Goal: Book appointment/travel/reservation

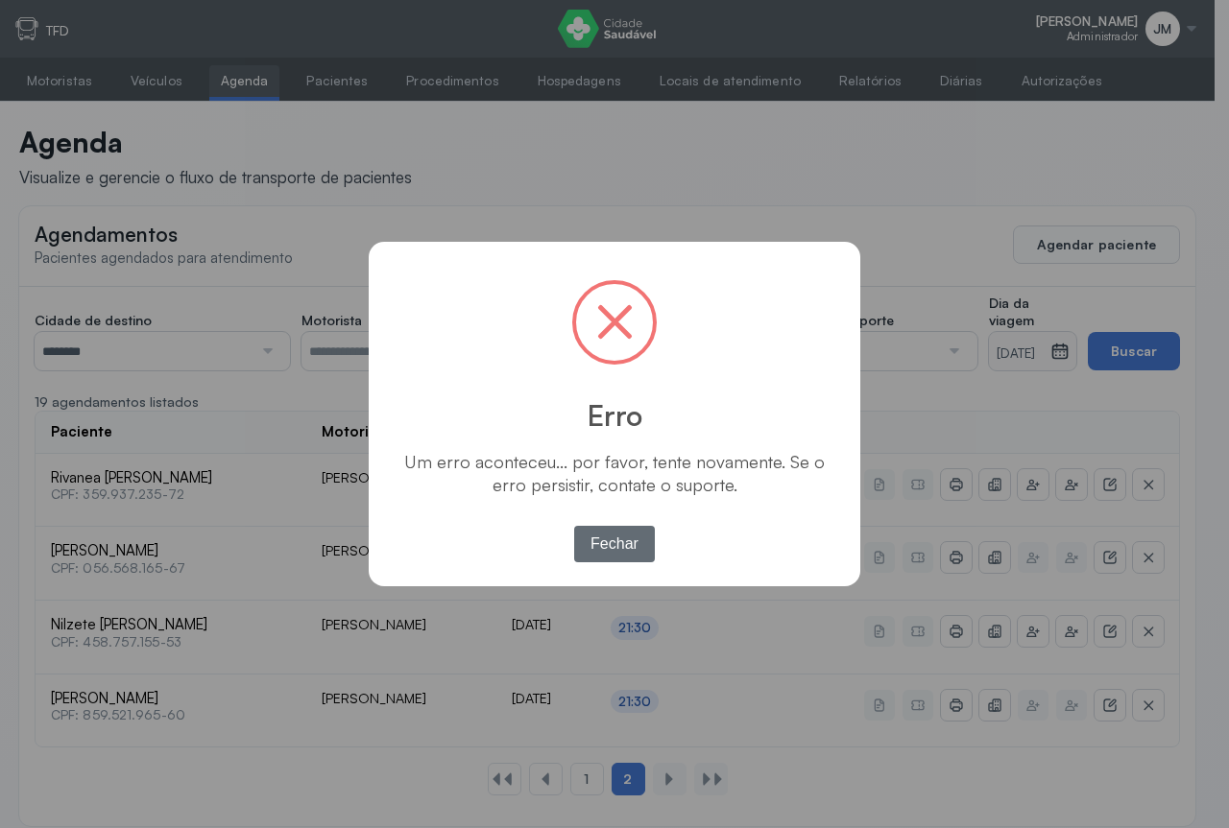
drag, startPoint x: 611, startPoint y: 539, endPoint x: 614, endPoint y: 529, distance: 10.9
click at [612, 536] on button "Fechar" at bounding box center [615, 544] width 82 height 36
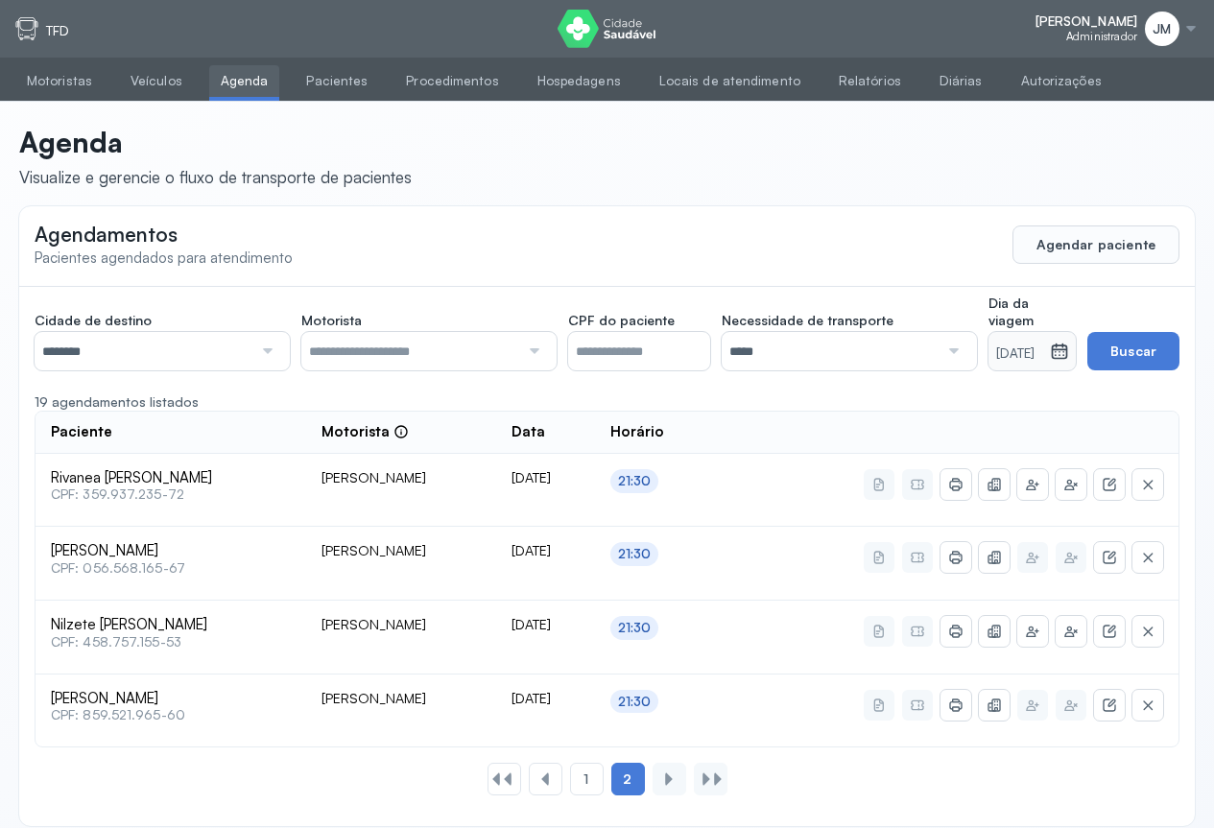
click at [1064, 353] on icon at bounding box center [1059, 351] width 19 height 19
click at [268, 351] on div at bounding box center [265, 351] width 26 height 38
click at [66, 491] on div "Cidade de destino ******** Todas as cidades [GEOGRAPHIC_DATA] Salvador Motorist…" at bounding box center [607, 556] width 1176 height 539
click at [543, 345] on div at bounding box center [532, 351] width 26 height 38
click at [379, 398] on div "**********" at bounding box center [607, 556] width 1176 height 539
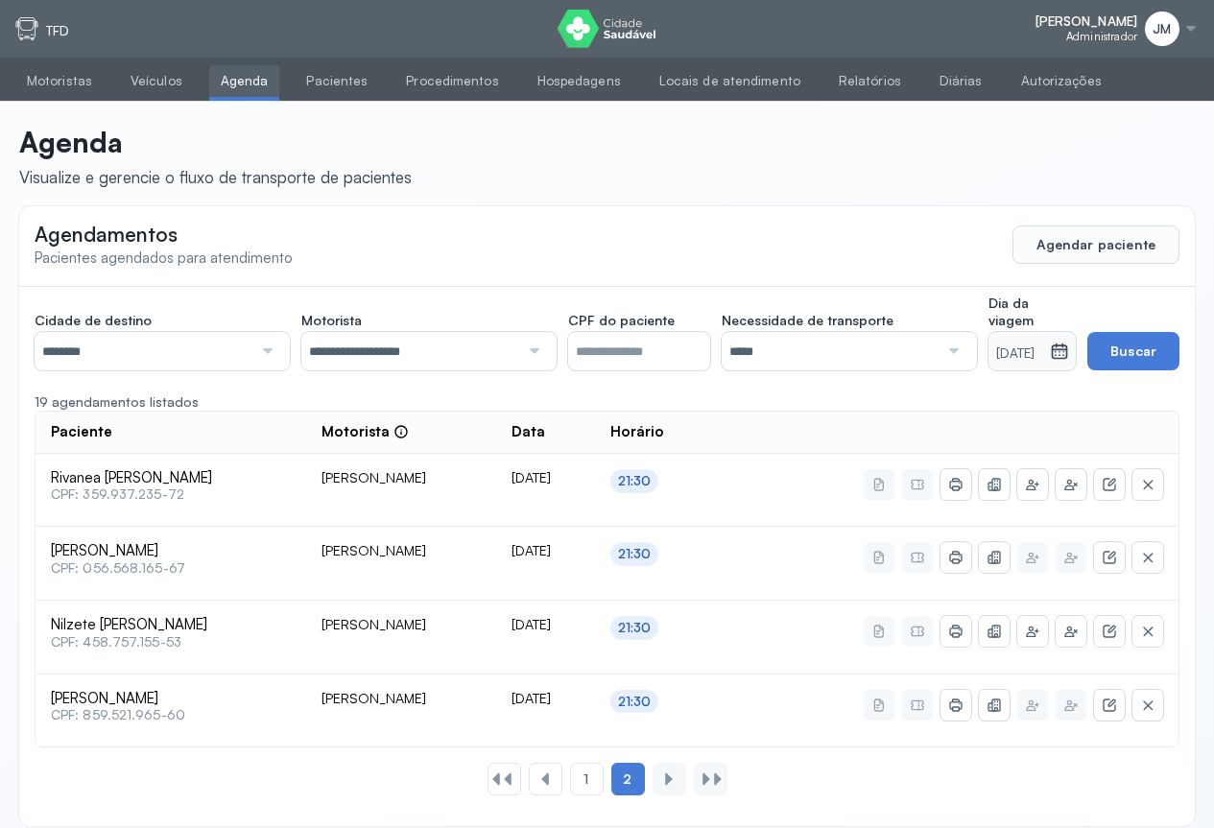
click at [939, 353] on div at bounding box center [952, 351] width 26 height 38
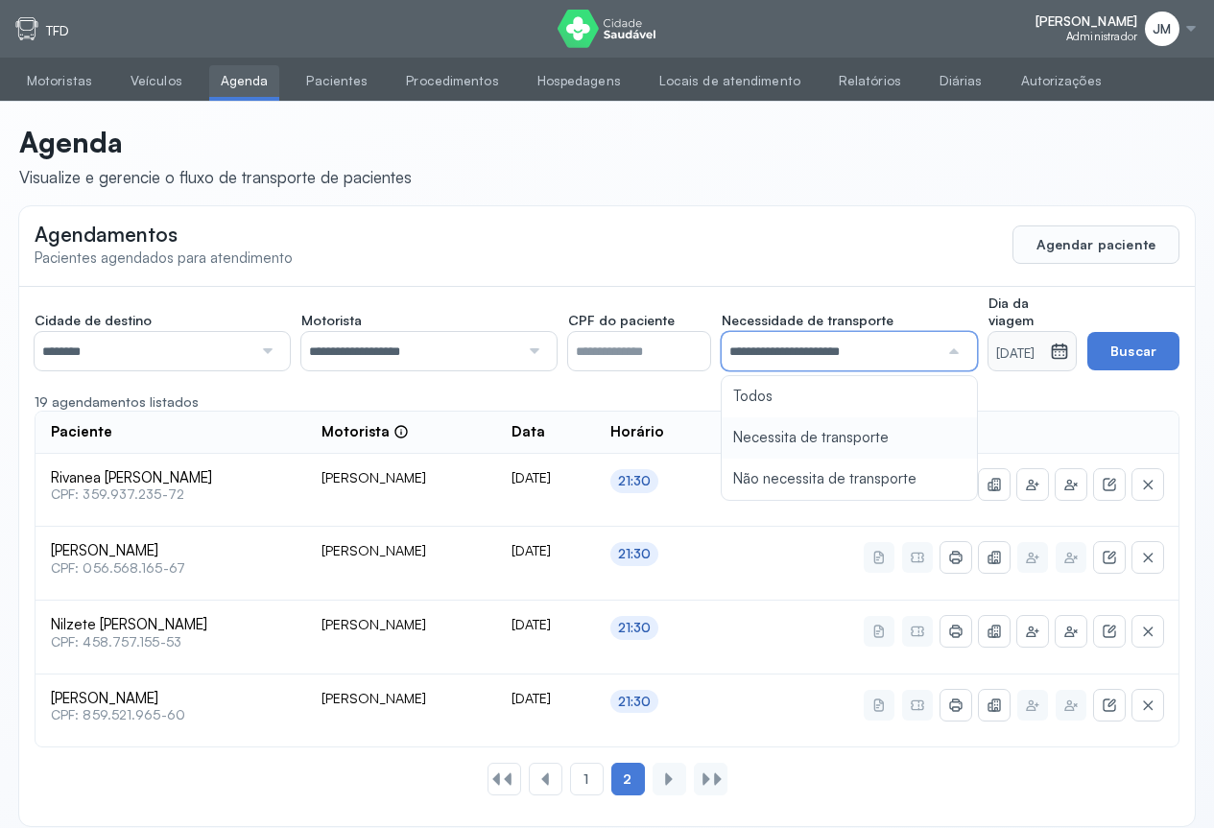
click at [765, 439] on div "**********" at bounding box center [607, 556] width 1176 height 539
click at [1069, 353] on icon at bounding box center [1059, 351] width 19 height 19
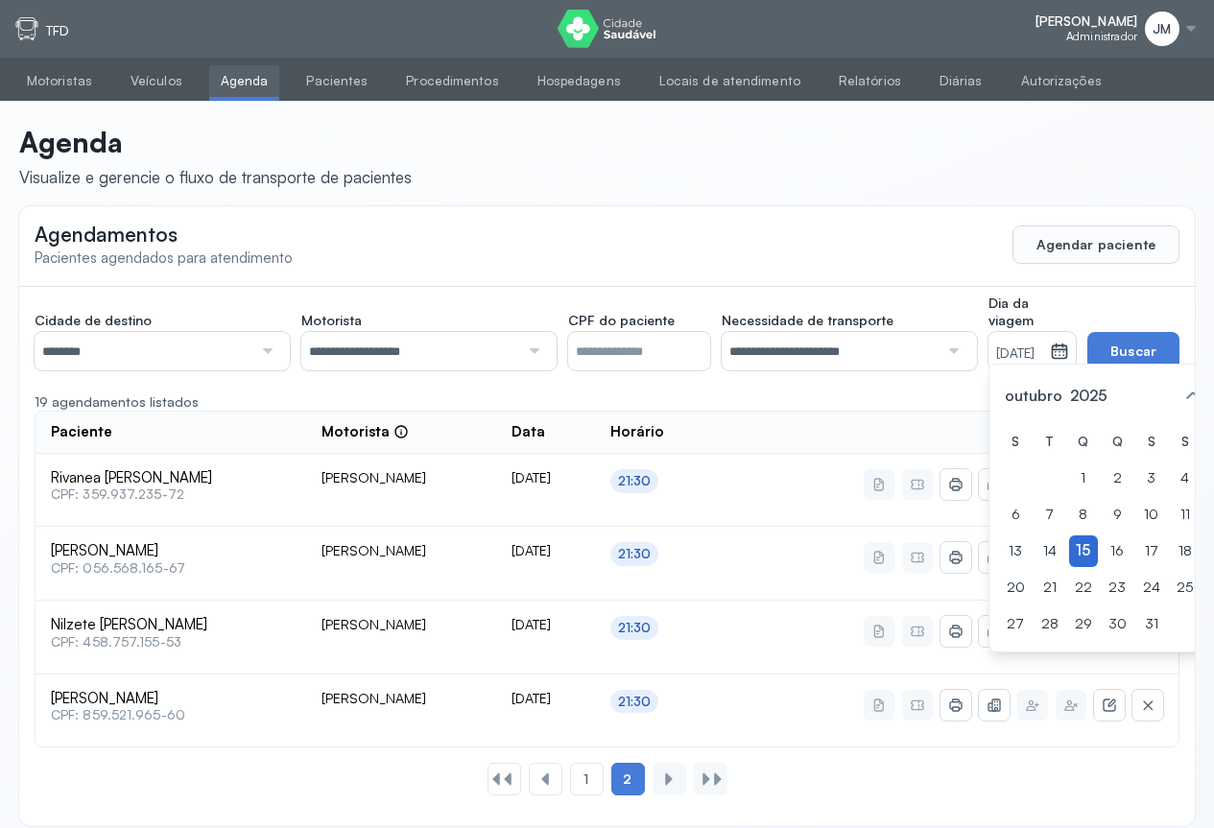
click at [1069, 567] on div "15" at bounding box center [1083, 552] width 29 height 32
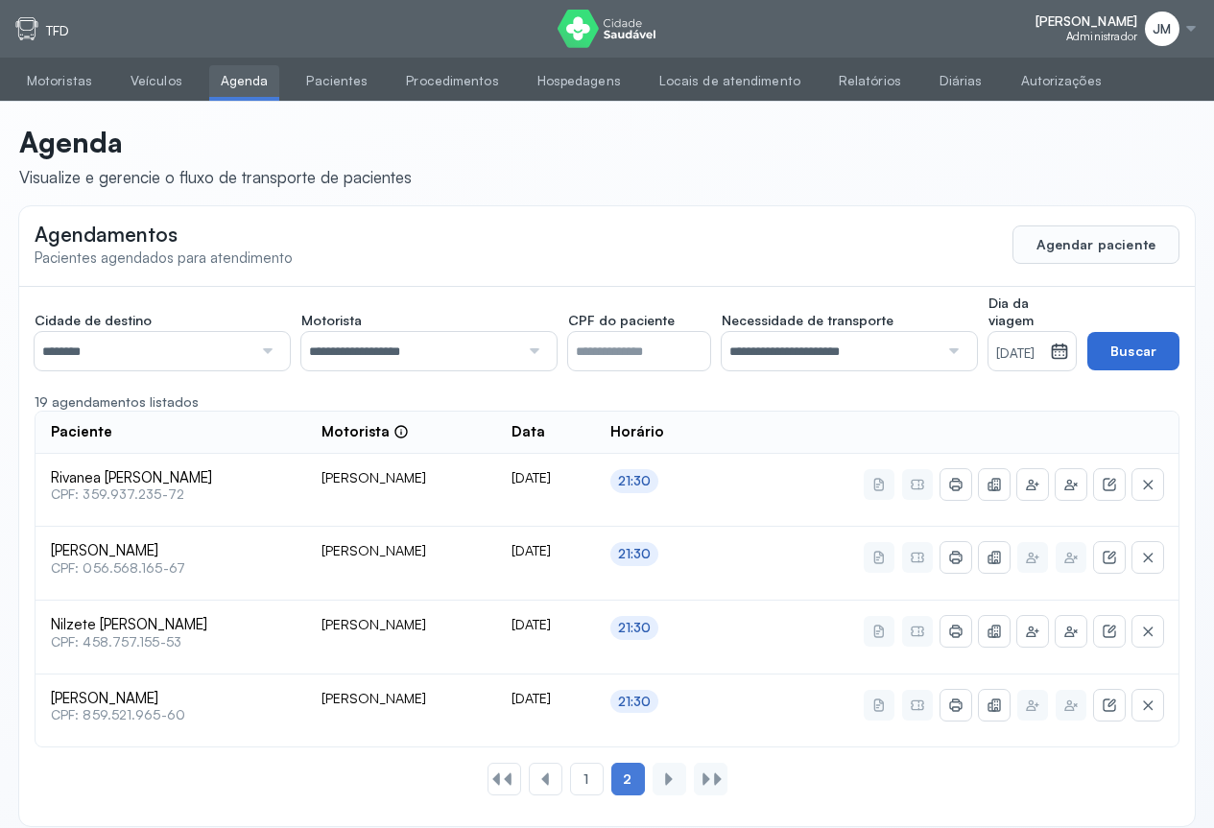
drag, startPoint x: 1174, startPoint y: 337, endPoint x: 1170, endPoint y: 349, distance: 13.1
click at [1173, 344] on button "Buscar" at bounding box center [1134, 351] width 92 height 38
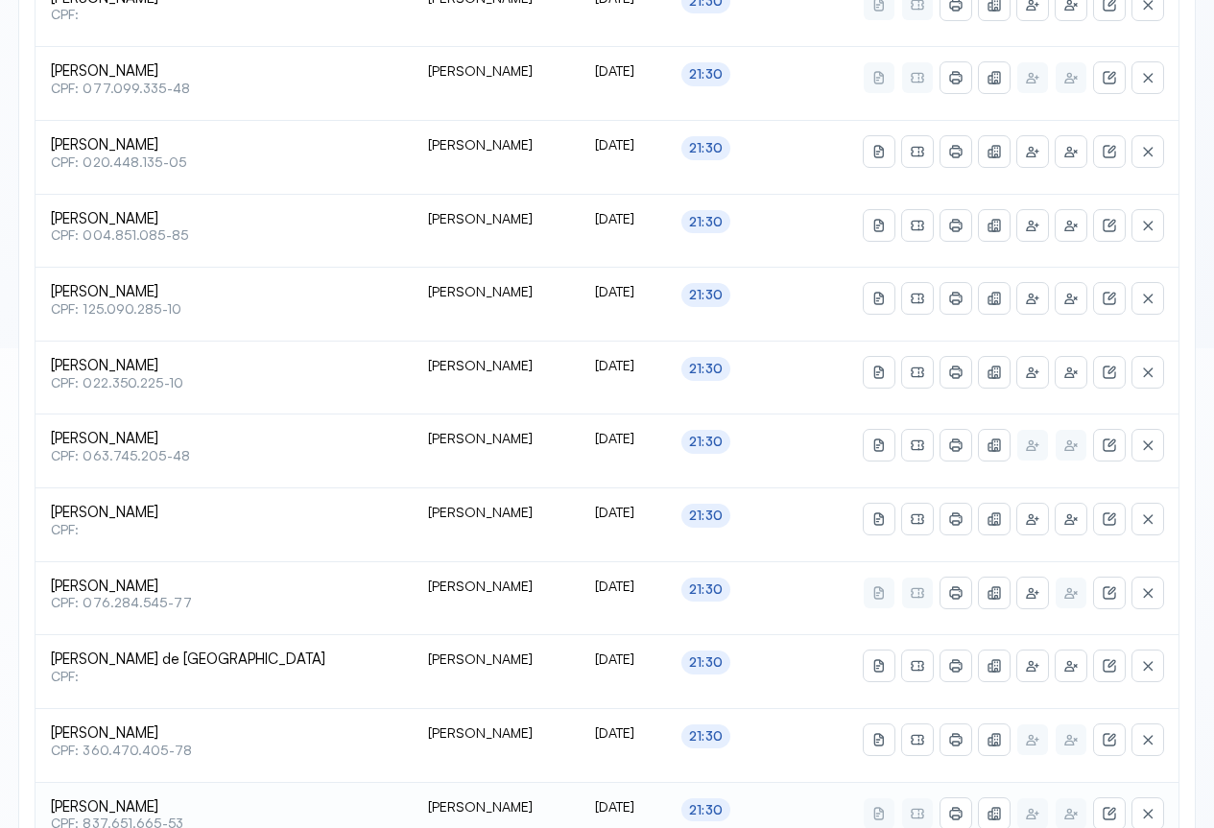
scroll to position [680, 0]
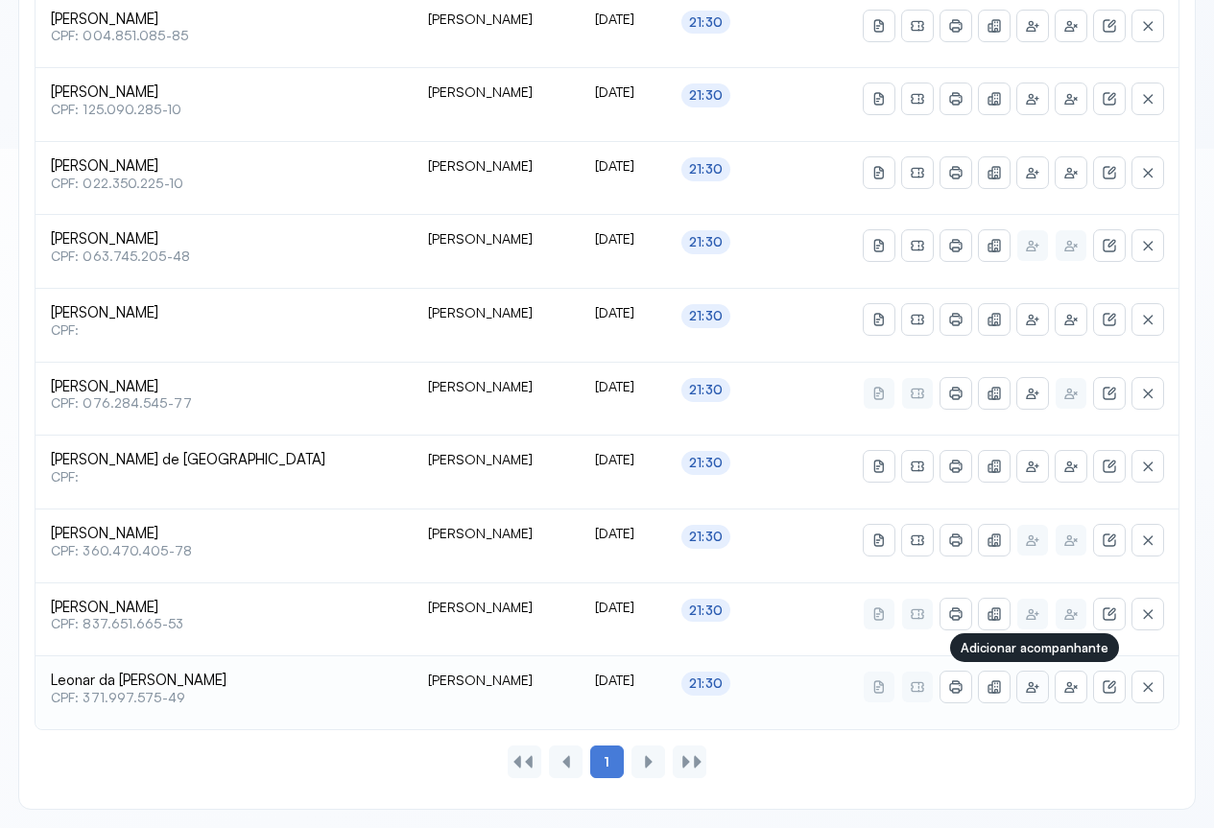
click at [1035, 690] on icon at bounding box center [1032, 688] width 12 height 11
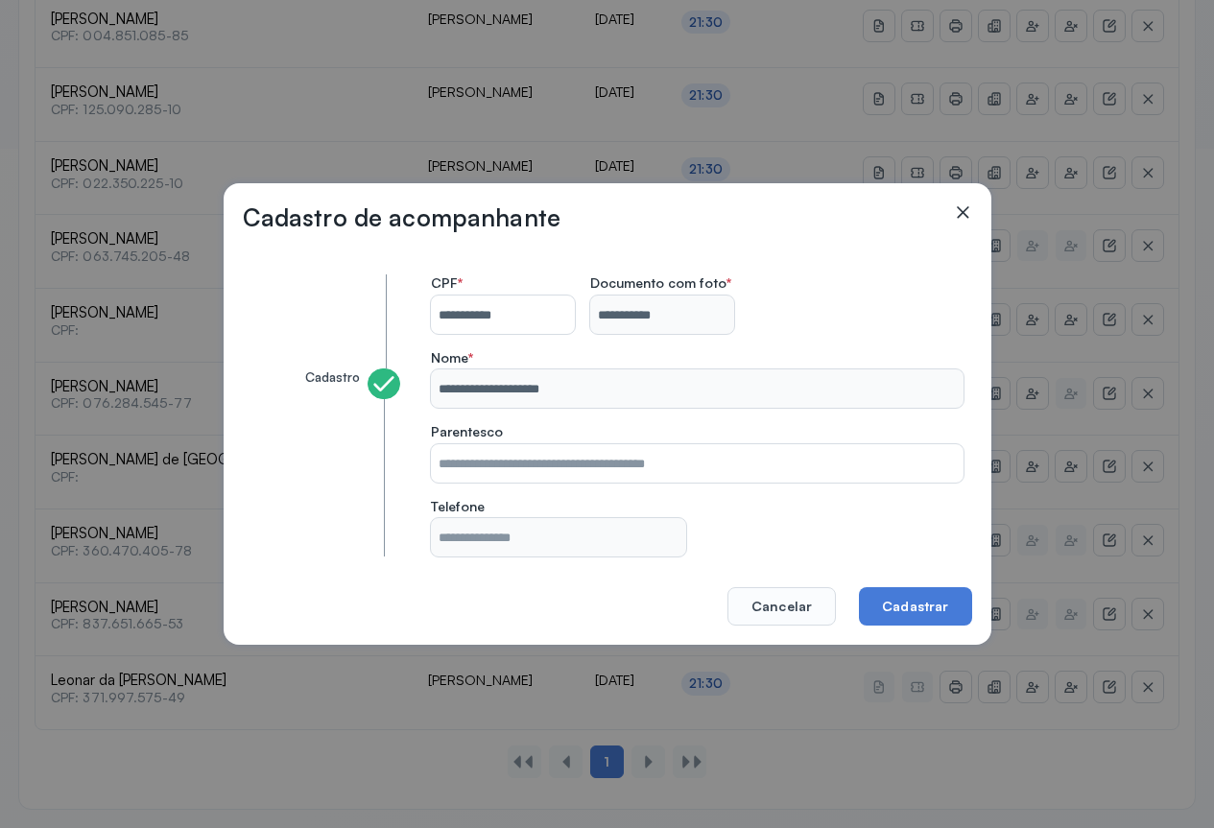
click at [967, 209] on icon at bounding box center [963, 212] width 12 height 12
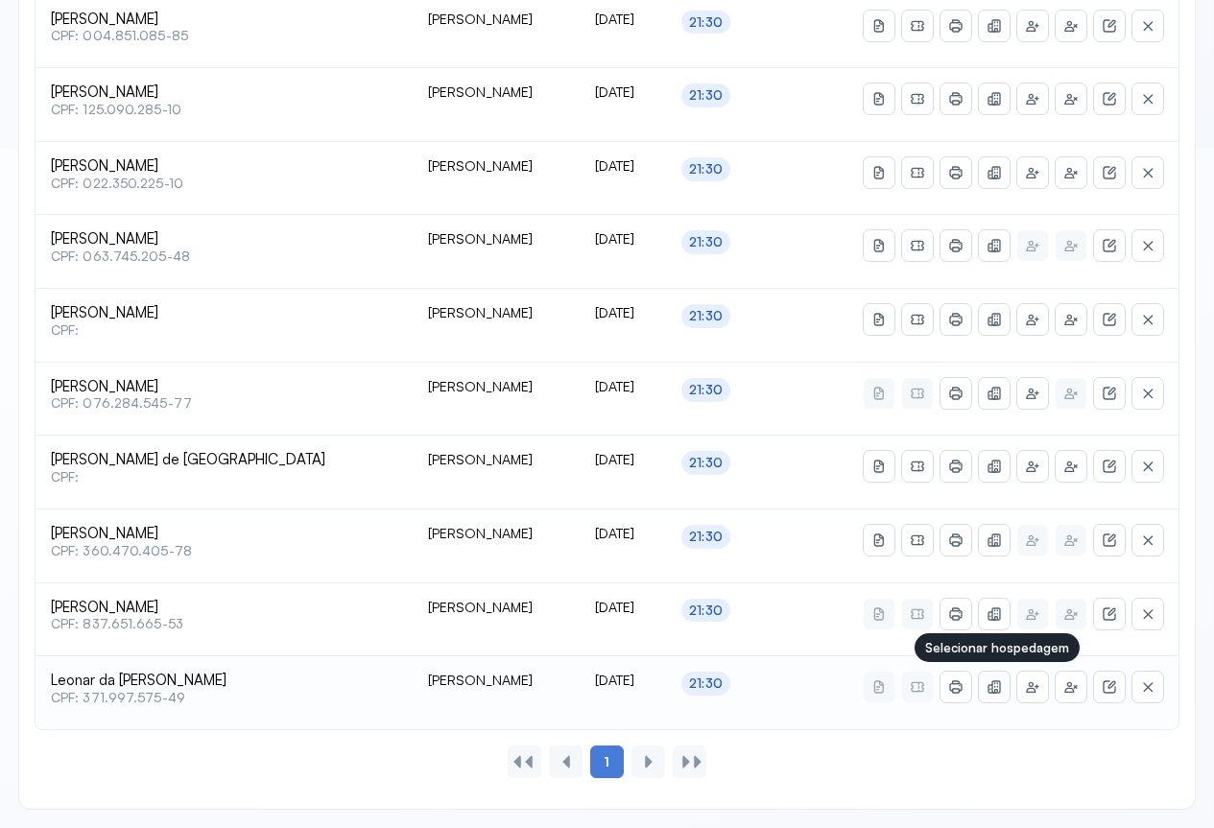
click at [1006, 687] on button at bounding box center [994, 687] width 31 height 31
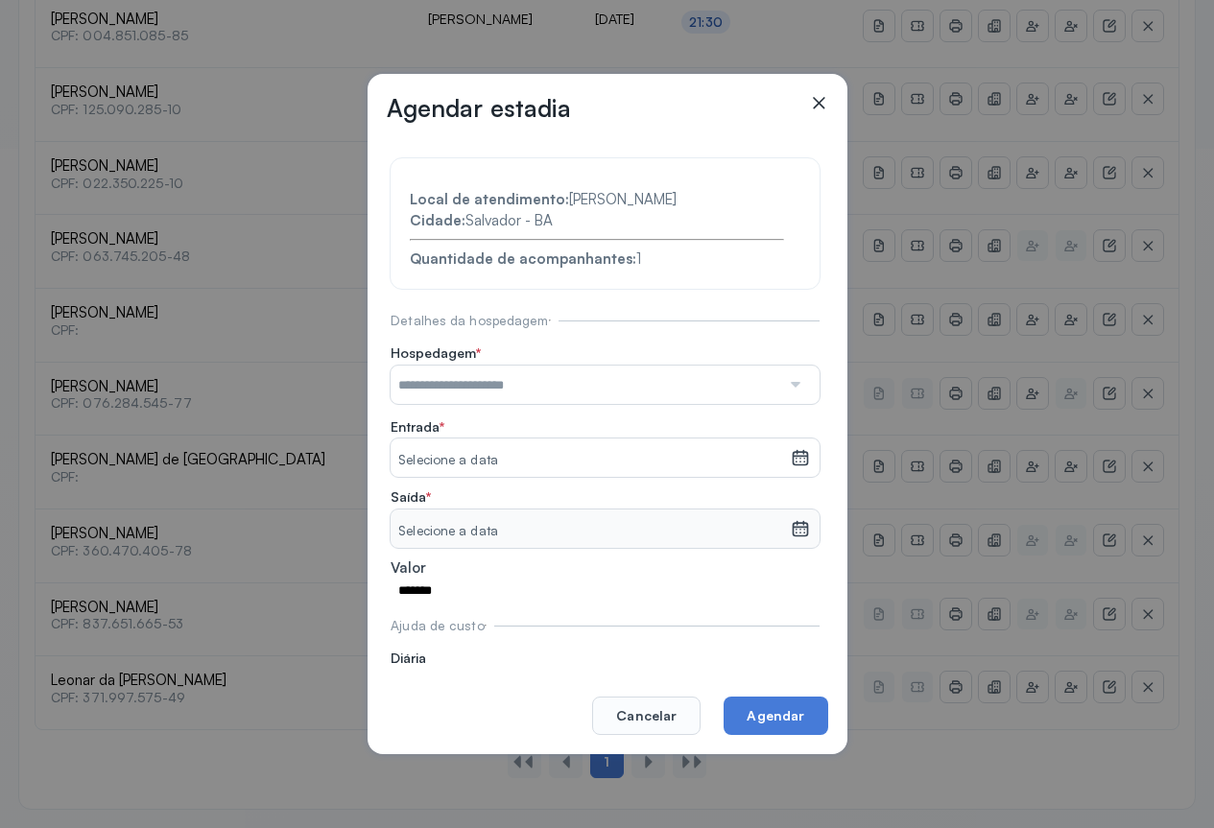
click at [780, 382] on div at bounding box center [794, 385] width 28 height 38
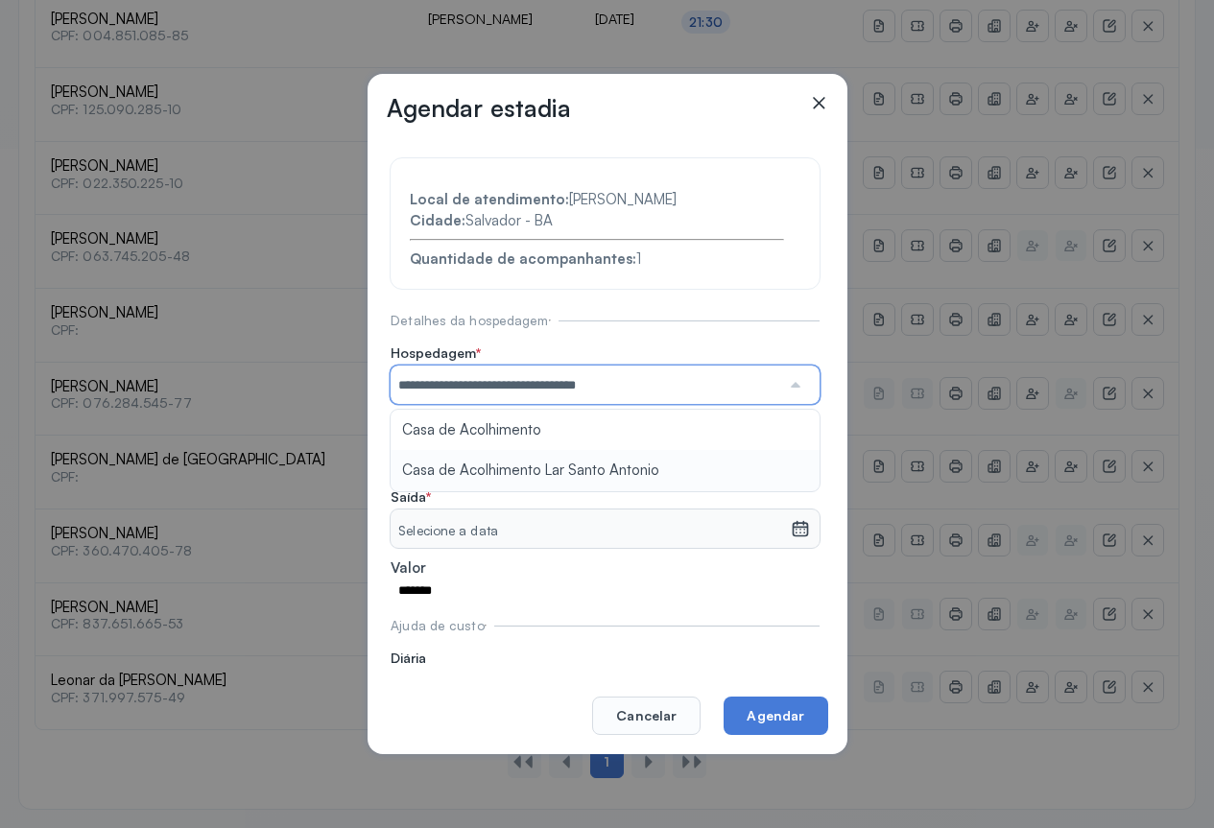
click at [511, 464] on section "**********" at bounding box center [605, 433] width 429 height 551
click at [791, 461] on icon at bounding box center [800, 457] width 19 height 19
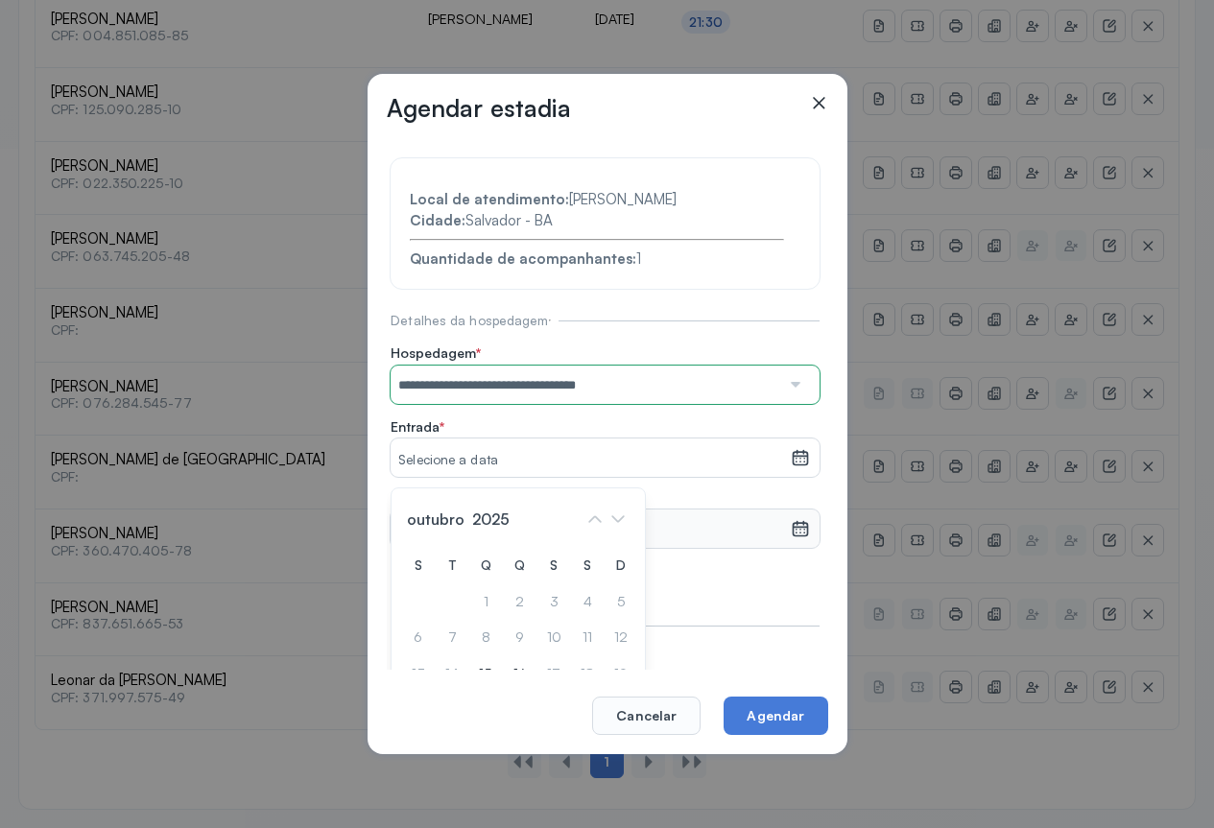
scroll to position [96, 0]
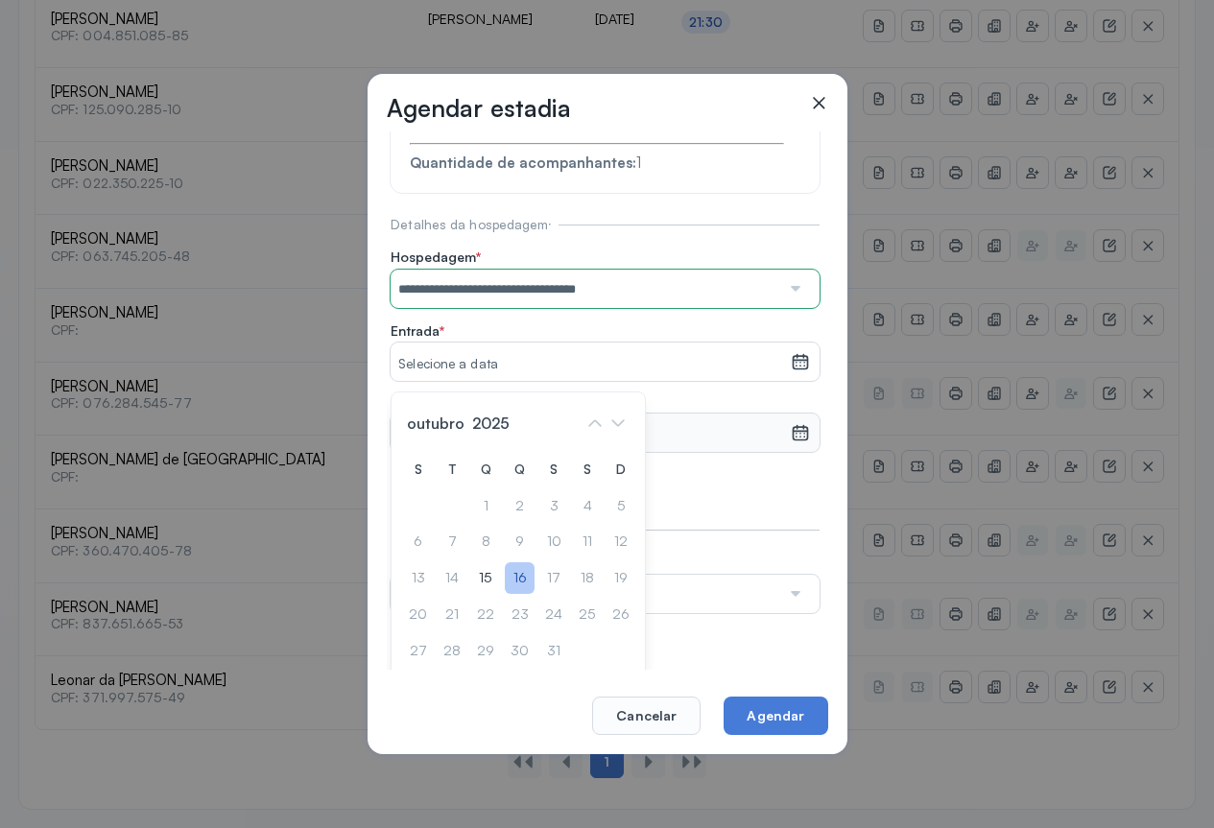
click at [515, 577] on div "16" at bounding box center [520, 579] width 30 height 32
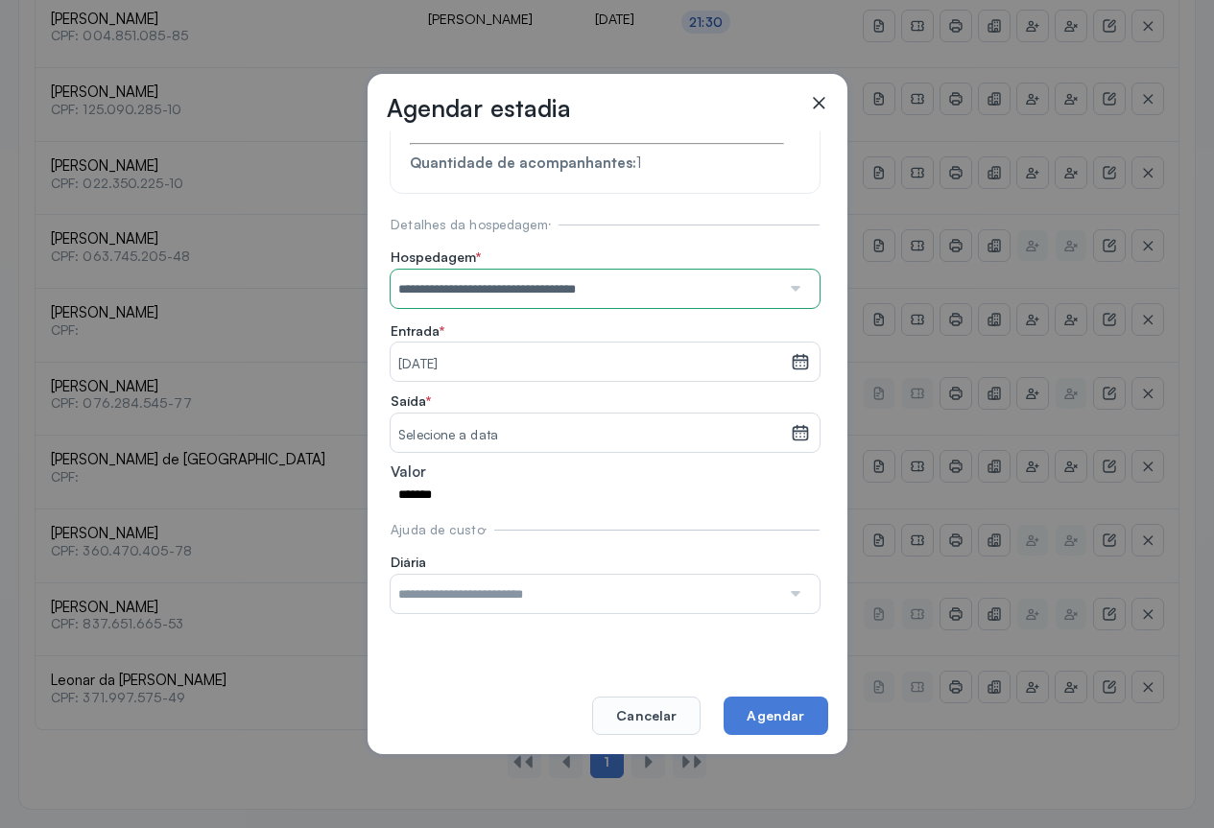
scroll to position [59, 0]
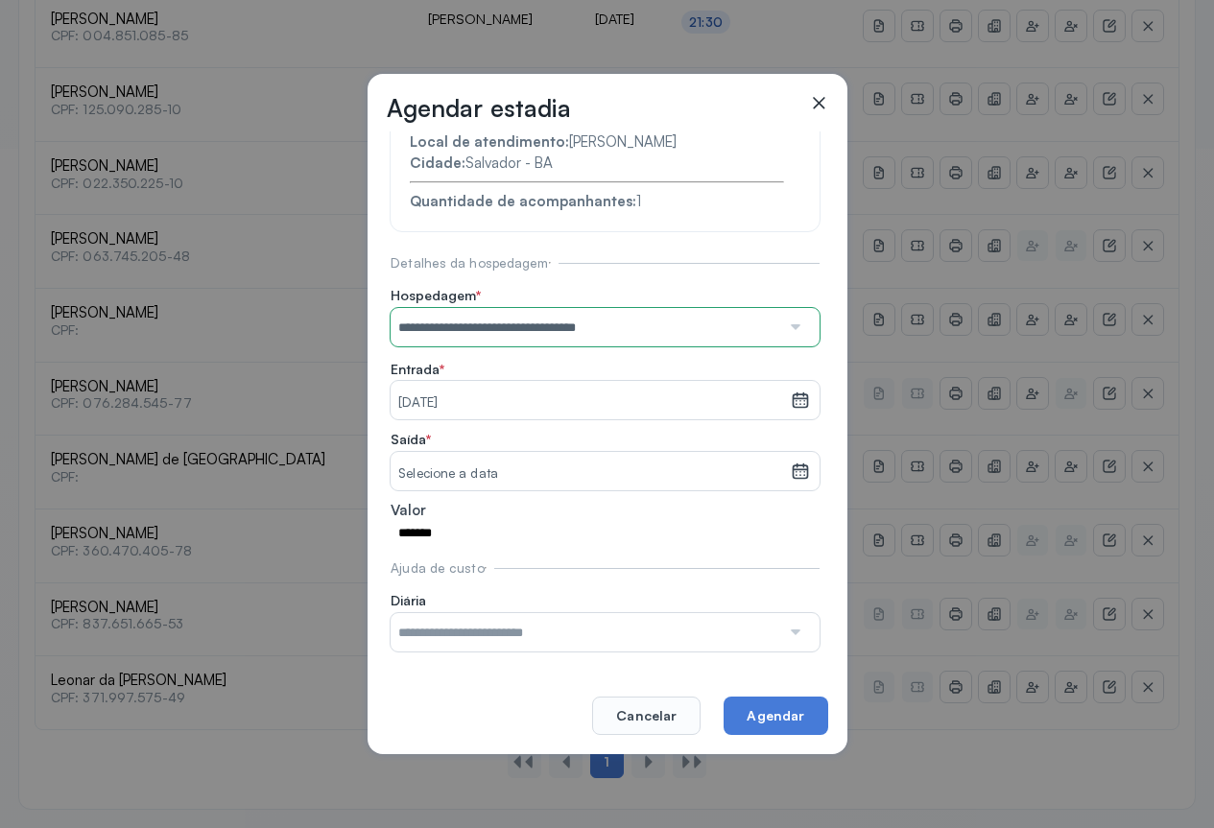
click at [791, 469] on icon at bounding box center [800, 471] width 19 height 19
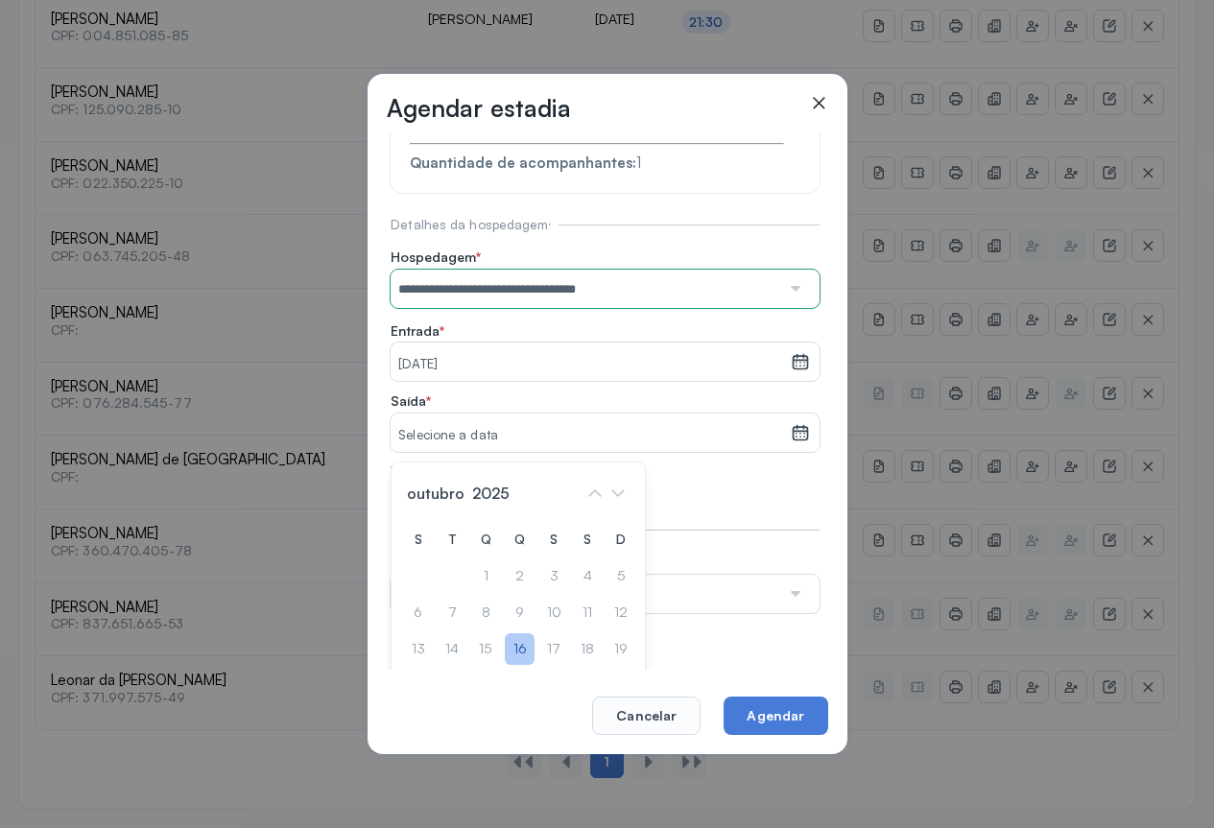
click at [514, 649] on div "16" at bounding box center [520, 650] width 30 height 32
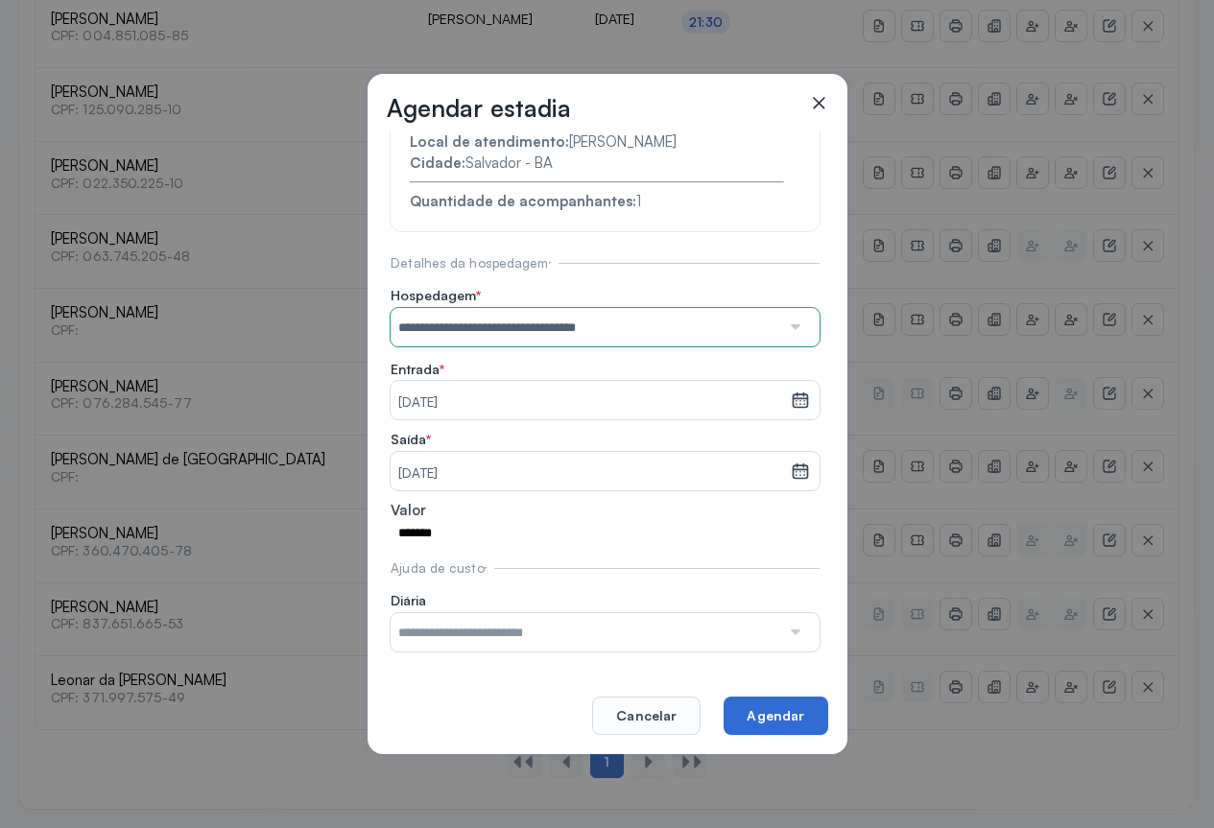
click at [776, 721] on button "Agendar" at bounding box center [776, 716] width 104 height 38
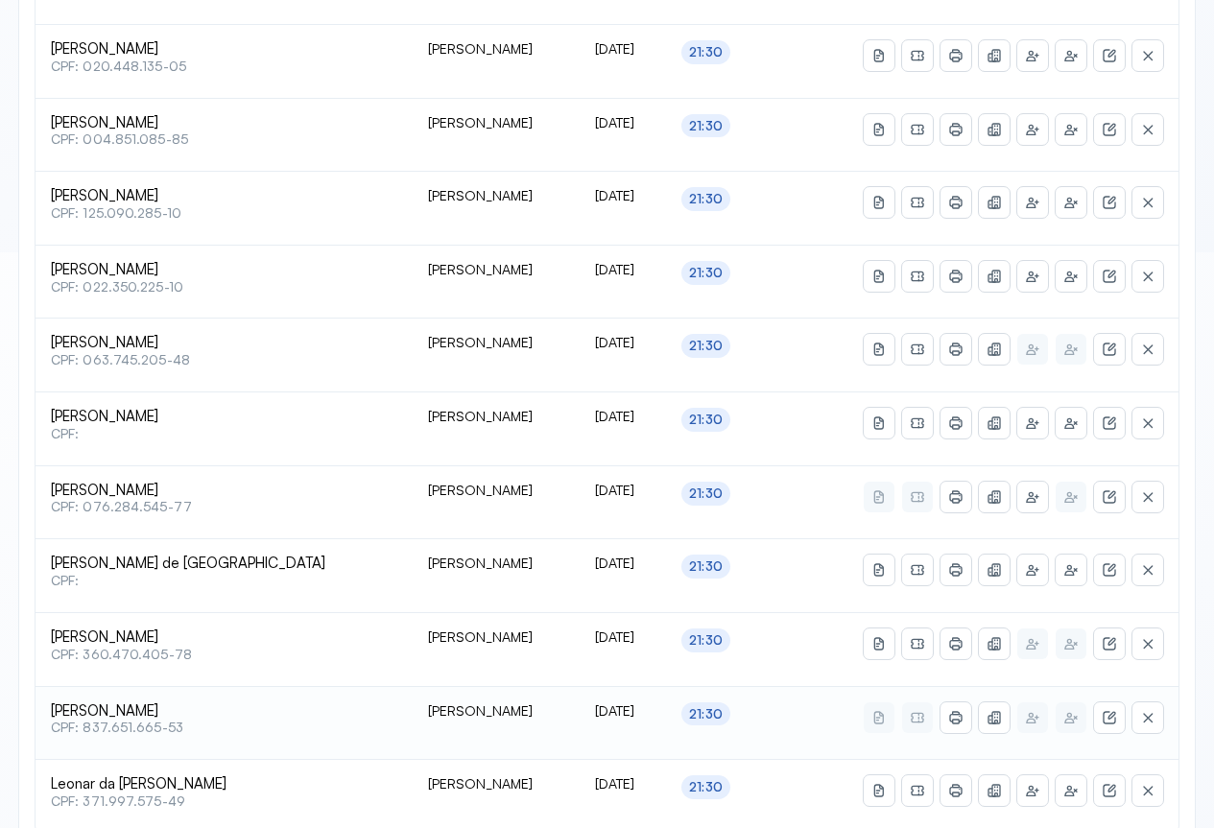
scroll to position [680, 0]
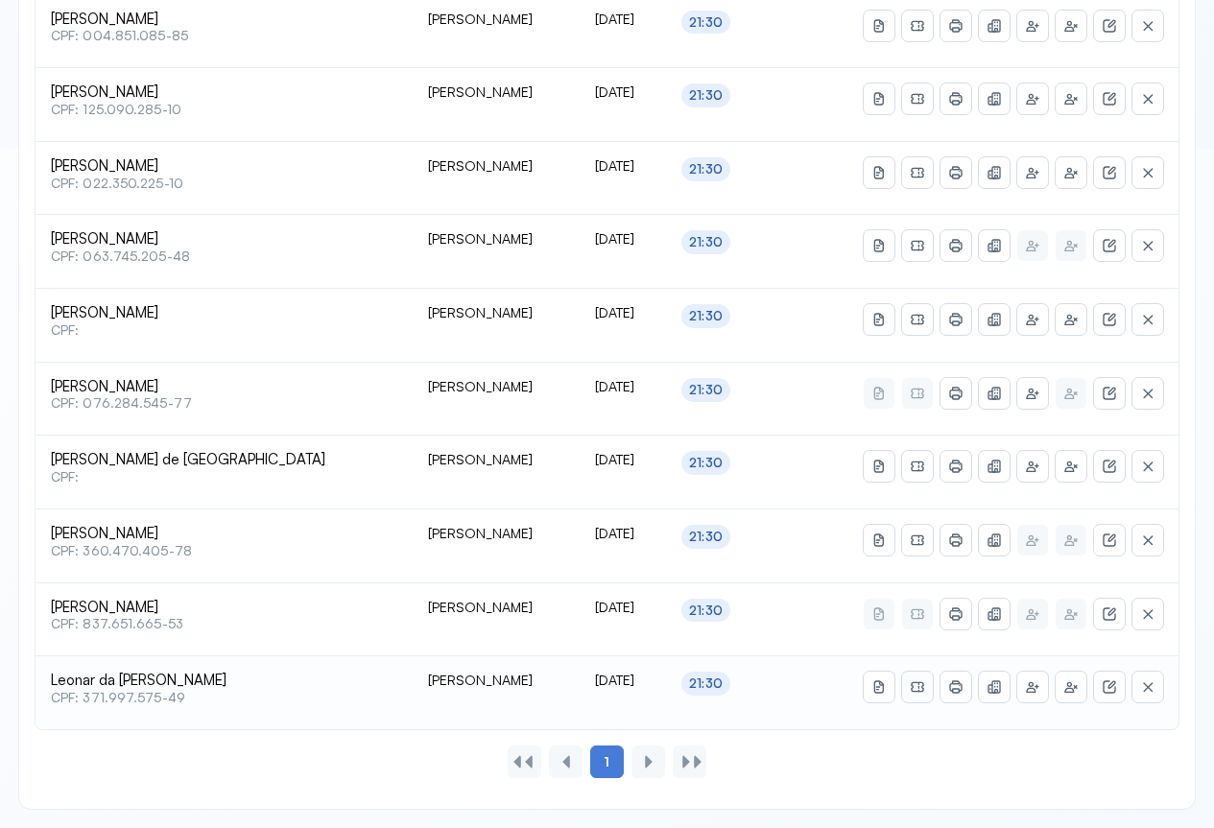
click at [914, 683] on icon at bounding box center [917, 688] width 12 height 11
click at [952, 684] on icon at bounding box center [955, 687] width 12 height 9
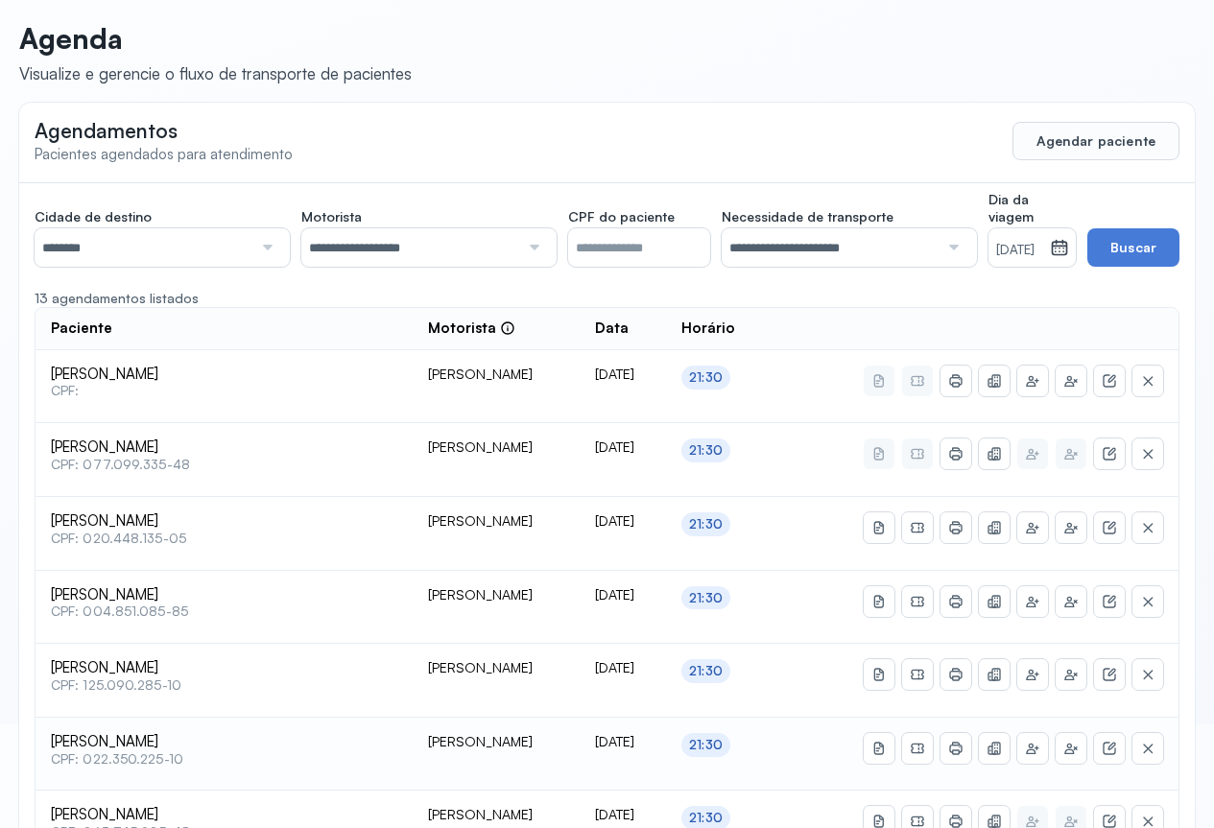
scroll to position [0, 0]
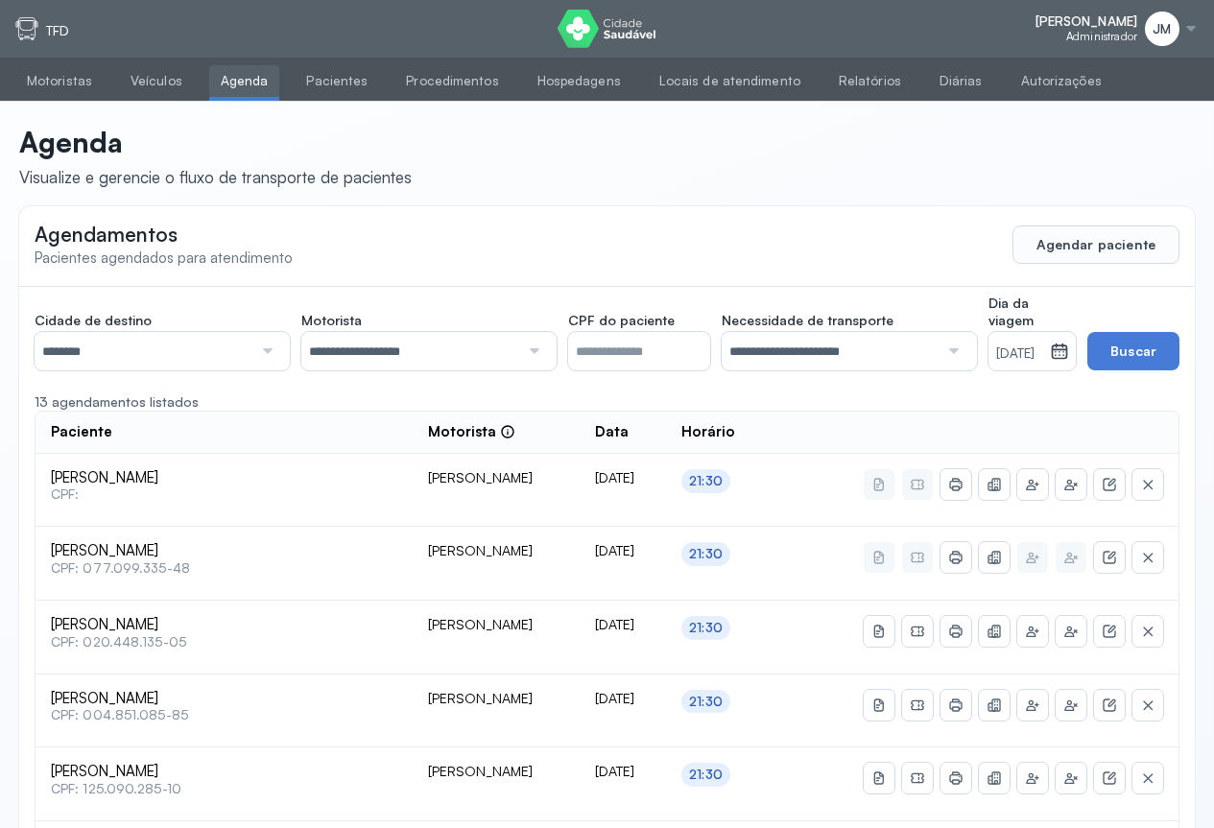
click at [263, 351] on div at bounding box center [265, 351] width 26 height 38
drag, startPoint x: 78, startPoint y: 470, endPoint x: 375, endPoint y: 439, distance: 299.3
click at [514, 351] on input "**********" at bounding box center [410, 351] width 218 height 38
drag, startPoint x: 409, startPoint y: 392, endPoint x: 395, endPoint y: 389, distance: 13.7
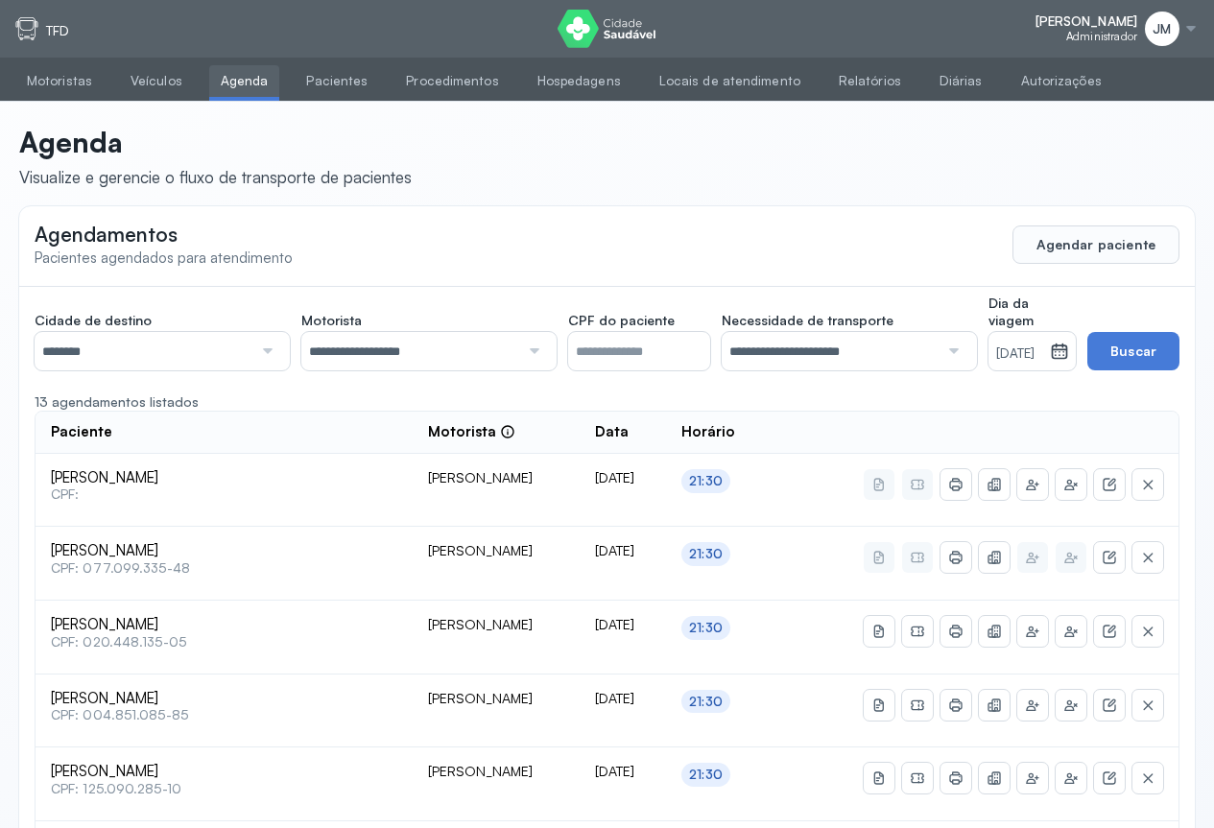
click at [238, 81] on link "Agenda" at bounding box center [244, 81] width 71 height 32
click at [134, 75] on link "Veículos" at bounding box center [156, 81] width 75 height 32
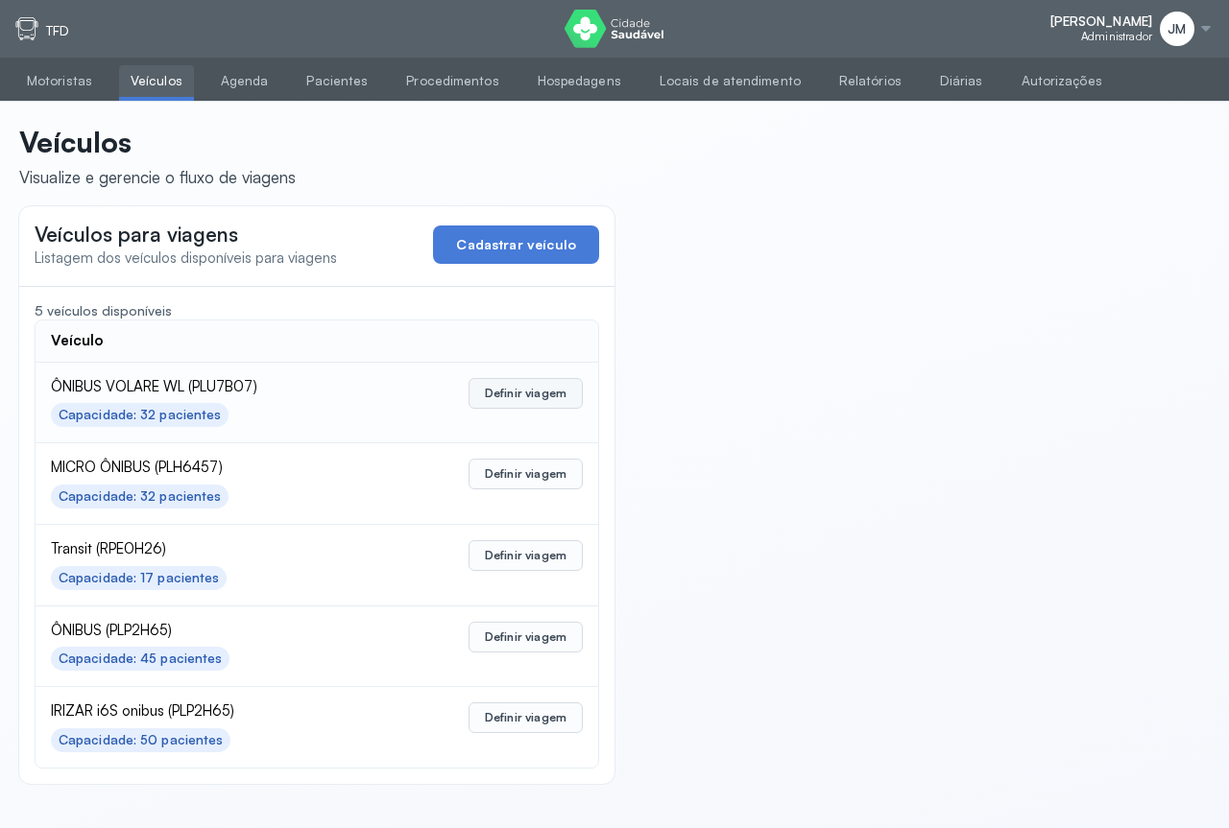
click at [510, 383] on button "Definir viagem" at bounding box center [525, 393] width 114 height 31
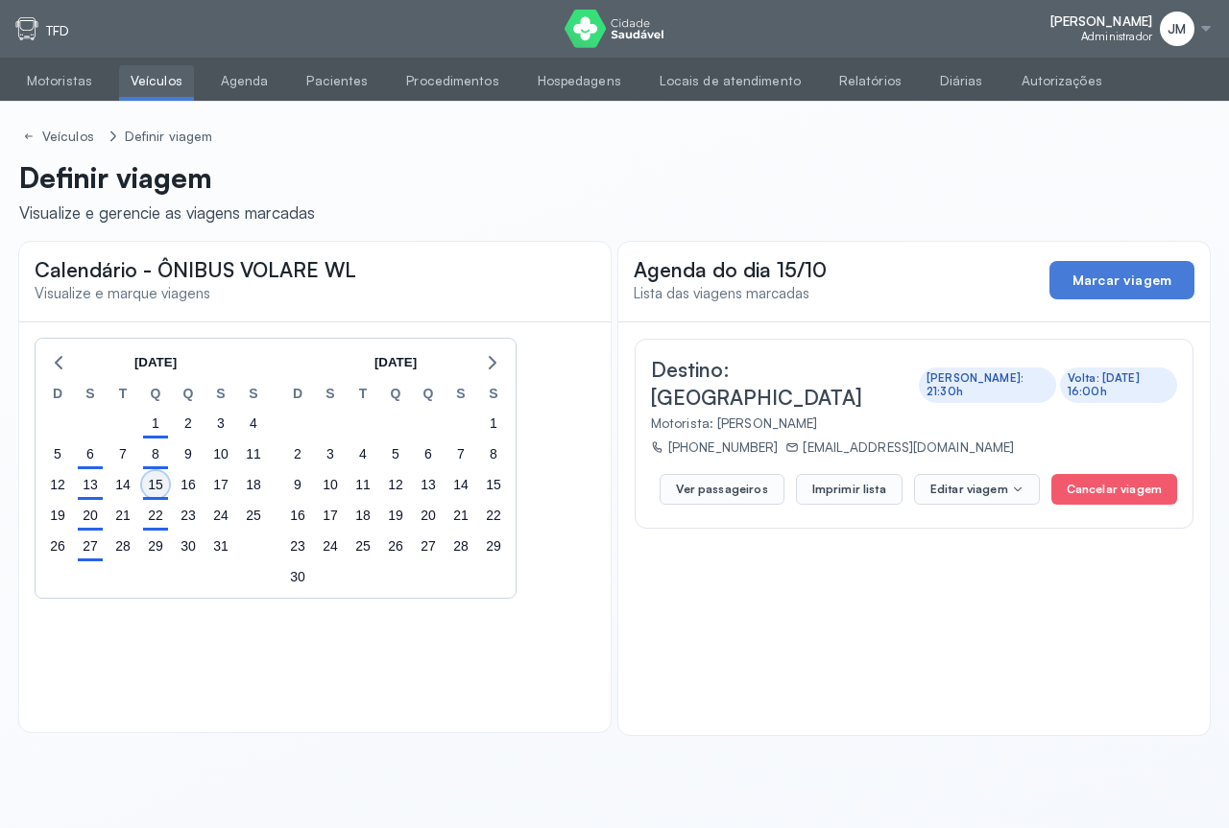
click at [157, 490] on div "15" at bounding box center [155, 484] width 27 height 27
click at [844, 474] on button "Imprimir lista" at bounding box center [849, 489] width 107 height 31
click at [229, 78] on link "Agenda" at bounding box center [244, 81] width 71 height 32
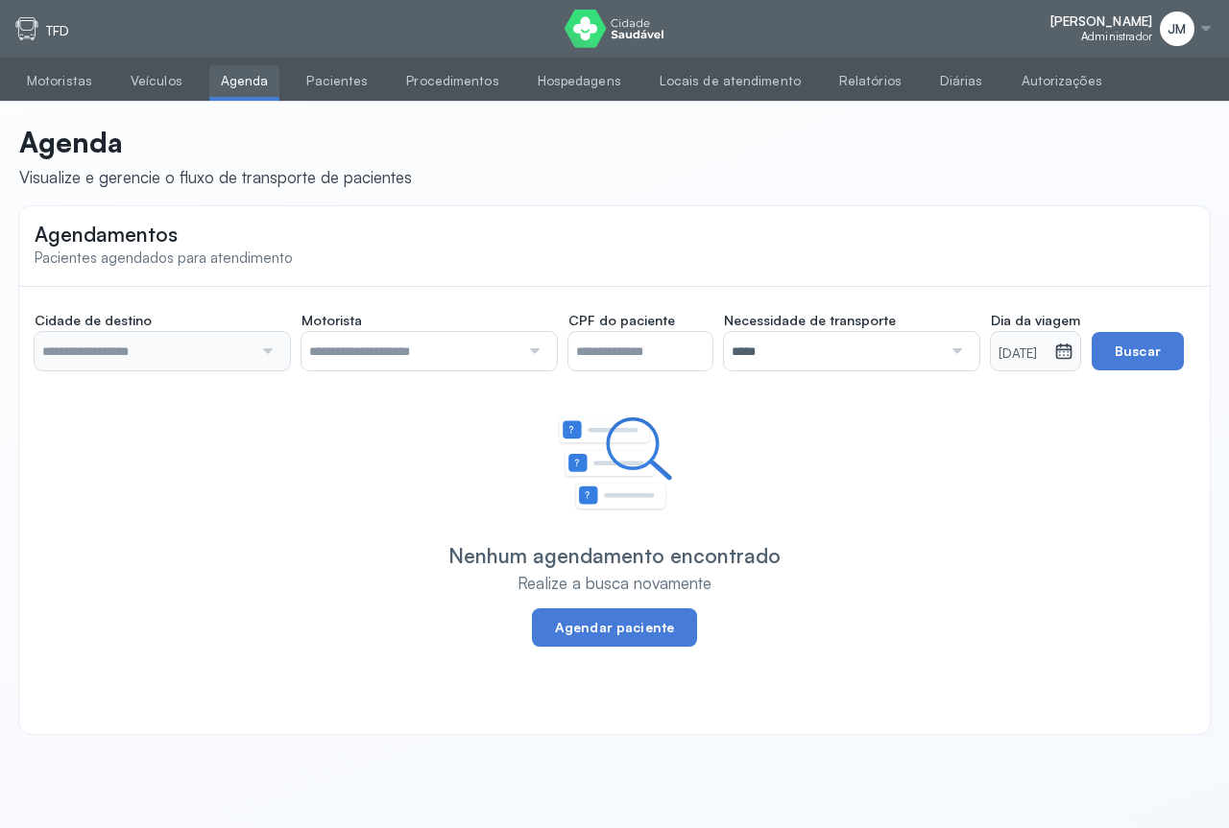
type input "********"
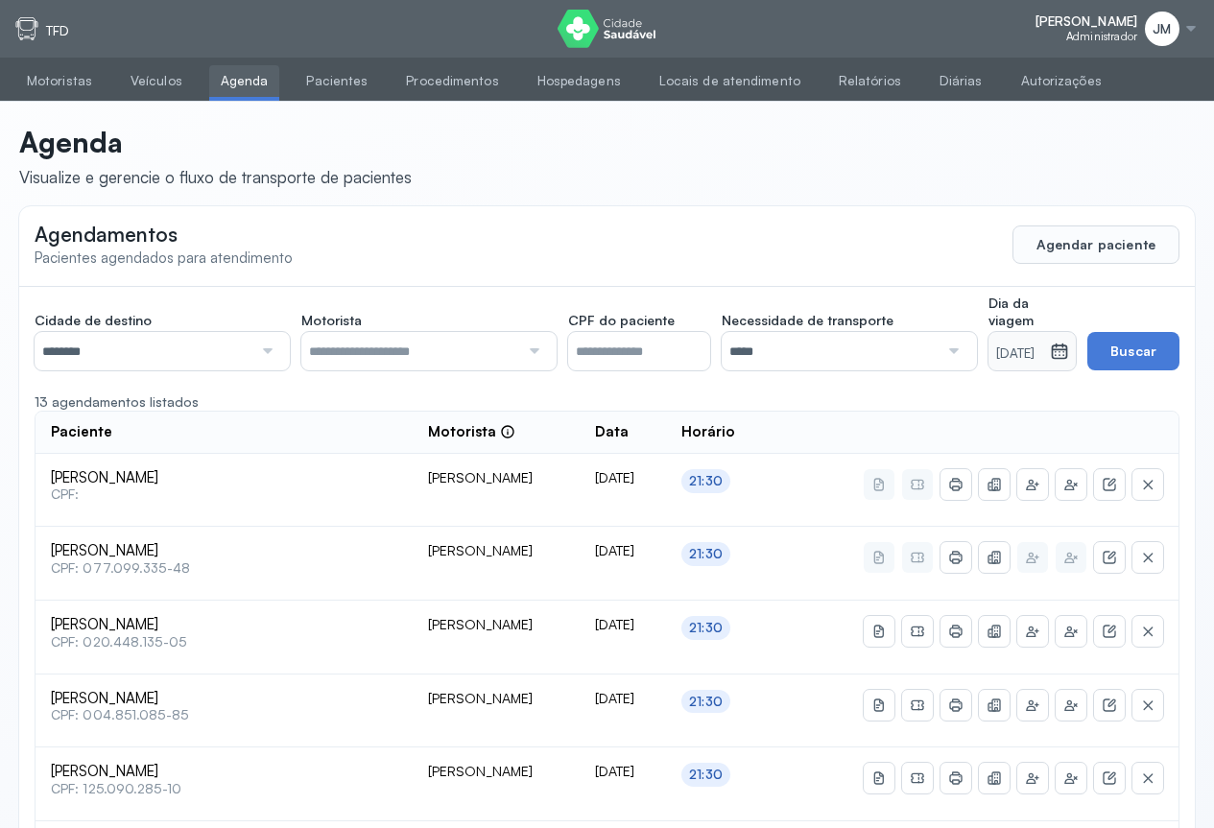
click at [534, 345] on div at bounding box center [532, 351] width 26 height 38
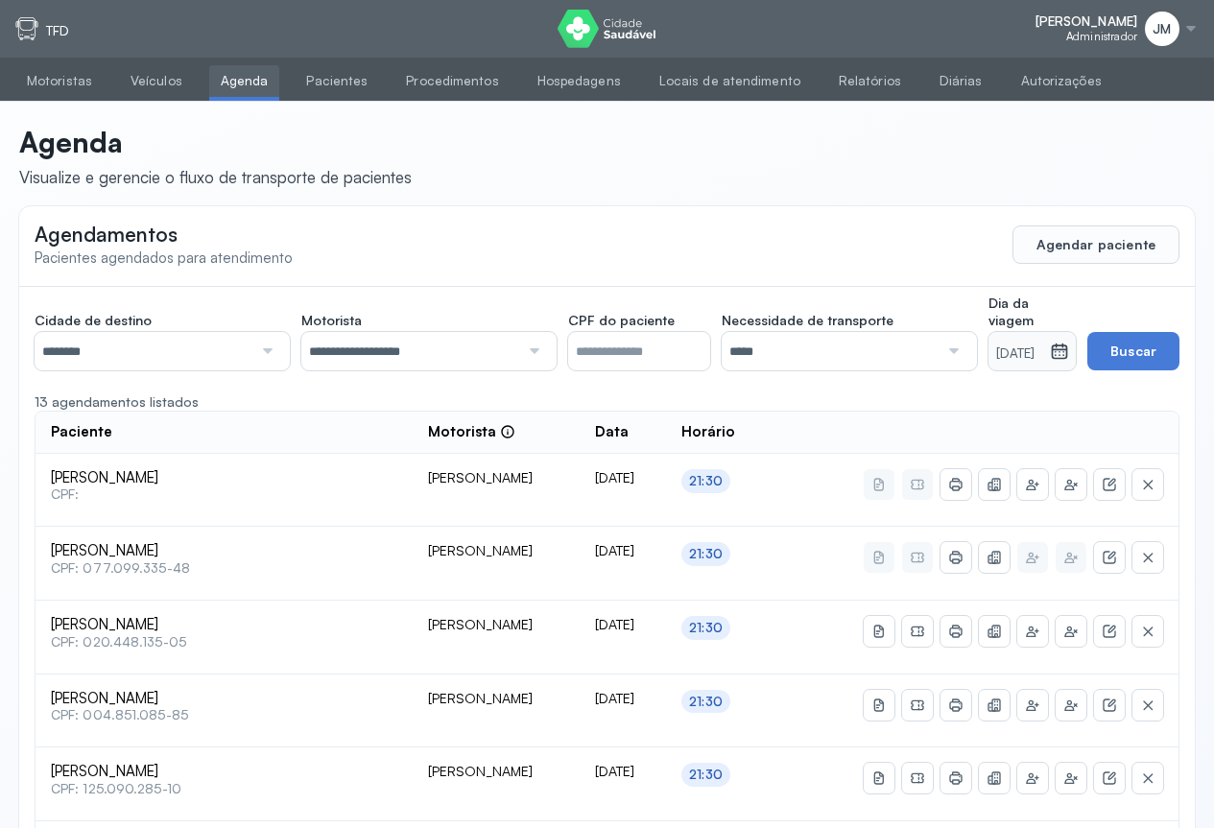
click at [939, 340] on div at bounding box center [952, 351] width 26 height 38
drag, startPoint x: 776, startPoint y: 435, endPoint x: 909, endPoint y: 399, distance: 138.1
click at [1133, 342] on button "Buscar" at bounding box center [1134, 351] width 92 height 38
click at [1090, 249] on button "Agendar paciente" at bounding box center [1096, 245] width 167 height 38
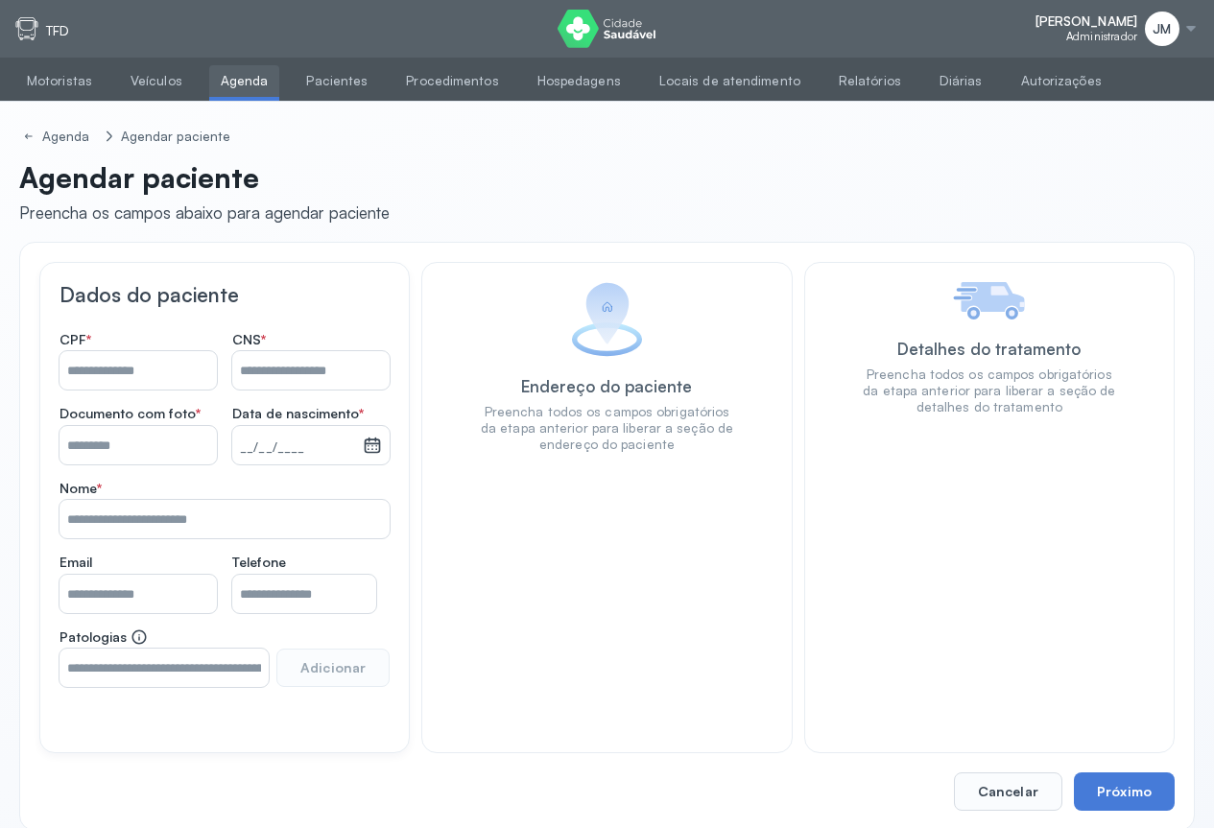
drag, startPoint x: 112, startPoint y: 372, endPoint x: 143, endPoint y: 373, distance: 30.7
click at [113, 373] on input "Nome *" at bounding box center [138, 370] width 157 height 38
type input "**********"
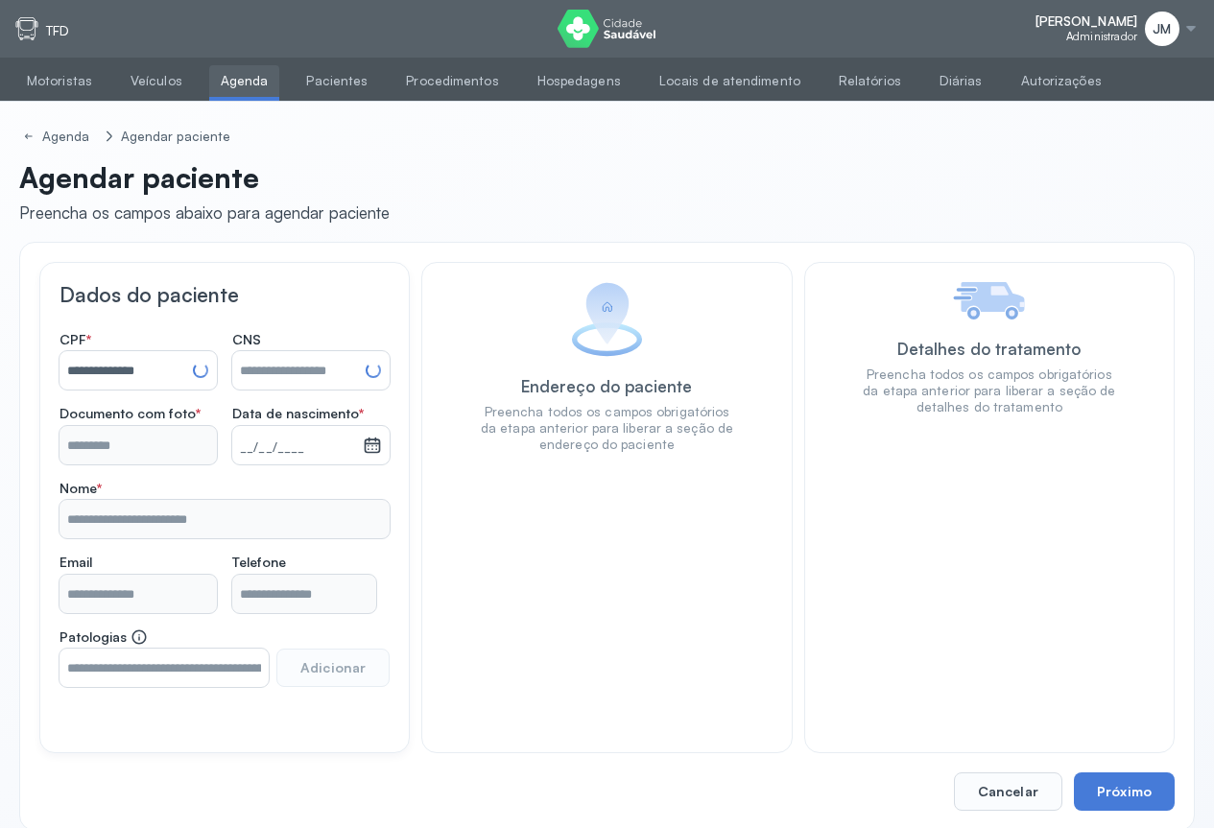
type input "**********"
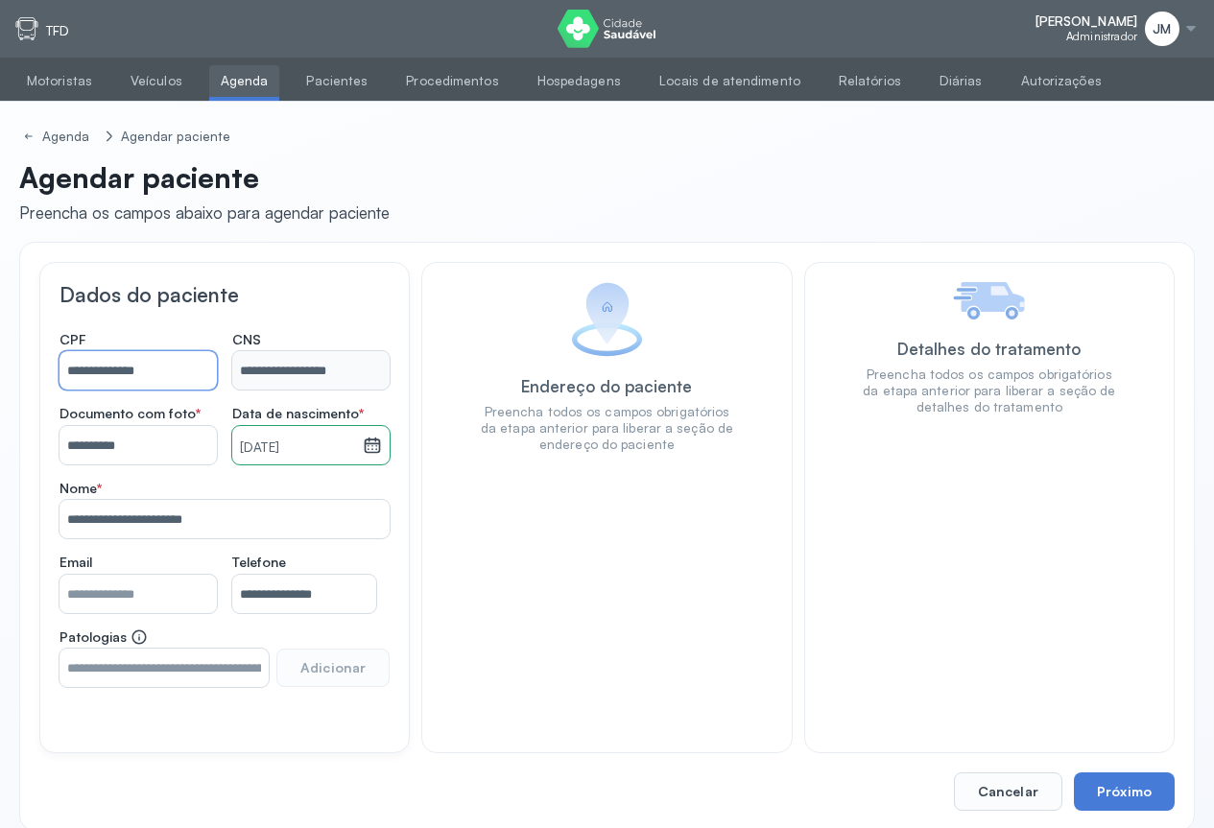
scroll to position [22, 0]
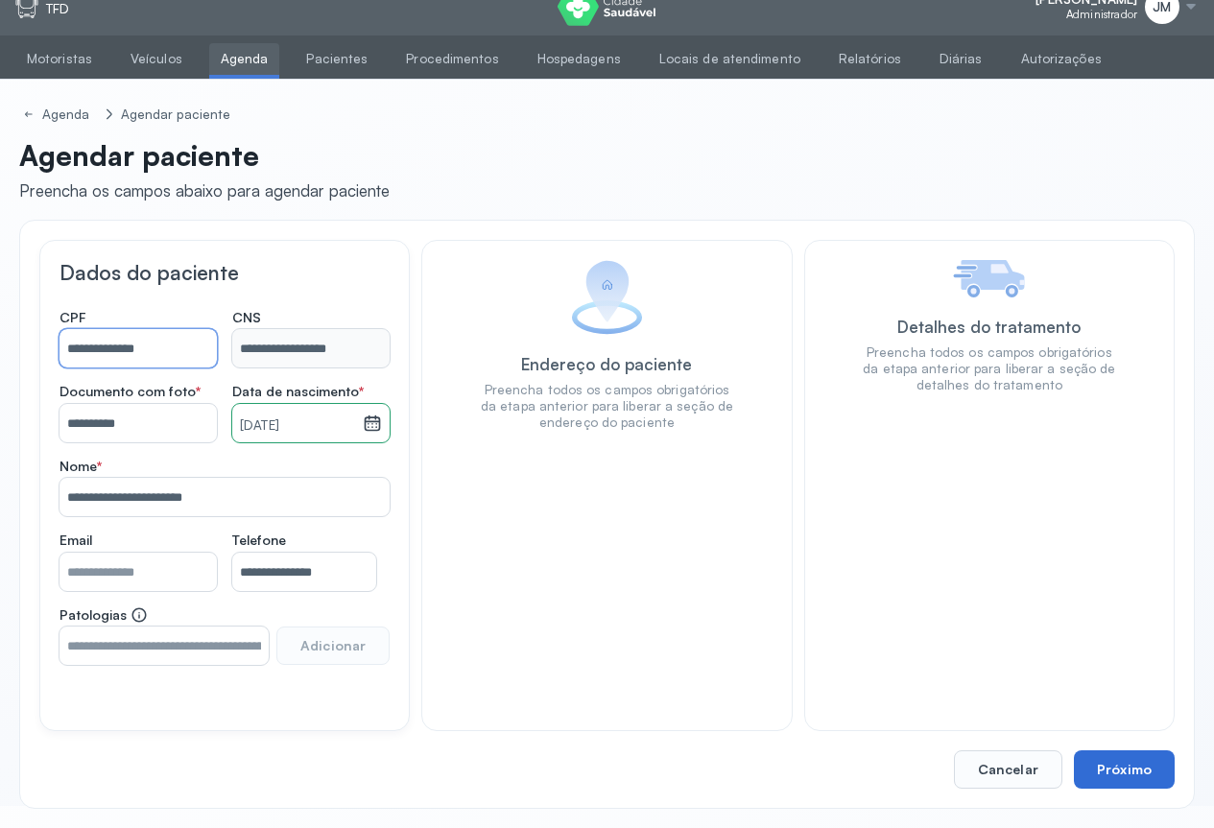
type input "**********"
click at [1137, 776] on button "Próximo" at bounding box center [1124, 770] width 101 height 38
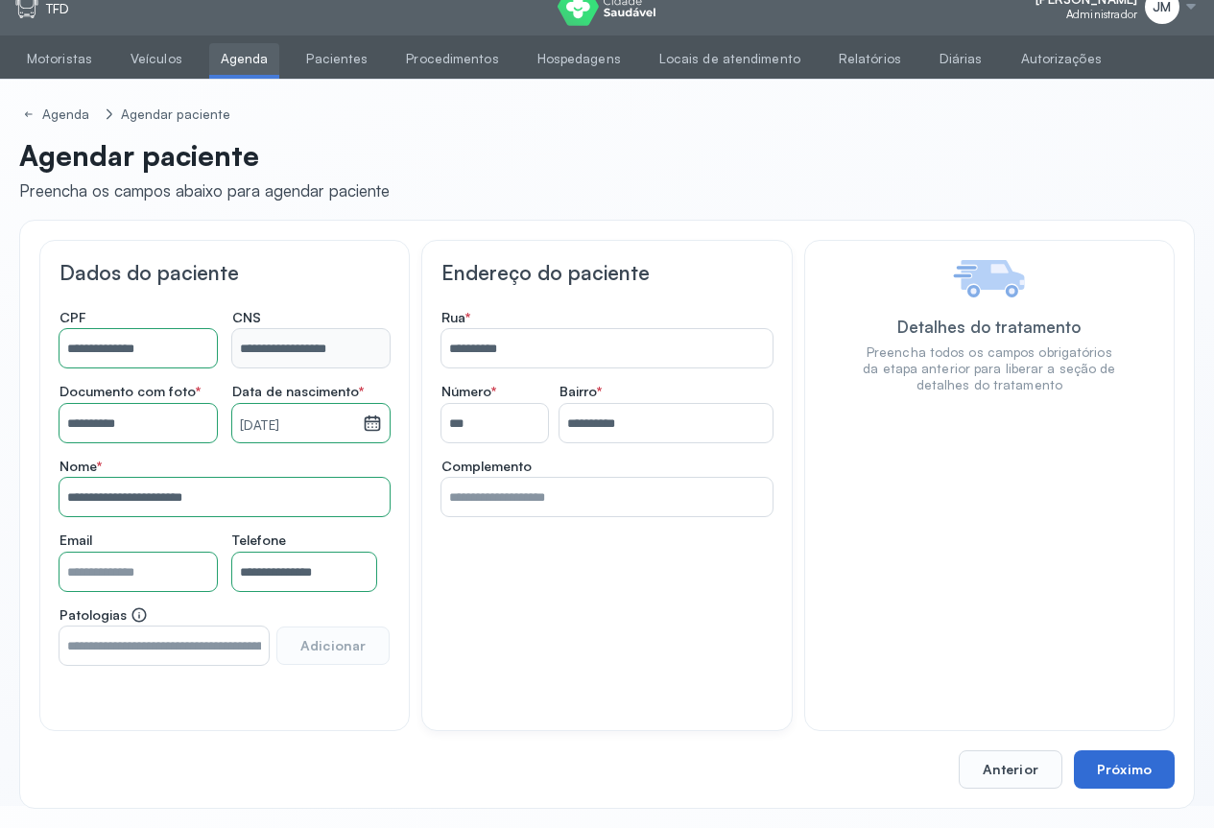
click at [1125, 759] on button "Próximo" at bounding box center [1124, 770] width 101 height 38
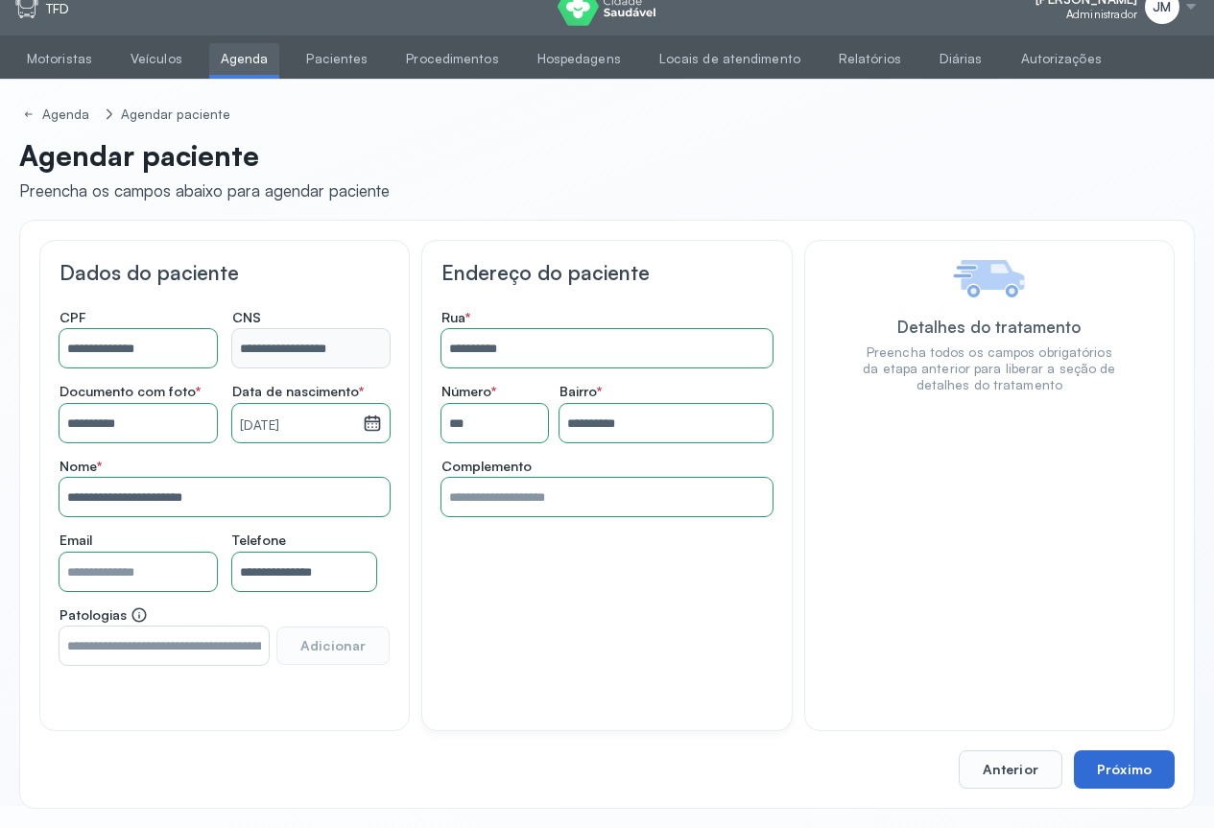
click at [1108, 755] on button "Próximo" at bounding box center [1124, 770] width 101 height 38
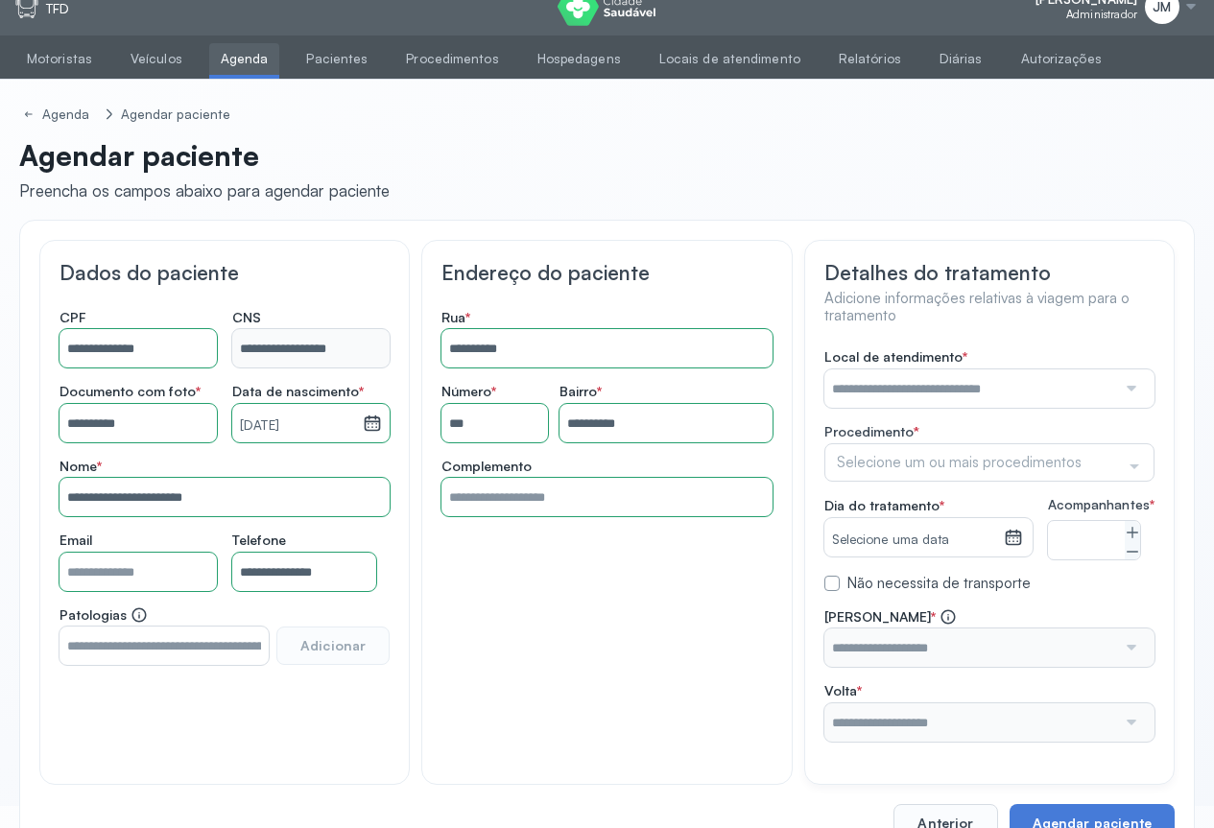
click at [1122, 390] on div at bounding box center [1129, 389] width 27 height 38
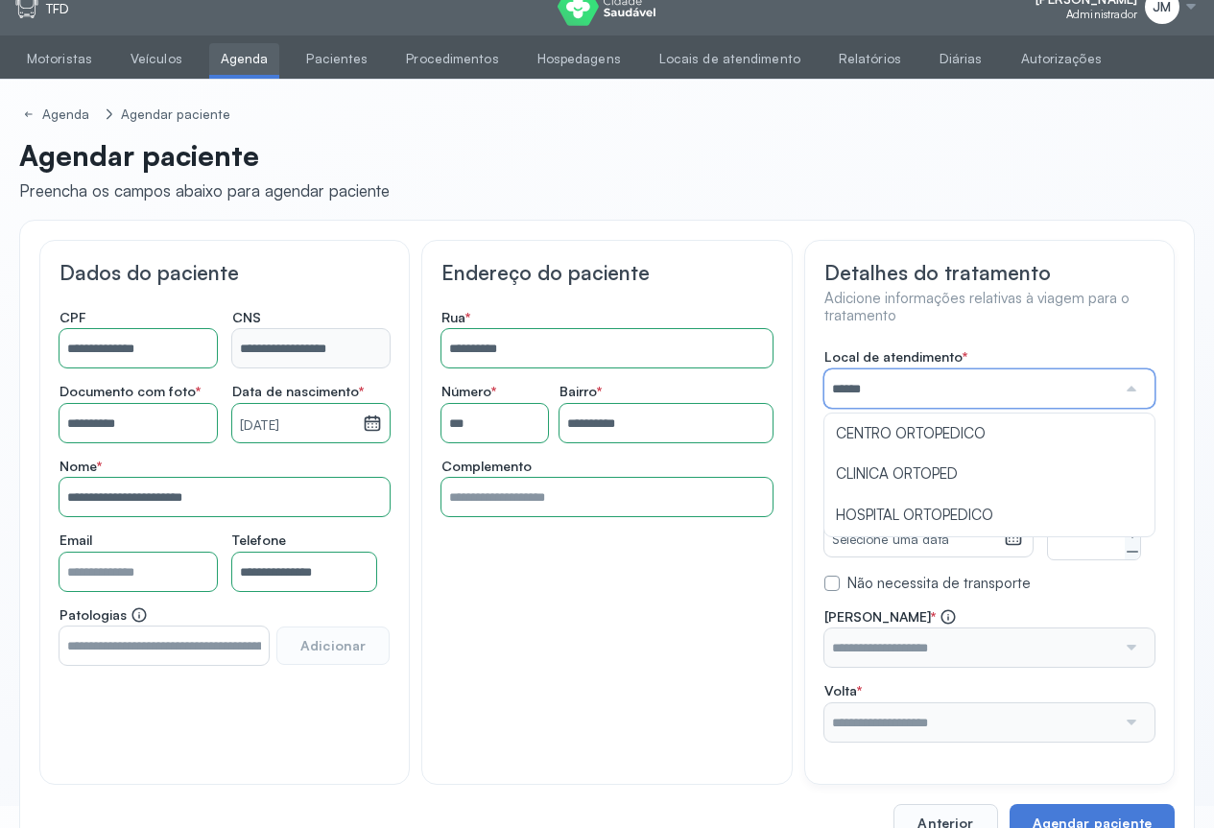
type input "*******"
drag, startPoint x: 927, startPoint y: 515, endPoint x: 1010, endPoint y: 518, distance: 82.6
click at [934, 515] on div "**********" at bounding box center [990, 545] width 330 height 394
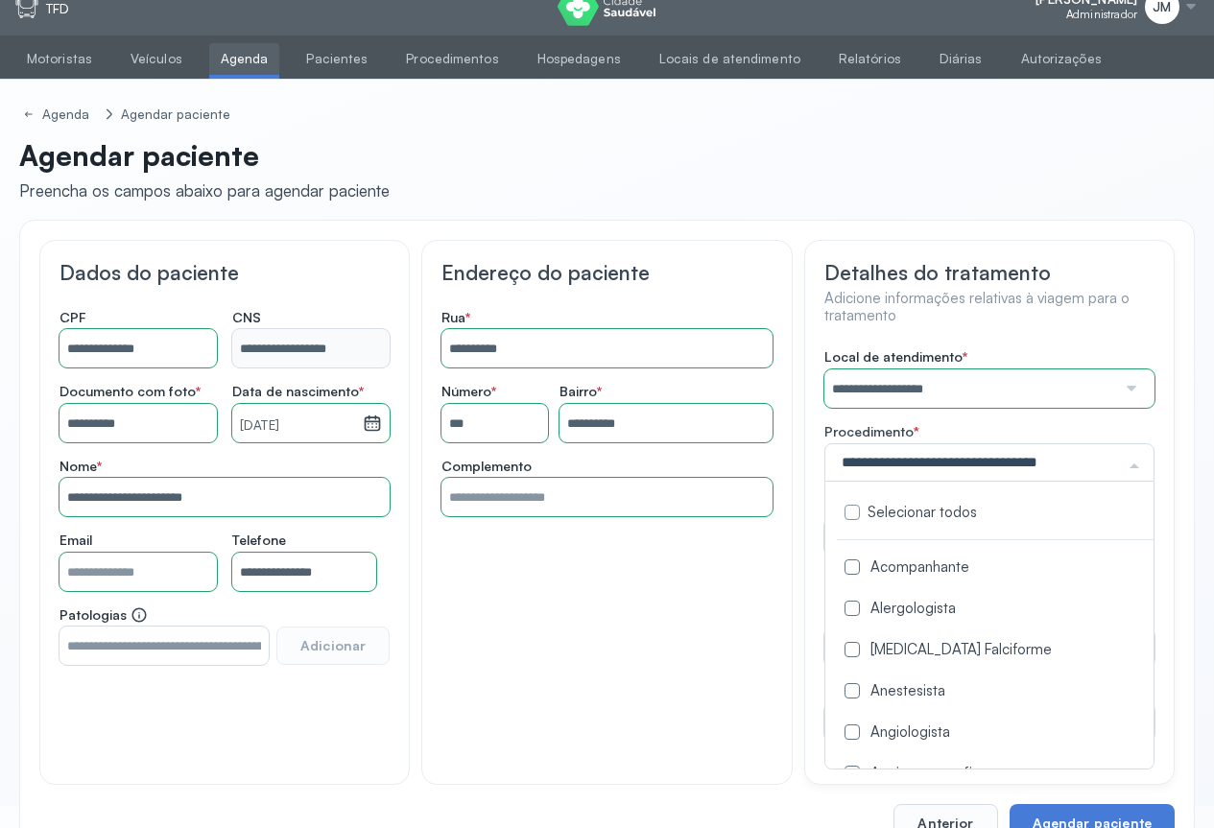
click at [1139, 461] on div at bounding box center [1134, 466] width 38 height 36
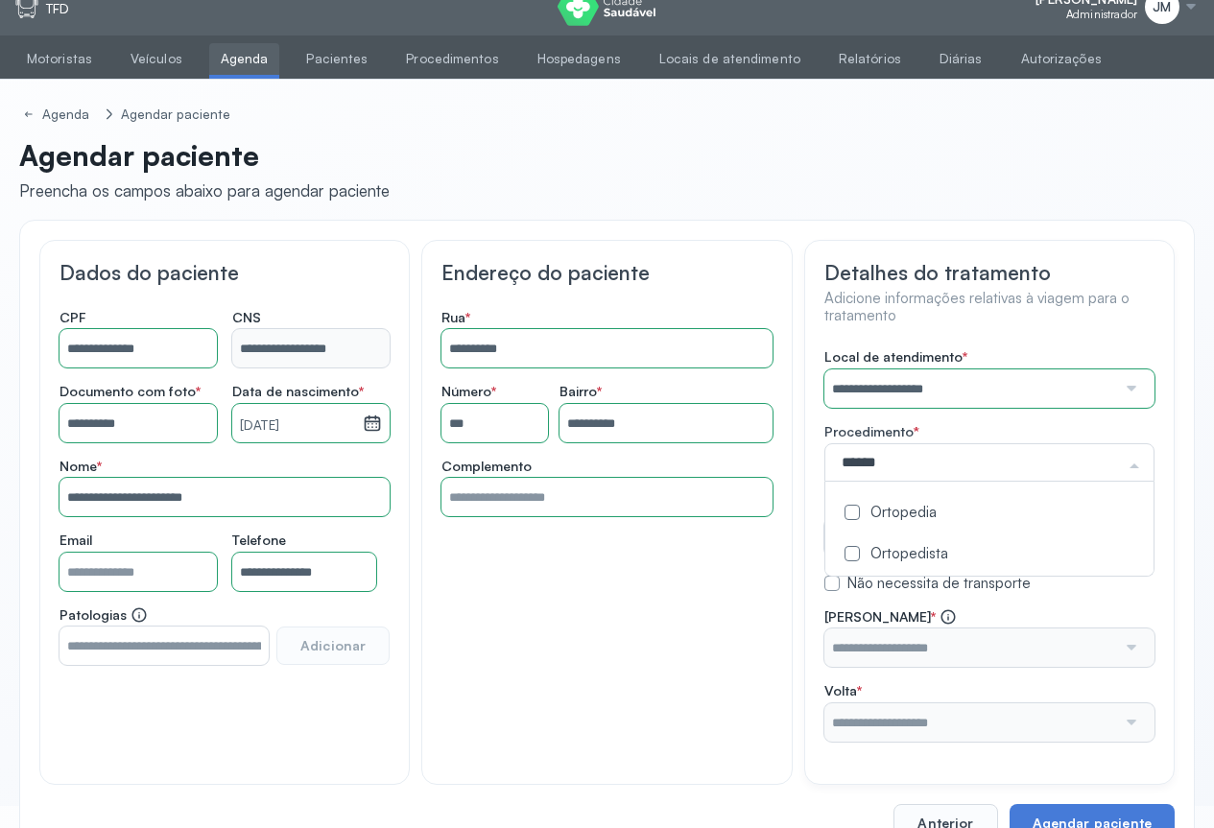
type input "*******"
click at [880, 515] on div "Ortopedia" at bounding box center [989, 514] width 305 height 18
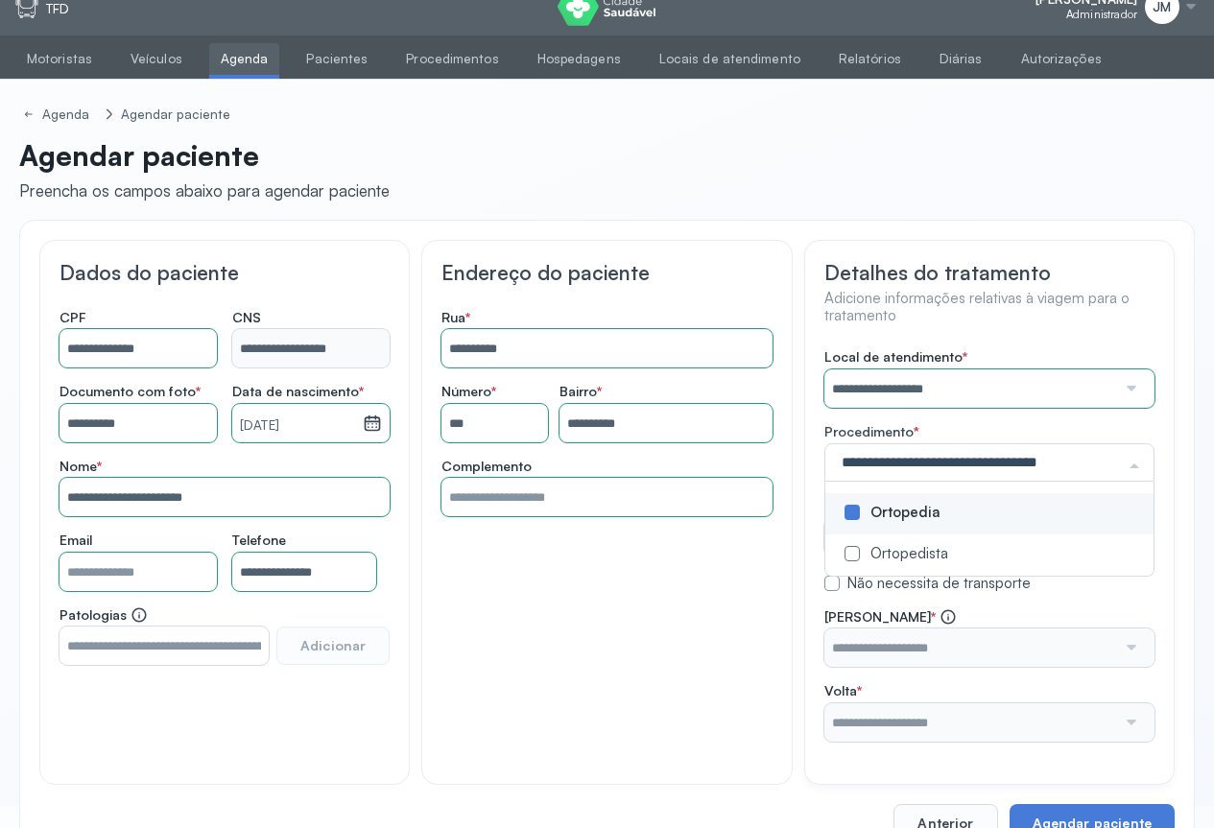
click at [1163, 445] on div "**********" at bounding box center [989, 512] width 371 height 544
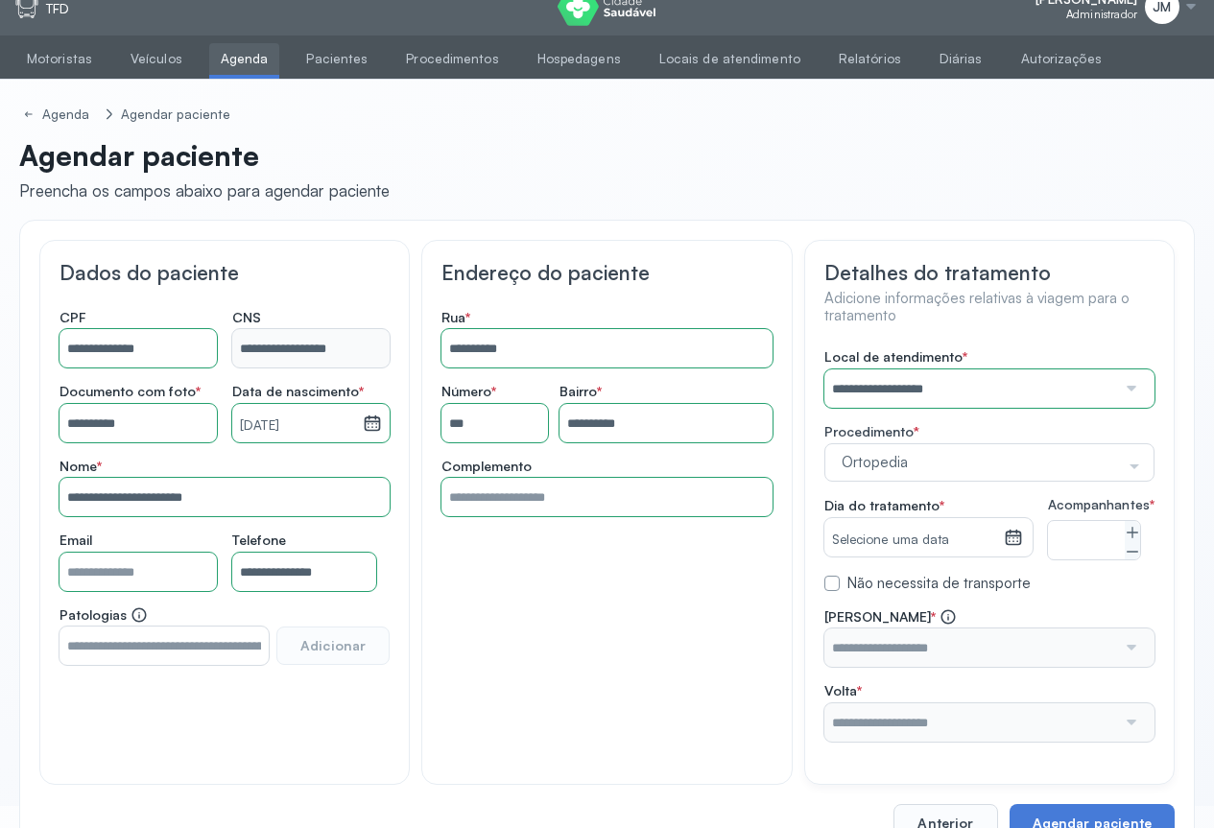
click at [1018, 539] on icon at bounding box center [1014, 540] width 10 height 5
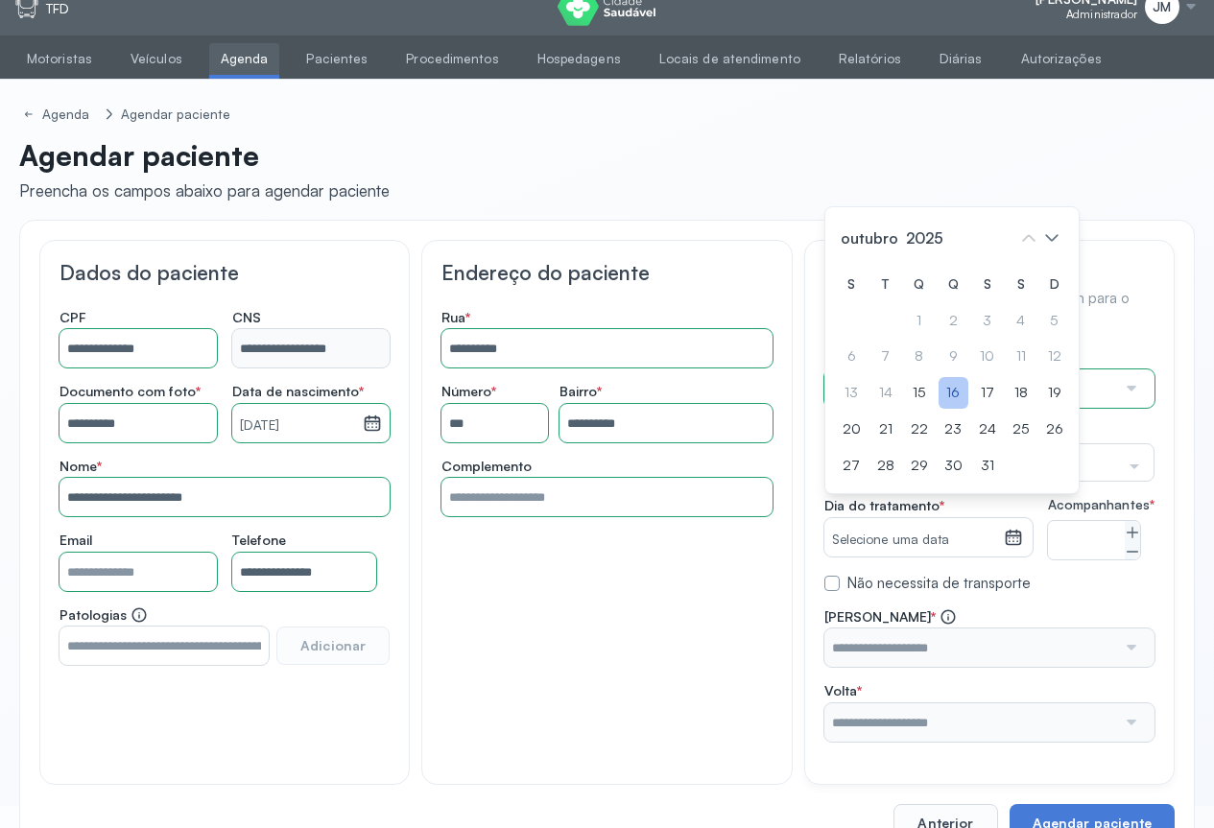
click at [948, 409] on div "16" at bounding box center [954, 393] width 30 height 32
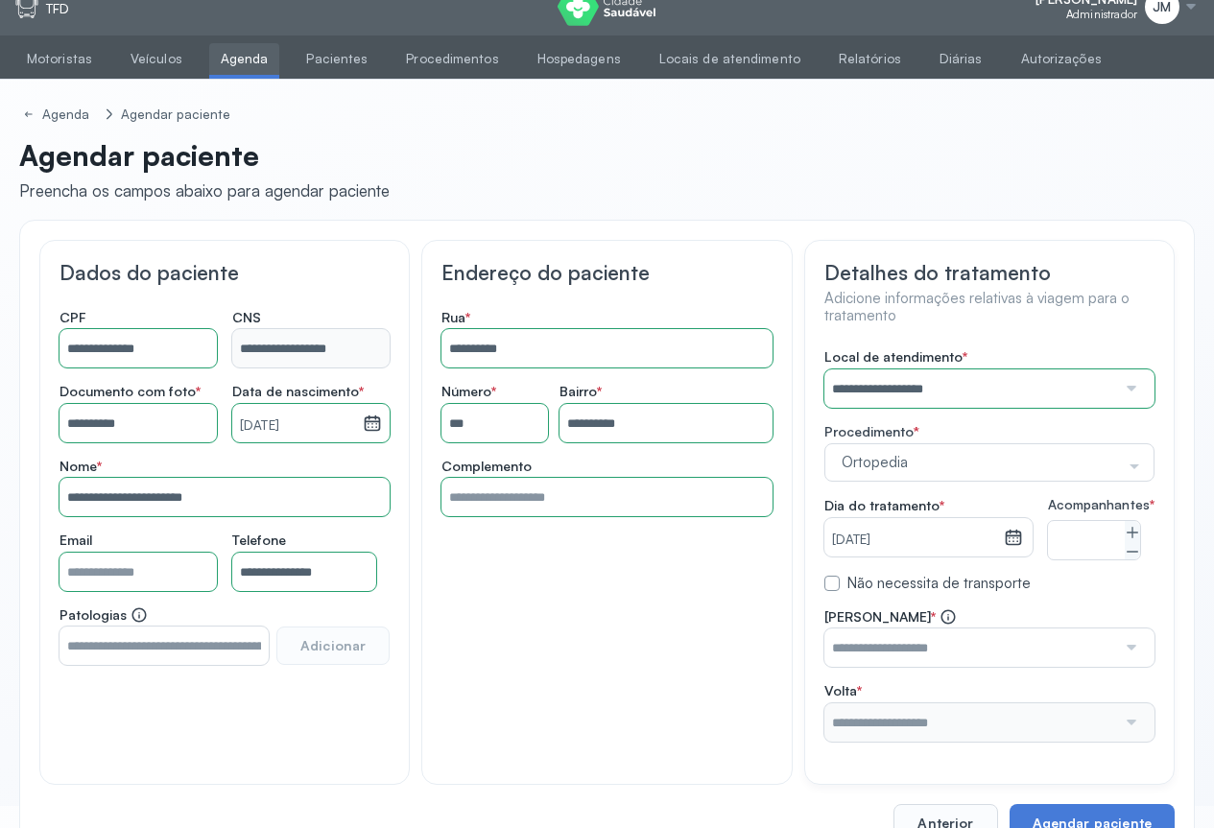
click at [1124, 665] on div at bounding box center [1129, 648] width 27 height 38
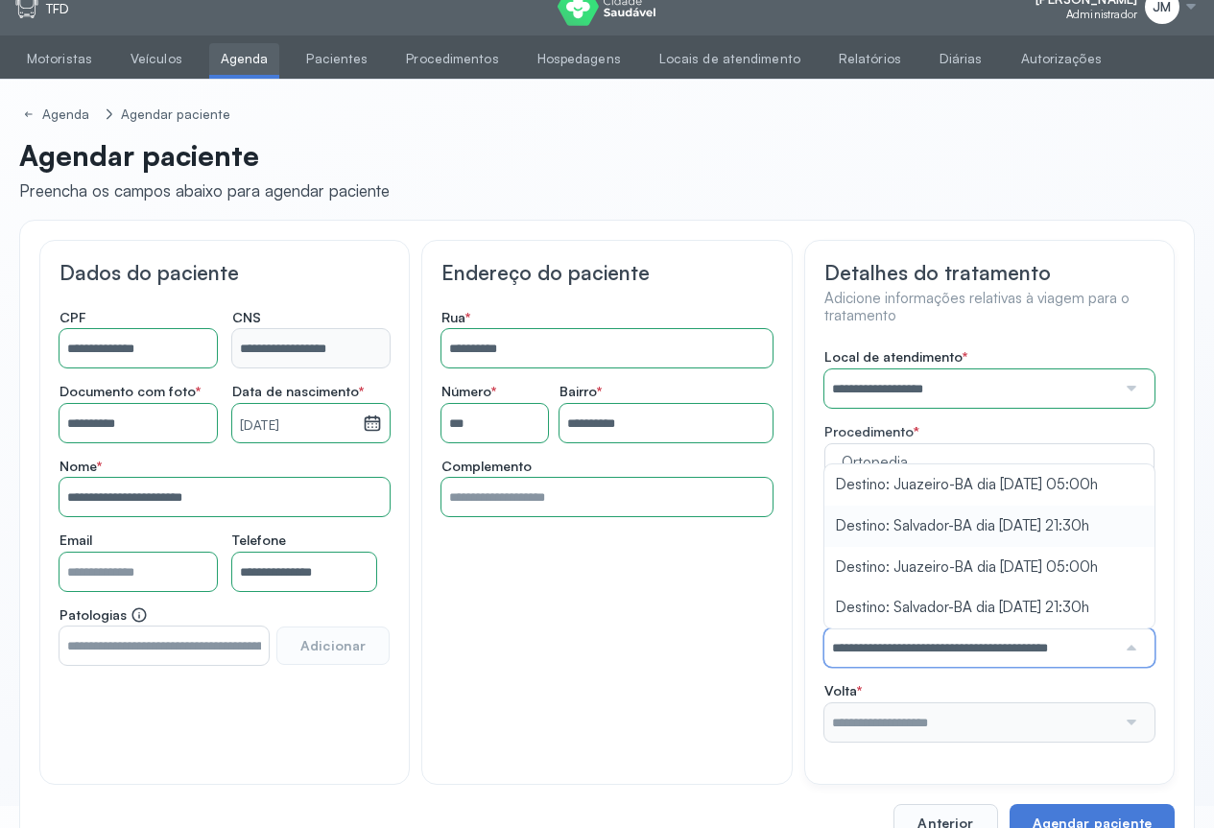
drag, startPoint x: 904, startPoint y: 540, endPoint x: 984, endPoint y: 584, distance: 90.6
click at [906, 540] on div "**********" at bounding box center [990, 545] width 330 height 394
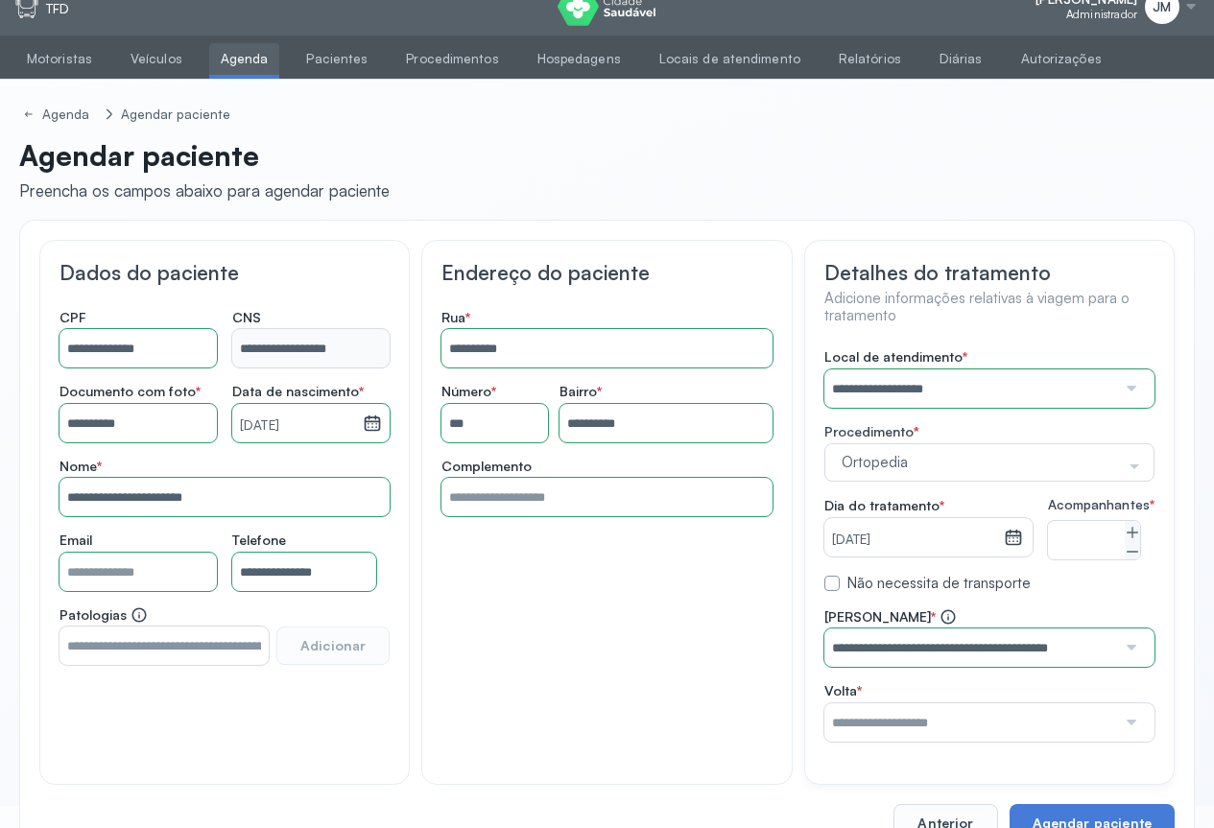
click at [1131, 738] on div at bounding box center [1129, 723] width 27 height 38
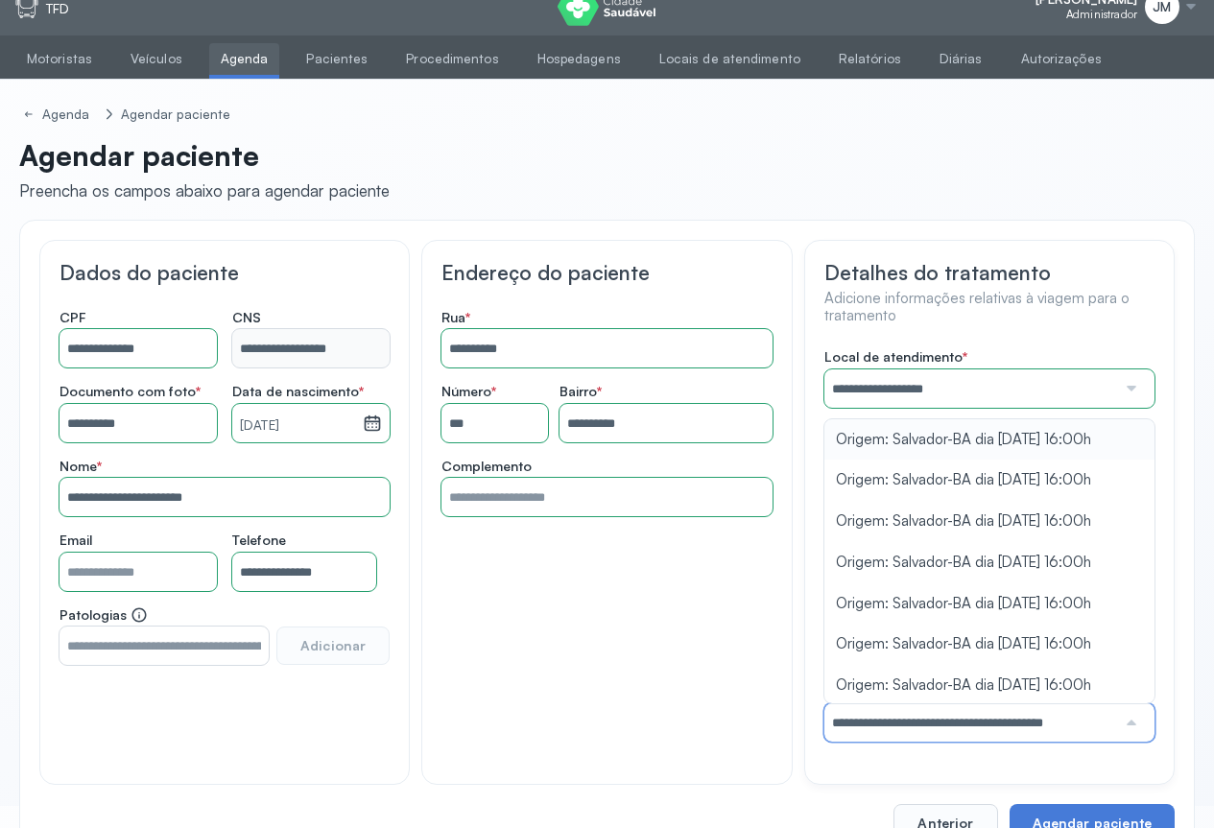
click at [903, 463] on div "**********" at bounding box center [990, 545] width 330 height 394
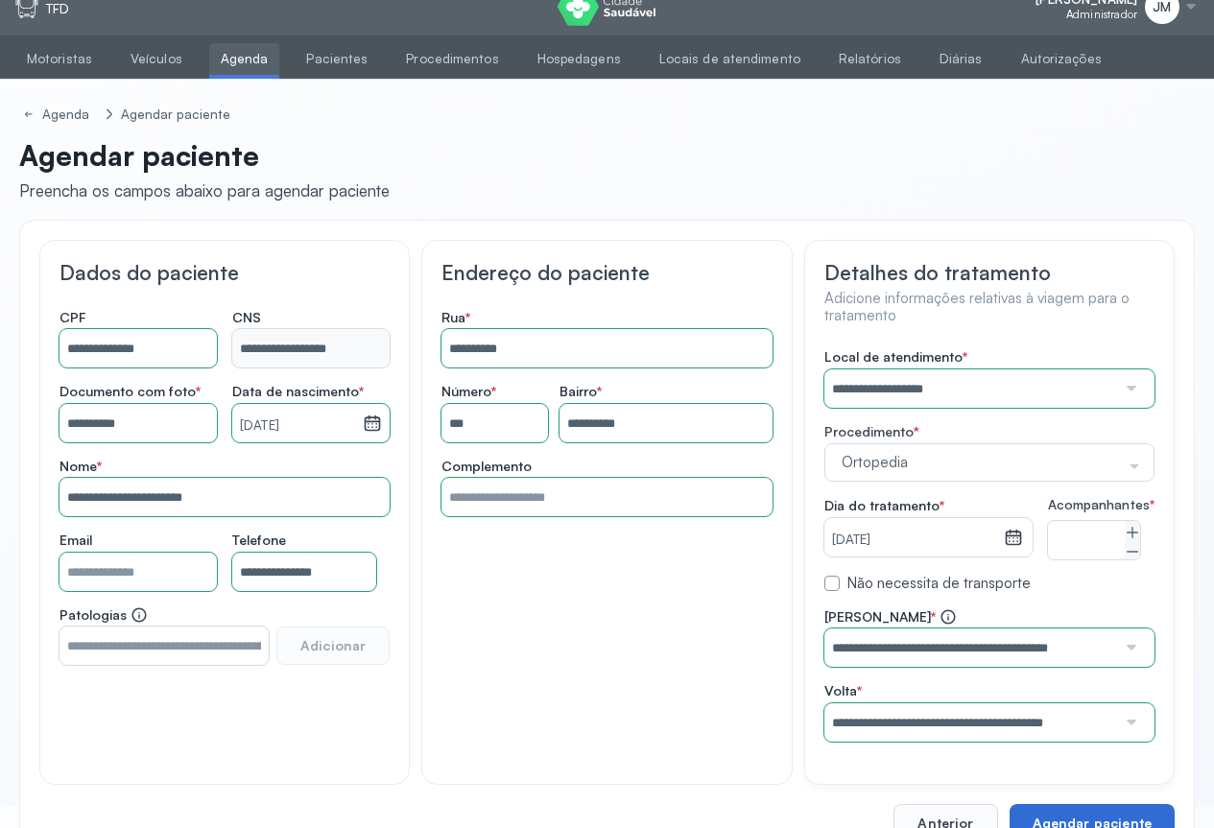
scroll to position [92, 0]
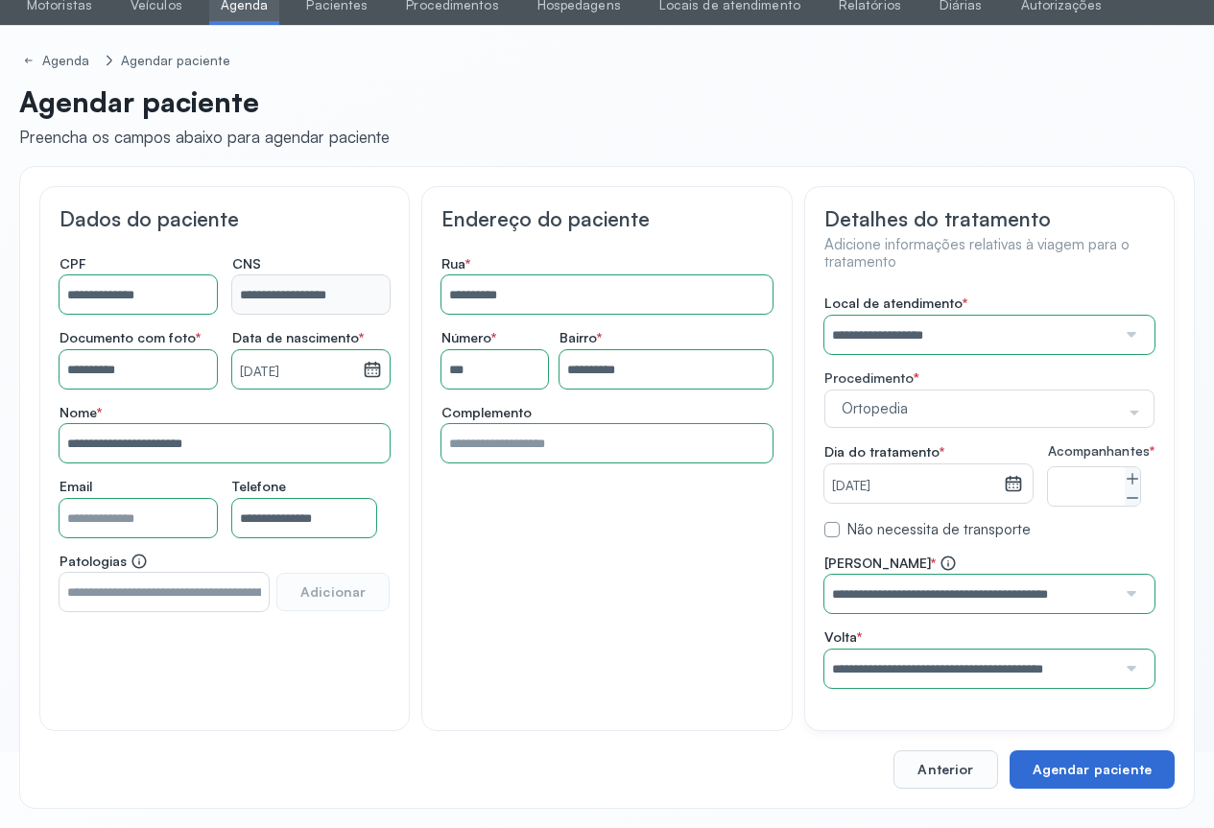
click at [1082, 759] on button "Agendar paciente" at bounding box center [1092, 770] width 165 height 38
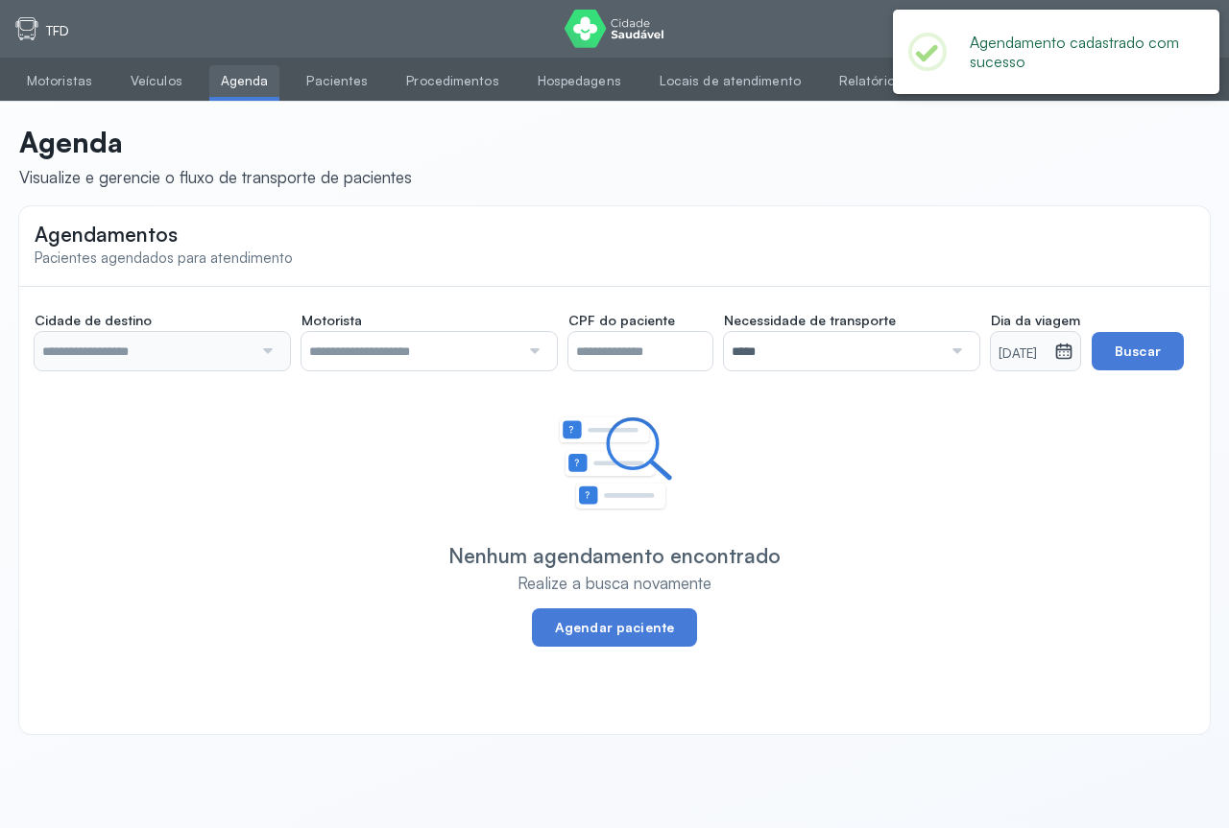
type input "********"
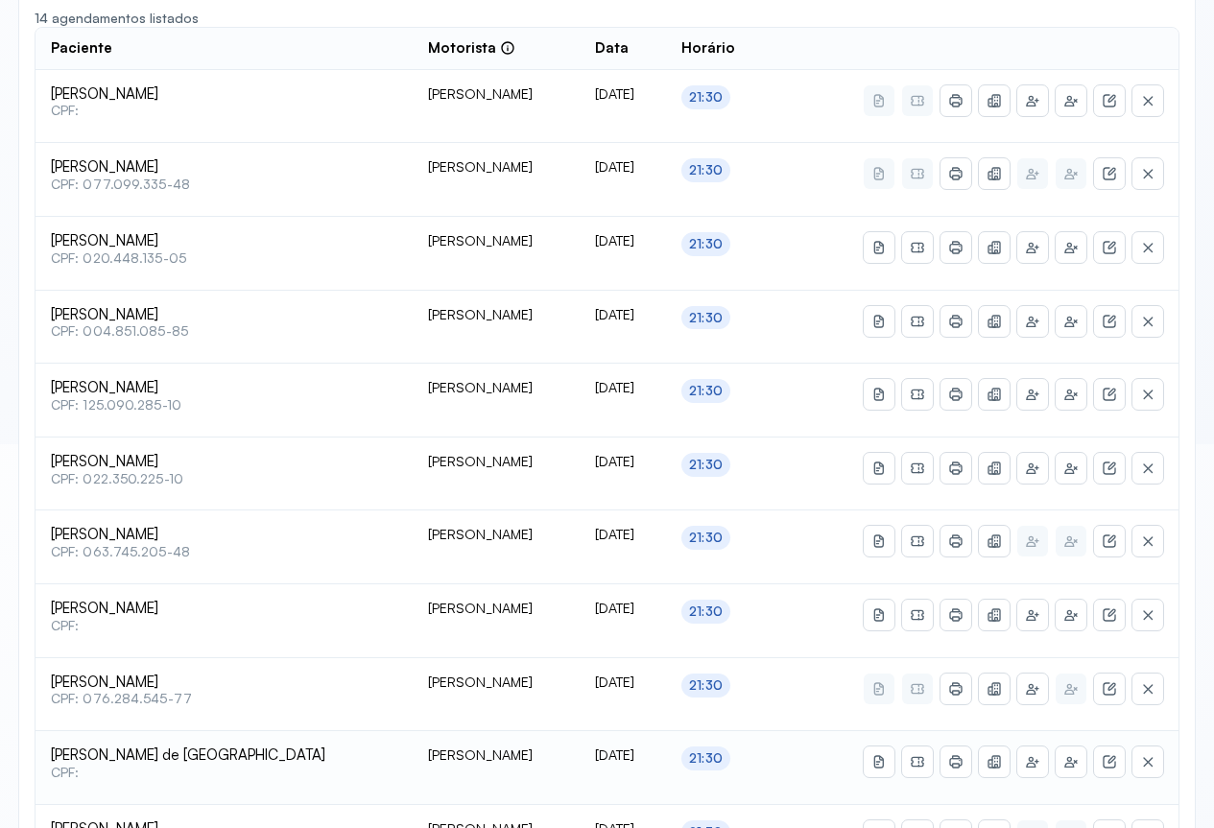
scroll to position [753, 0]
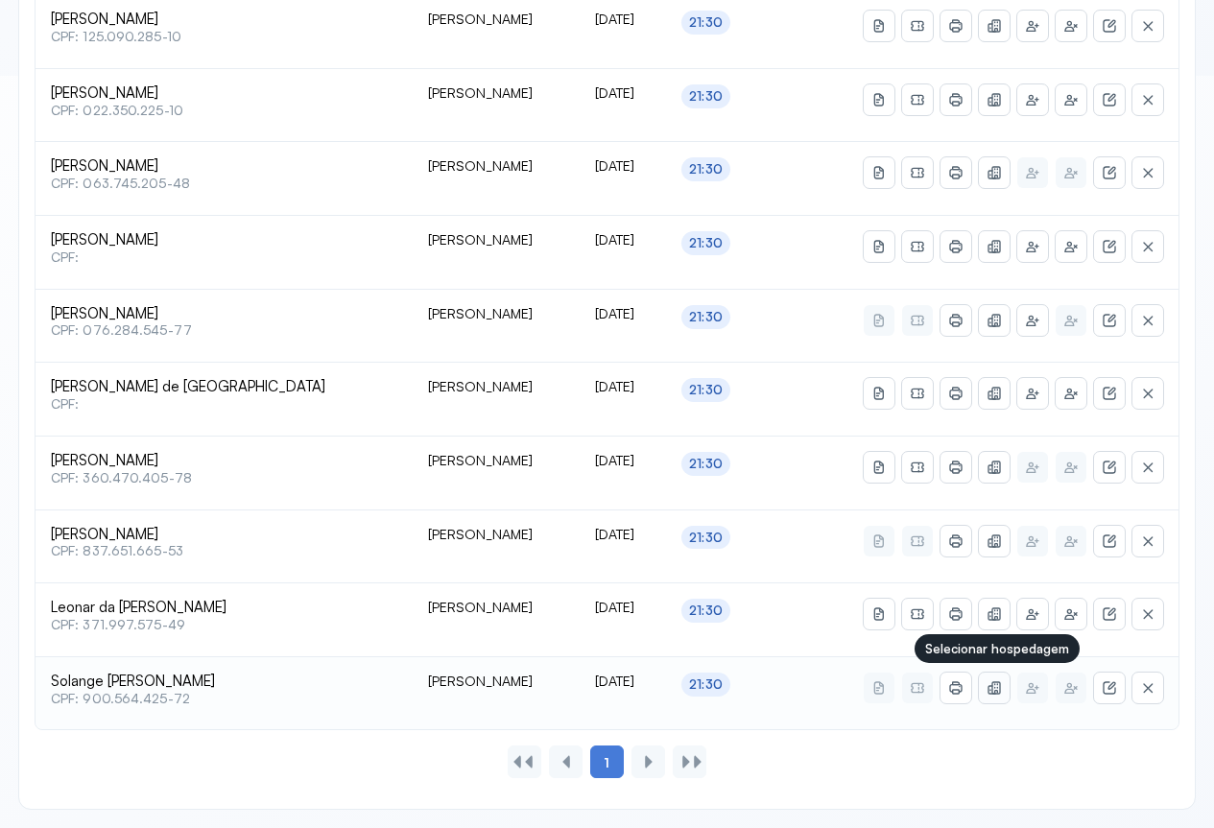
click at [996, 690] on icon at bounding box center [996, 691] width 4 height 3
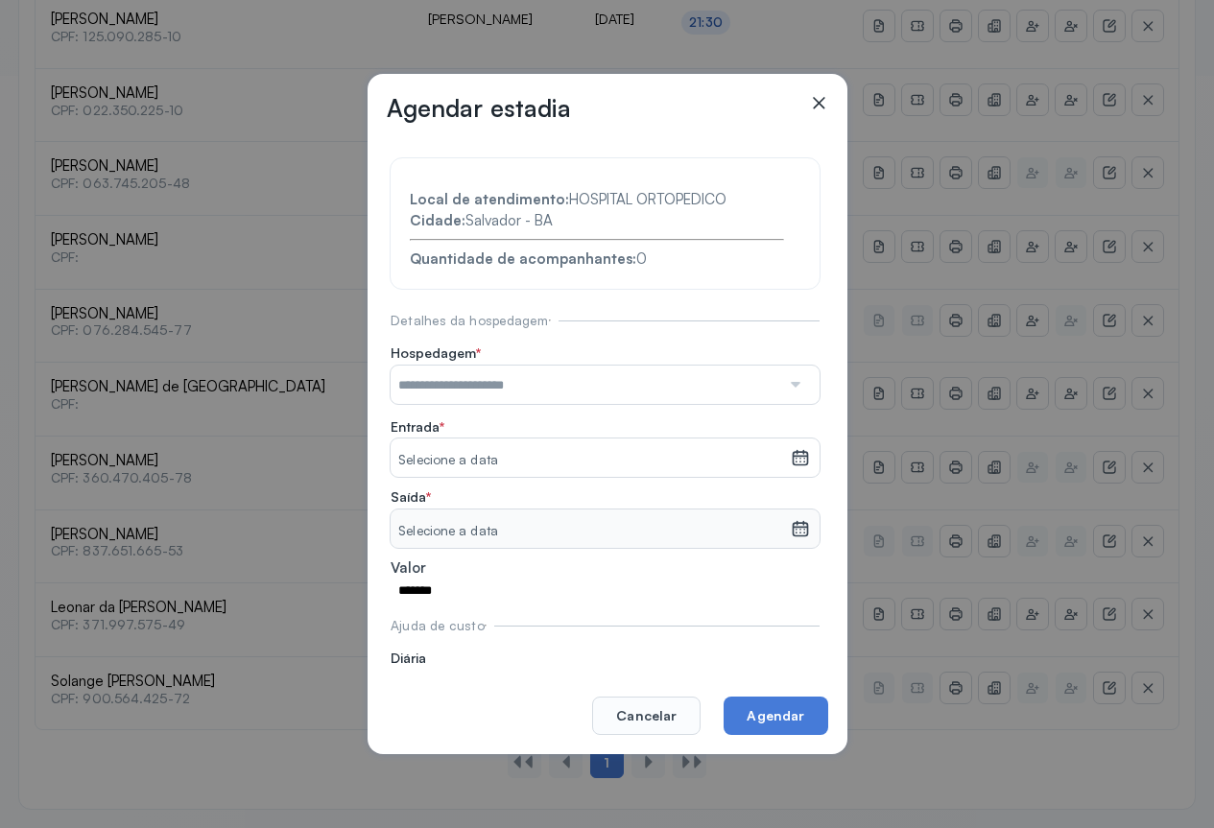
click at [780, 386] on div at bounding box center [794, 385] width 28 height 38
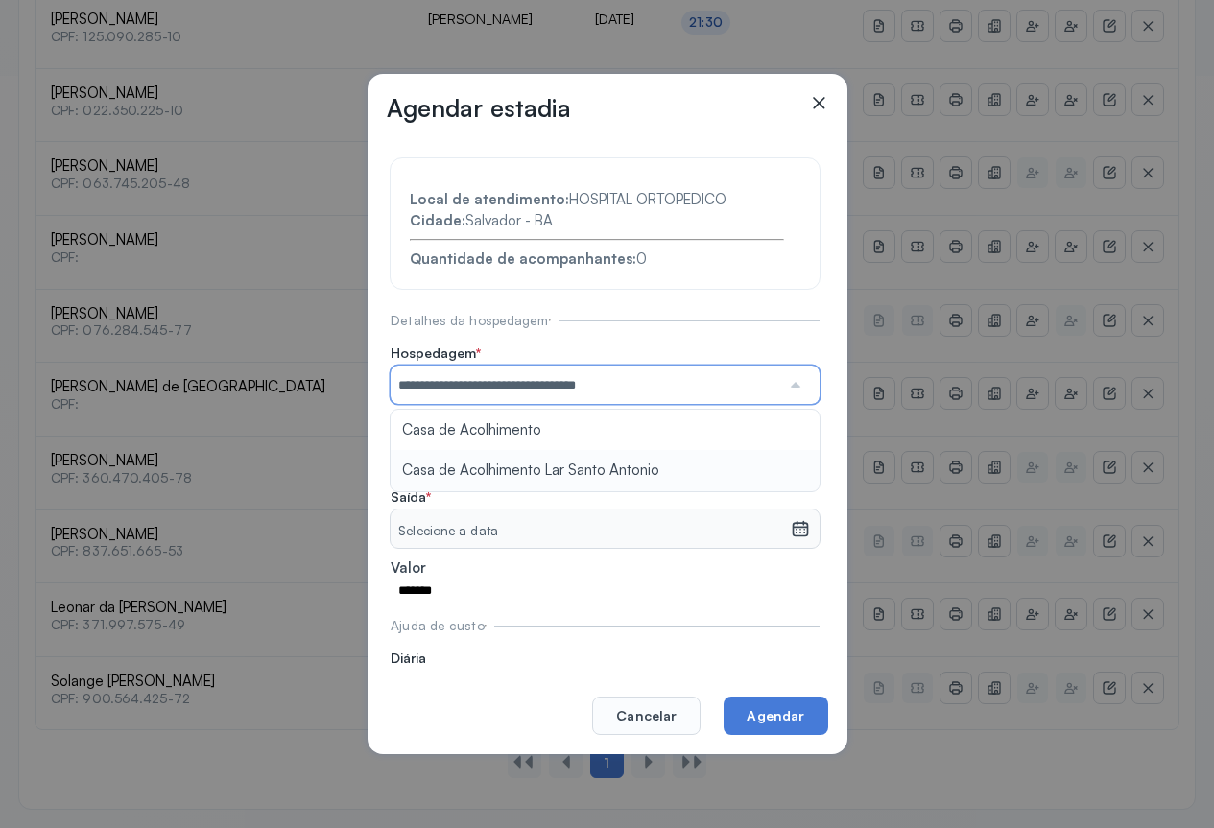
drag, startPoint x: 446, startPoint y: 467, endPoint x: 491, endPoint y: 467, distance: 45.1
click at [447, 467] on section "**********" at bounding box center [605, 433] width 429 height 551
click at [792, 465] on icon at bounding box center [800, 458] width 16 height 14
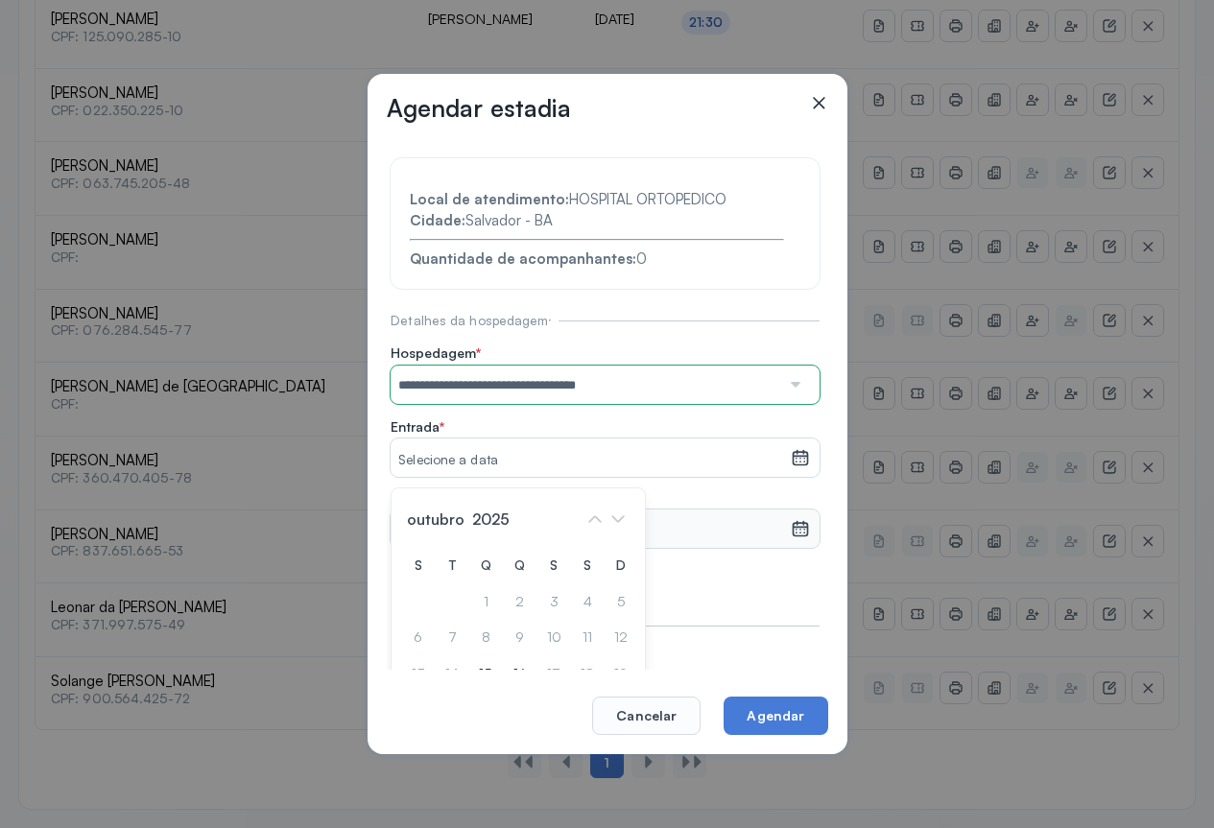
scroll to position [96, 0]
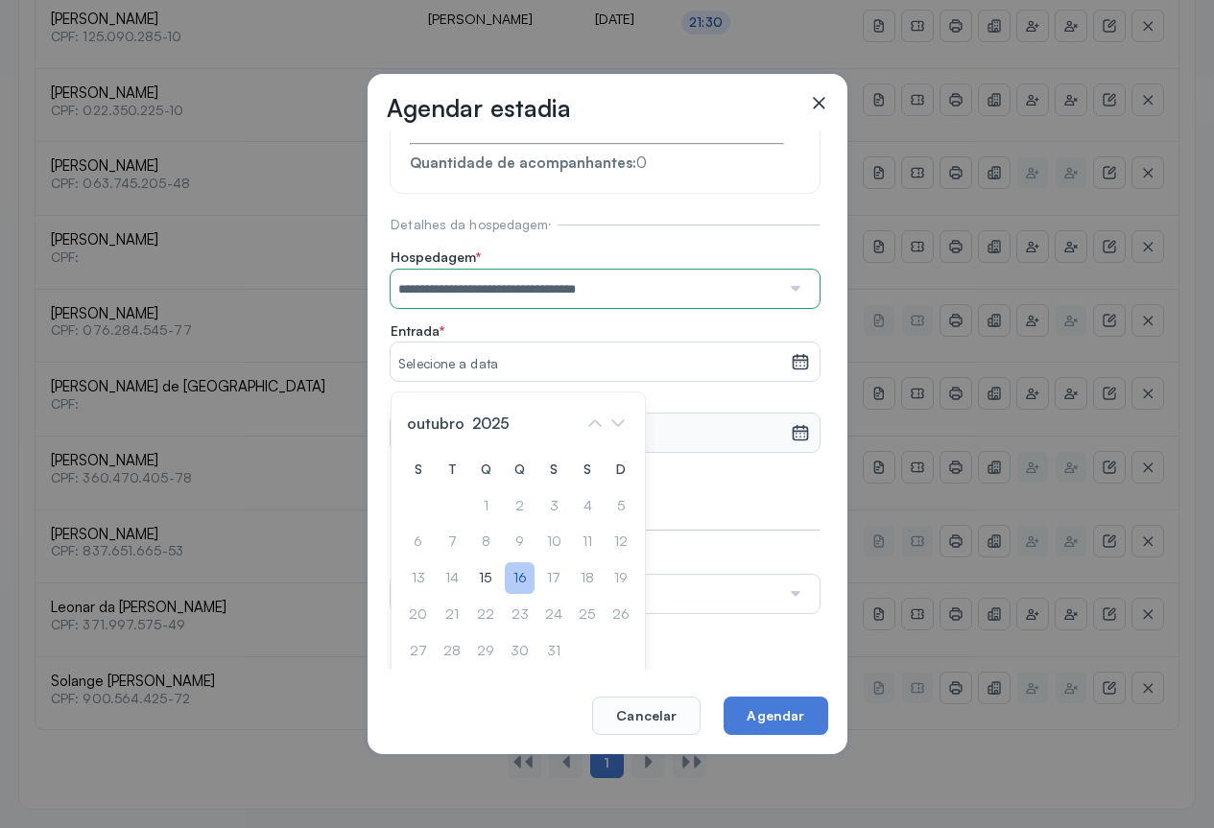
click at [515, 576] on div "16" at bounding box center [520, 579] width 30 height 32
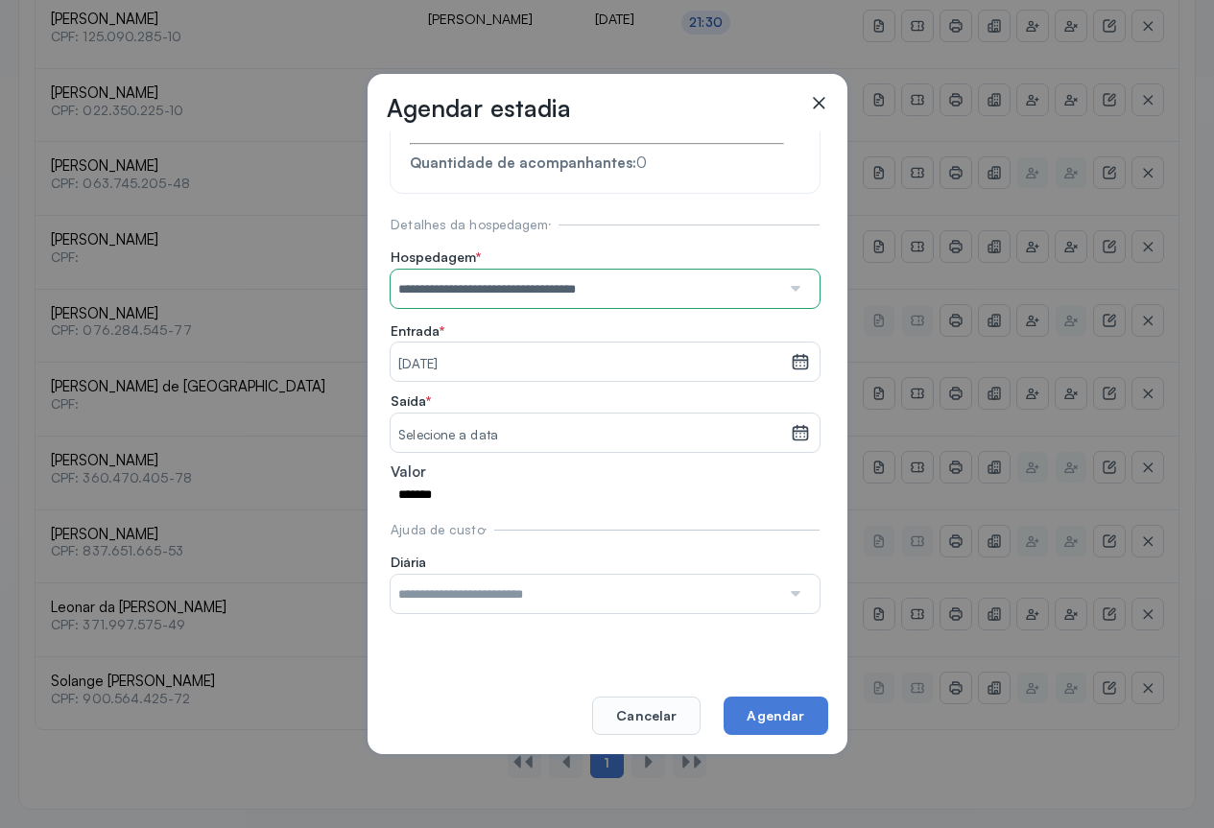
scroll to position [59, 0]
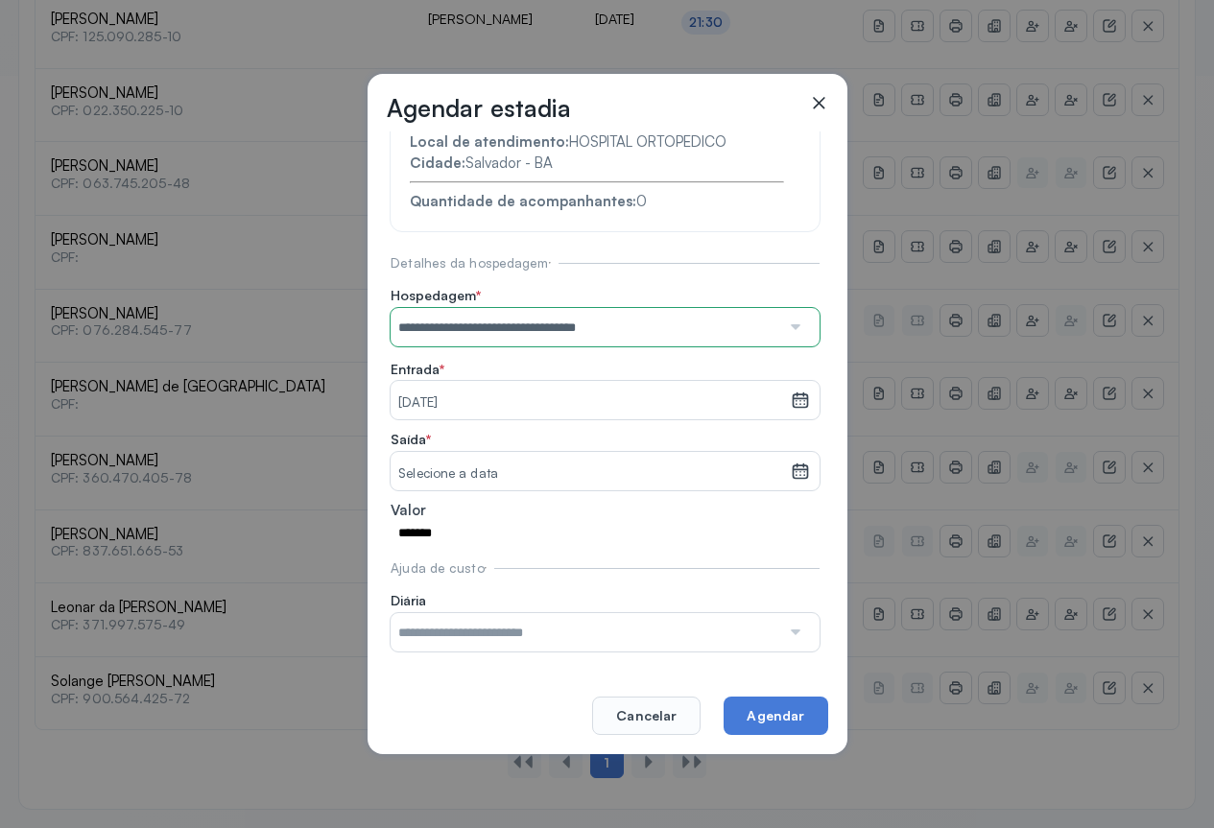
click at [791, 472] on icon at bounding box center [800, 471] width 19 height 19
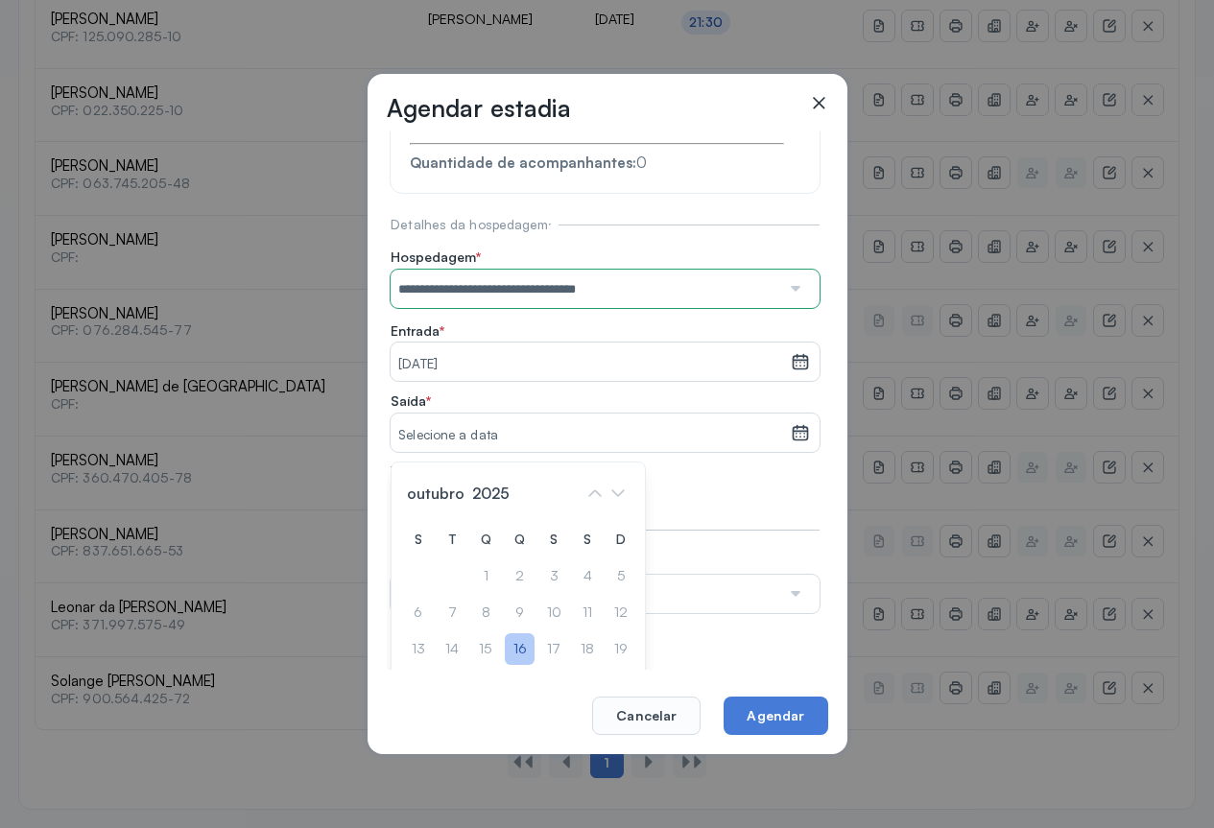
click at [525, 645] on div "16" at bounding box center [520, 650] width 30 height 32
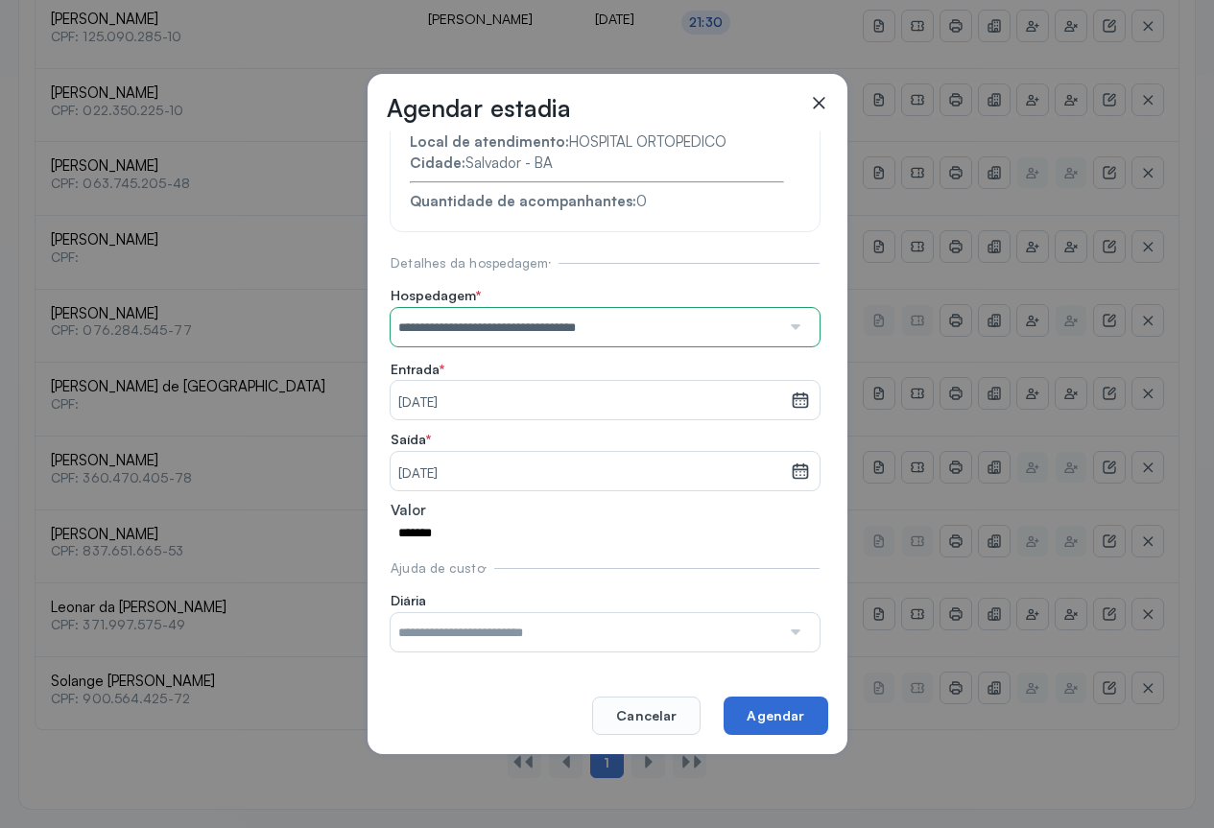
click at [807, 714] on button "Agendar" at bounding box center [776, 716] width 104 height 38
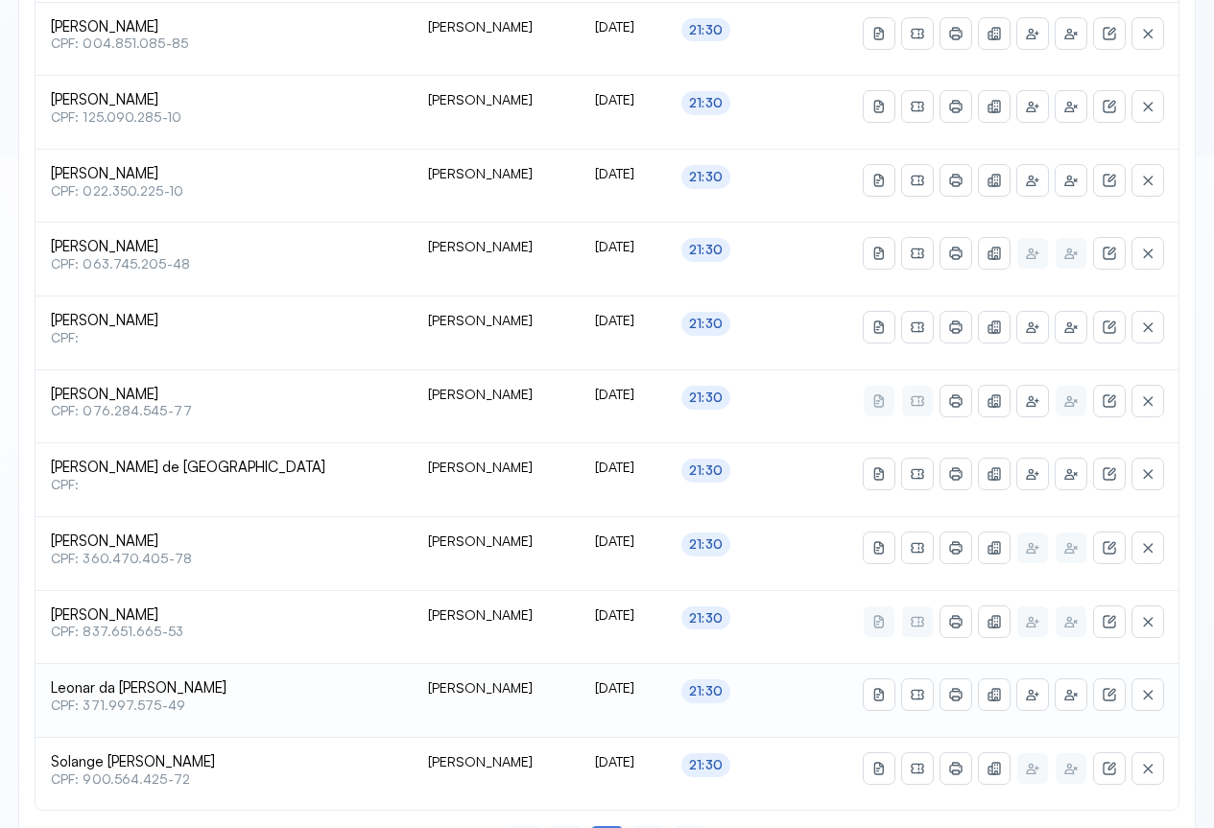
scroll to position [753, 0]
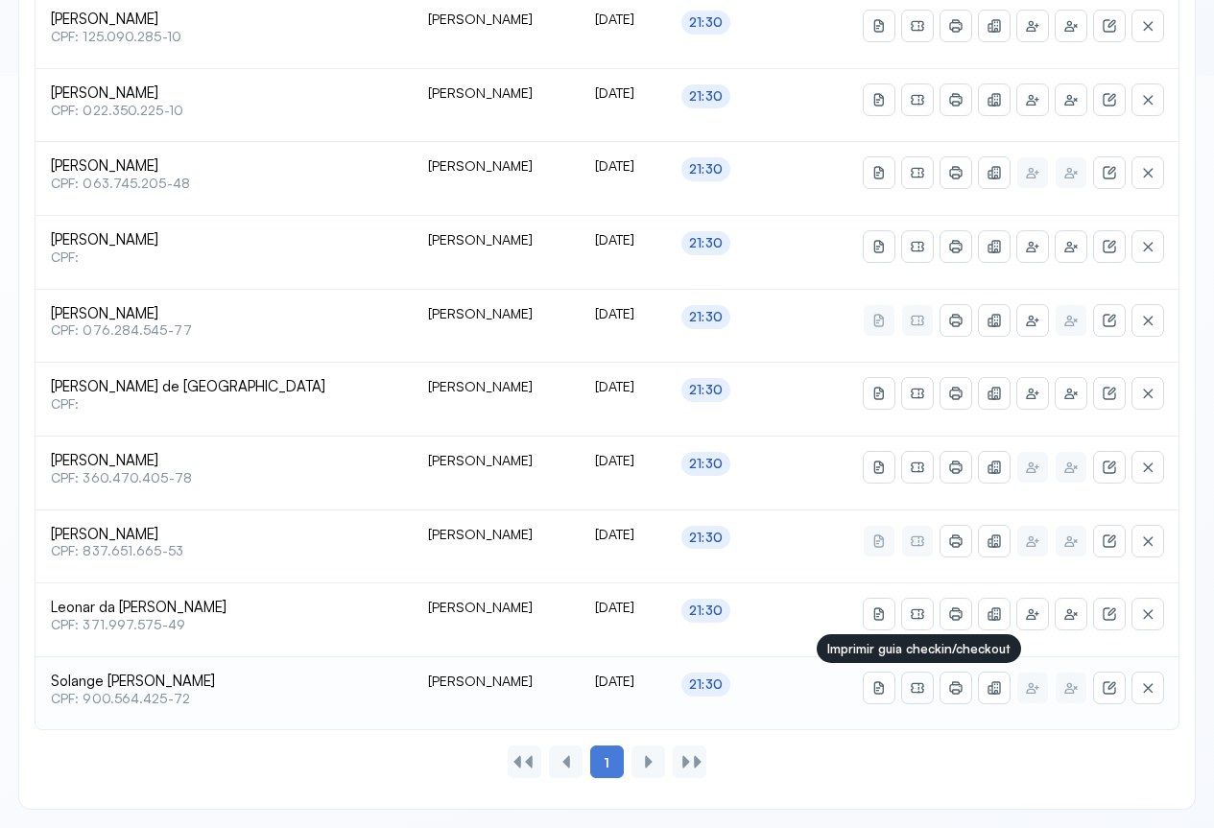
click at [911, 683] on icon at bounding box center [917, 688] width 15 height 15
click at [954, 687] on icon at bounding box center [955, 688] width 15 height 15
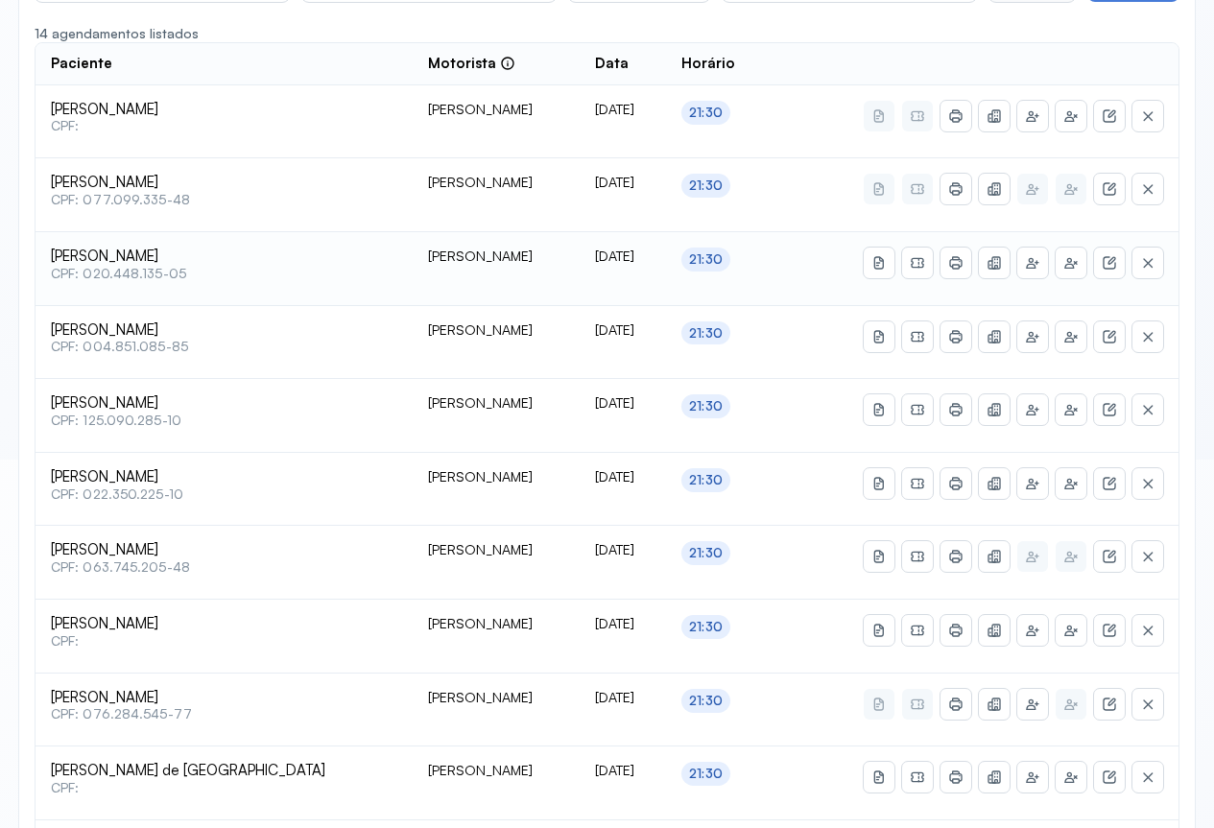
scroll to position [0, 0]
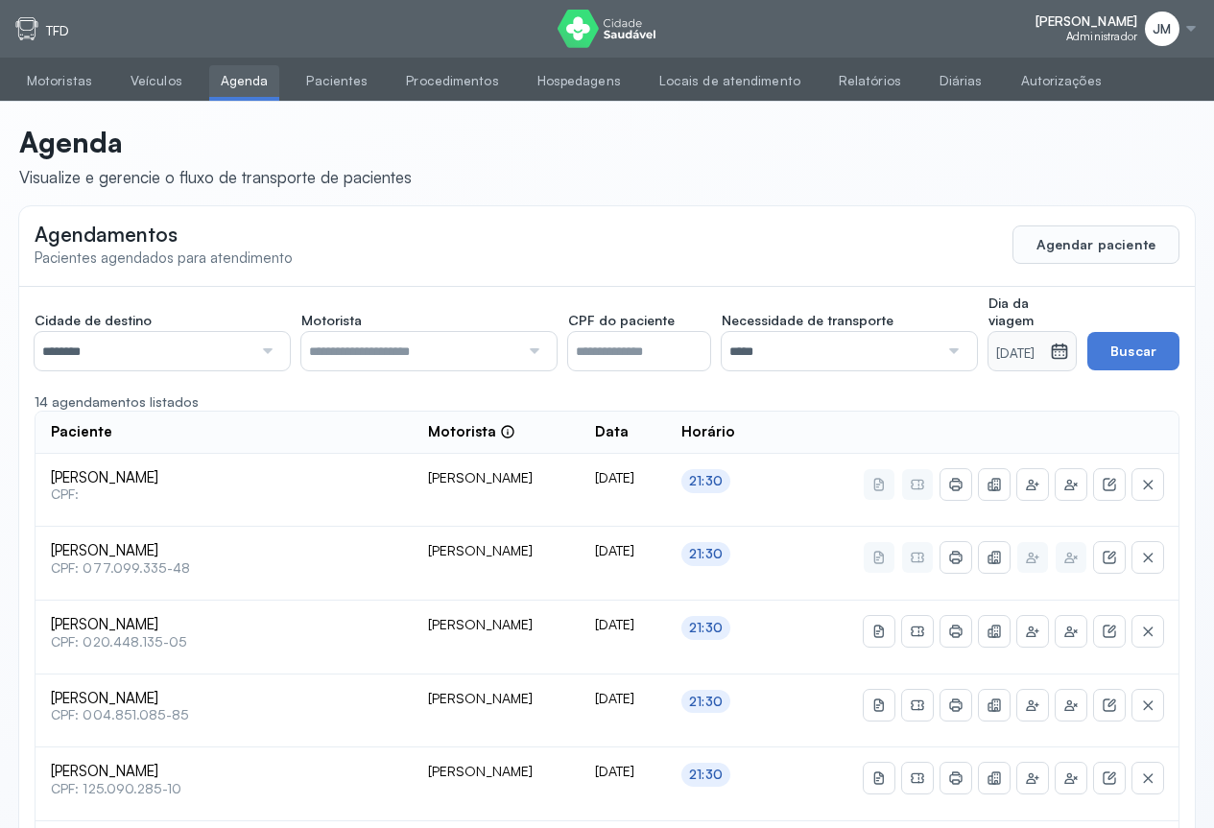
drag, startPoint x: 545, startPoint y: 354, endPoint x: 526, endPoint y: 356, distance: 19.3
click at [543, 354] on div at bounding box center [428, 351] width 255 height 38
drag, startPoint x: 383, startPoint y: 431, endPoint x: 489, endPoint y: 415, distance: 106.8
click at [537, 347] on div at bounding box center [532, 351] width 26 height 38
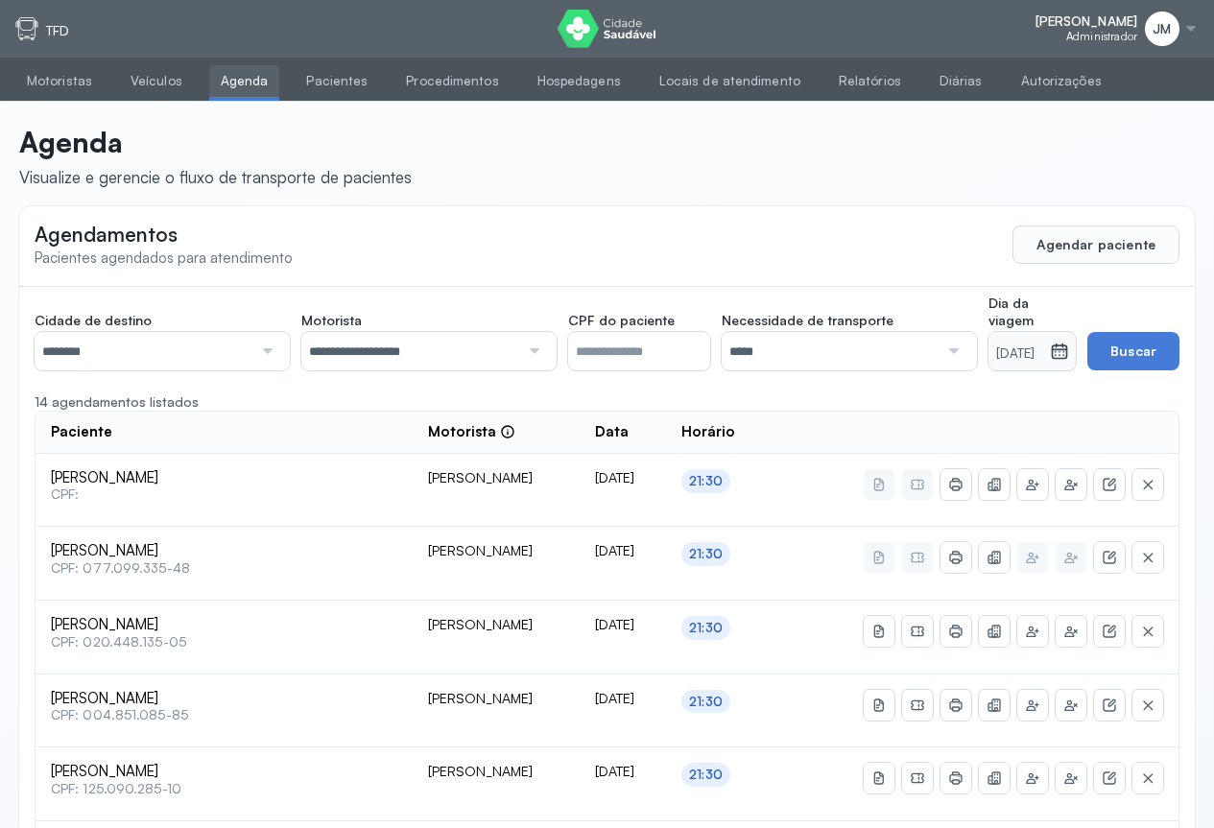
click at [939, 346] on div at bounding box center [952, 351] width 26 height 38
click at [1074, 352] on div "[DATE]" at bounding box center [1033, 351] width 88 height 38
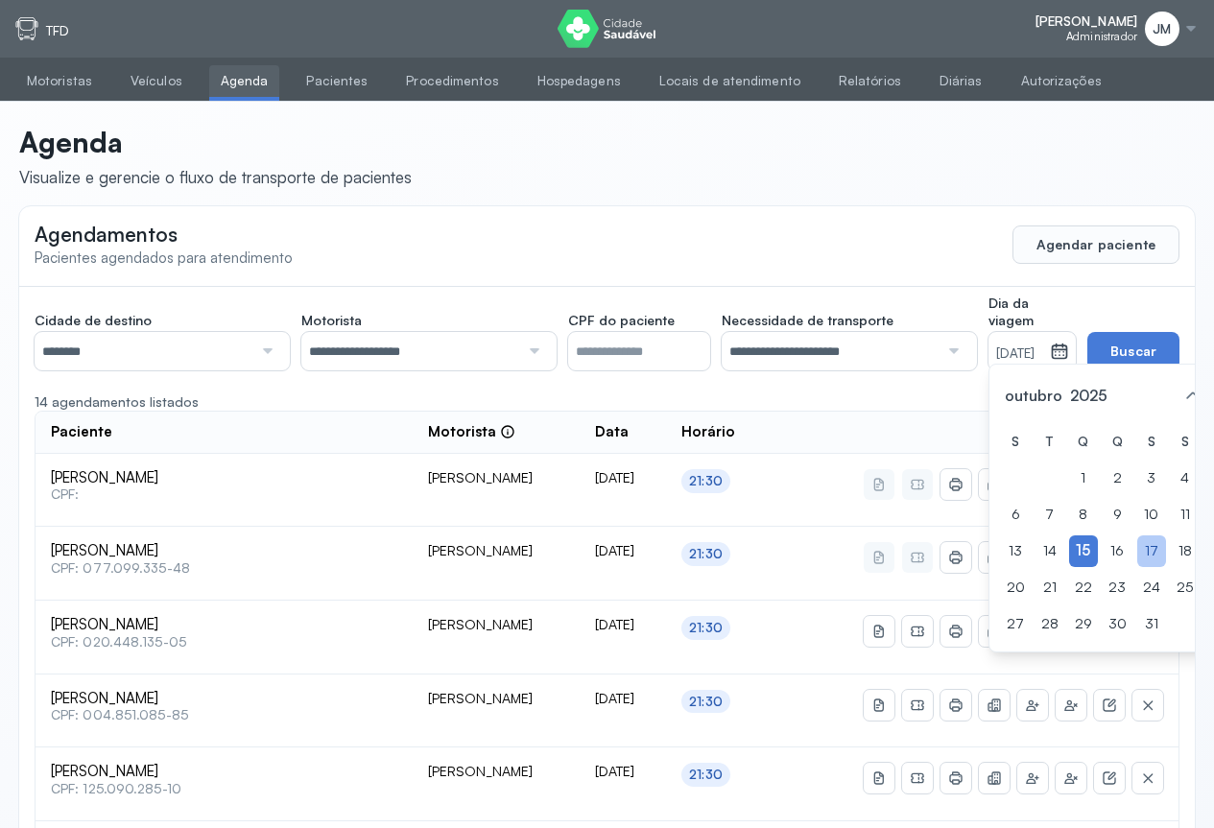
click at [1138, 567] on div "17" at bounding box center [1152, 552] width 29 height 32
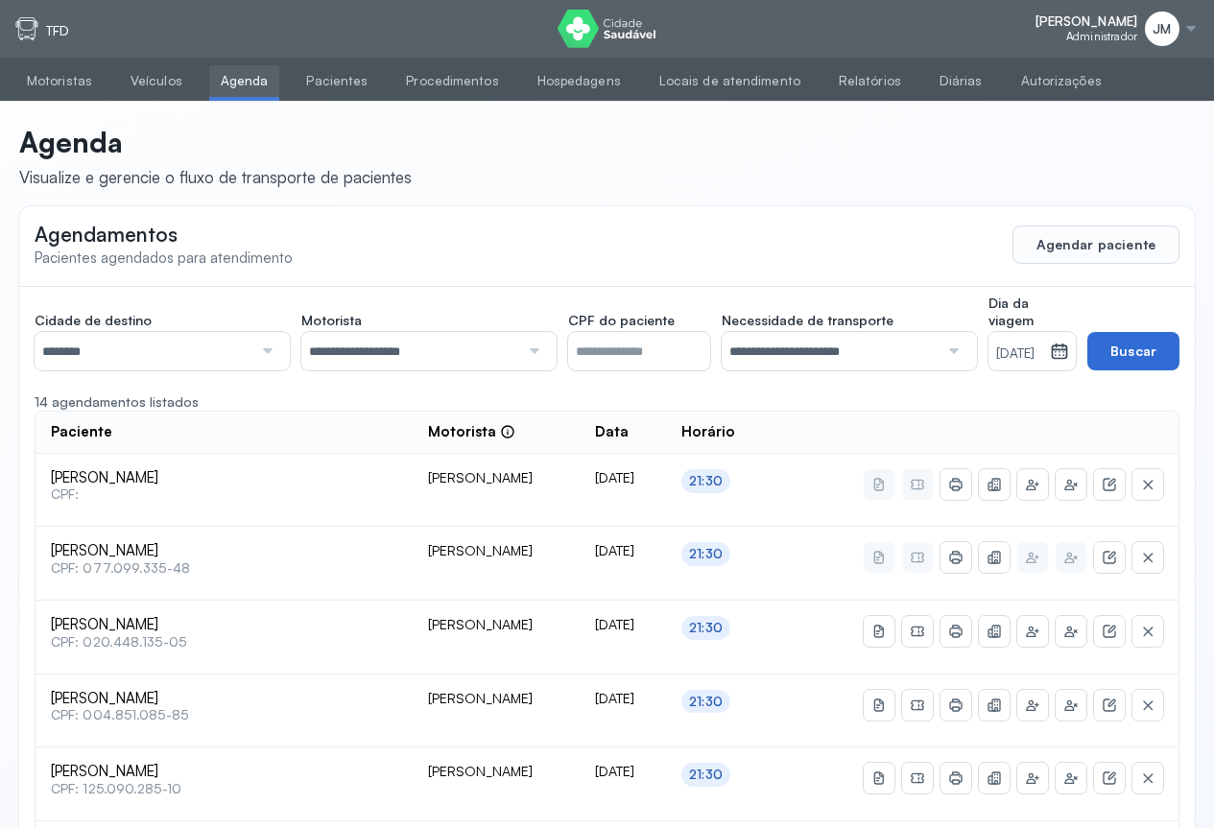
click at [1138, 349] on button "Buscar" at bounding box center [1134, 351] width 92 height 38
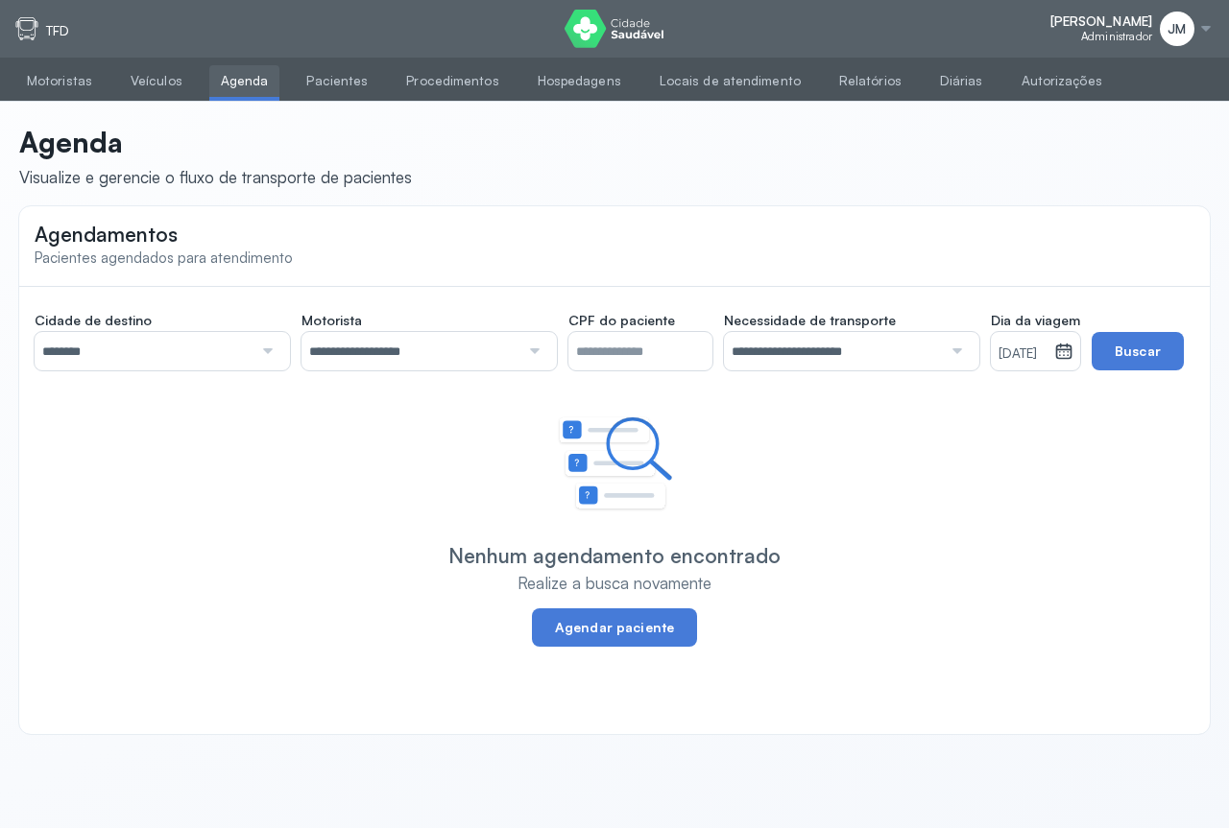
click at [1071, 349] on icon at bounding box center [1064, 348] width 14 height 8
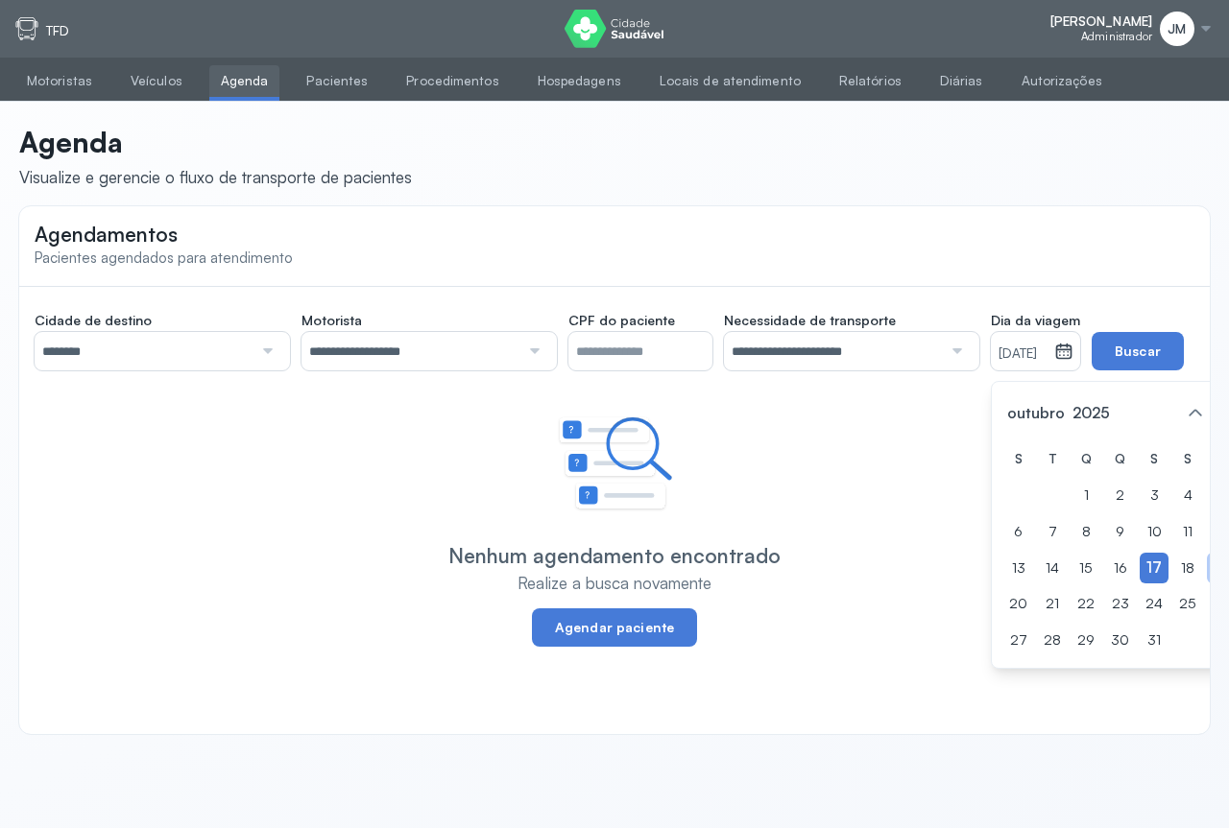
click at [1207, 563] on div "19" at bounding box center [1221, 569] width 29 height 32
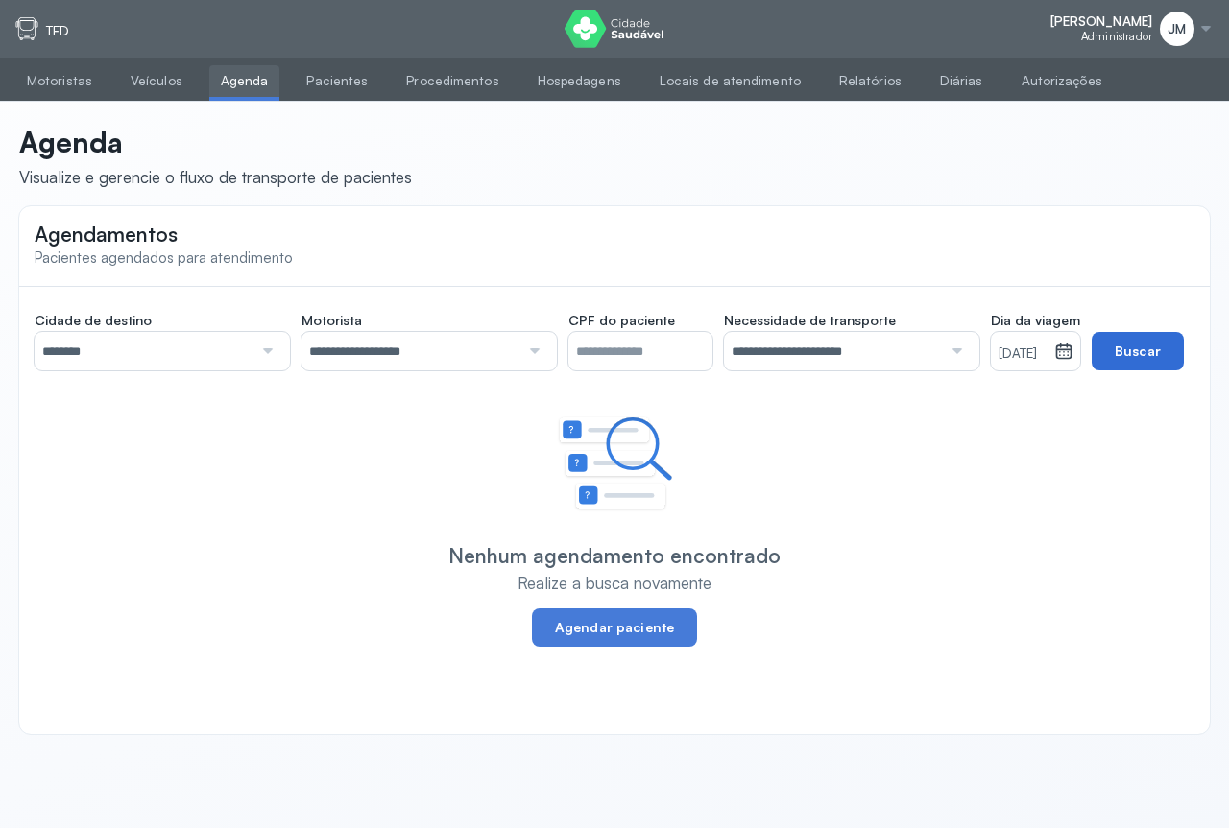
click at [1145, 345] on button "Buscar" at bounding box center [1137, 351] width 92 height 38
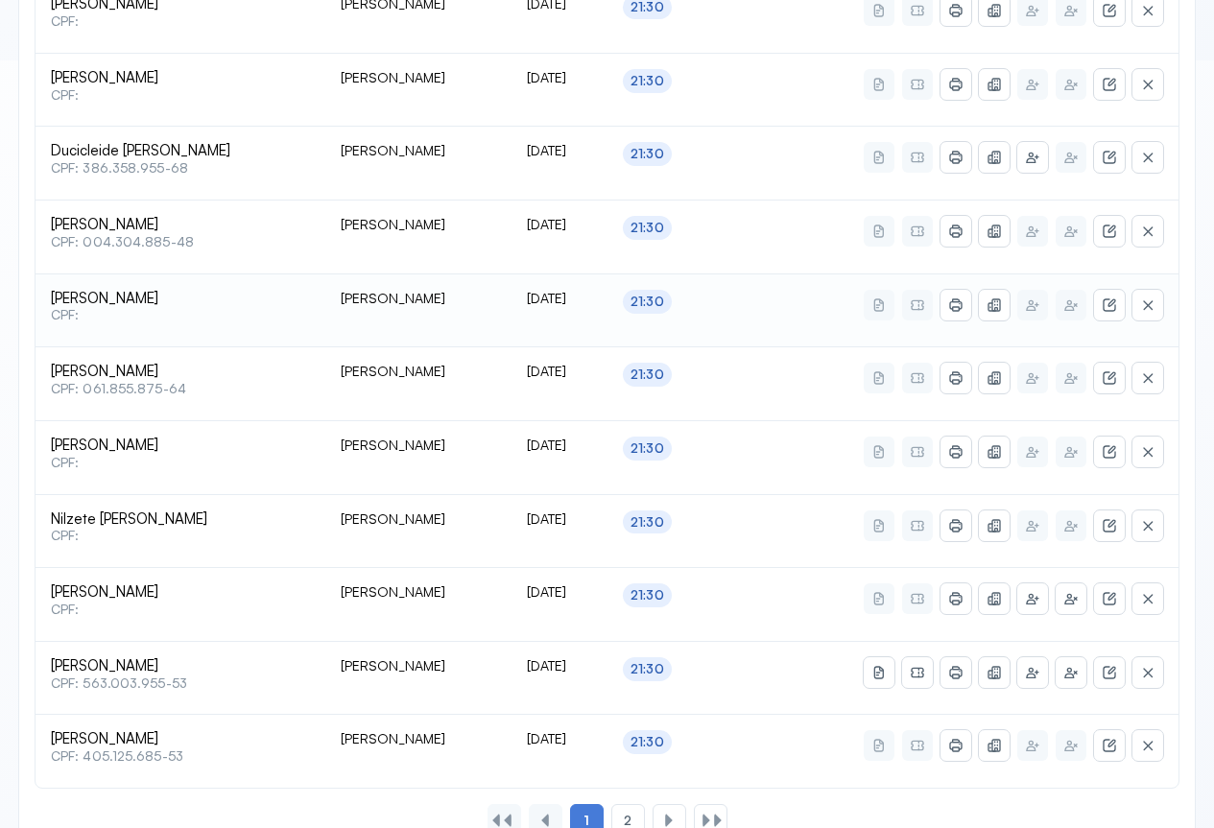
scroll to position [826, 0]
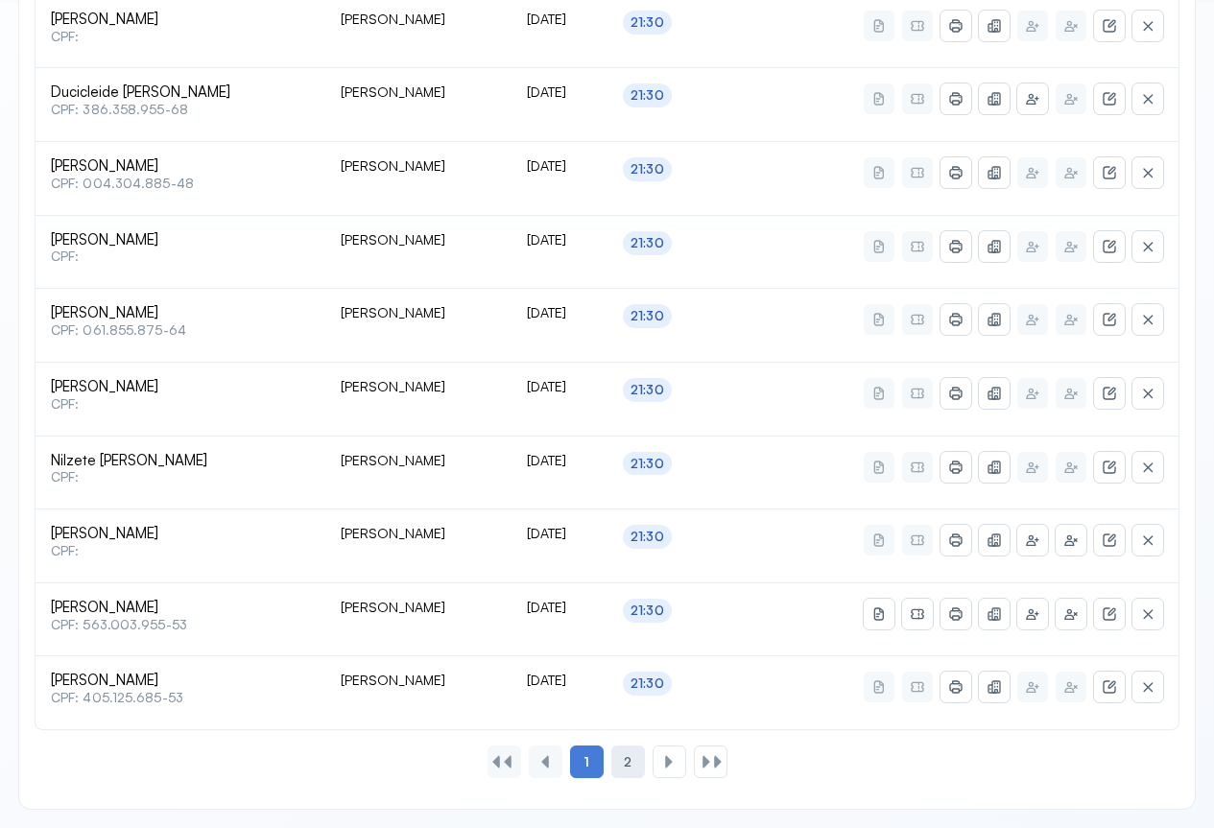
click at [631, 765] on span "2" at bounding box center [628, 763] width 8 height 16
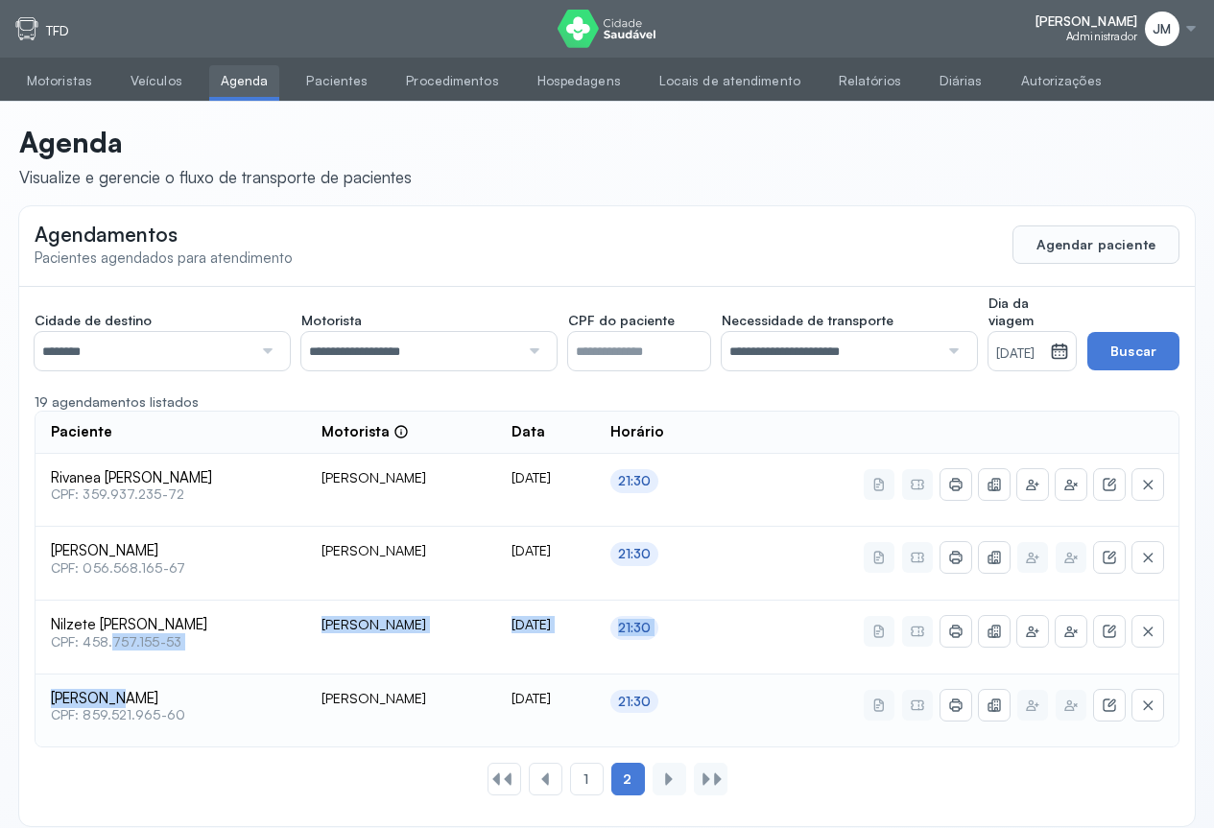
drag, startPoint x: 110, startPoint y: 670, endPoint x: 109, endPoint y: 683, distance: 13.5
click at [111, 683] on tbody "[PERSON_NAME] CPF: 359.937.235-72 [PERSON_NAME] [DATE] 21:30 [PERSON_NAME] CPF:…" at bounding box center [607, 601] width 1143 height 294
click at [588, 782] on span "1" at bounding box center [586, 780] width 5 height 16
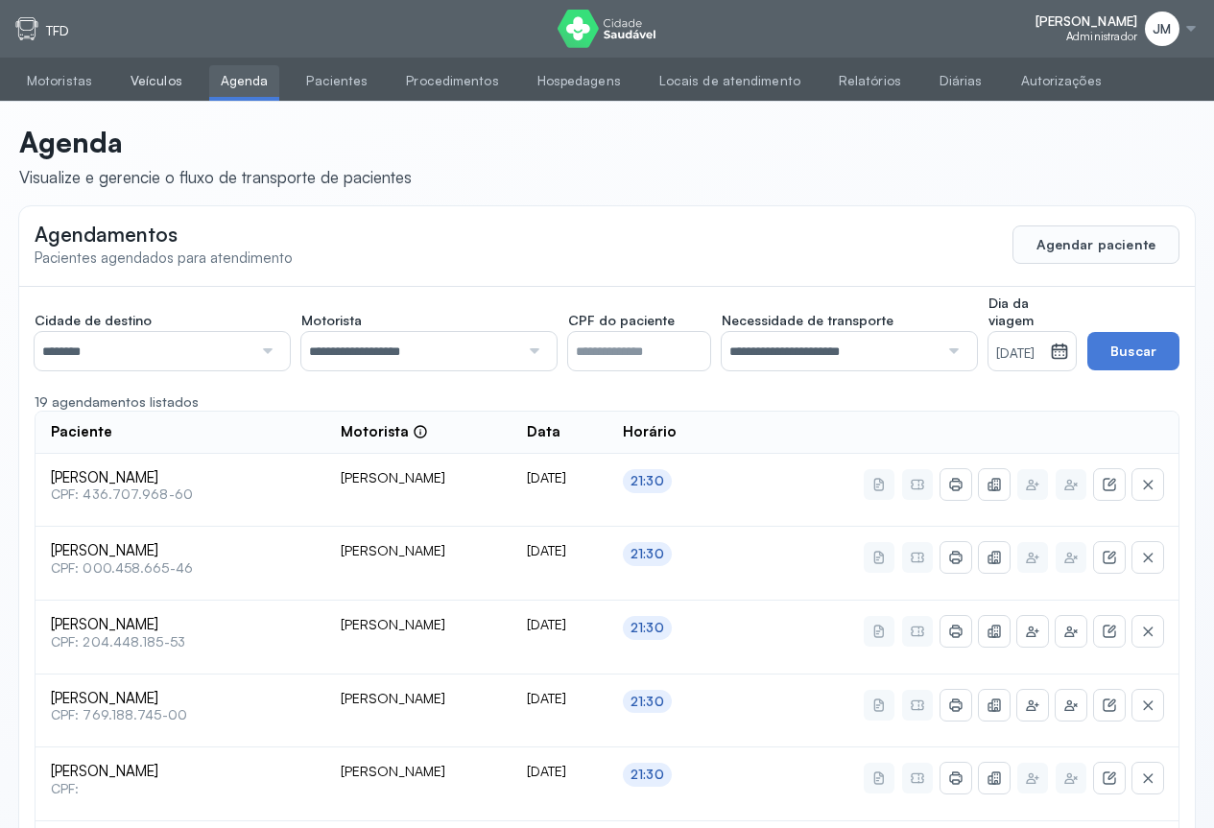
click at [157, 77] on link "Veículos" at bounding box center [156, 81] width 75 height 32
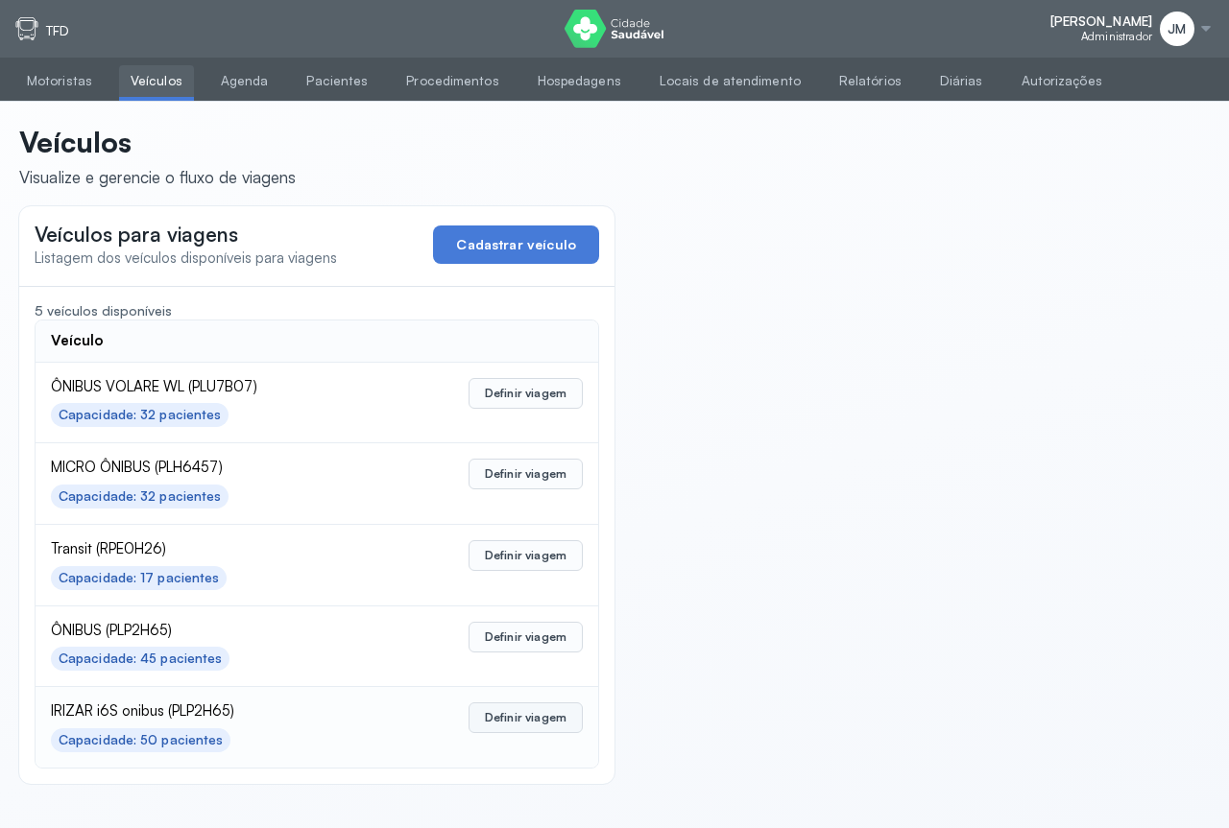
click at [518, 719] on button "Definir viagem" at bounding box center [525, 718] width 114 height 31
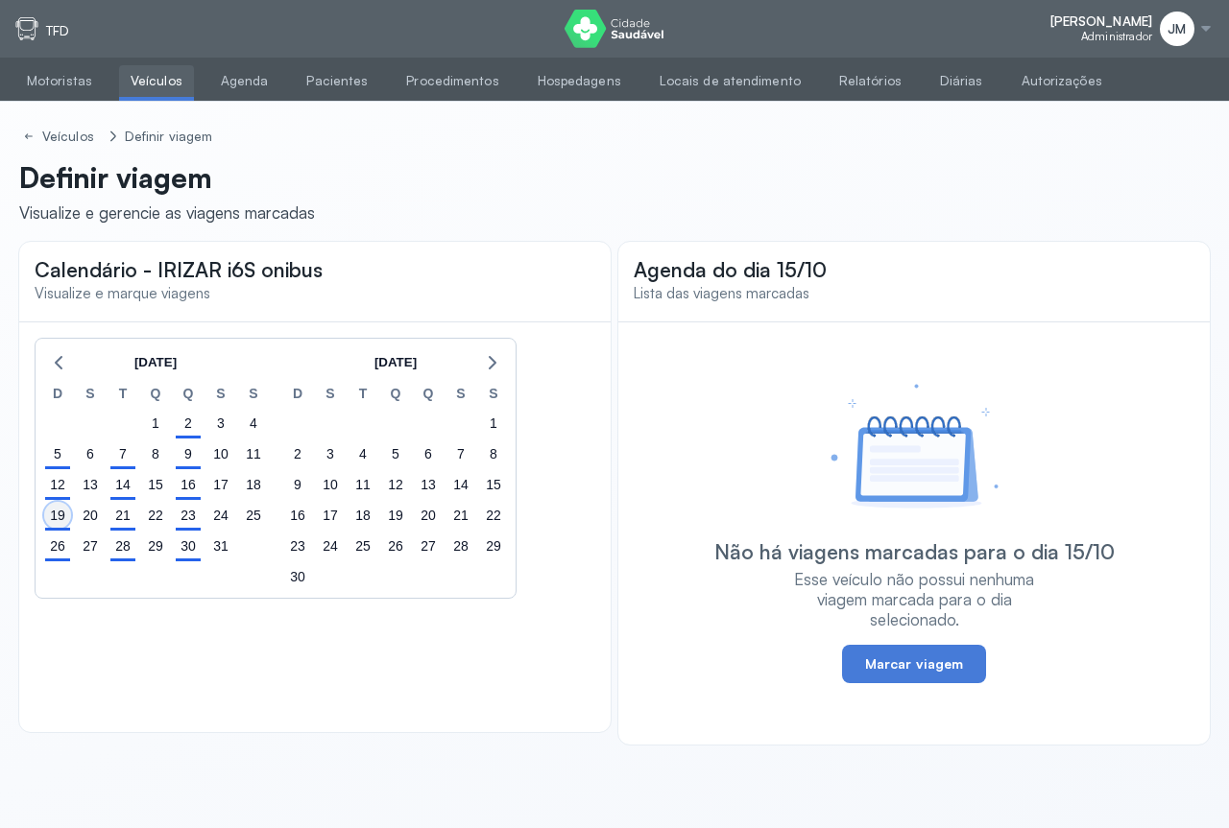
click at [60, 516] on div "19" at bounding box center [57, 515] width 27 height 27
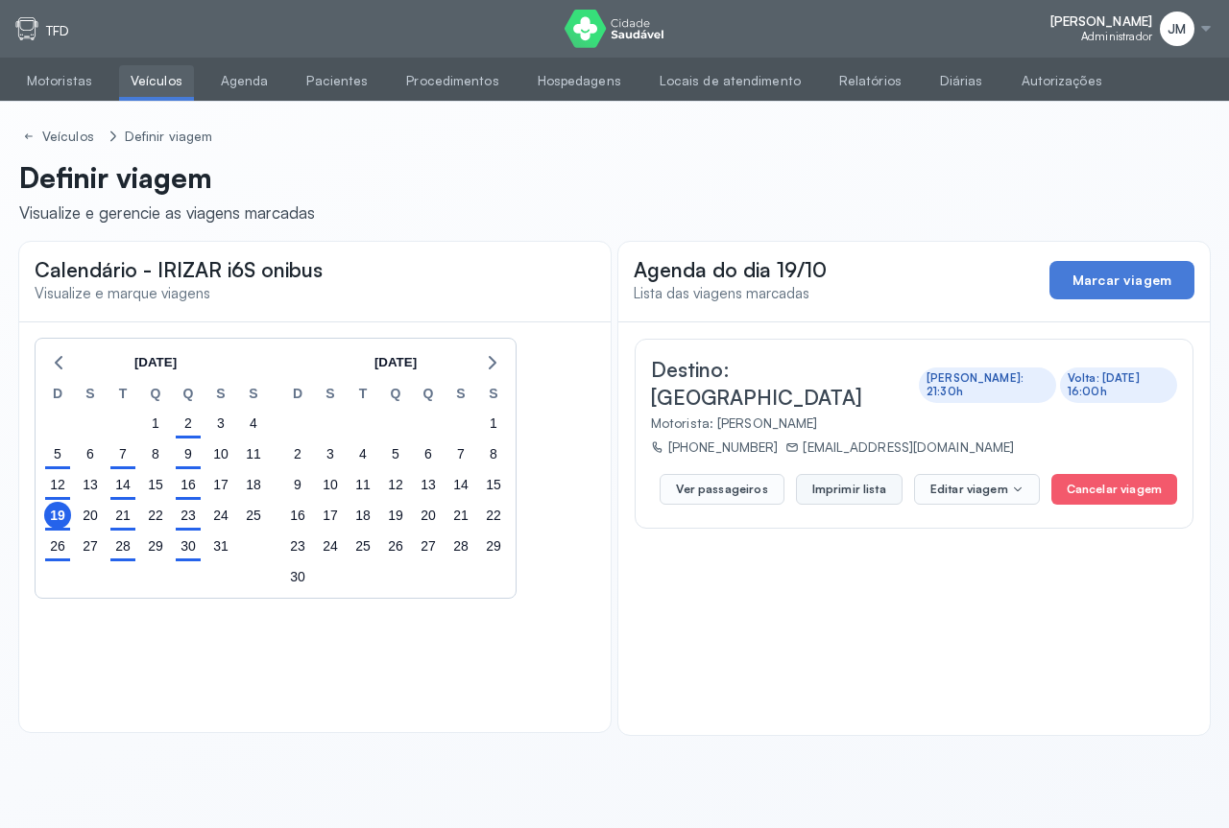
click at [839, 474] on button "Imprimir lista" at bounding box center [849, 489] width 107 height 31
click at [253, 82] on link "Agenda" at bounding box center [244, 81] width 71 height 32
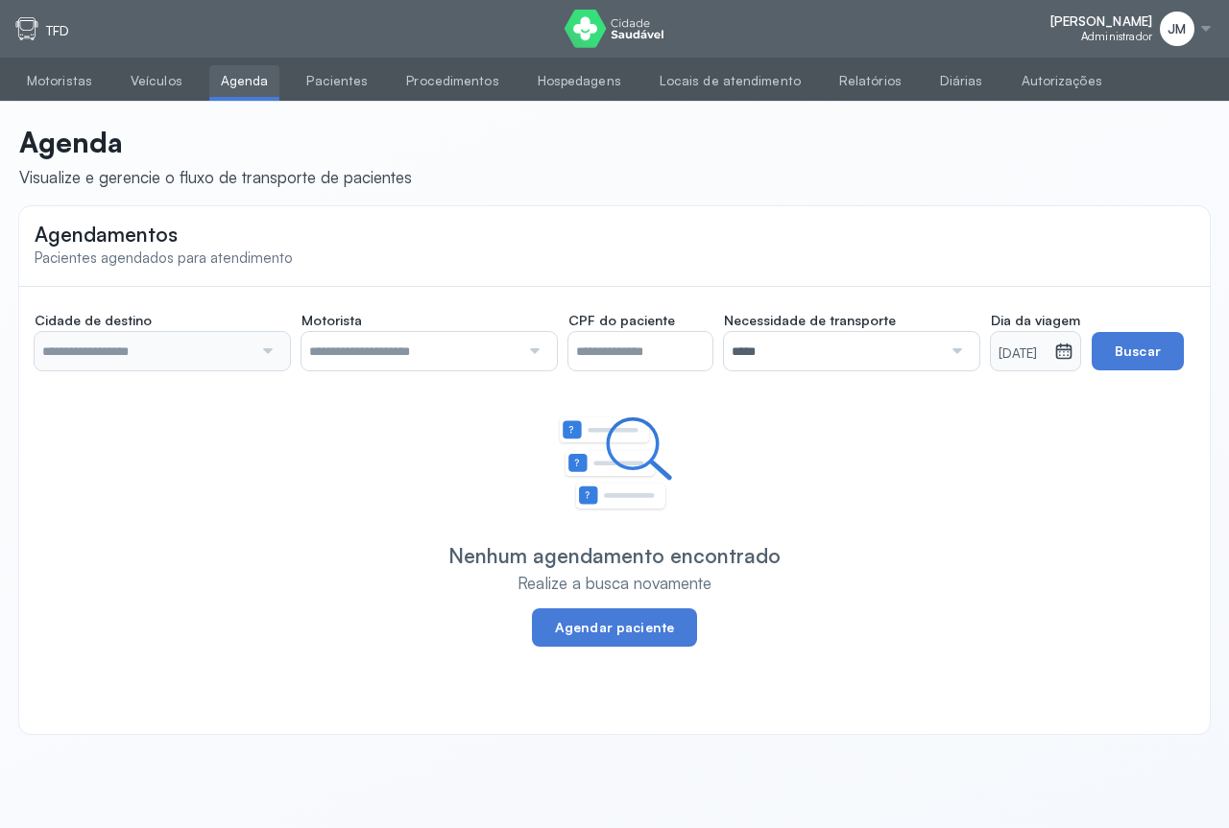
type input "********"
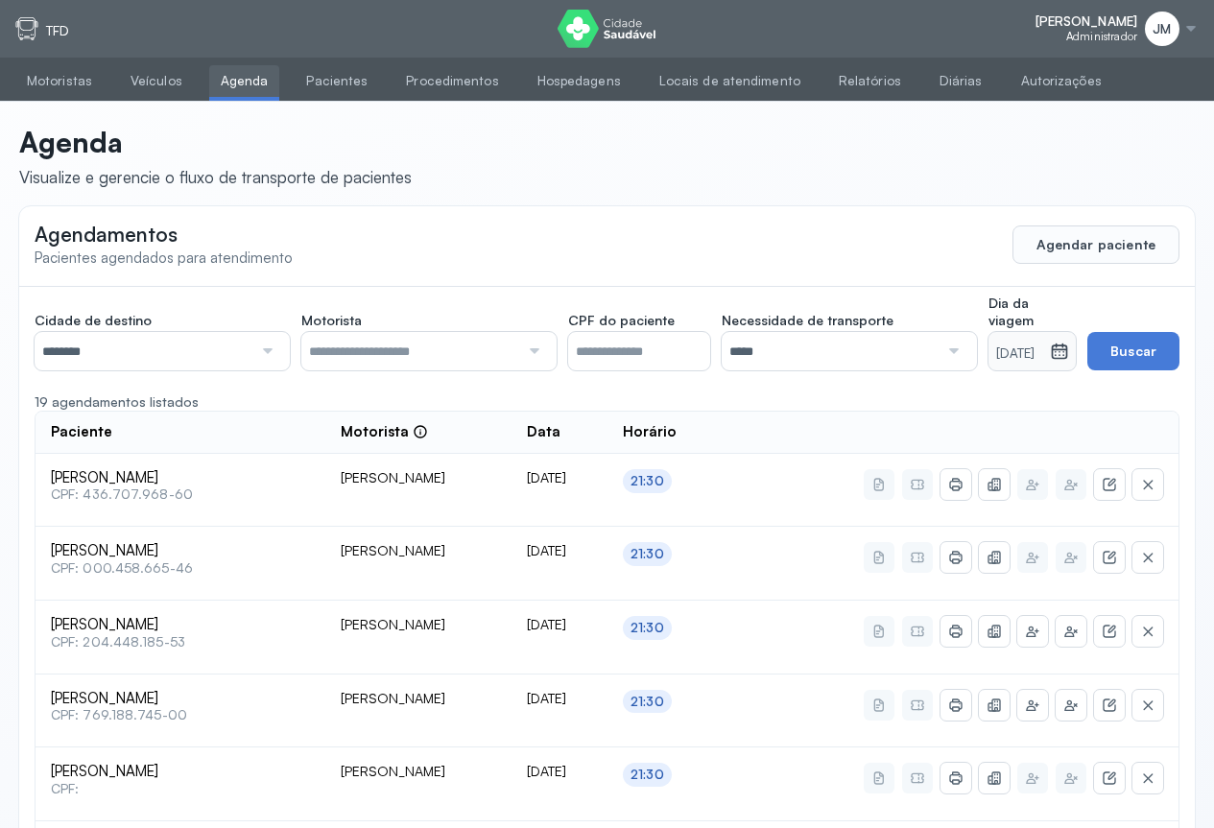
click at [256, 350] on div at bounding box center [265, 351] width 26 height 38
click at [539, 345] on div at bounding box center [532, 351] width 26 height 38
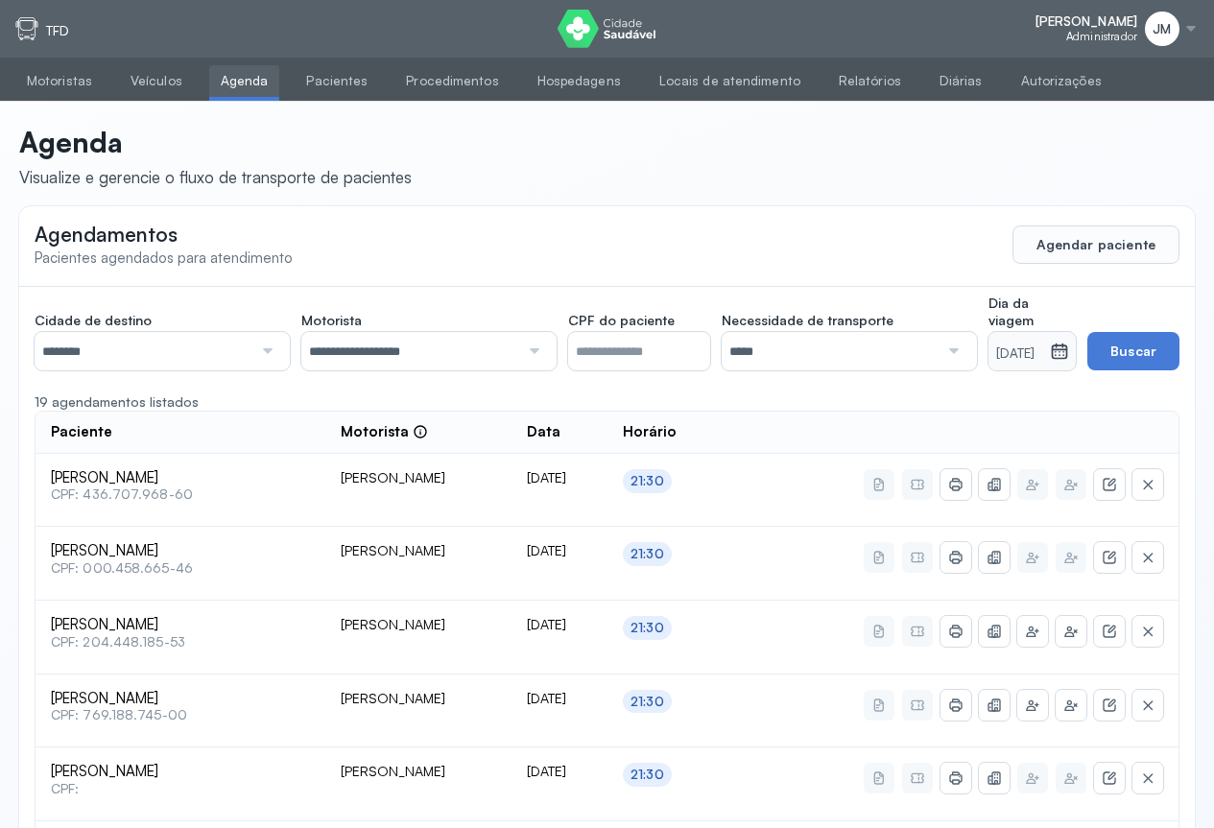
click at [939, 352] on div at bounding box center [952, 351] width 26 height 38
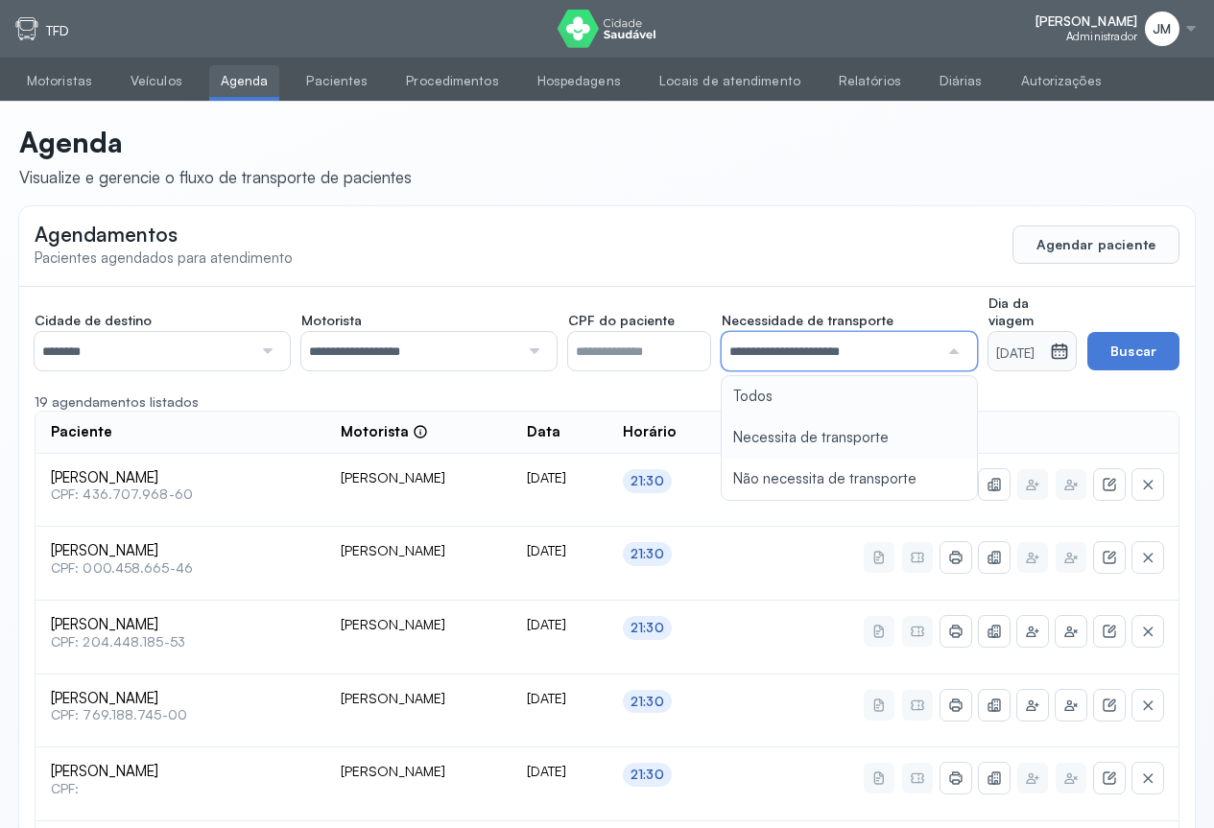
click at [1052, 347] on icon at bounding box center [1059, 351] width 19 height 19
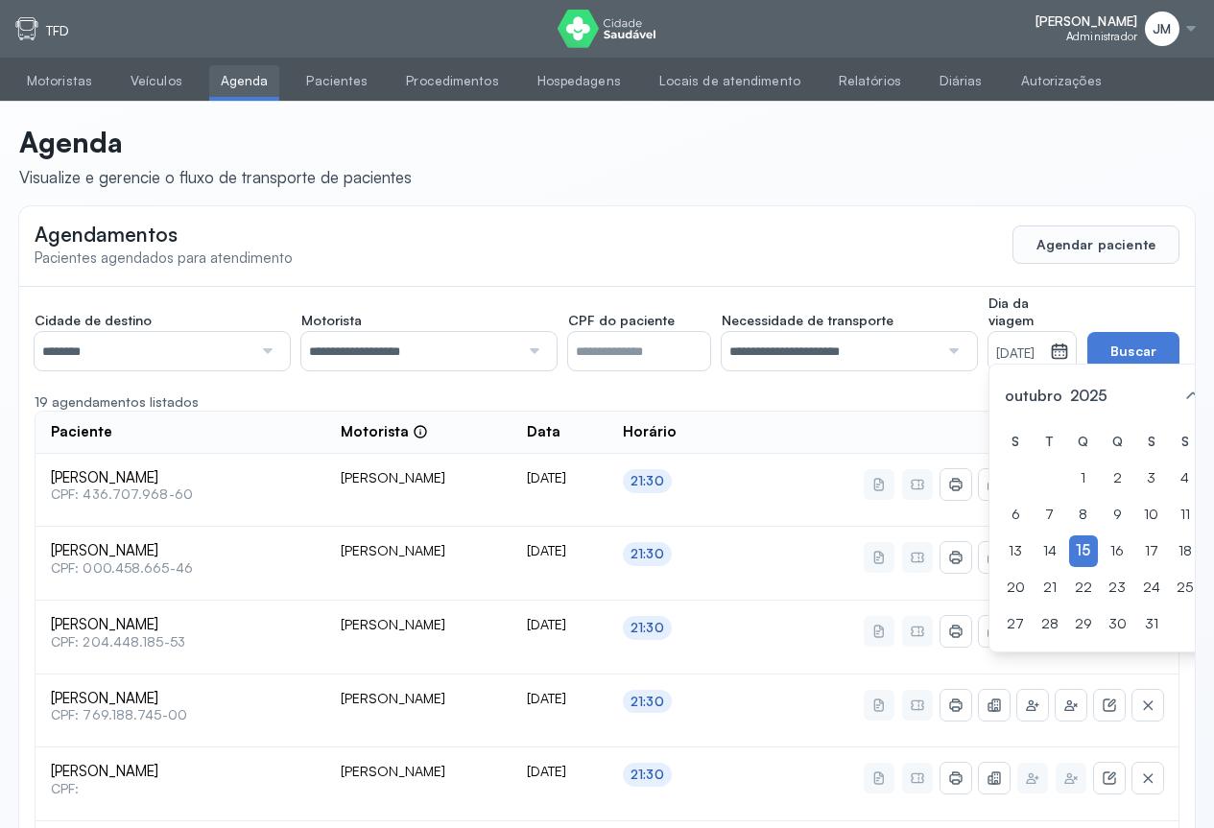
click at [1205, 566] on div "19" at bounding box center [1219, 552] width 29 height 32
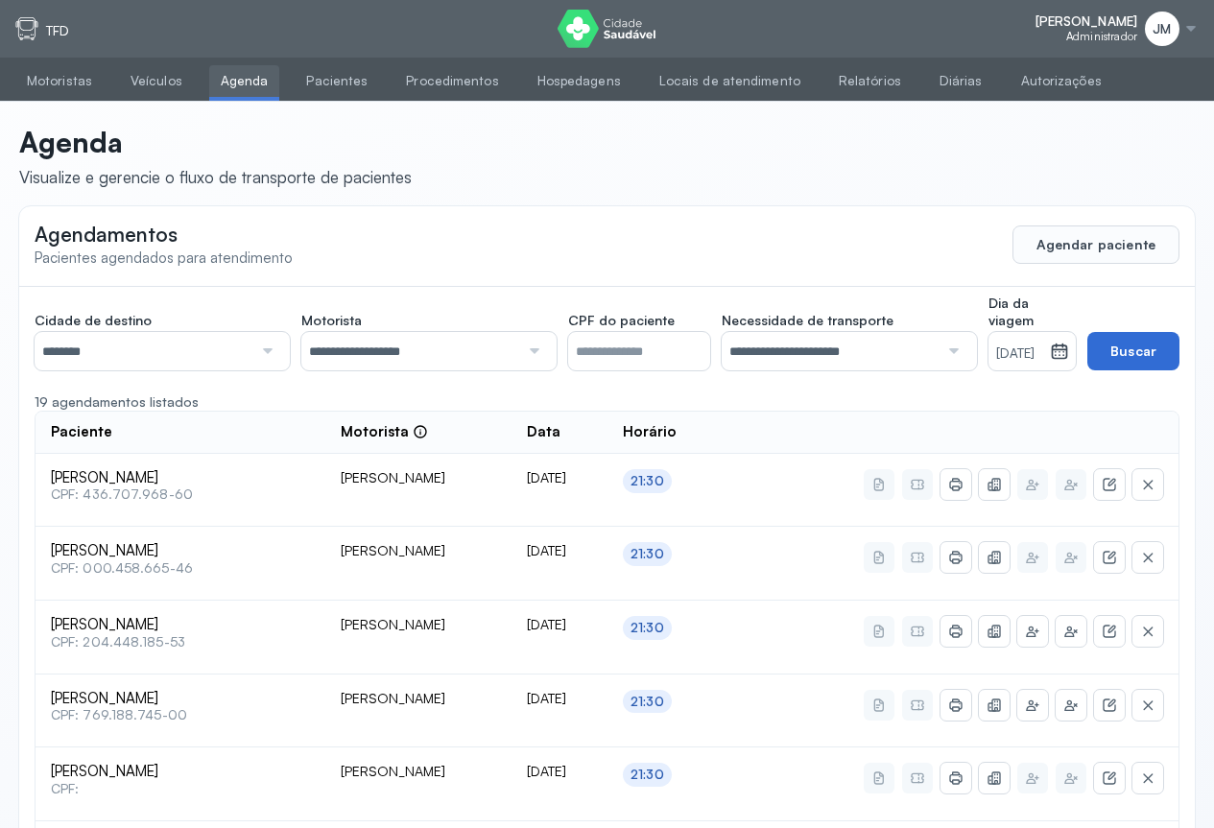
click at [1137, 340] on button "Buscar" at bounding box center [1134, 351] width 92 height 38
click at [1109, 238] on button "Agendar paciente" at bounding box center [1096, 245] width 167 height 38
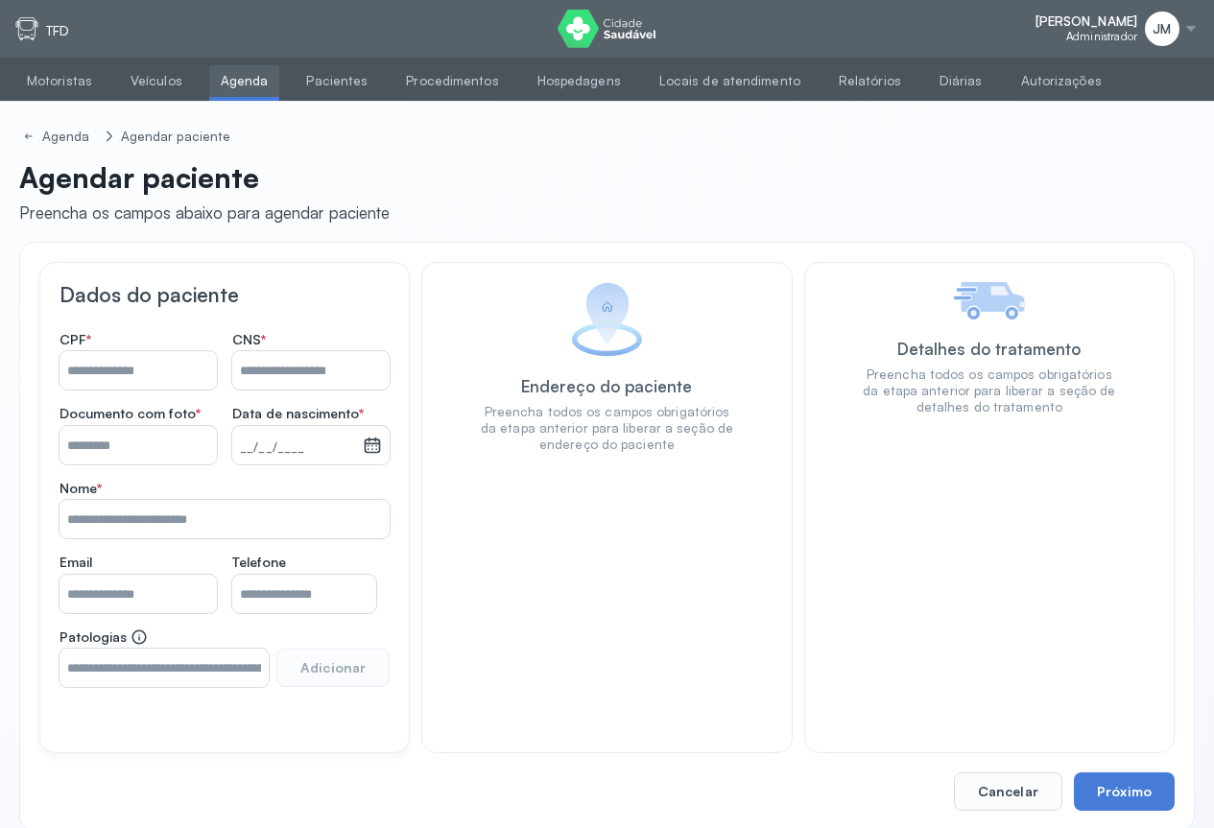
drag, startPoint x: 264, startPoint y: 371, endPoint x: 437, endPoint y: 321, distance: 179.9
click at [273, 370] on input "Nome *" at bounding box center [310, 370] width 157 height 38
drag, startPoint x: 254, startPoint y: 373, endPoint x: 285, endPoint y: 353, distance: 36.7
click at [254, 373] on input "Nome *" at bounding box center [310, 370] width 157 height 38
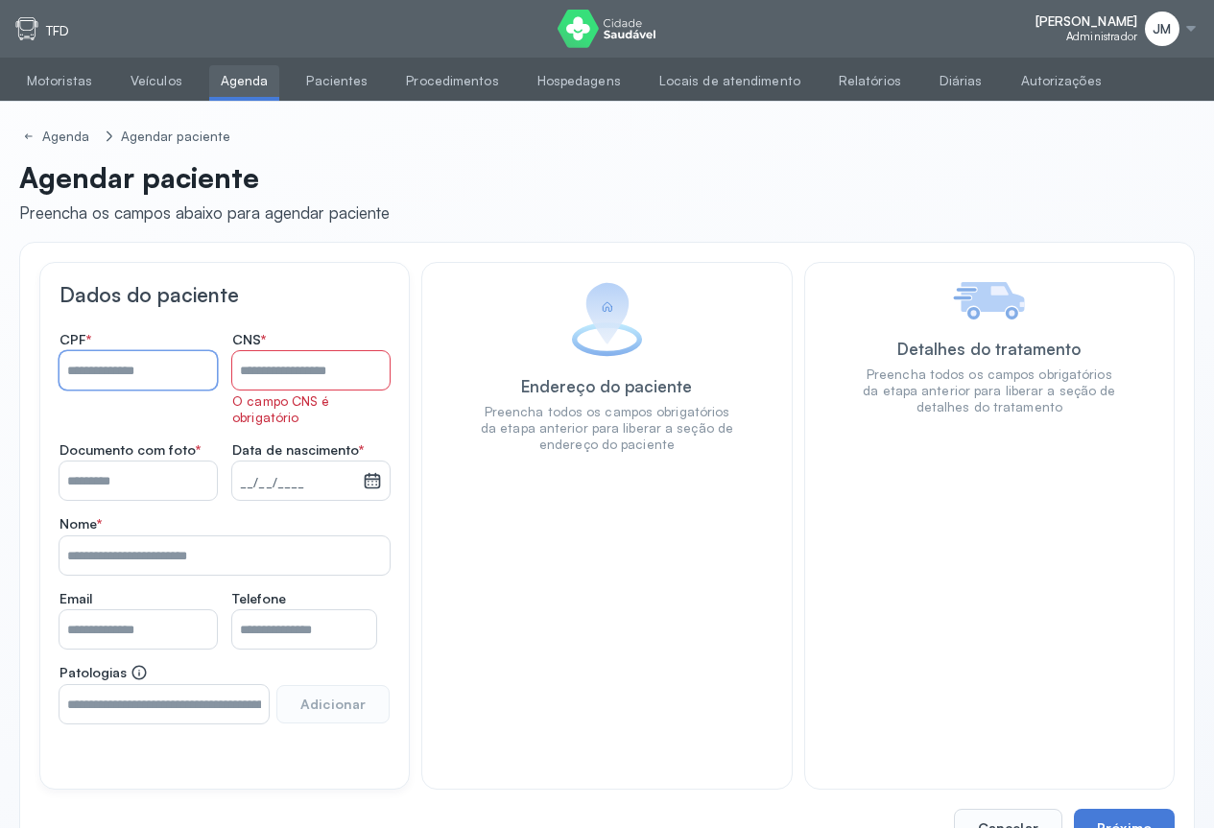
click at [114, 373] on input "Nome *" at bounding box center [138, 370] width 157 height 38
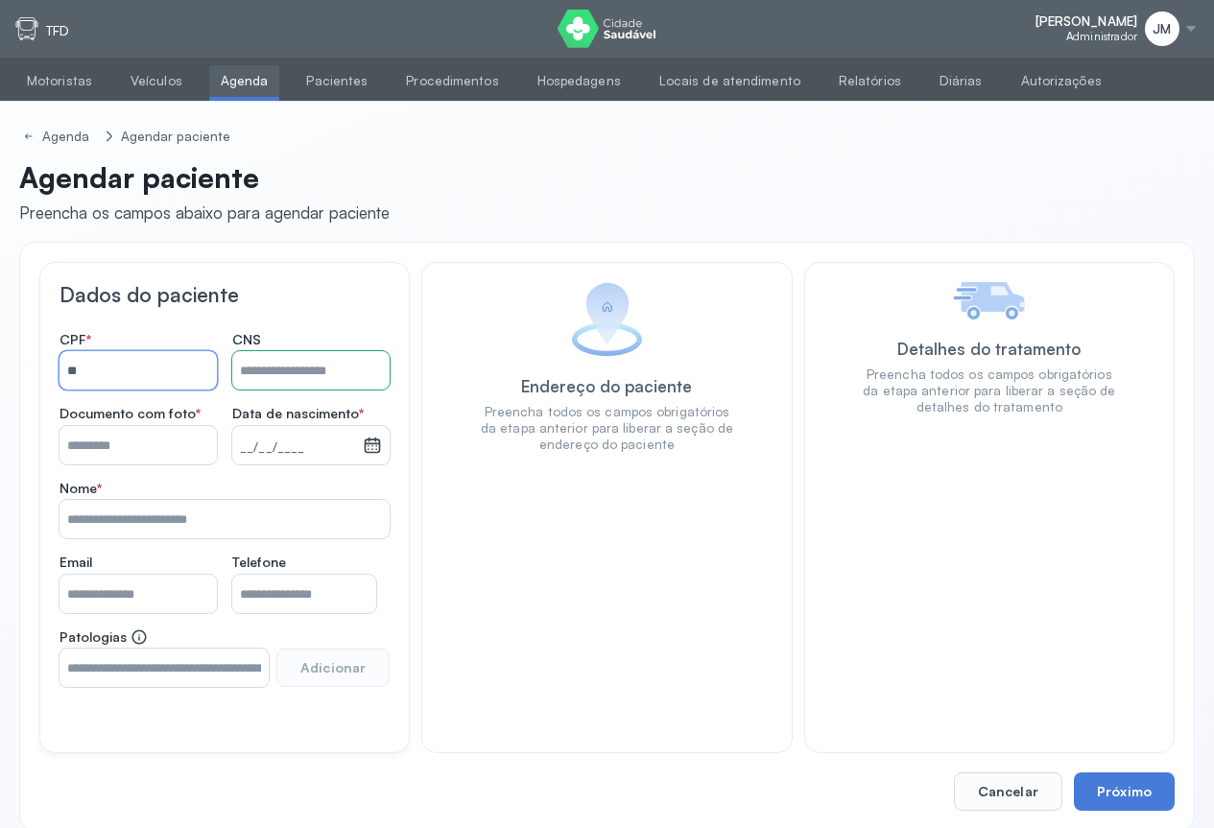
type input "*"
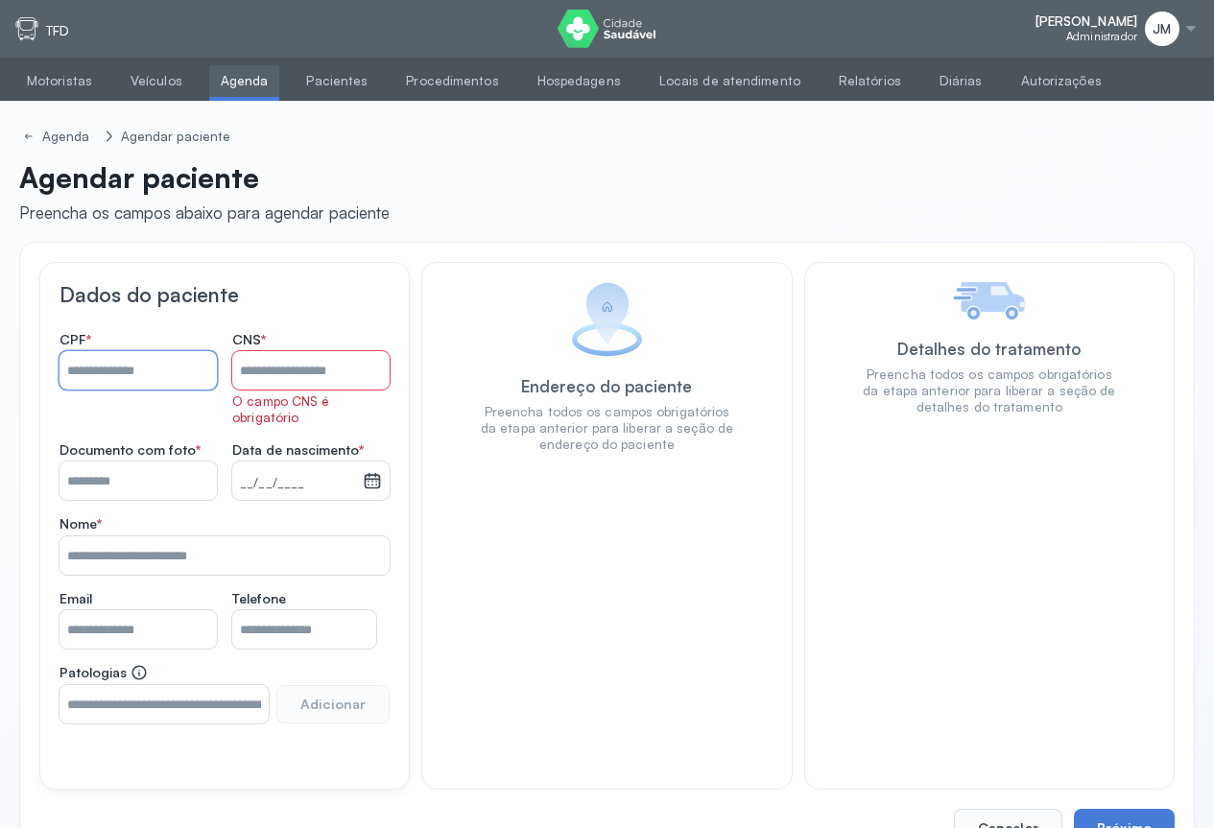
click at [263, 372] on input "Nome *" at bounding box center [310, 370] width 157 height 38
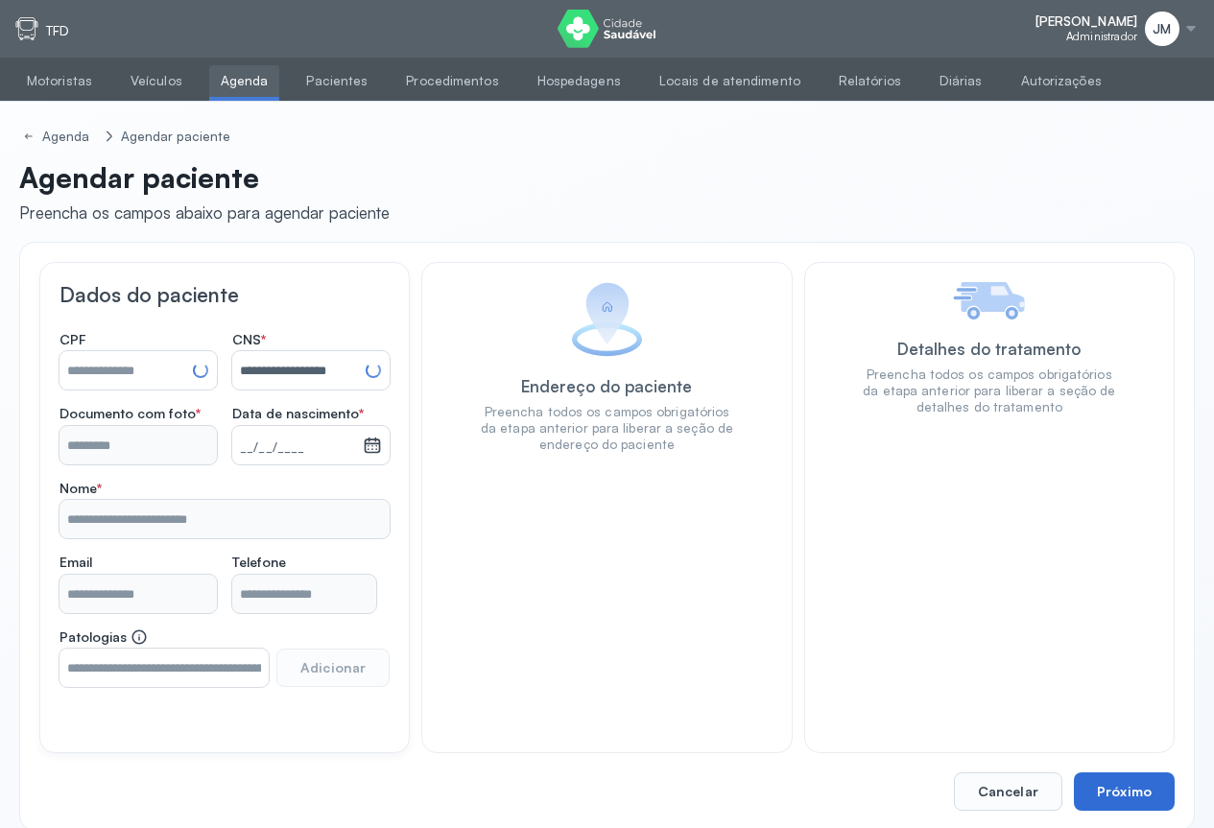
type input "**********"
click at [1118, 790] on button "Próximo" at bounding box center [1124, 792] width 101 height 38
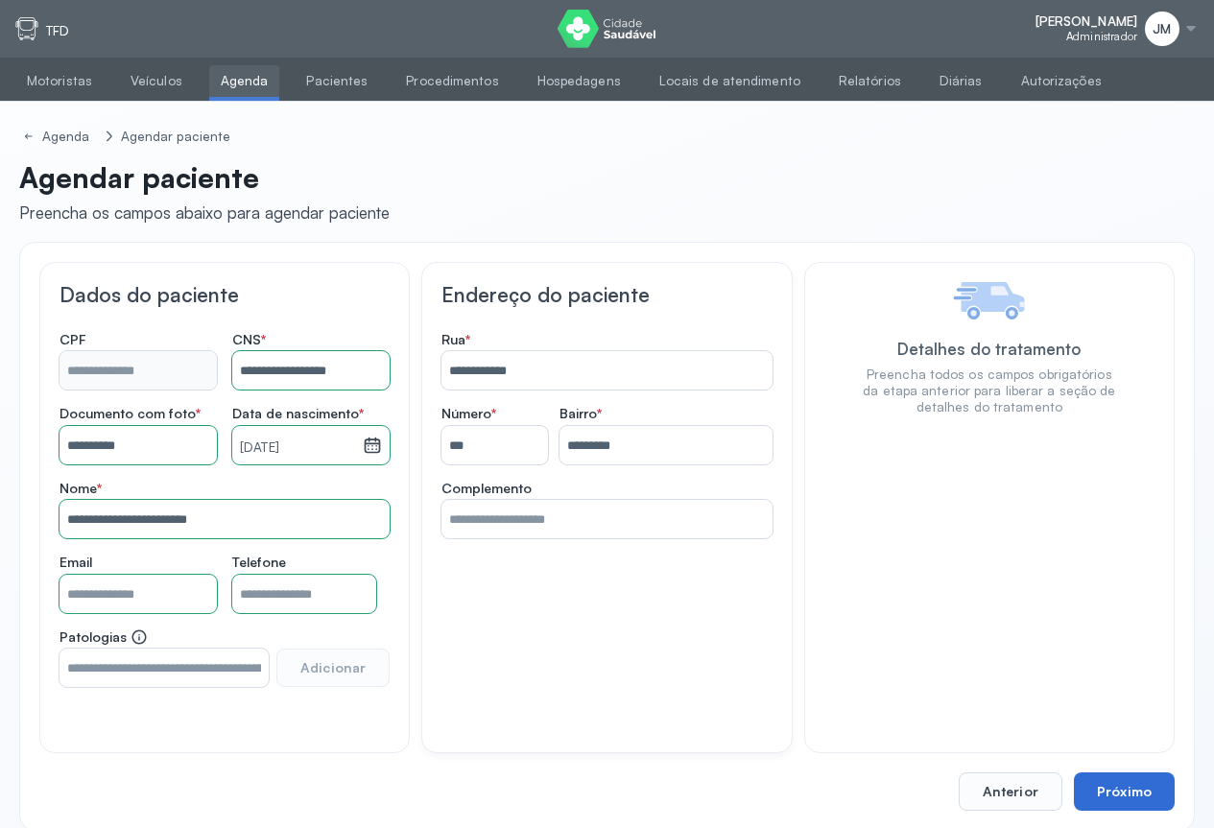
click at [1118, 790] on button "Próximo" at bounding box center [1124, 792] width 101 height 38
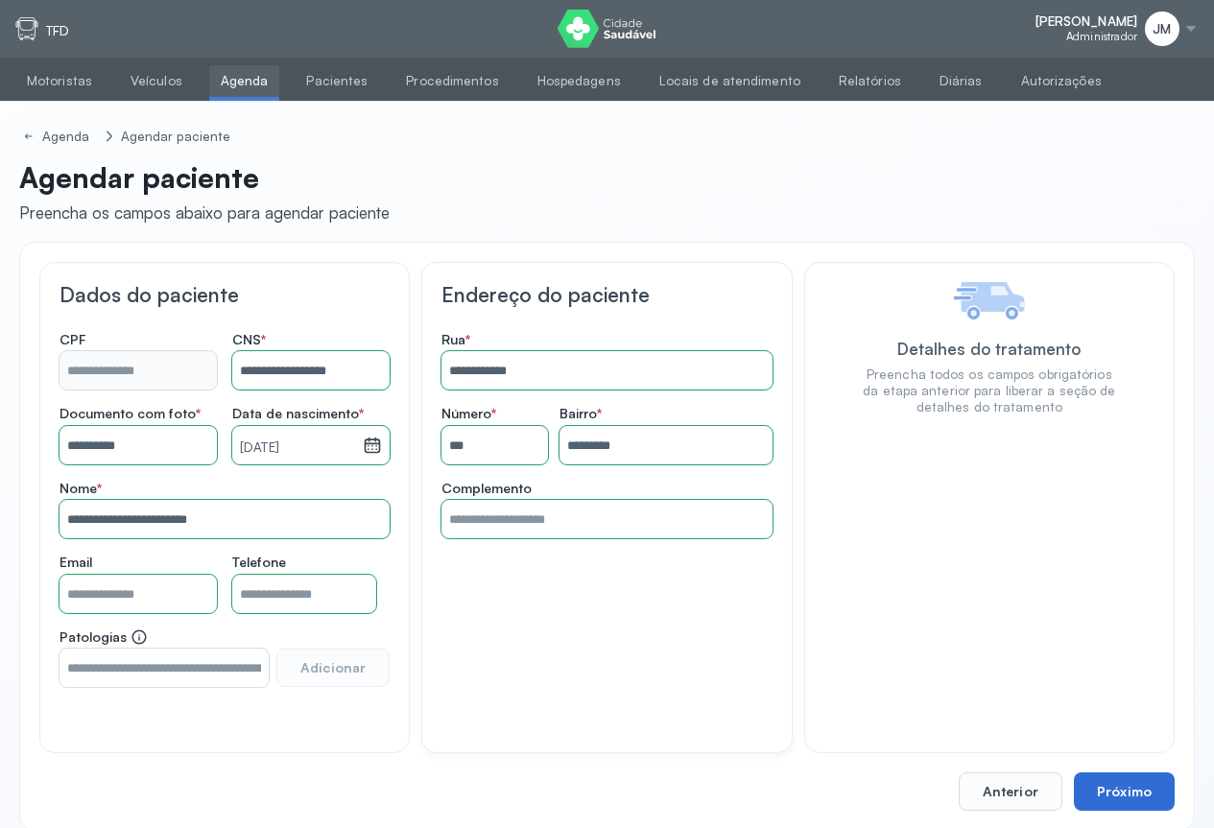
click at [1118, 790] on button "Próximo" at bounding box center [1124, 792] width 101 height 38
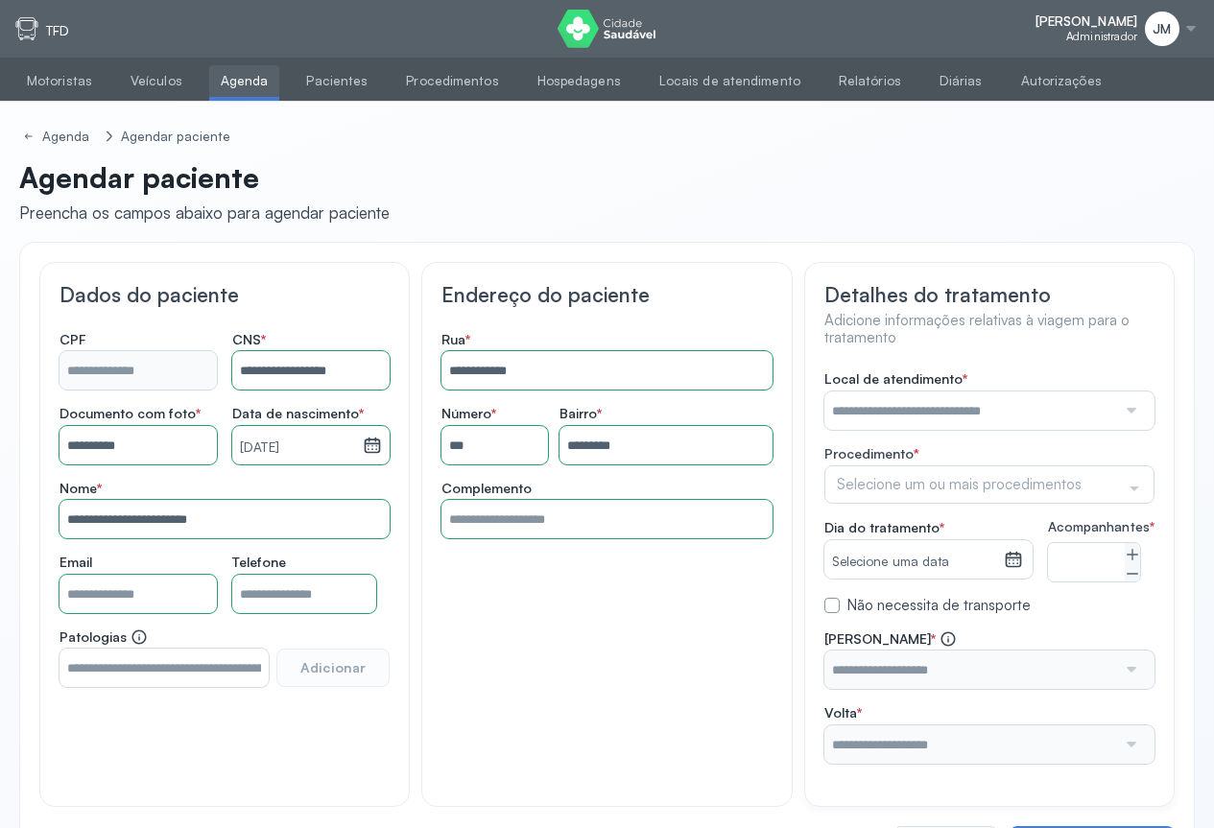
click at [1126, 398] on div at bounding box center [1129, 411] width 27 height 38
type input "*****"
drag, startPoint x: 899, startPoint y: 450, endPoint x: 1021, endPoint y: 453, distance: 121.9
click at [906, 451] on div "**********" at bounding box center [990, 568] width 330 height 394
click at [1136, 487] on div at bounding box center [1134, 488] width 38 height 36
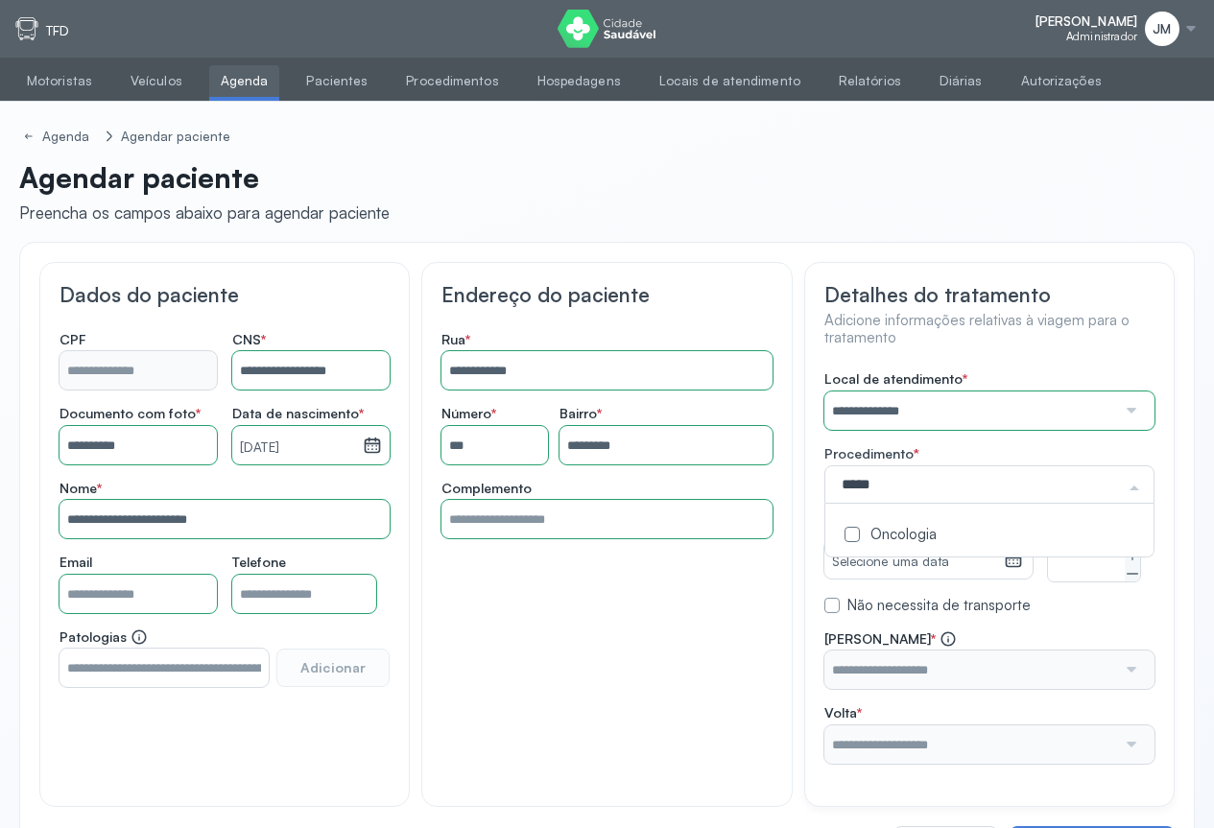
type input "******"
click at [913, 534] on div "Oncologia" at bounding box center [989, 536] width 305 height 18
click at [1076, 623] on div "**********" at bounding box center [990, 568] width 330 height 394
click at [1133, 561] on icon at bounding box center [1132, 555] width 1 height 12
type input "*"
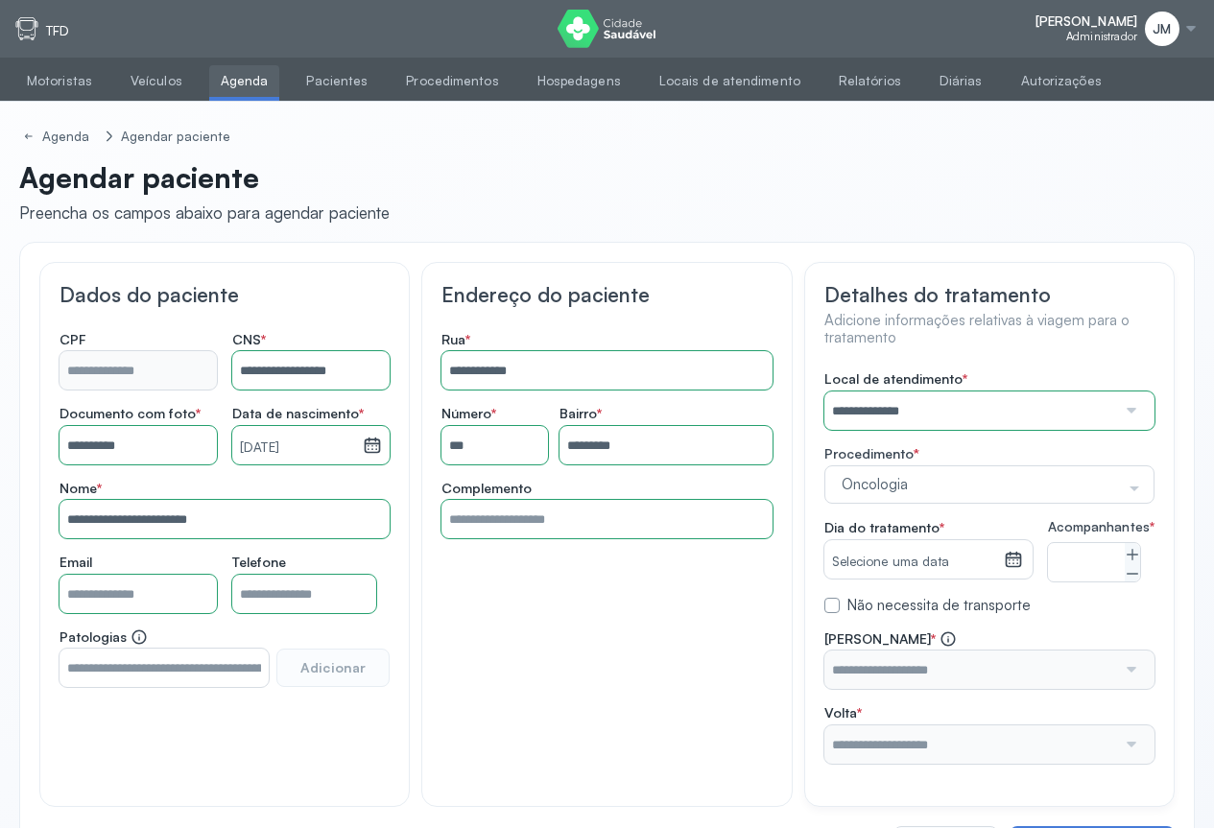
click at [1021, 552] on icon at bounding box center [1013, 559] width 19 height 19
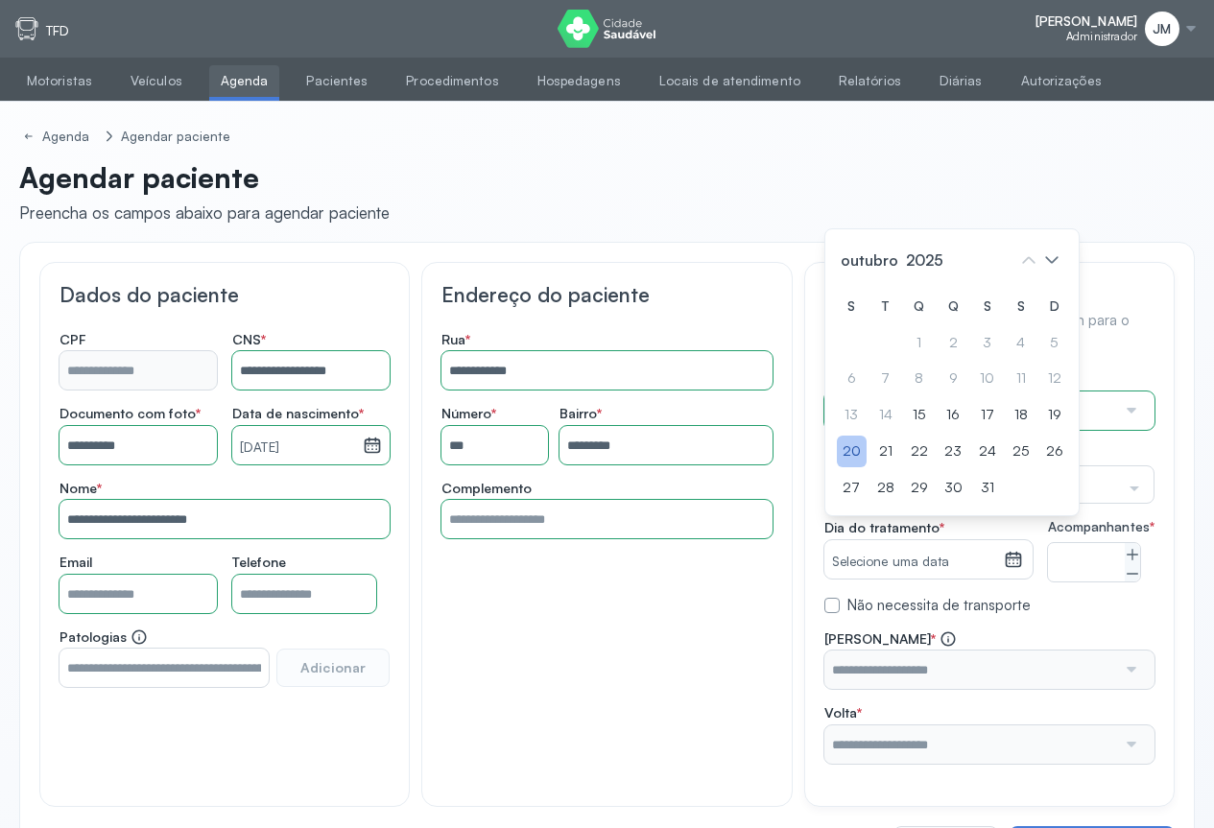
click at [848, 467] on div "20" at bounding box center [852, 452] width 30 height 32
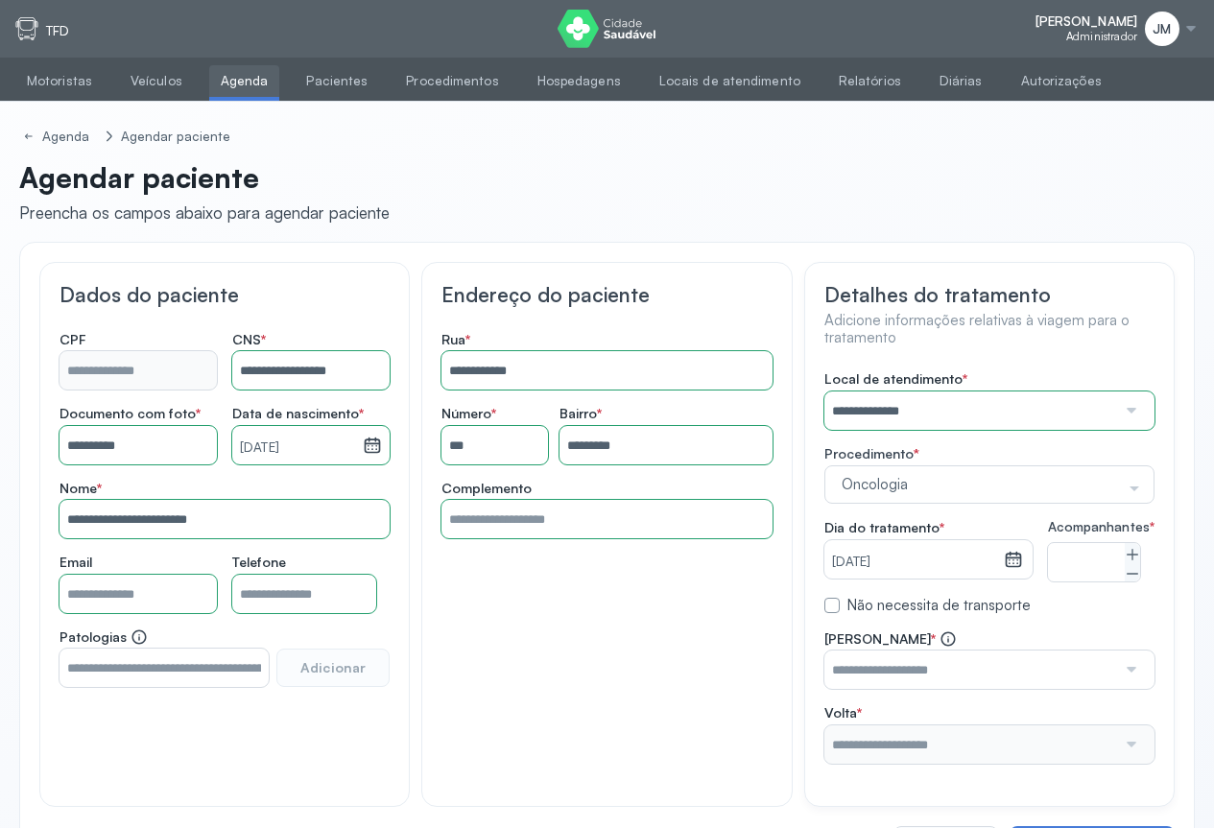
scroll to position [92, 0]
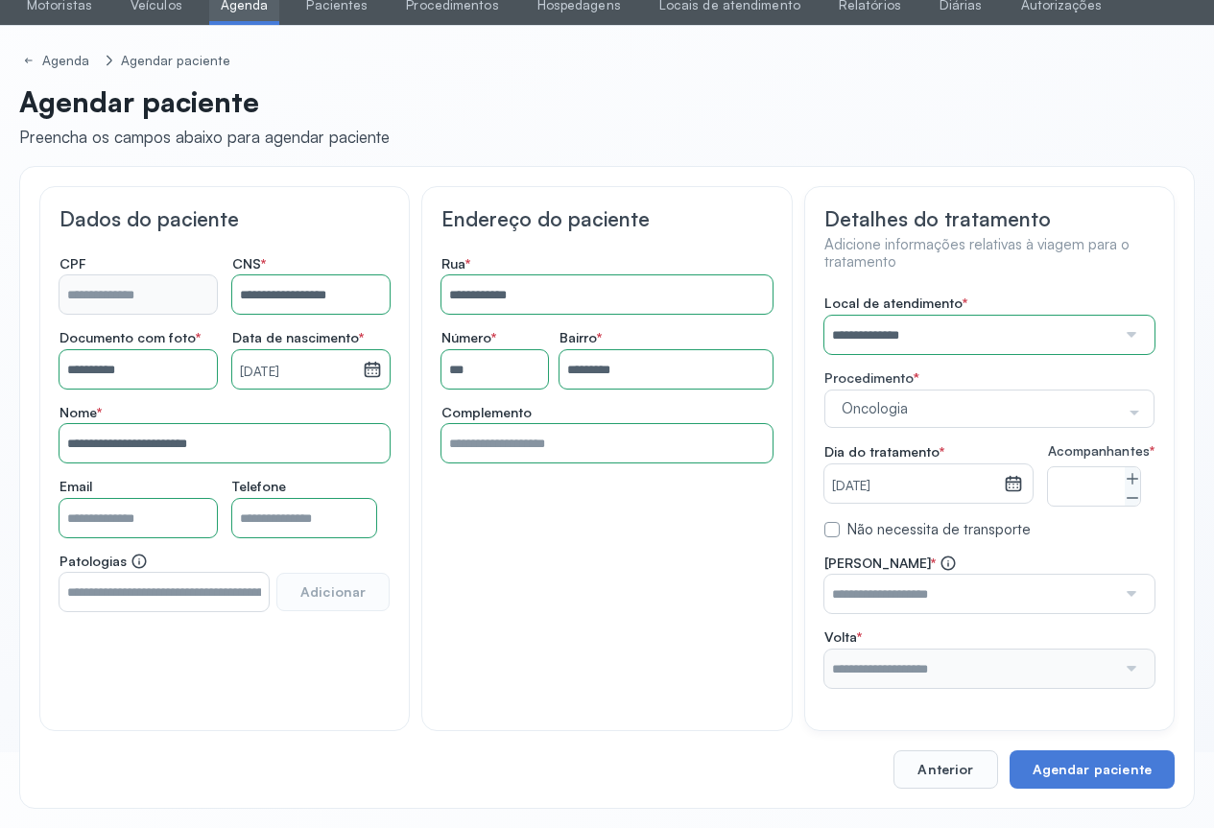
click at [1133, 591] on div at bounding box center [1129, 594] width 27 height 38
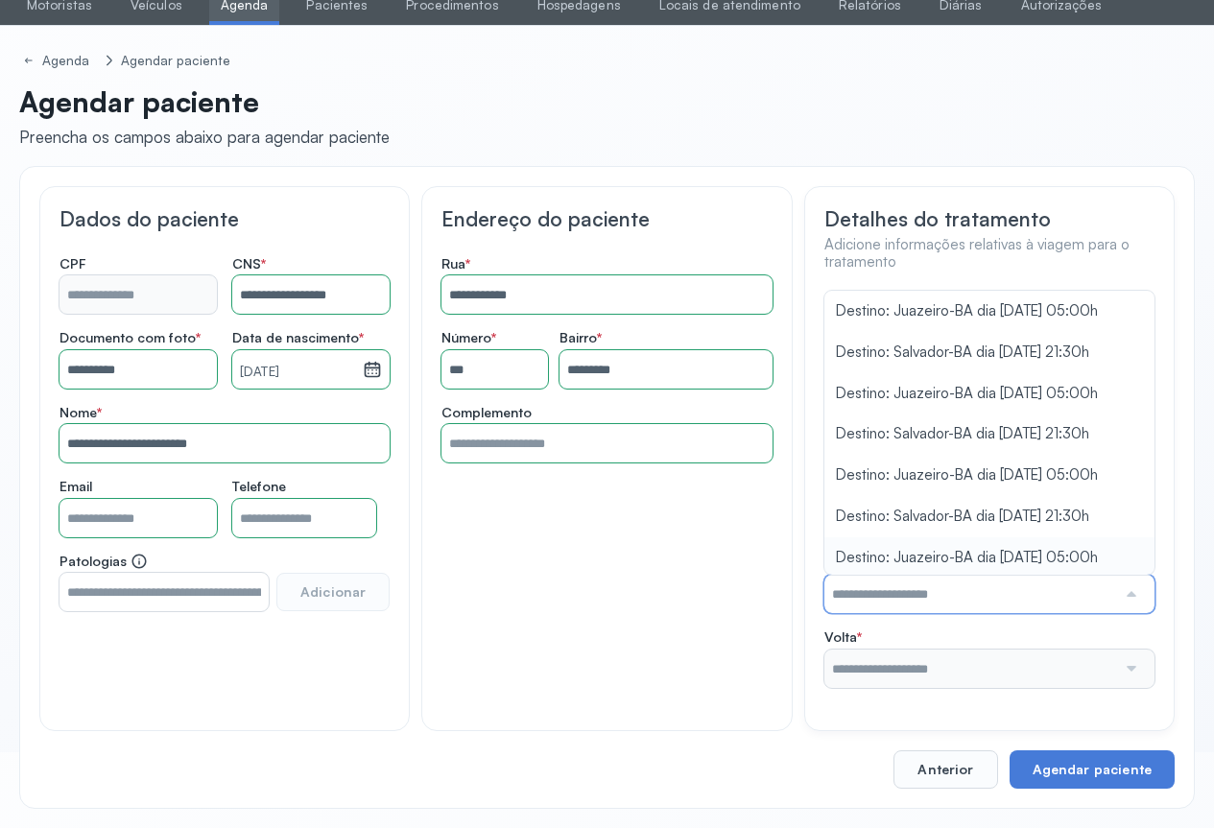
scroll to position [188, 0]
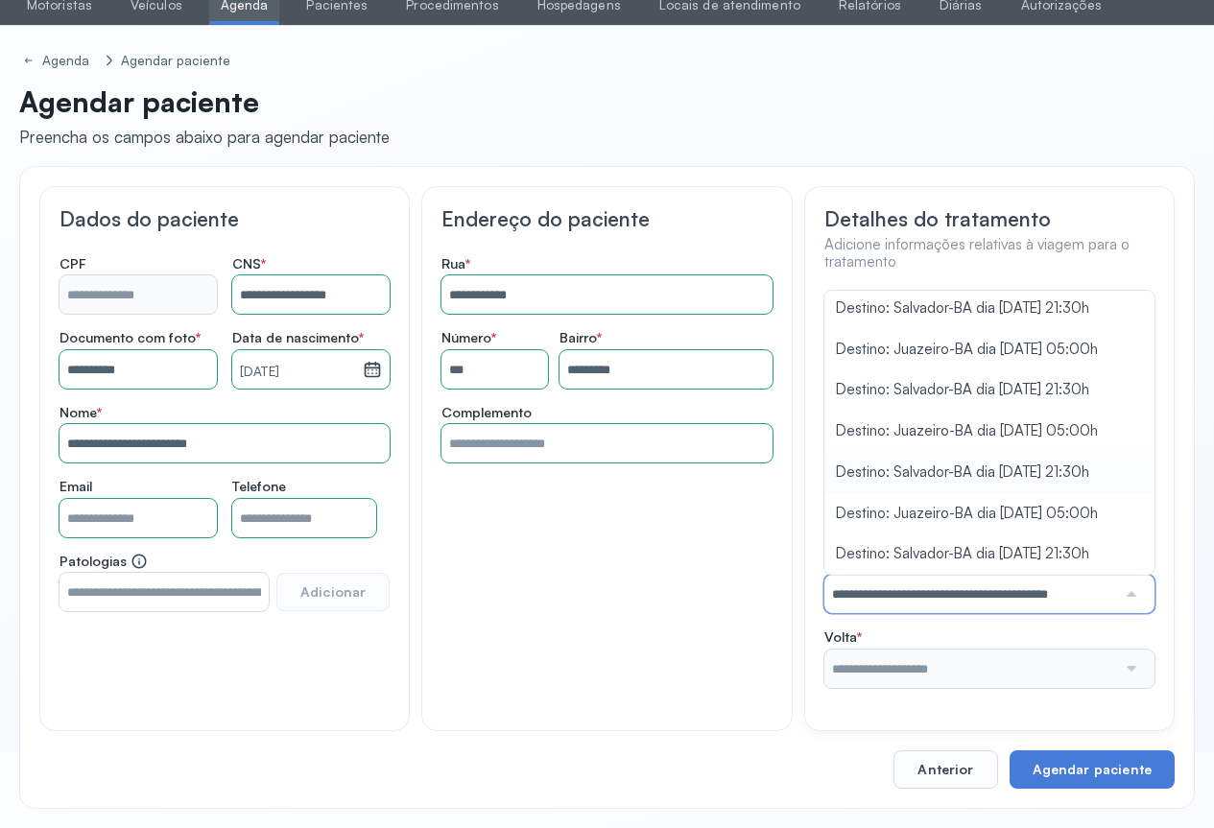
click at [903, 415] on div "**********" at bounding box center [990, 492] width 330 height 394
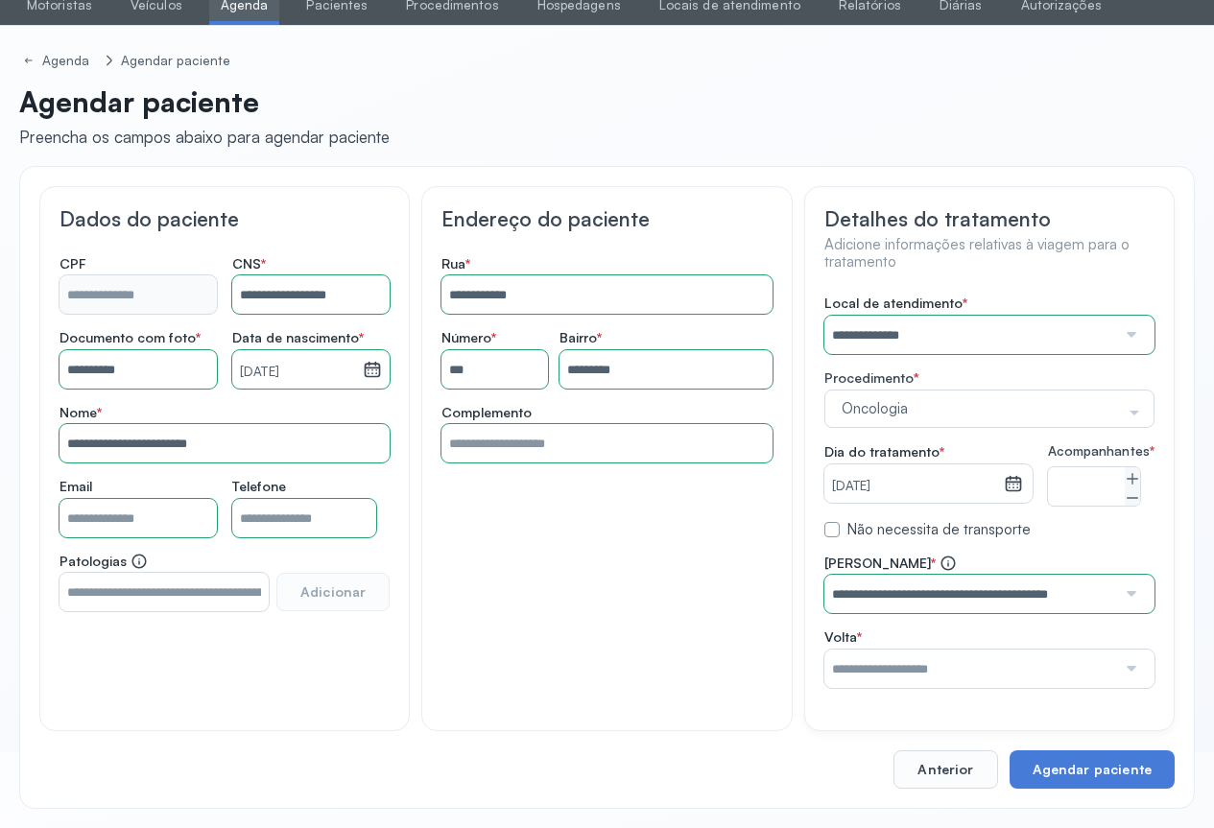
click at [1128, 667] on div at bounding box center [1129, 669] width 27 height 38
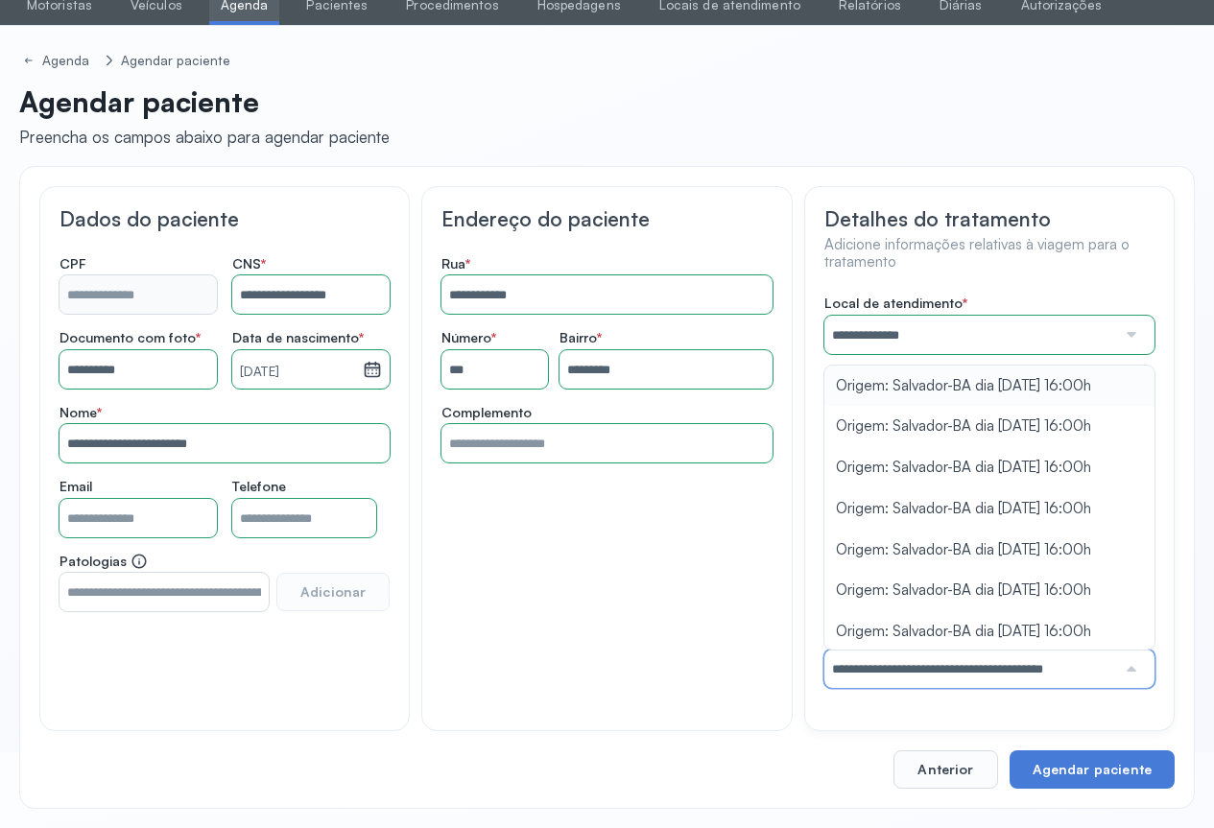
drag, startPoint x: 933, startPoint y: 388, endPoint x: 954, endPoint y: 397, distance: 23.2
click at [934, 387] on div "**********" at bounding box center [990, 492] width 330 height 394
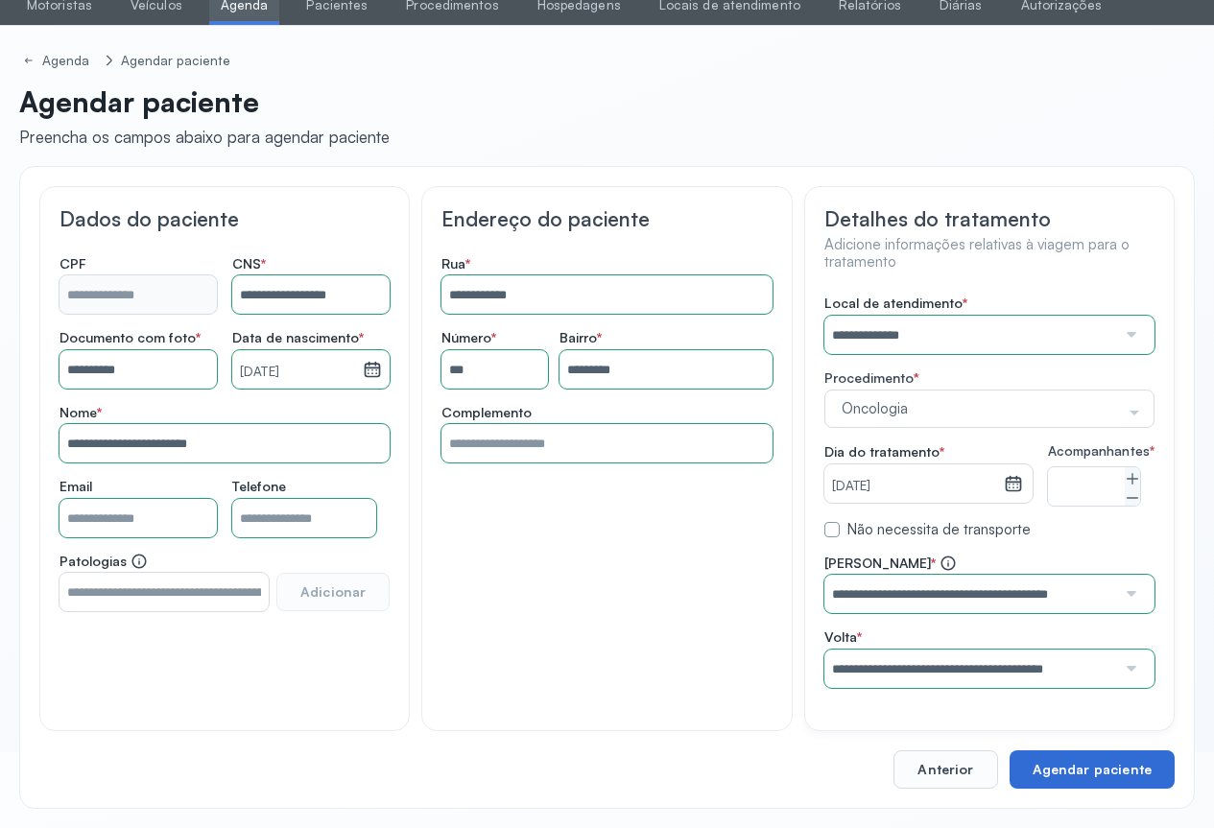
click at [1081, 762] on button "Agendar paciente" at bounding box center [1092, 770] width 165 height 38
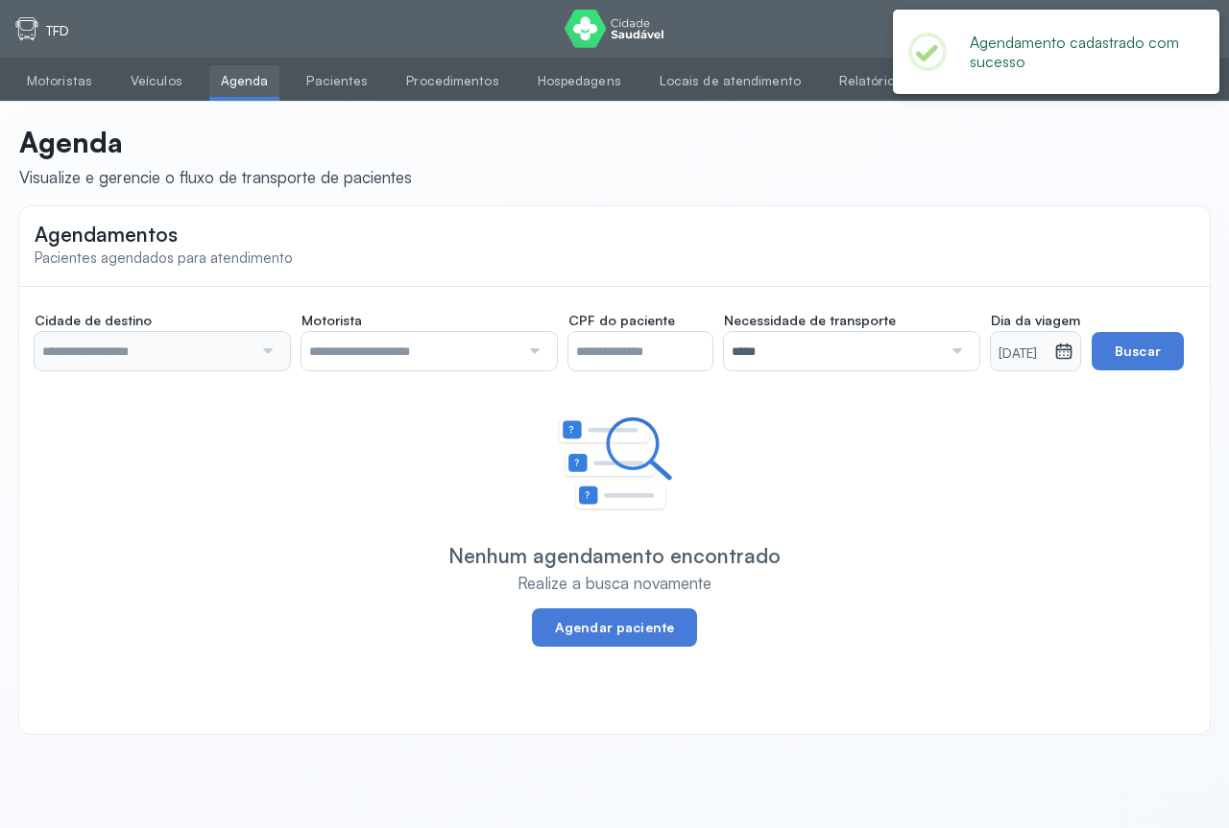
type input "********"
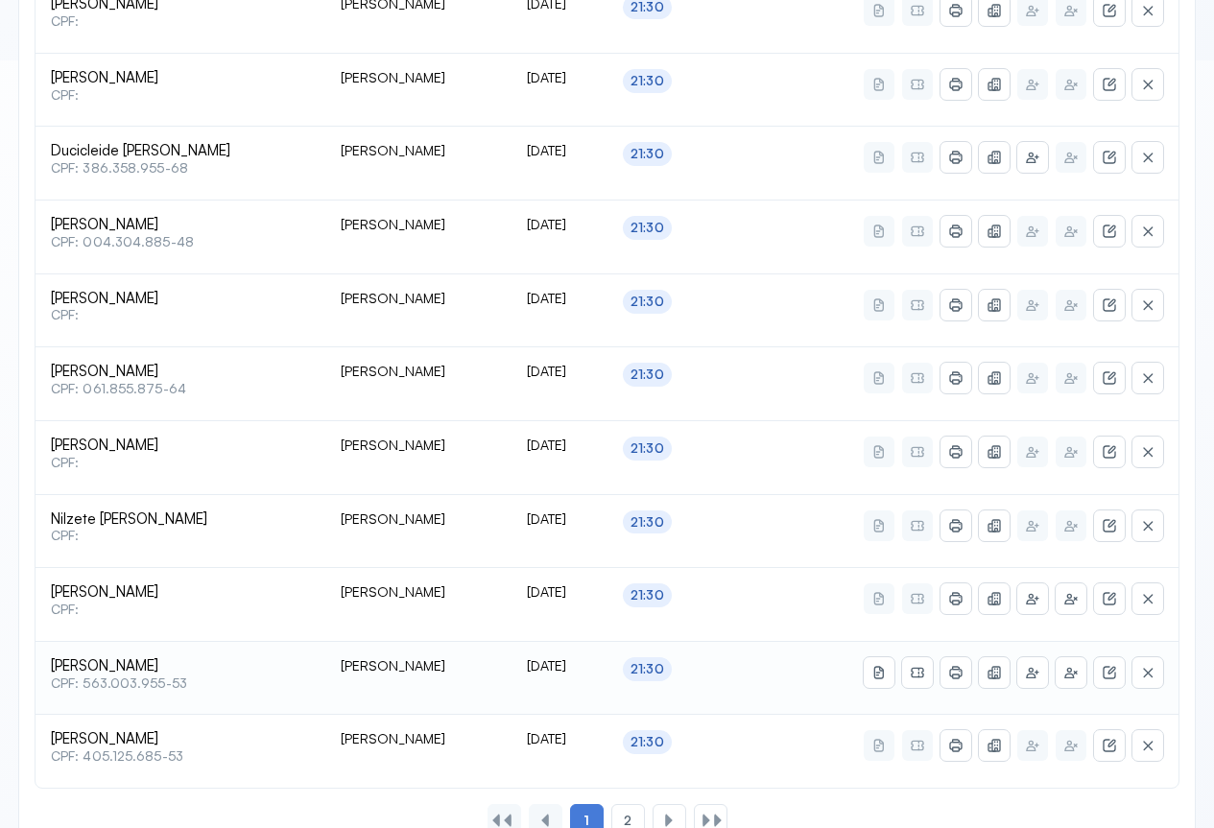
scroll to position [826, 0]
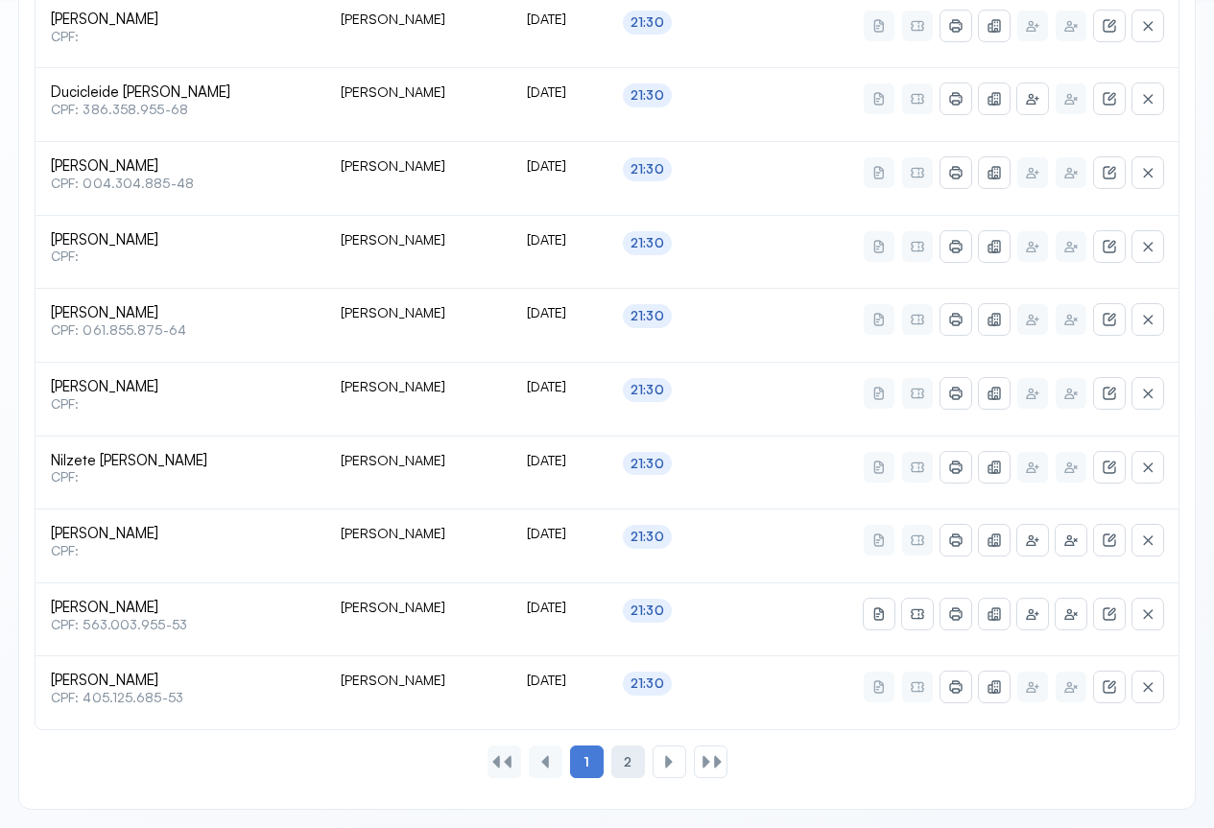
click at [633, 764] on div "2" at bounding box center [628, 762] width 34 height 33
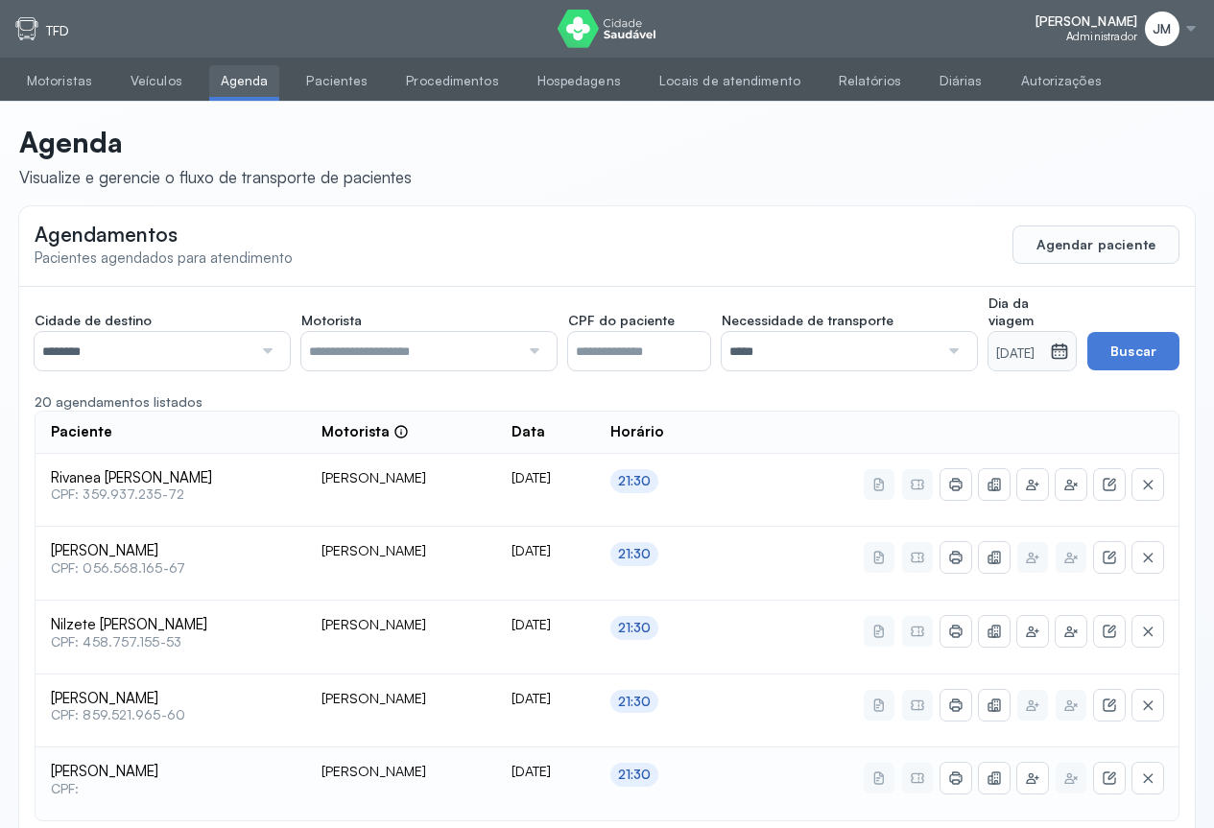
scroll to position [91, 0]
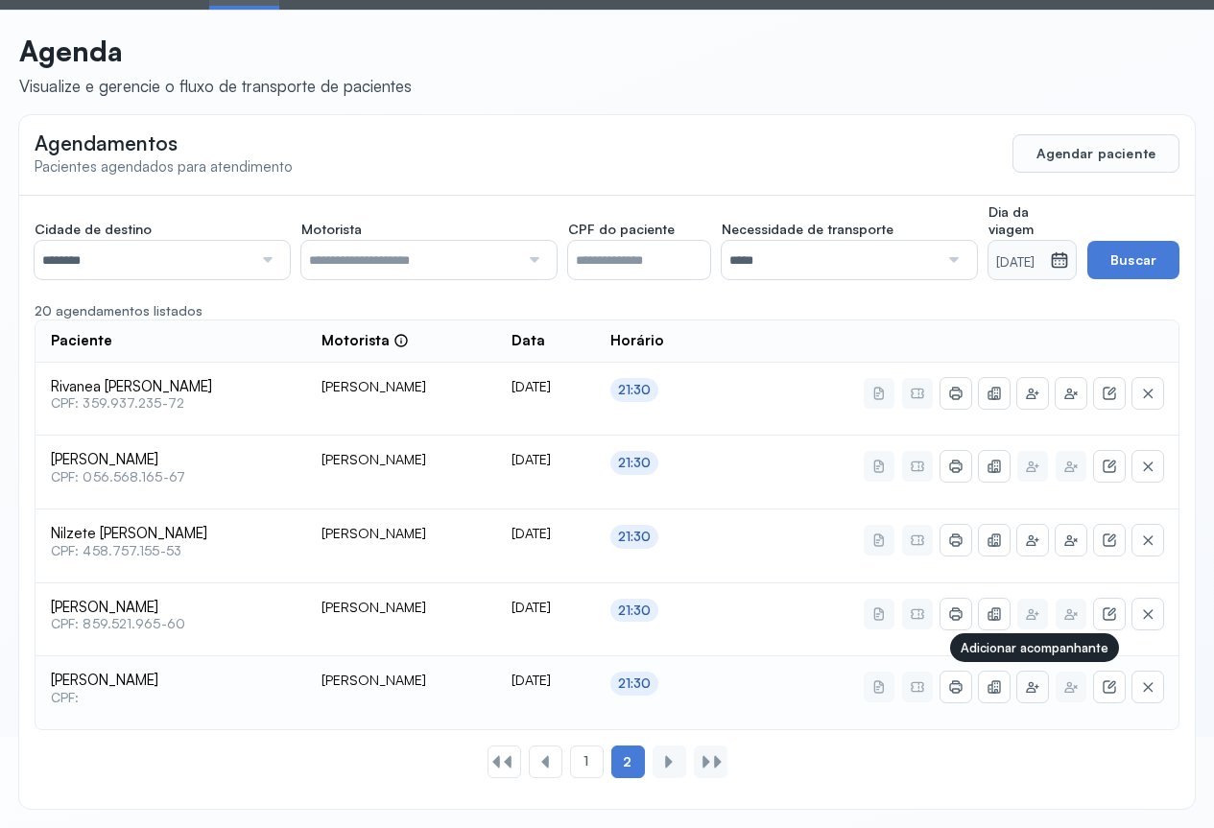
click at [1033, 688] on icon at bounding box center [1032, 688] width 12 height 11
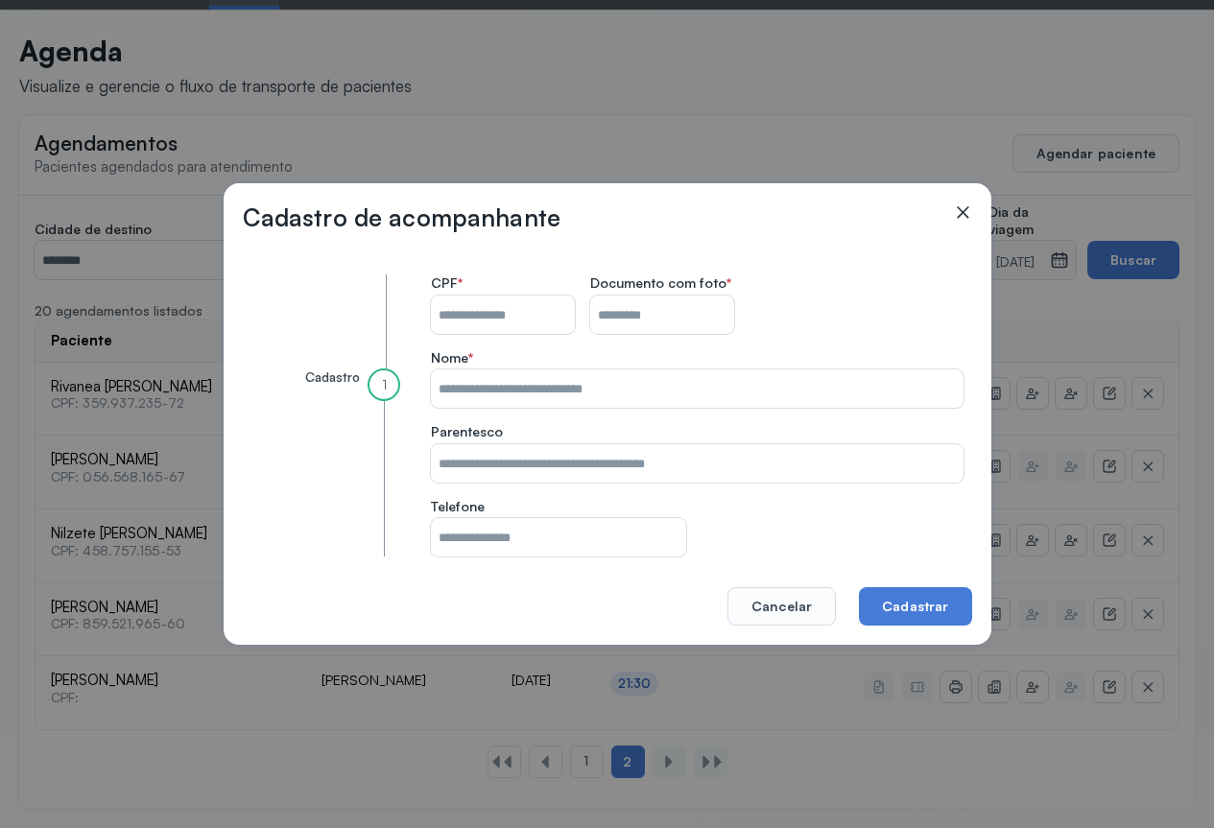
click at [473, 314] on input "CPF do paciente" at bounding box center [503, 315] width 144 height 38
click at [486, 314] on input "CPF do paciente" at bounding box center [503, 315] width 144 height 38
type input "**********"
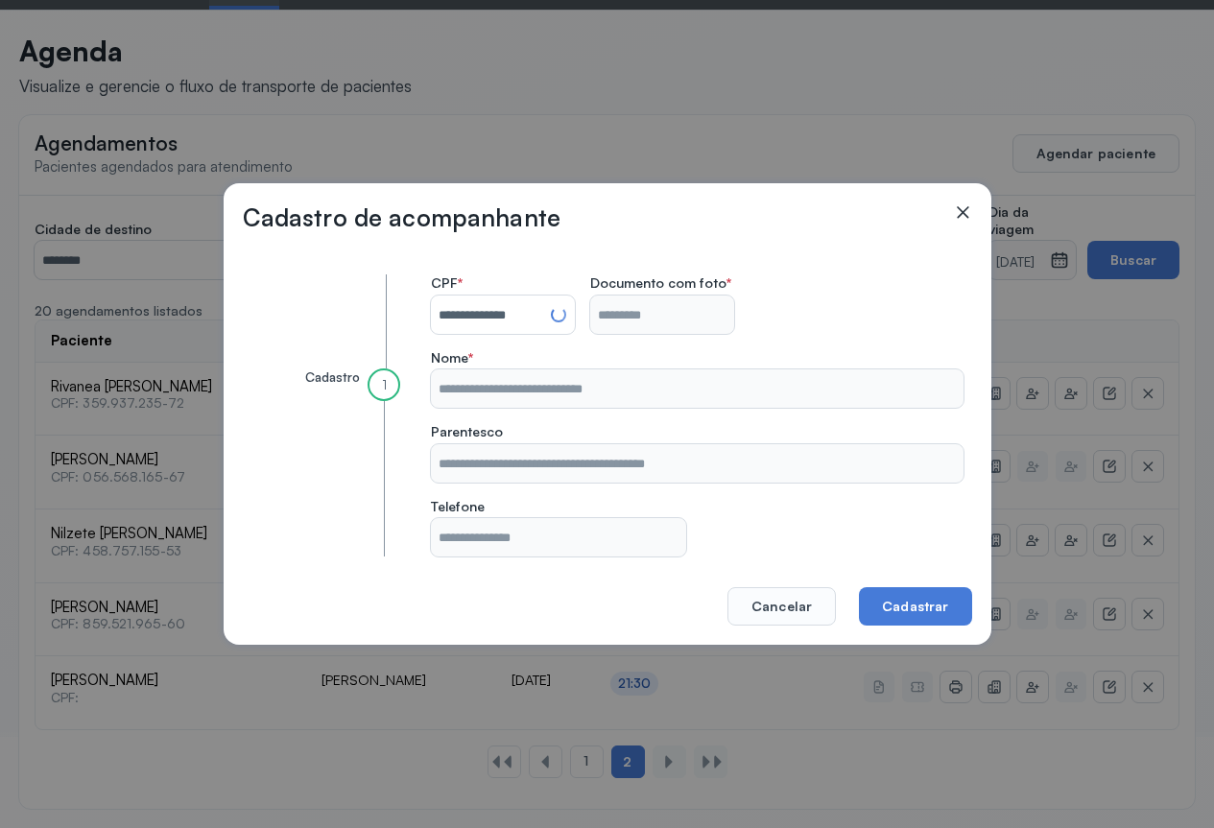
type input "**********"
click at [939, 603] on button "Cadastrar" at bounding box center [915, 606] width 112 height 38
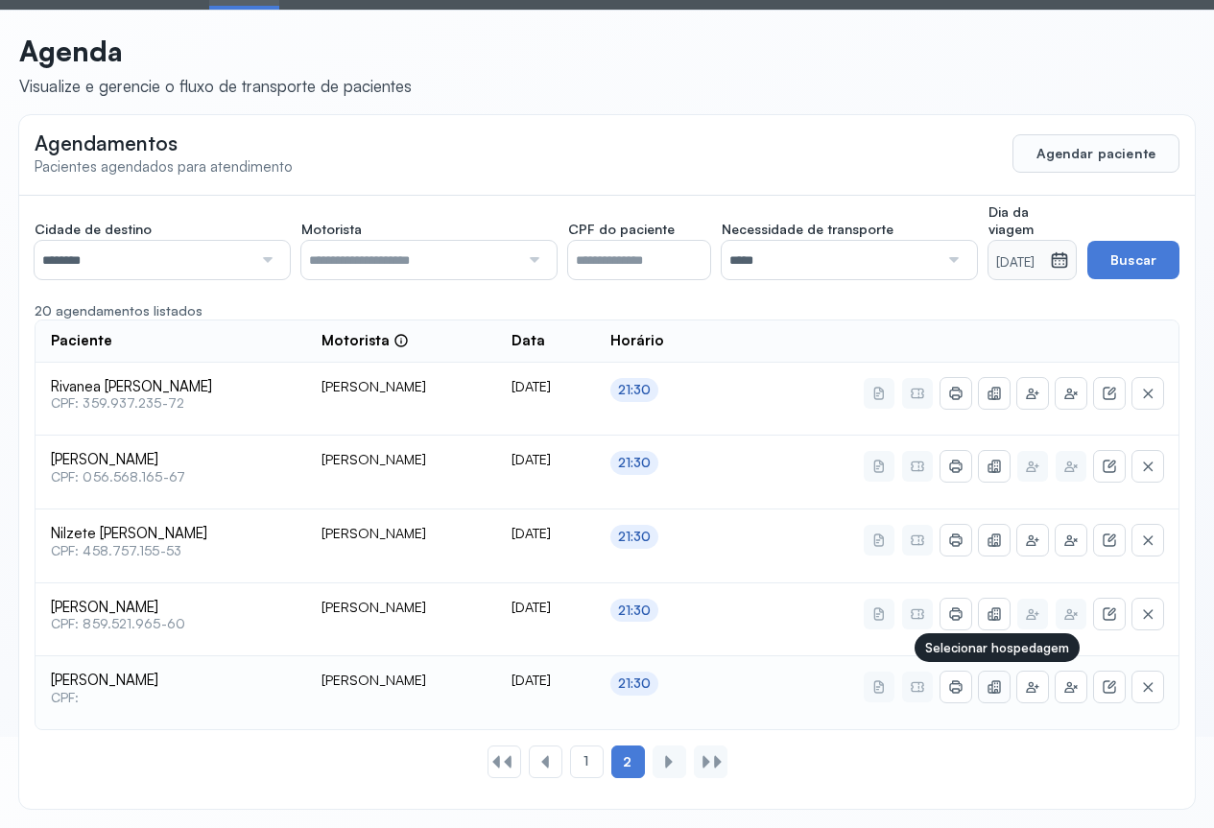
click at [994, 686] on icon at bounding box center [994, 687] width 15 height 15
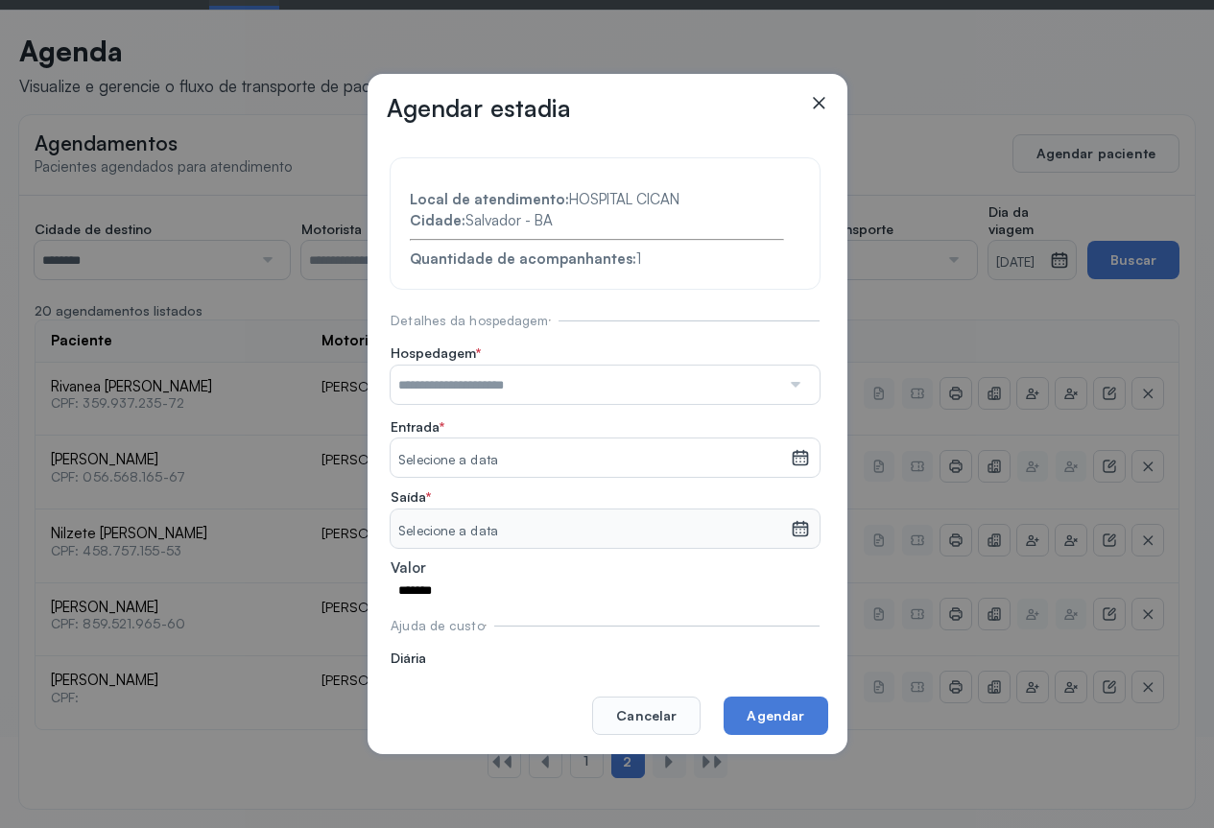
click at [780, 384] on div at bounding box center [794, 385] width 28 height 38
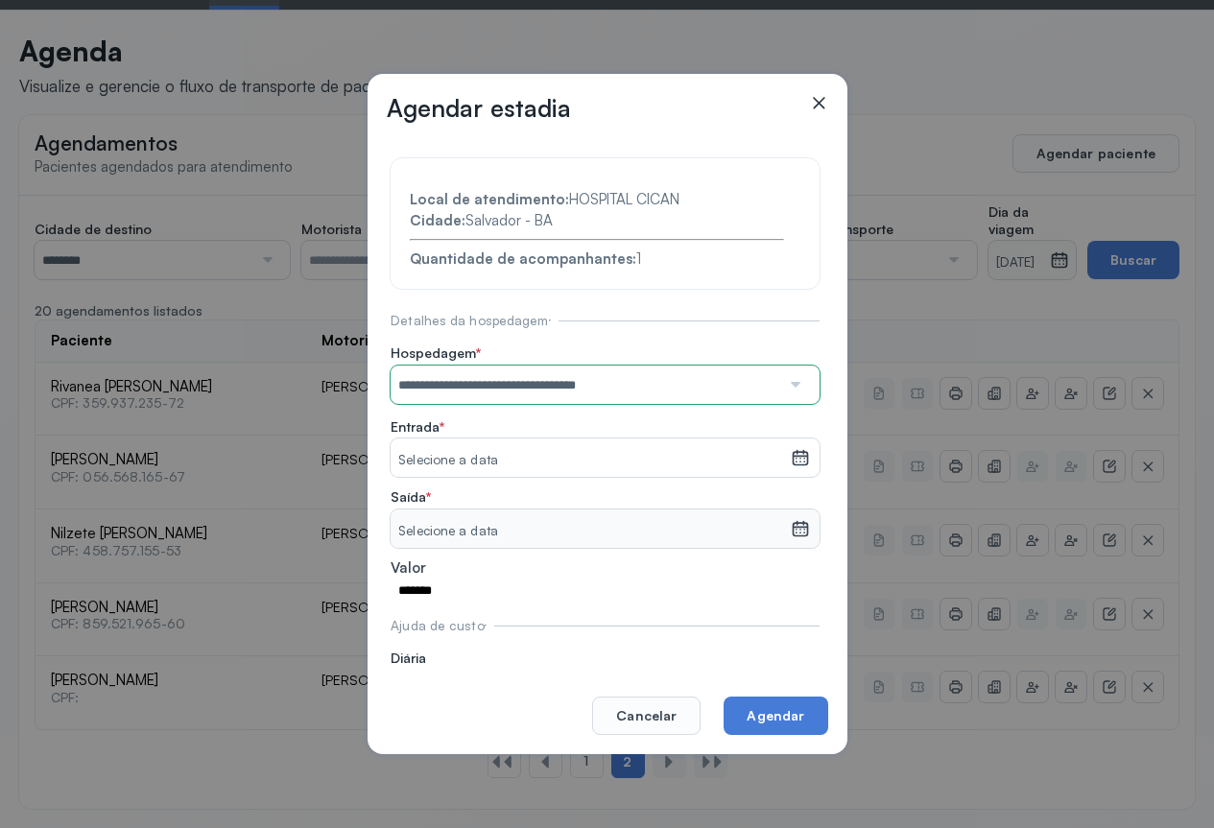
click at [527, 466] on section "**********" at bounding box center [605, 433] width 429 height 551
click at [791, 460] on icon at bounding box center [800, 457] width 19 height 19
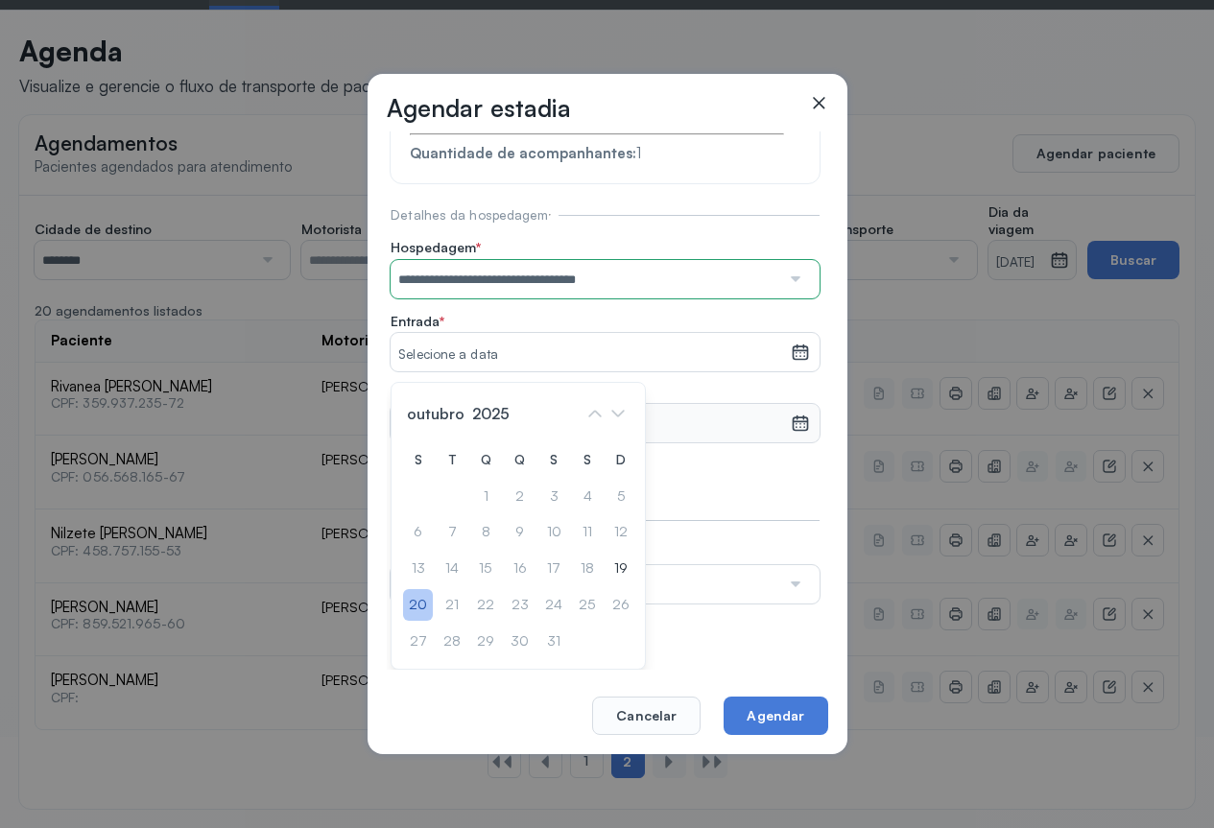
click at [414, 605] on div "20" at bounding box center [418, 605] width 30 height 32
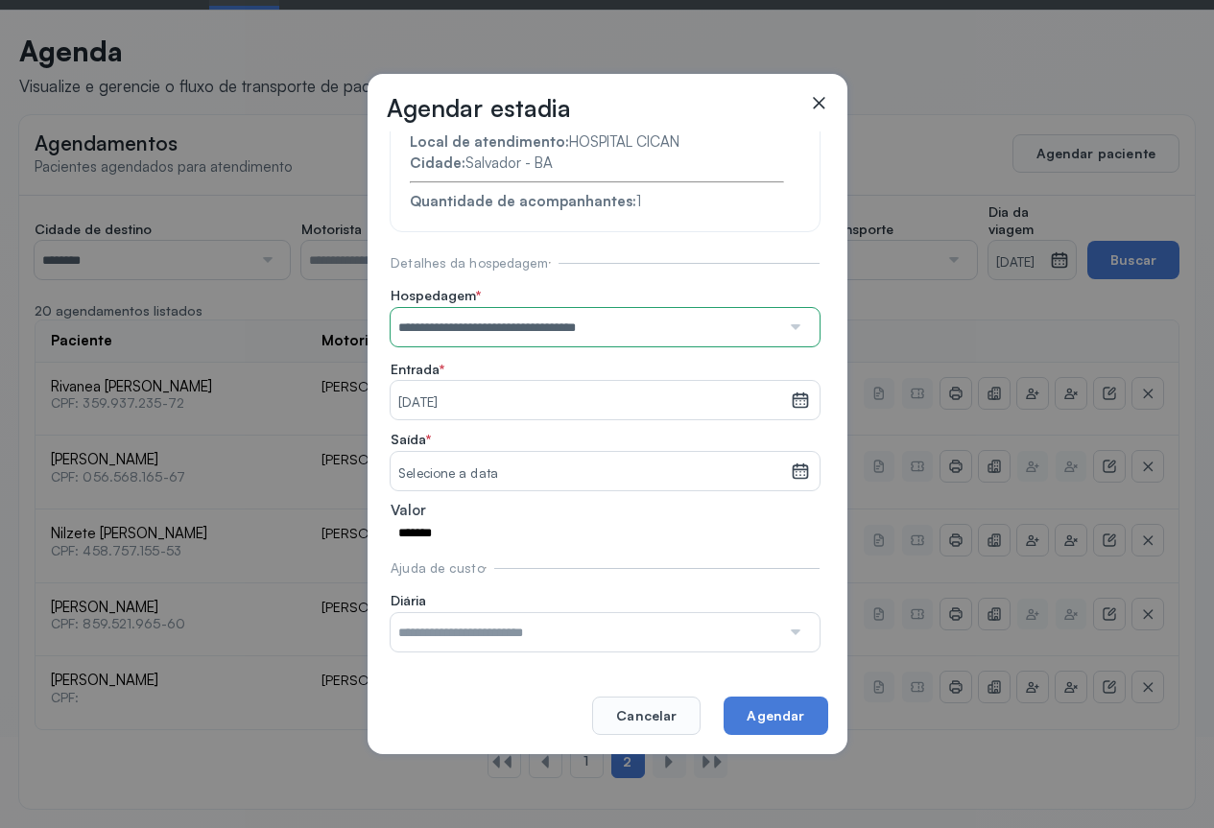
click at [791, 462] on icon at bounding box center [800, 471] width 19 height 19
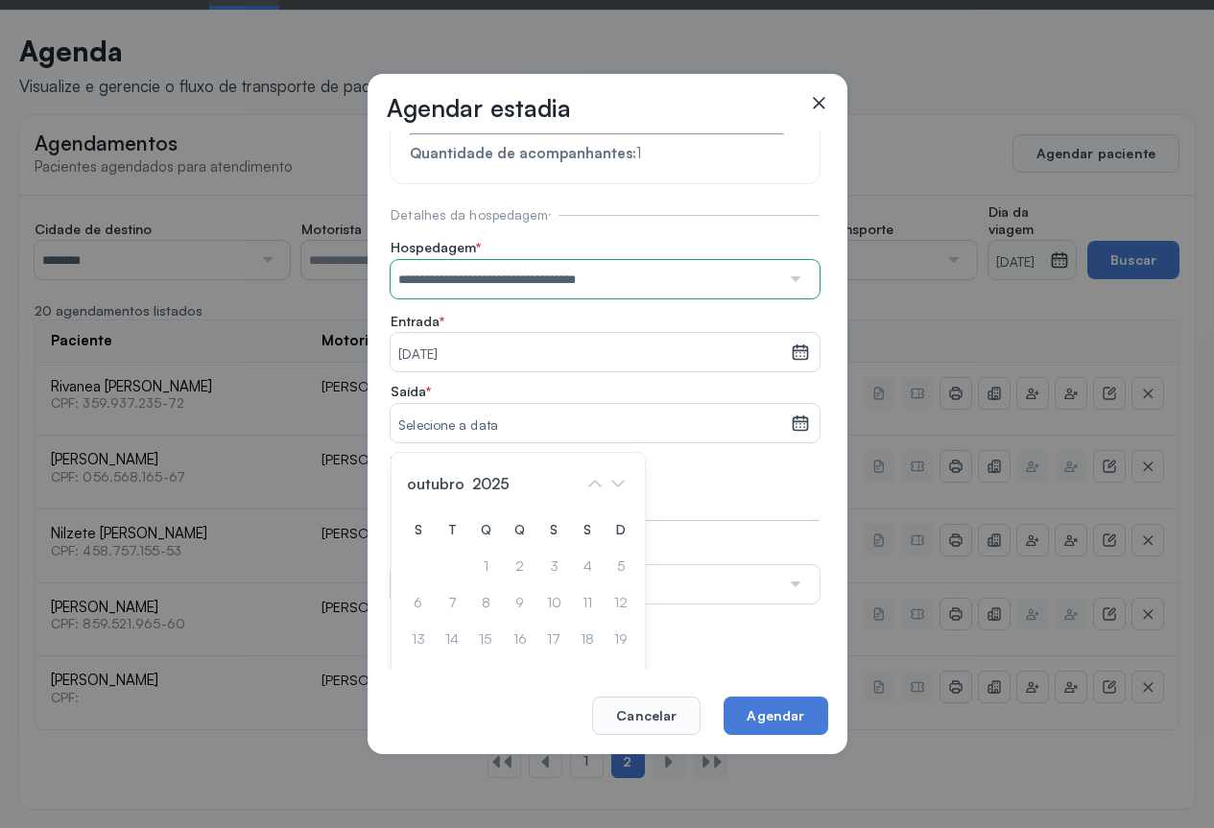
scroll to position [176, 0]
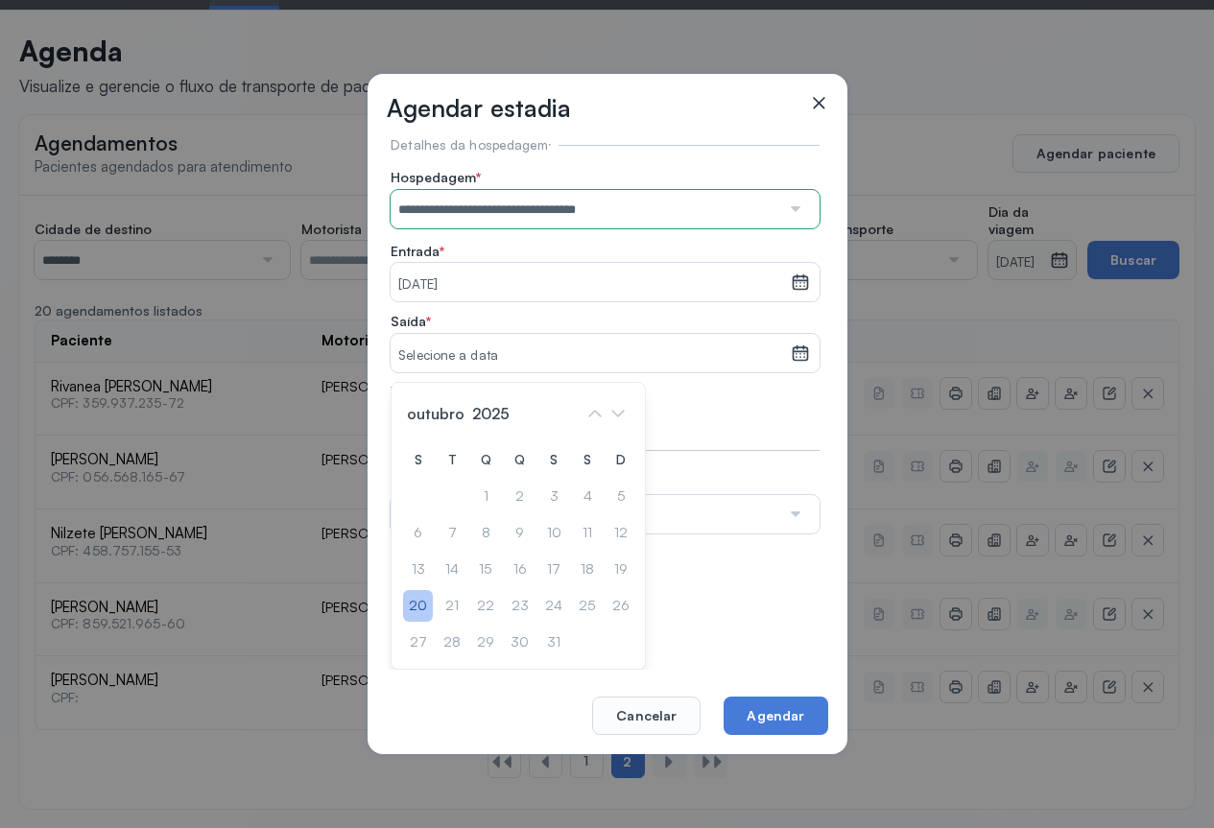
click at [415, 608] on div "20" at bounding box center [418, 606] width 30 height 32
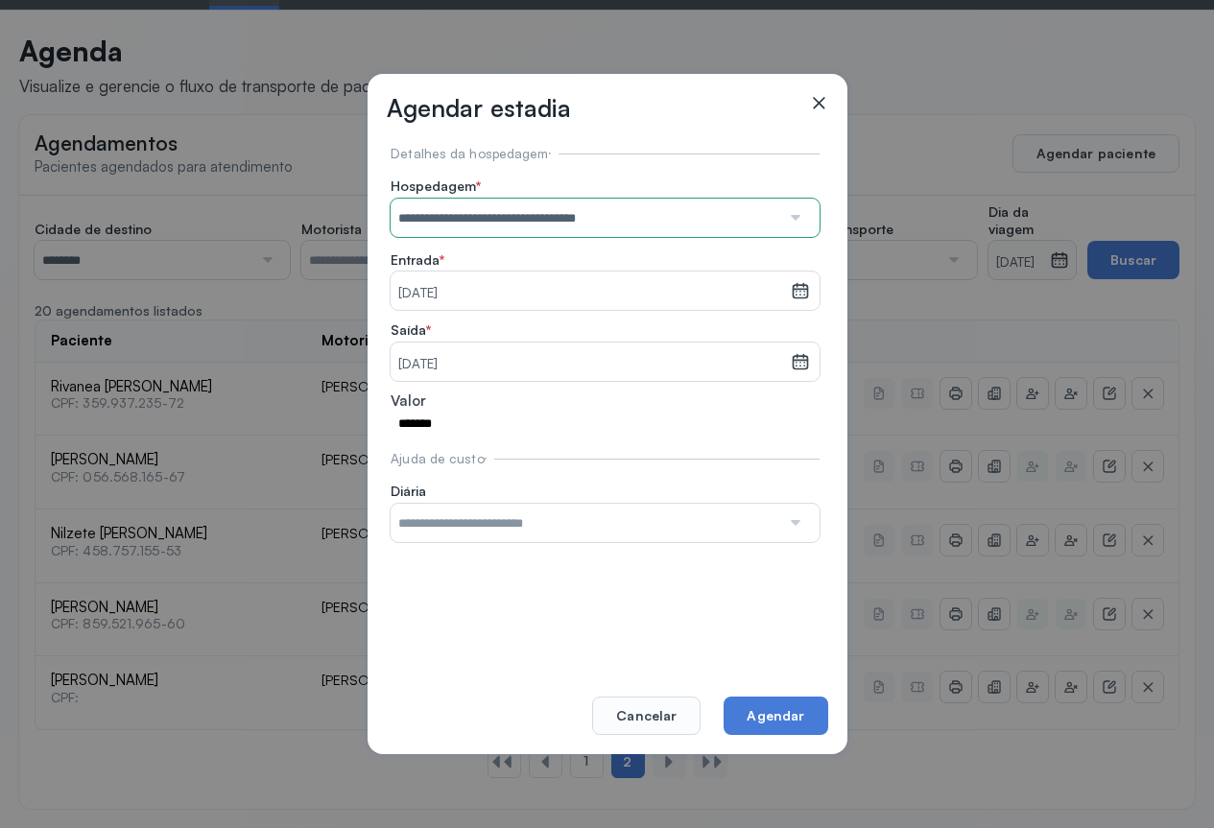
scroll to position [59, 0]
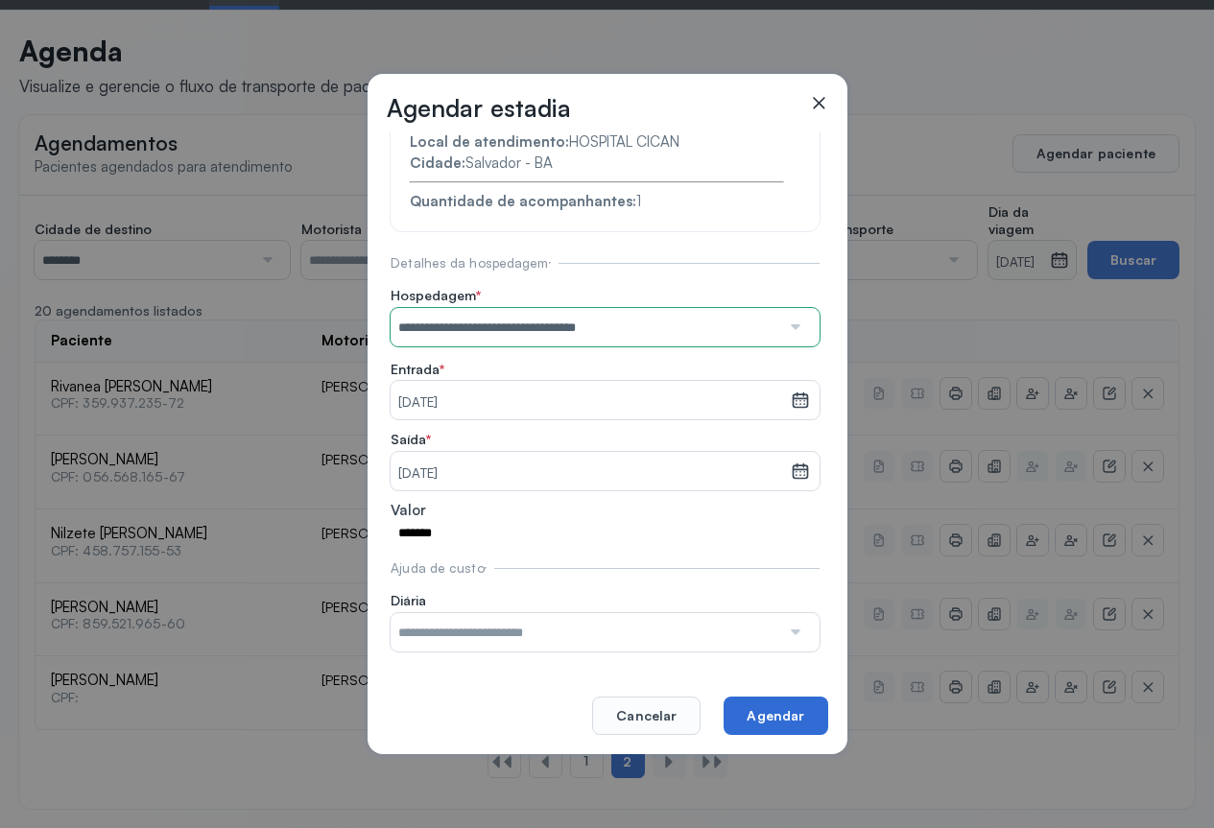
click at [775, 709] on button "Agendar" at bounding box center [776, 716] width 104 height 38
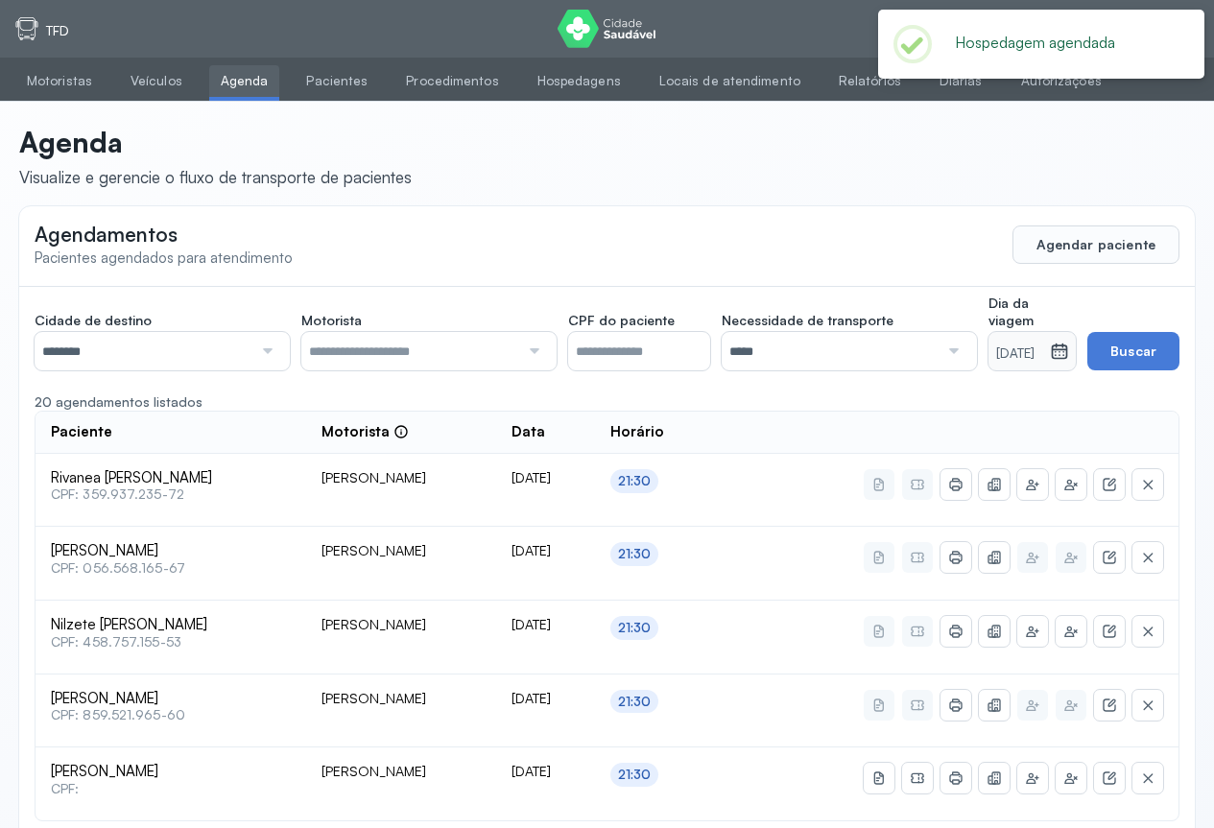
scroll to position [91, 0]
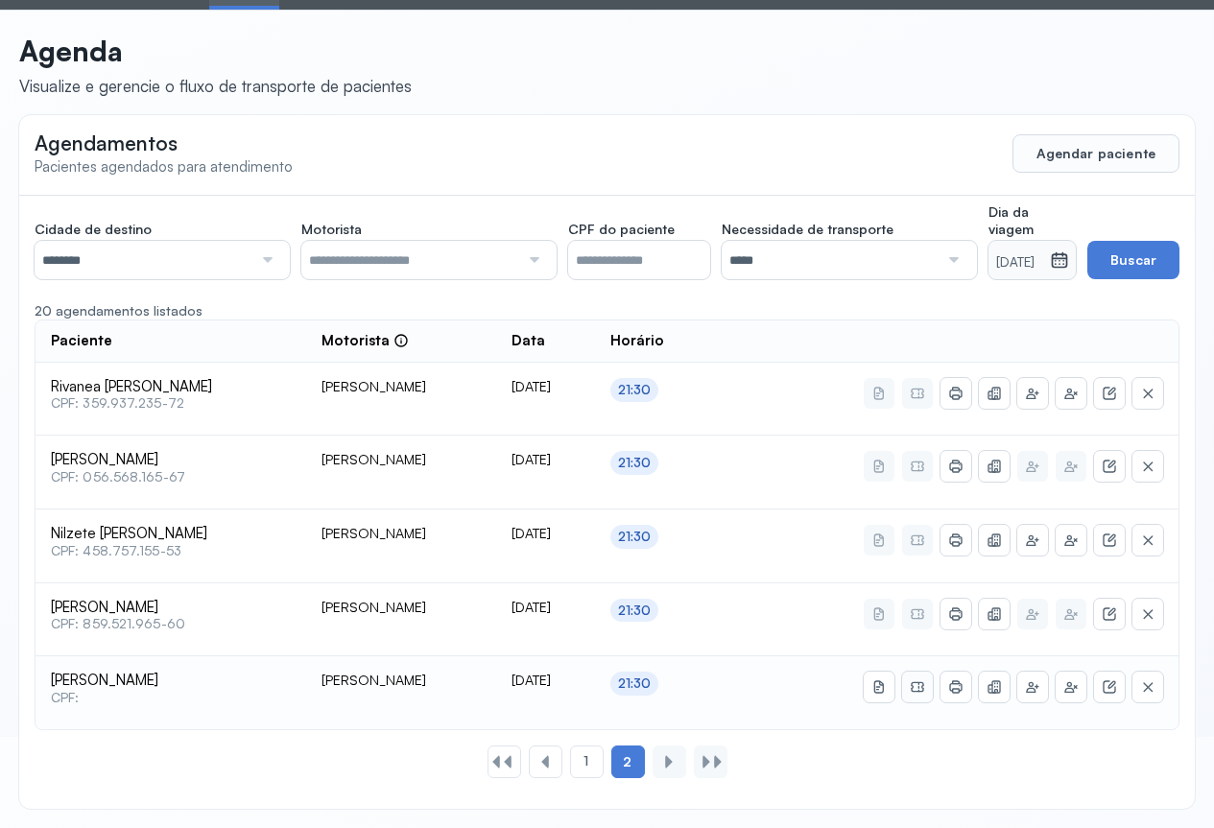
click at [922, 686] on icon at bounding box center [917, 687] width 15 height 15
click at [960, 688] on icon at bounding box center [955, 687] width 15 height 15
click at [264, 259] on div at bounding box center [265, 260] width 26 height 38
drag, startPoint x: 69, startPoint y: 382, endPoint x: 148, endPoint y: 369, distance: 79.9
click at [75, 381] on div "Cidade de destino ******** Todas as cidades [GEOGRAPHIC_DATA] Salvador Motorist…" at bounding box center [607, 502] width 1176 height 612
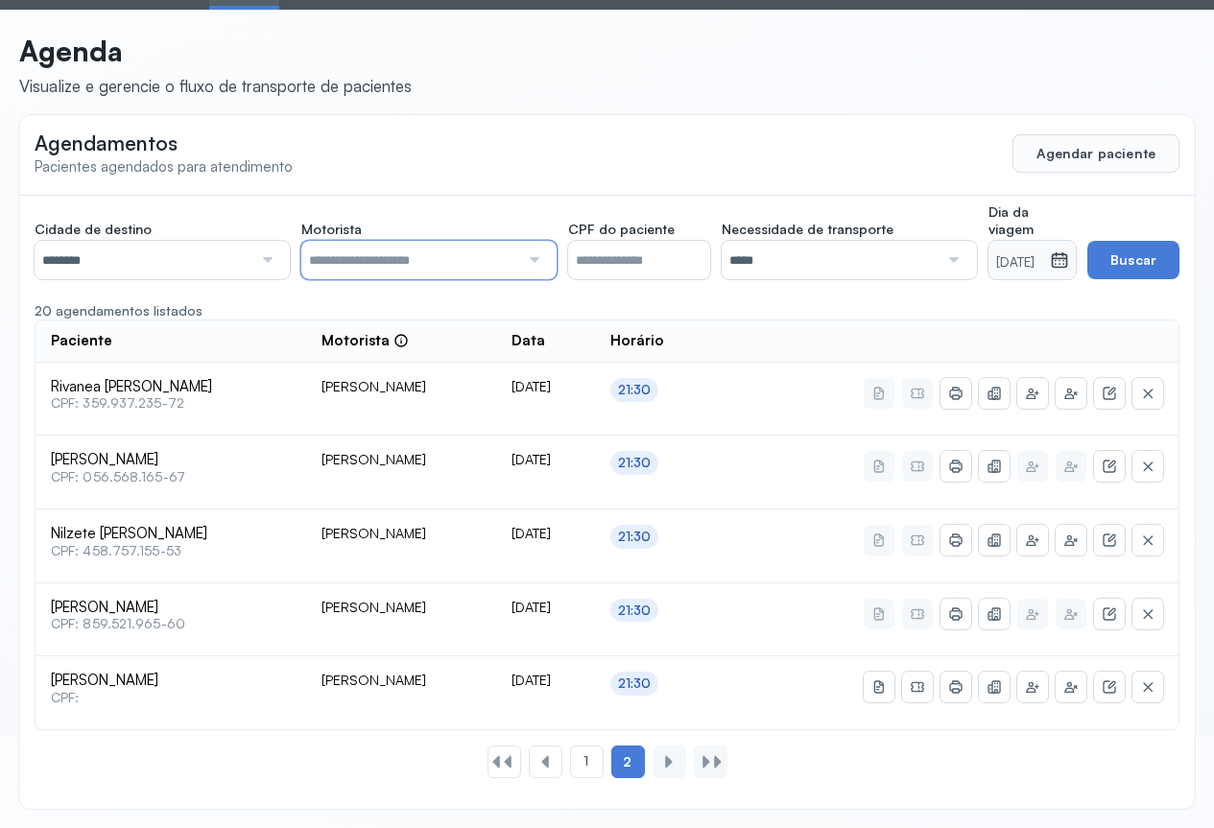
click at [515, 255] on input "text" at bounding box center [410, 260] width 218 height 38
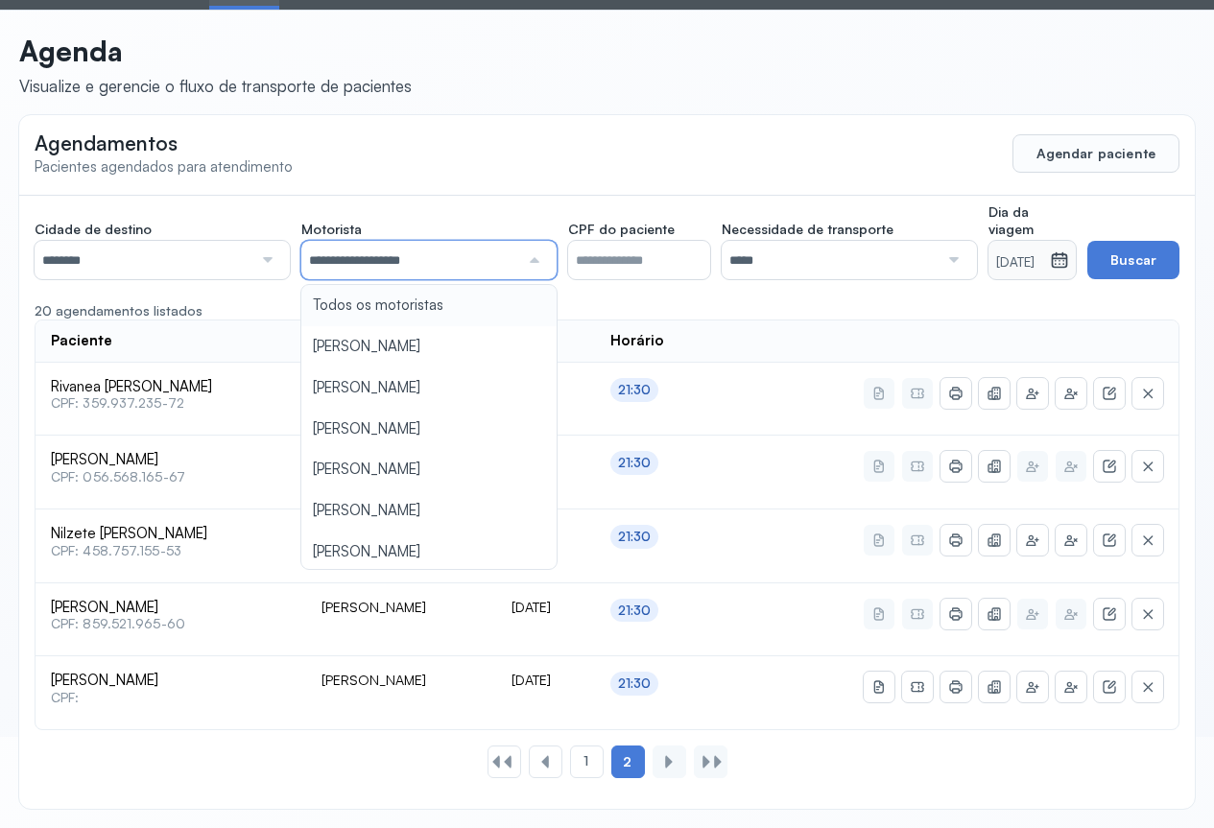
click at [372, 309] on div "**********" at bounding box center [607, 502] width 1176 height 612
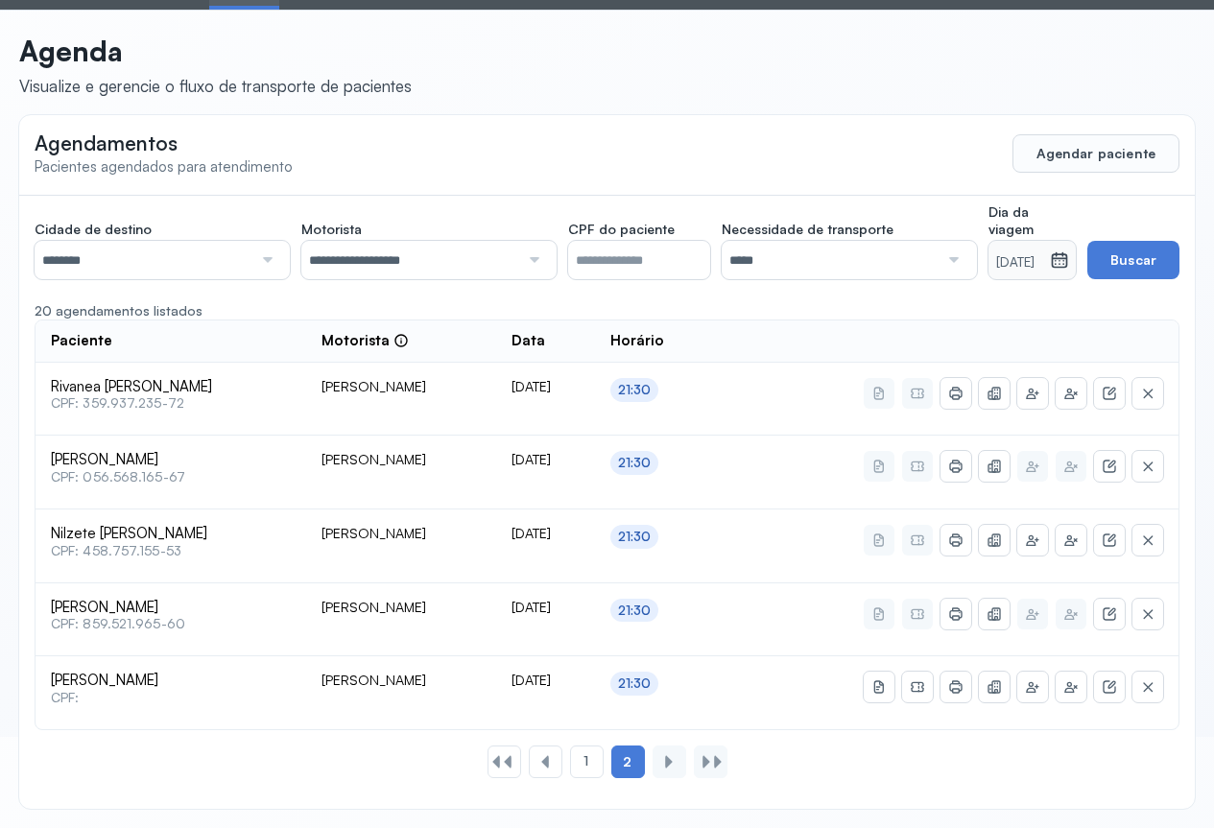
click at [939, 255] on div at bounding box center [952, 260] width 26 height 38
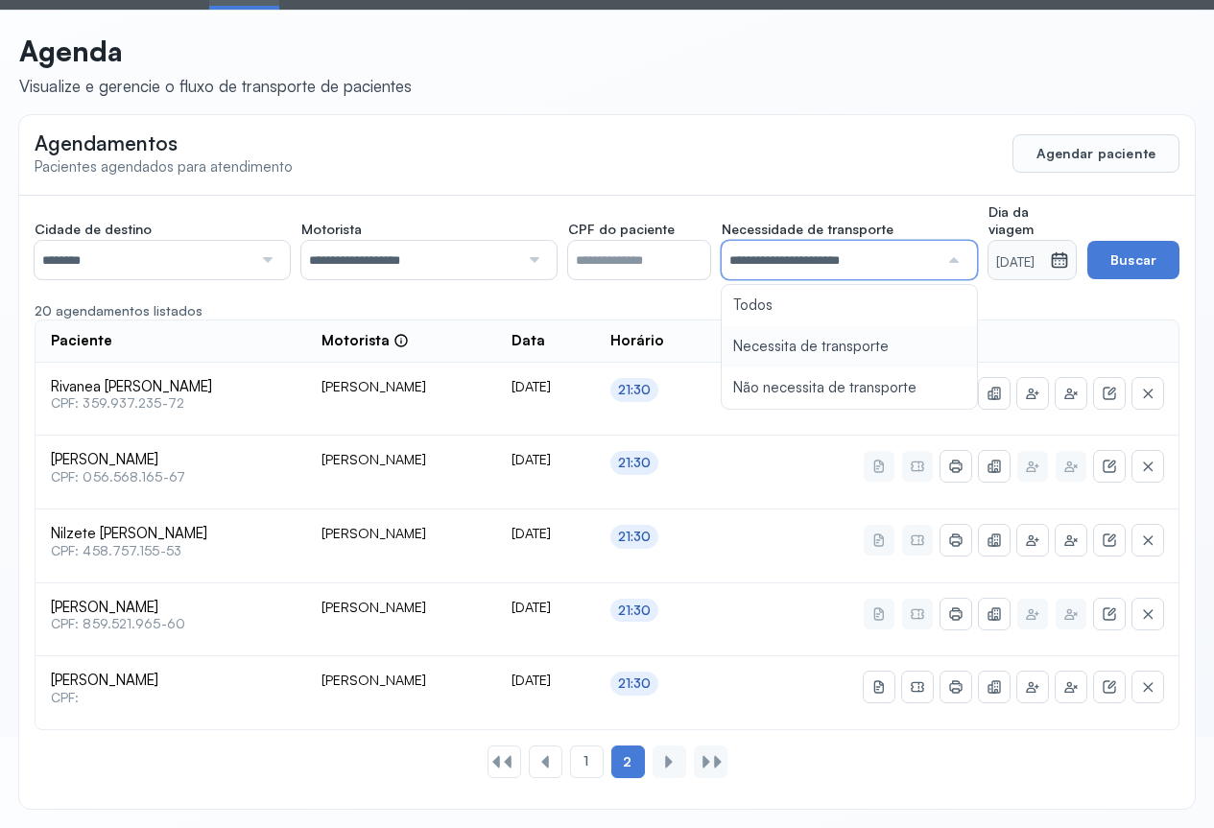
click at [841, 340] on div "**********" at bounding box center [607, 502] width 1176 height 612
drag, startPoint x: 1059, startPoint y: 259, endPoint x: 1063, endPoint y: 249, distance: 11.2
click at [1060, 258] on icon at bounding box center [1060, 256] width 14 height 8
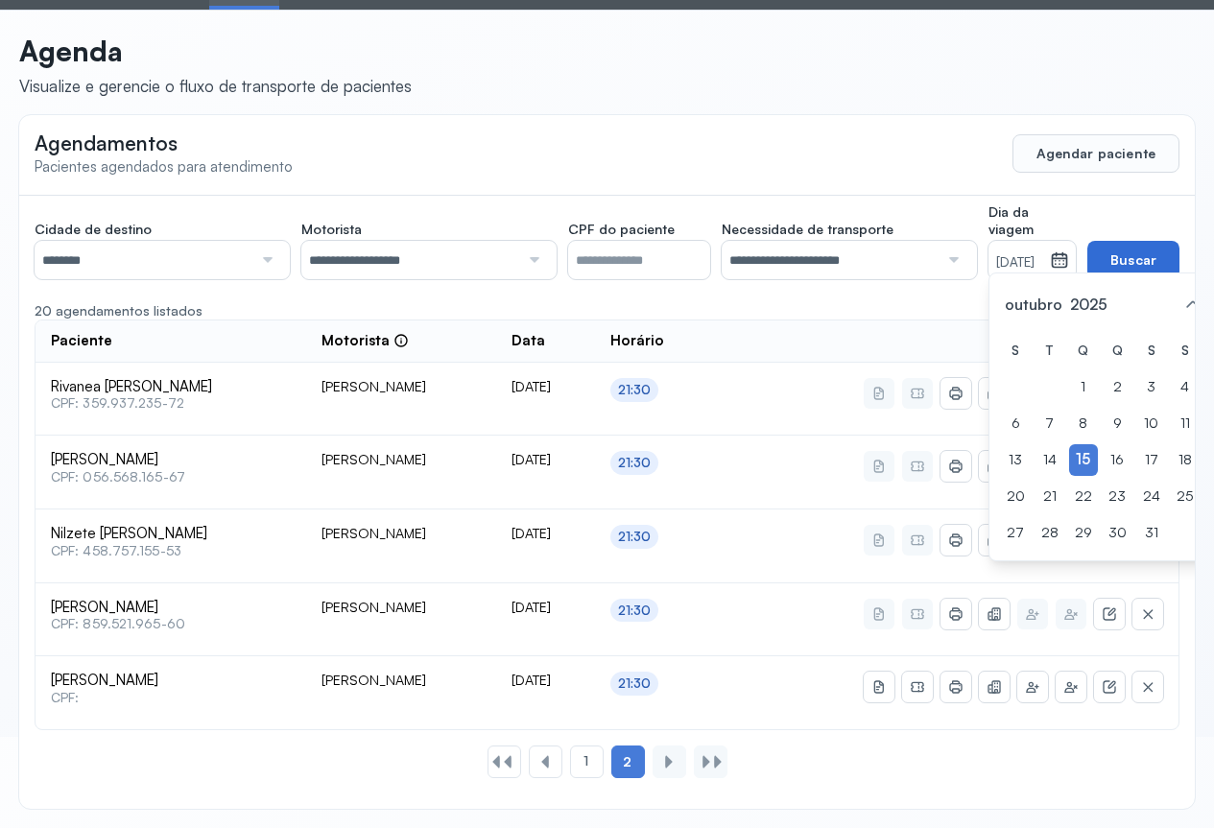
click at [1141, 257] on button "Buscar" at bounding box center [1134, 260] width 92 height 38
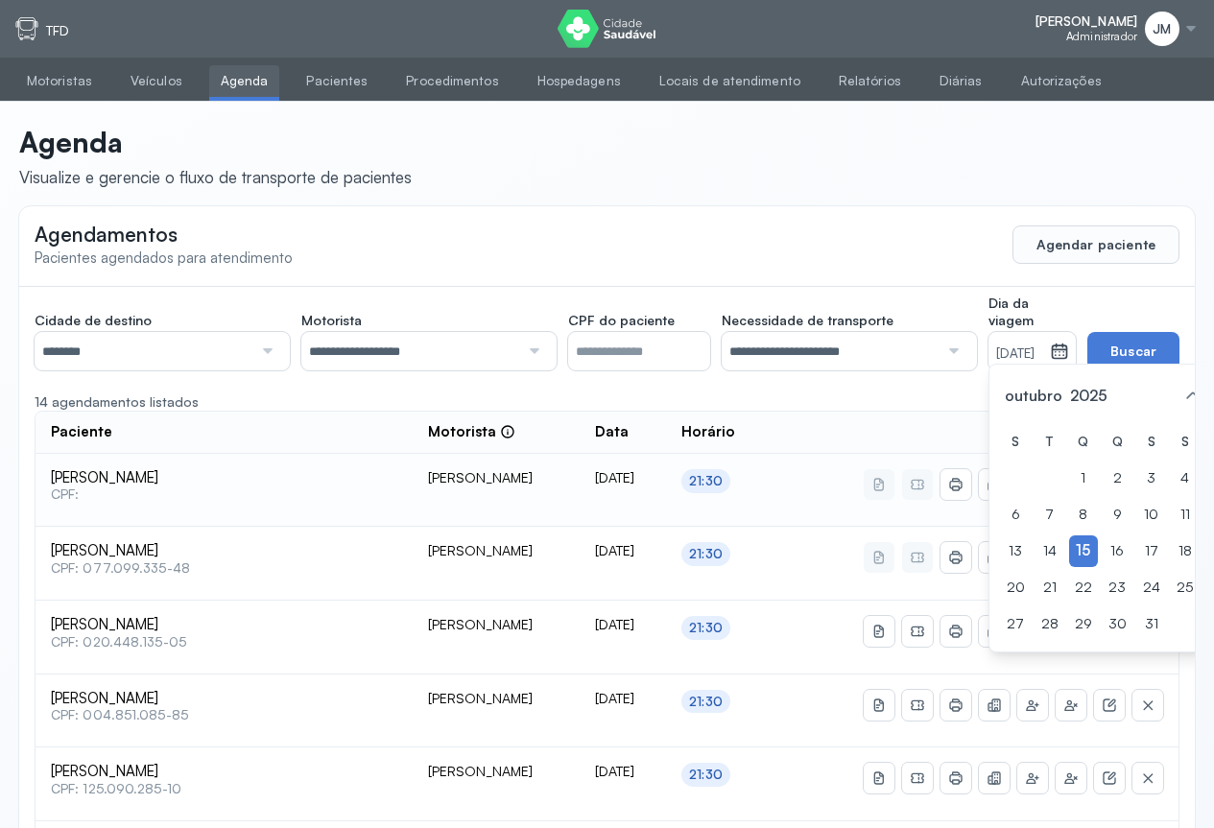
click at [810, 490] on span at bounding box center [974, 484] width 377 height 31
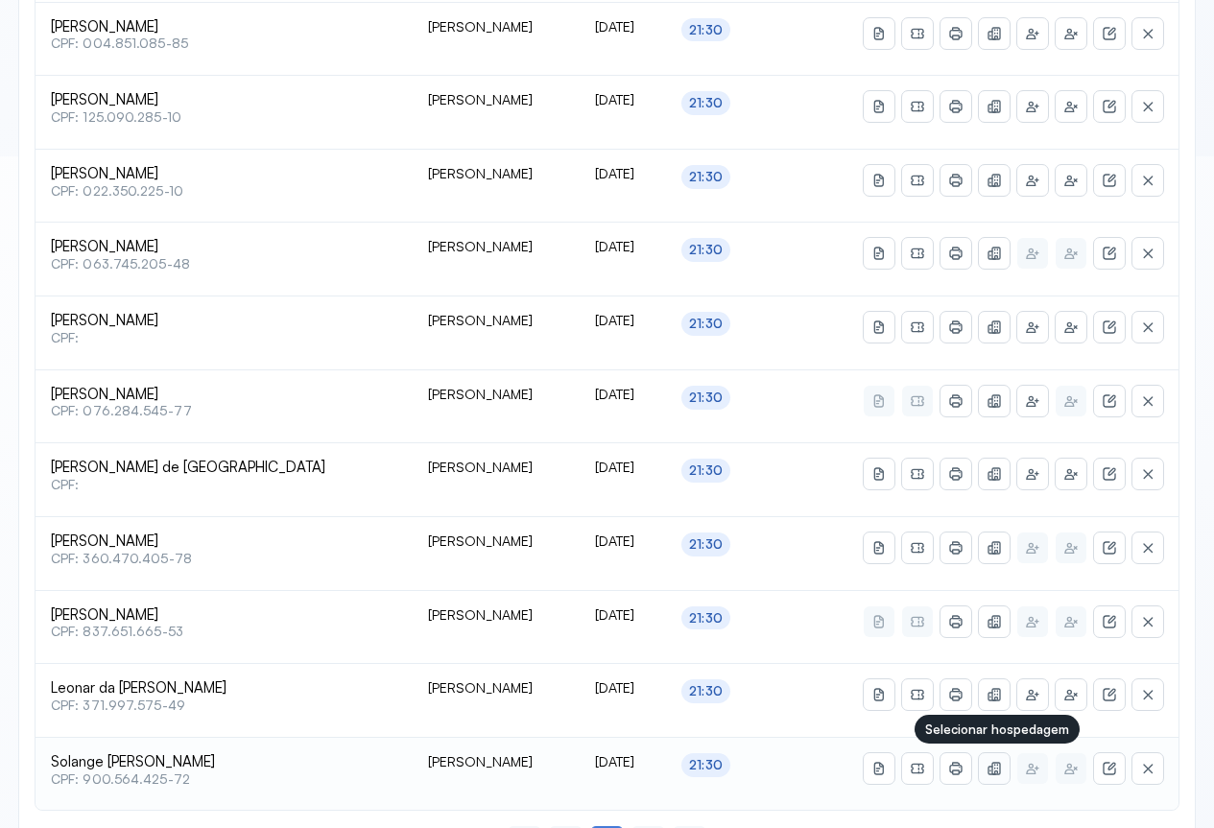
scroll to position [753, 0]
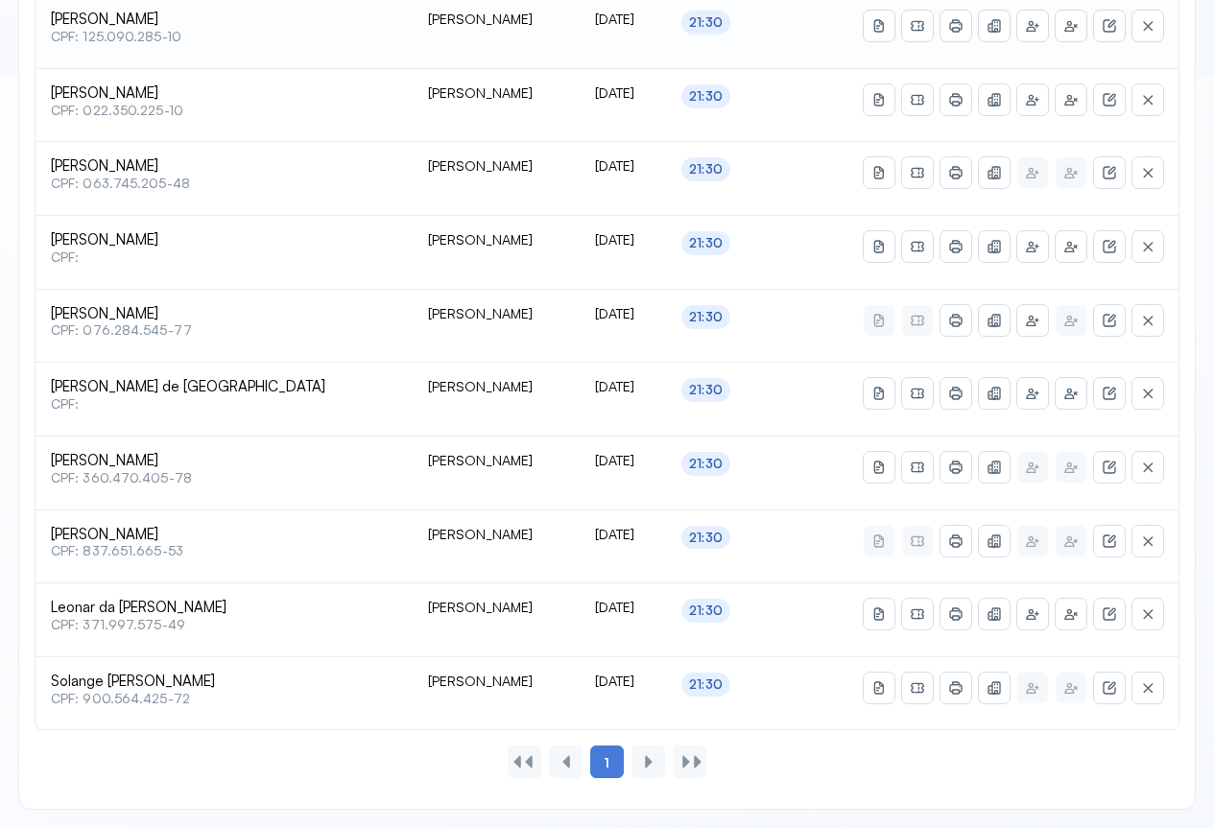
click at [215, 31] on span "CPF: 125.090.285-10" at bounding box center [224, 37] width 347 height 16
click at [994, 542] on icon at bounding box center [994, 541] width 15 height 15
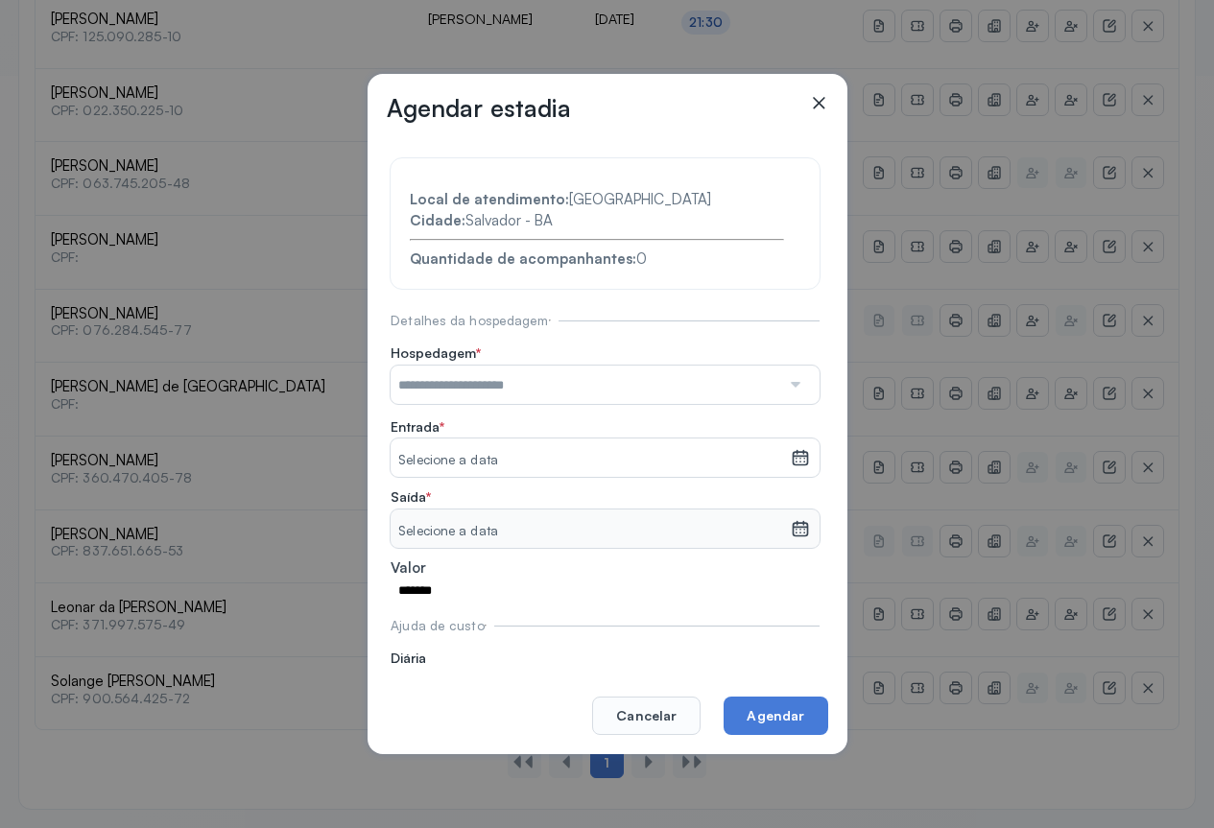
click at [783, 387] on div at bounding box center [794, 385] width 28 height 38
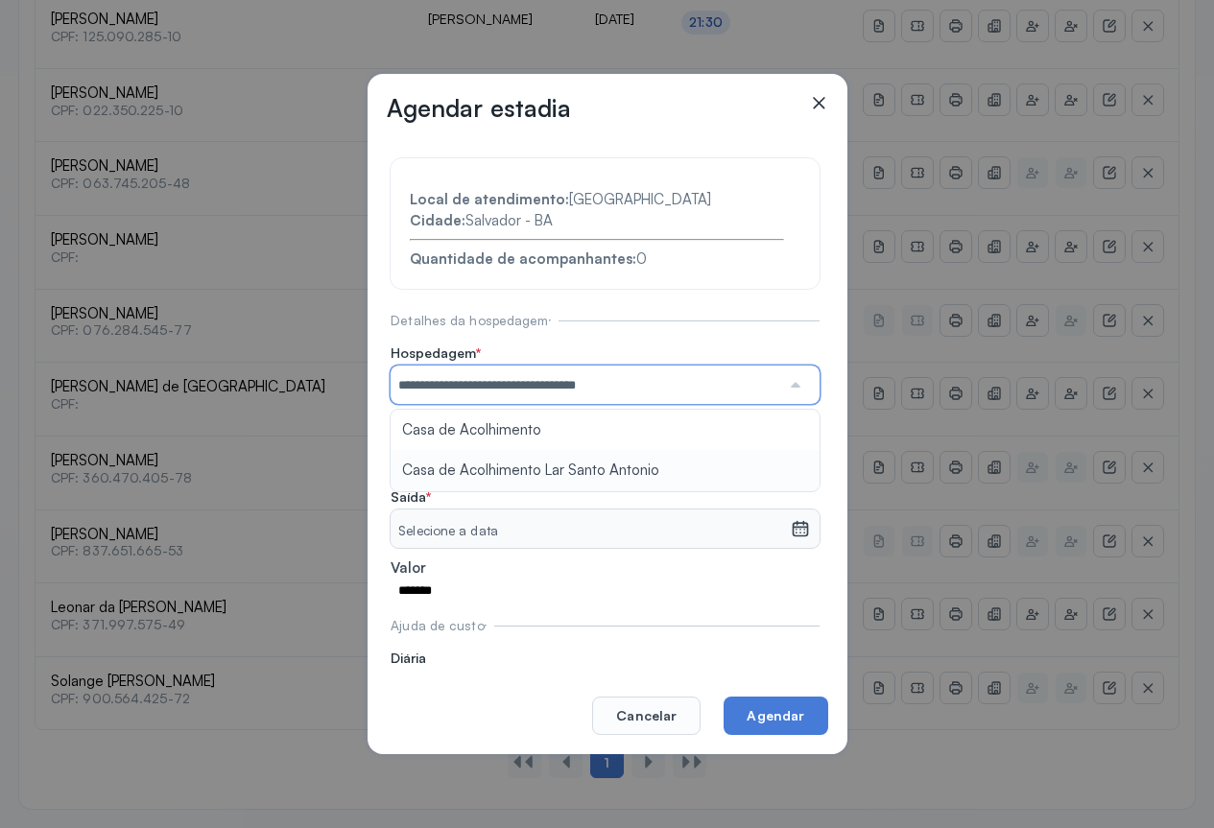
click at [492, 470] on section "**********" at bounding box center [605, 433] width 429 height 551
click at [795, 460] on icon at bounding box center [800, 457] width 19 height 19
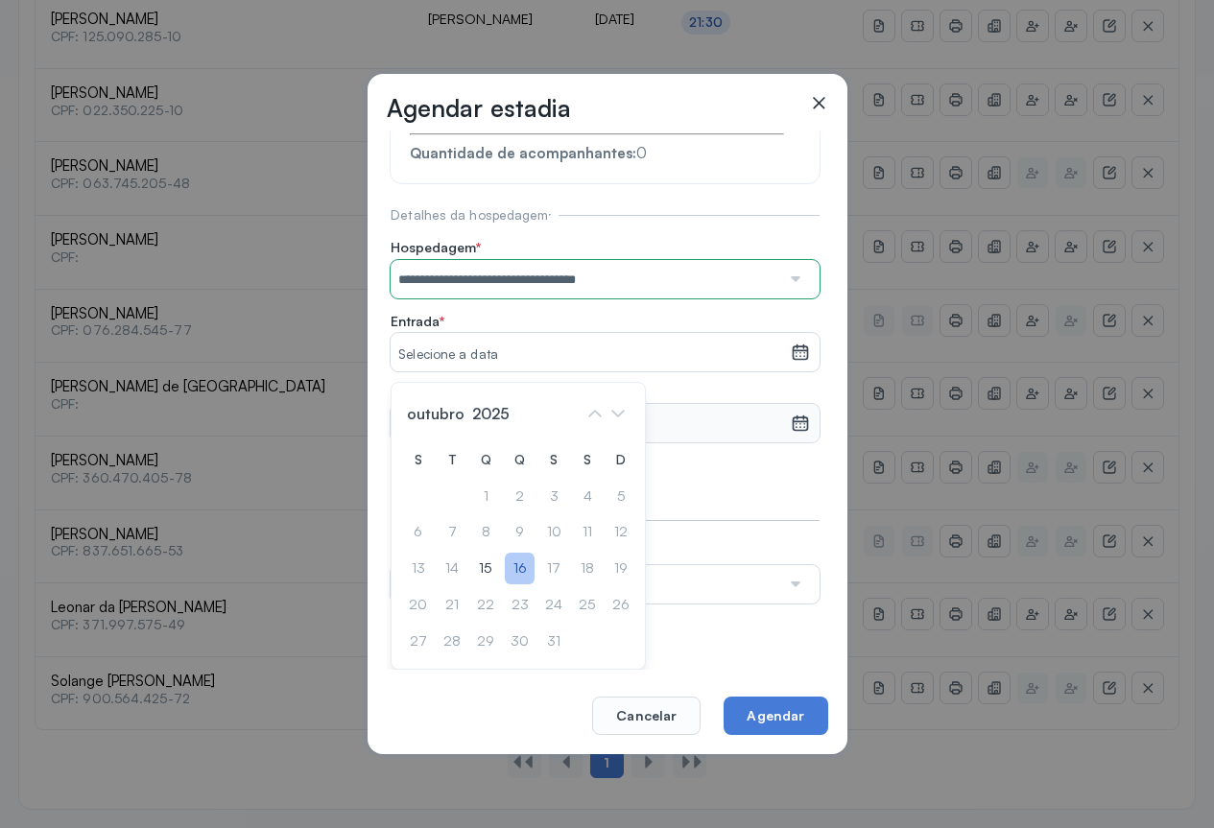
click at [524, 554] on div "16" at bounding box center [520, 569] width 30 height 32
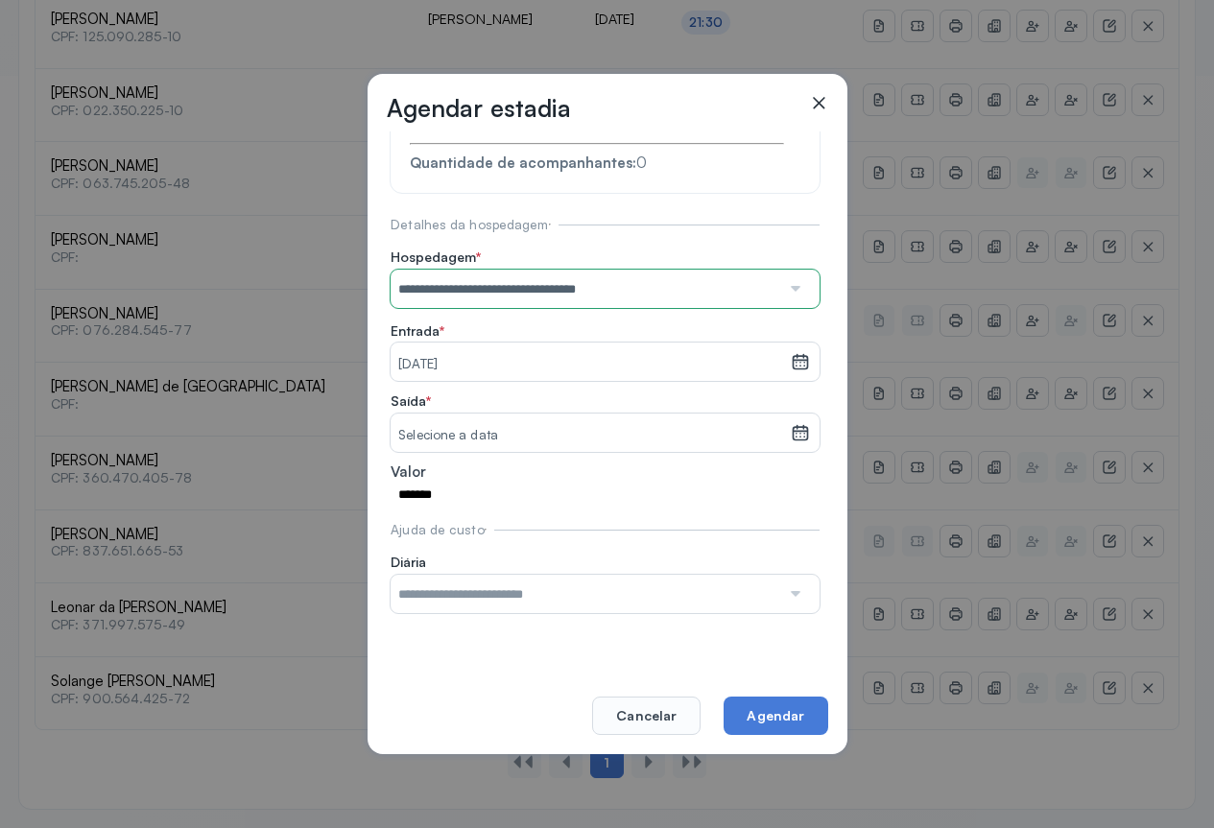
scroll to position [59, 0]
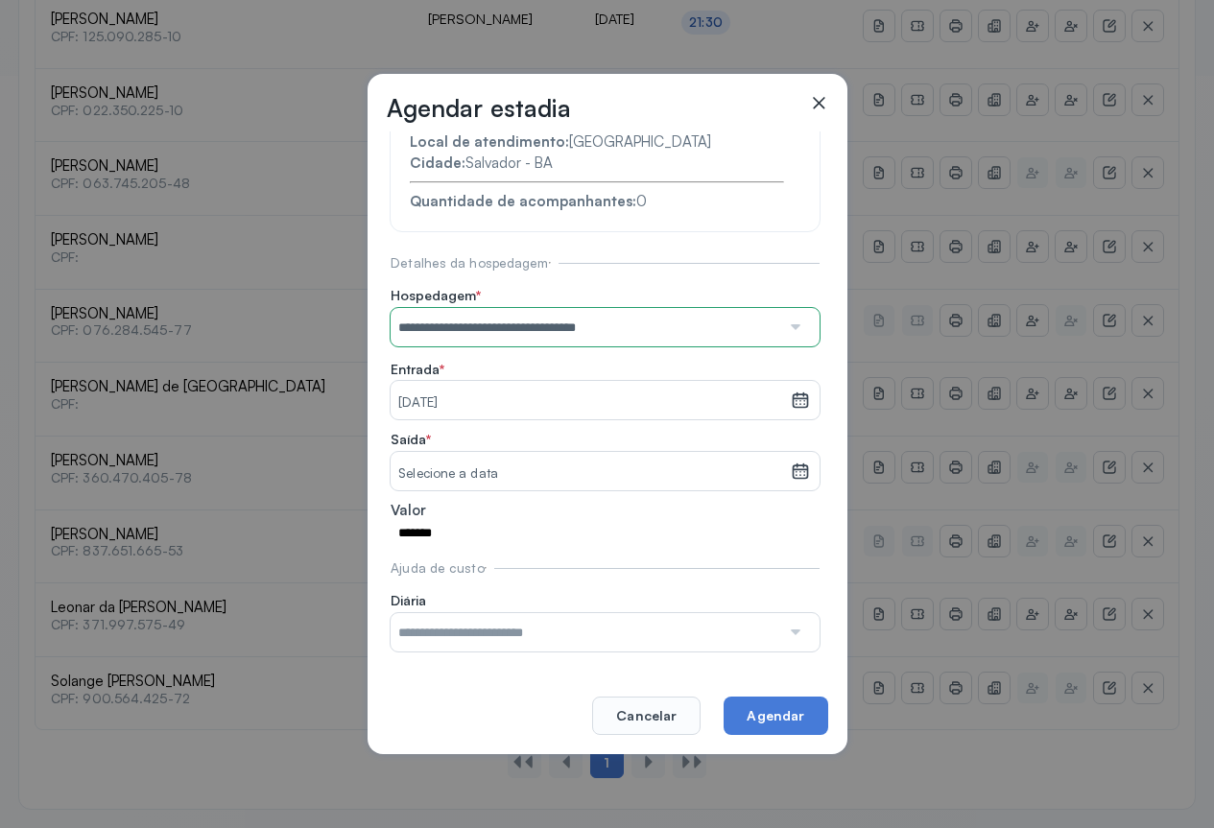
click at [791, 484] on div at bounding box center [800, 471] width 18 height 38
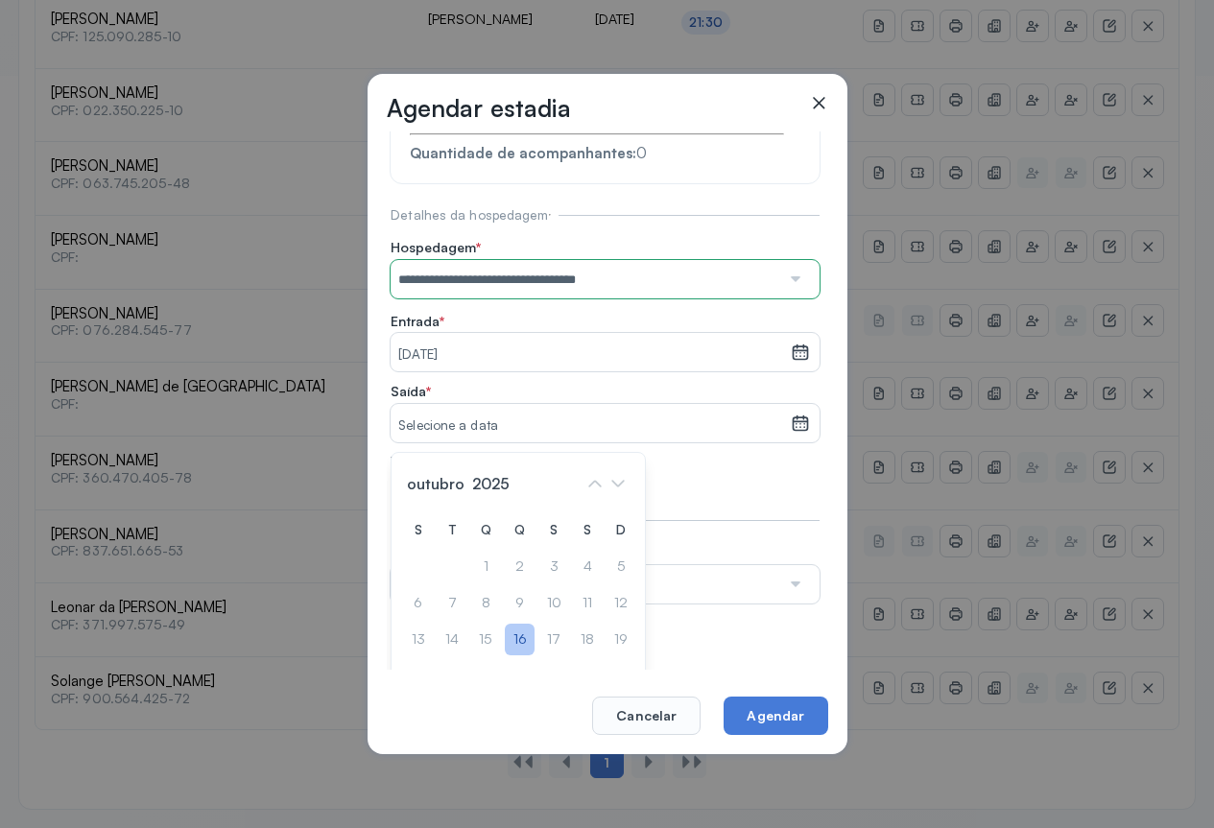
click at [522, 636] on div "16" at bounding box center [520, 640] width 30 height 32
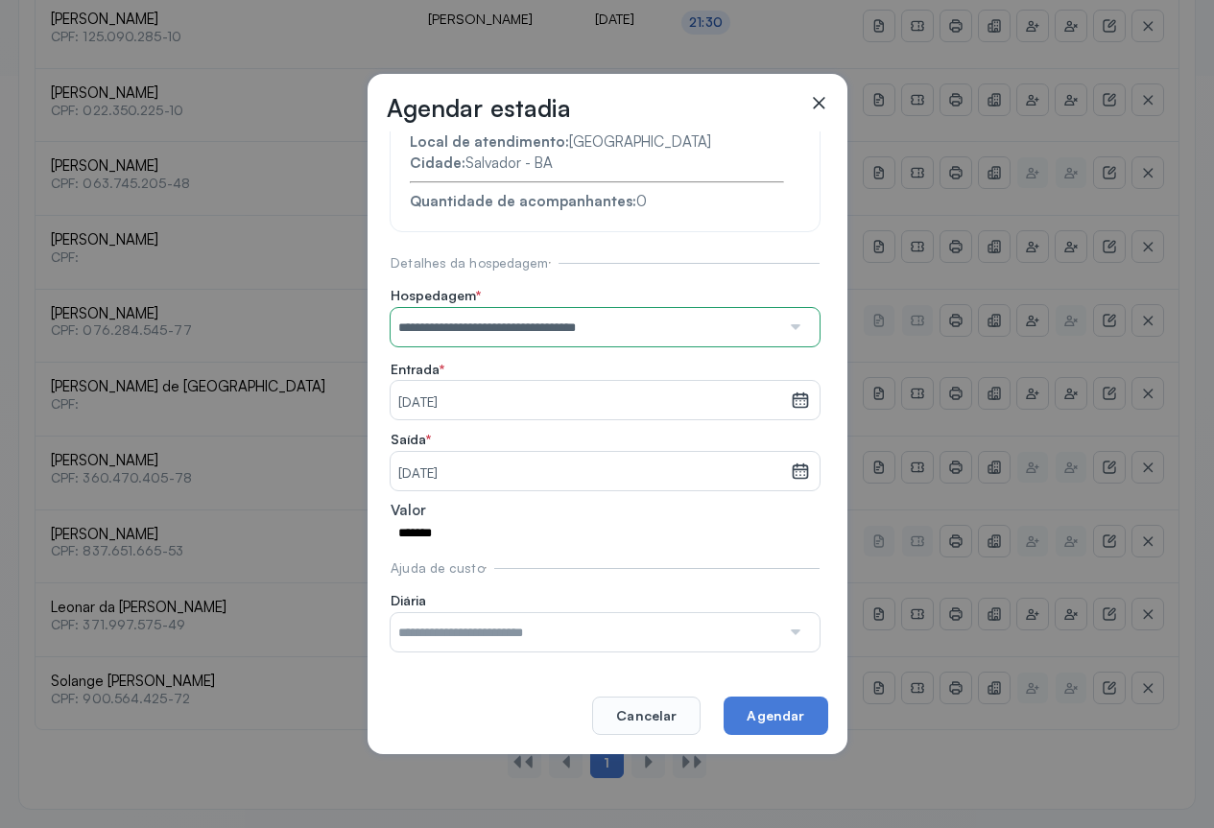
scroll to position [59, 0]
click at [783, 715] on button "Agendar" at bounding box center [776, 716] width 104 height 38
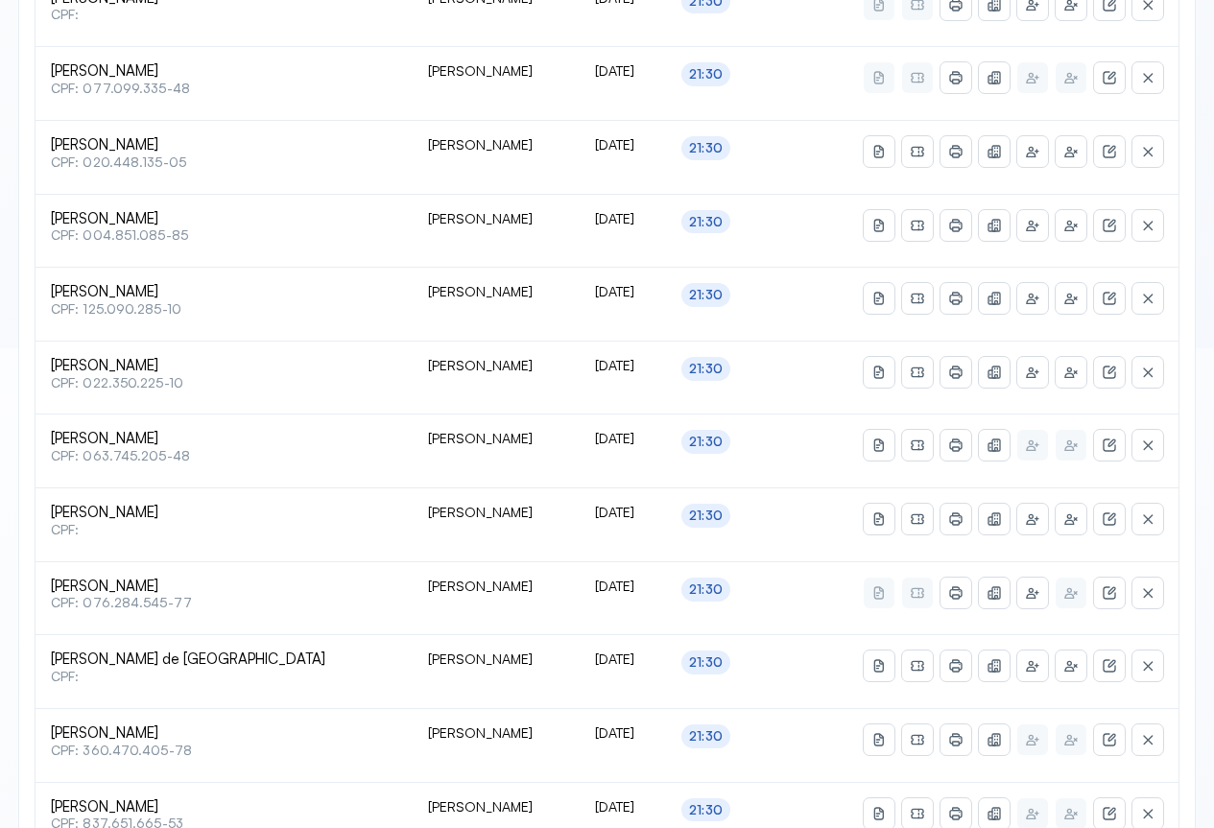
scroll to position [753, 0]
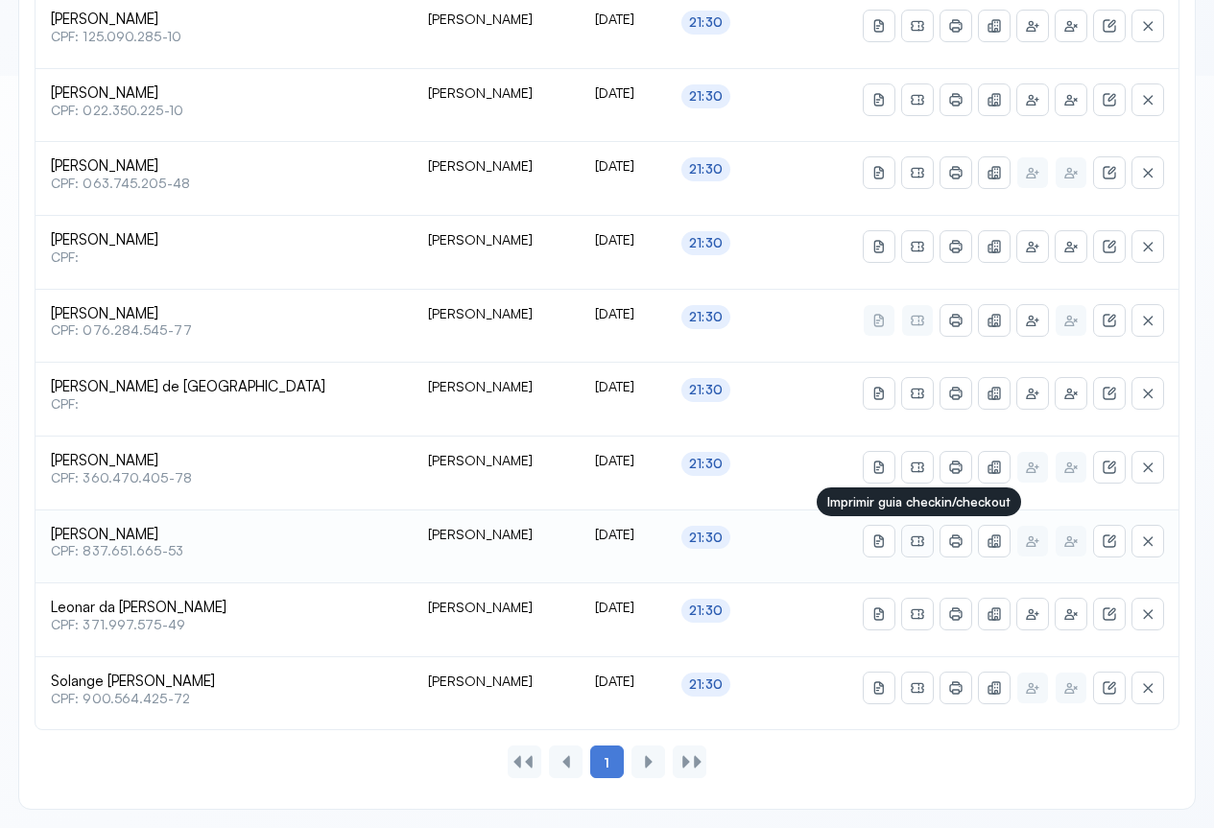
click at [924, 544] on icon at bounding box center [917, 541] width 15 height 15
click at [958, 536] on icon at bounding box center [956, 541] width 8 height 12
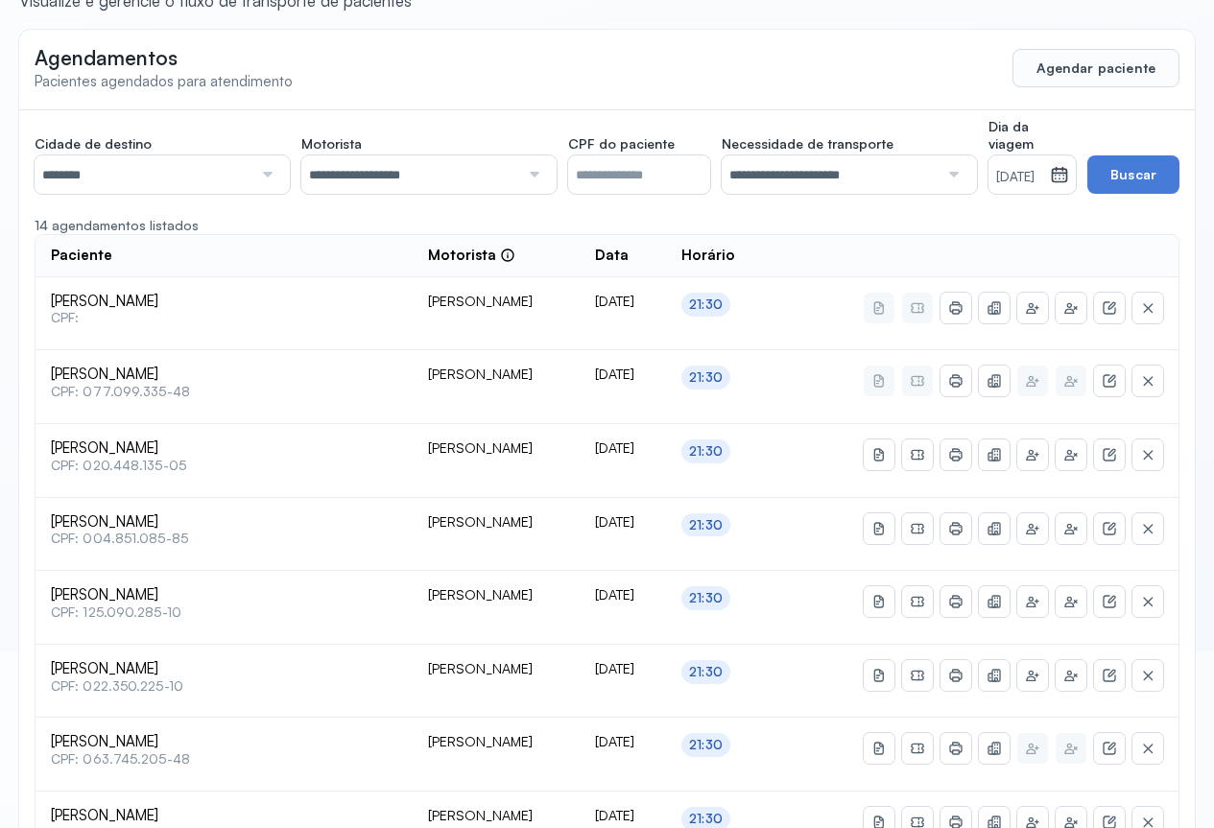
scroll to position [0, 0]
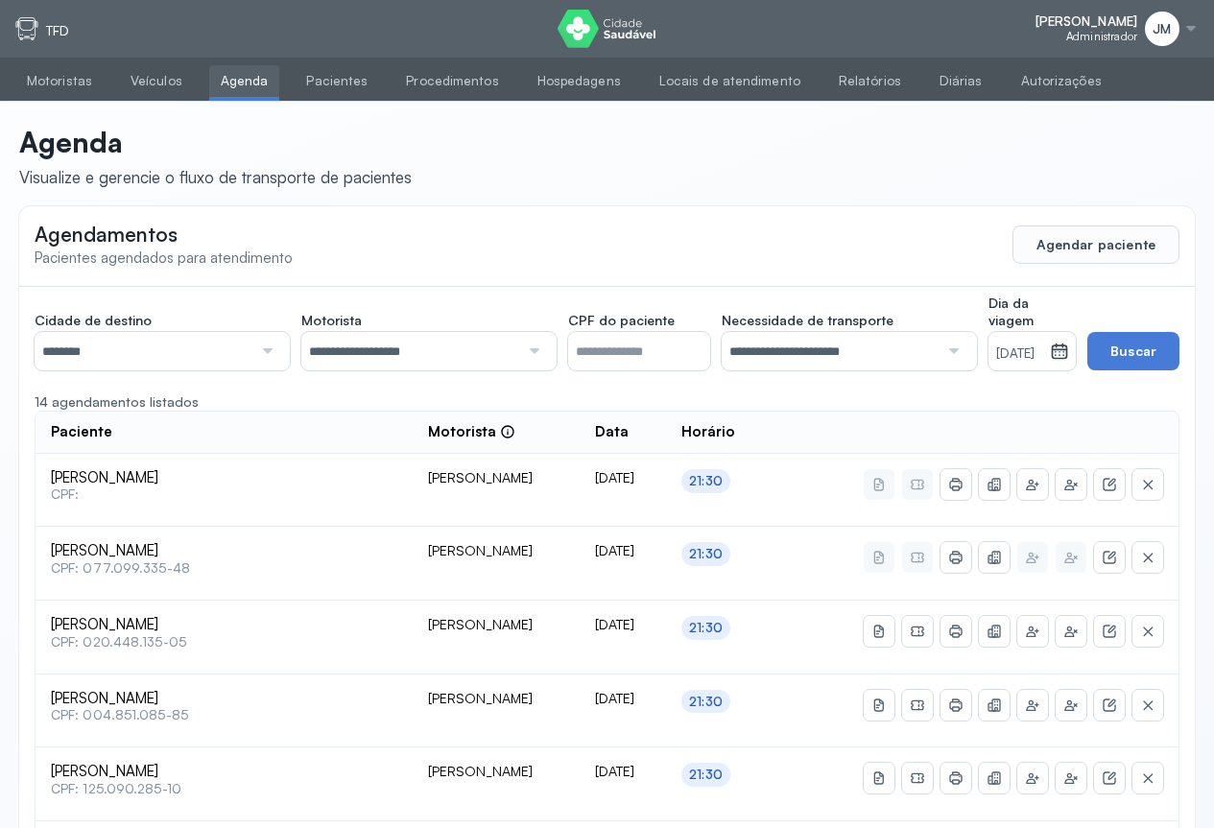
click at [1068, 347] on icon at bounding box center [1060, 353] width 16 height 14
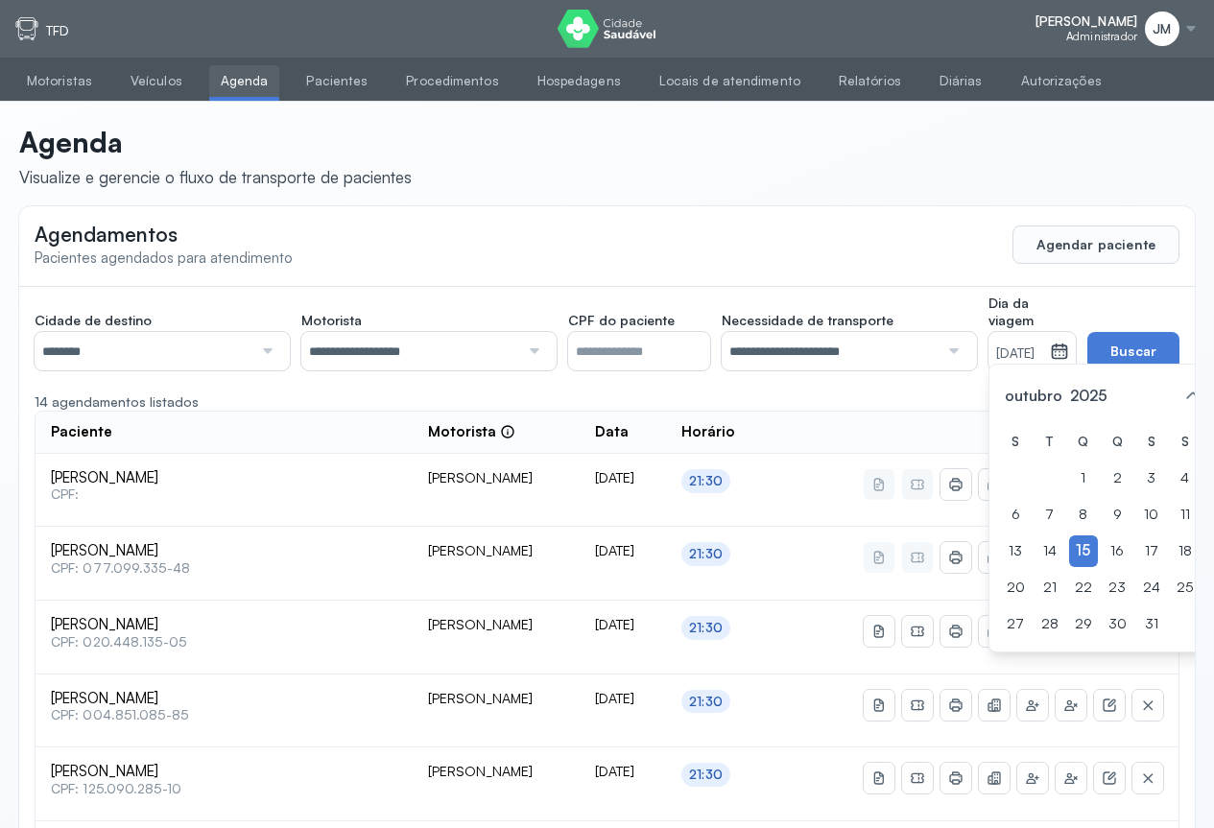
drag, startPoint x: 1094, startPoint y: 569, endPoint x: 1118, endPoint y: 387, distance: 184.0
click at [1103, 565] on div "16" at bounding box center [1118, 552] width 30 height 32
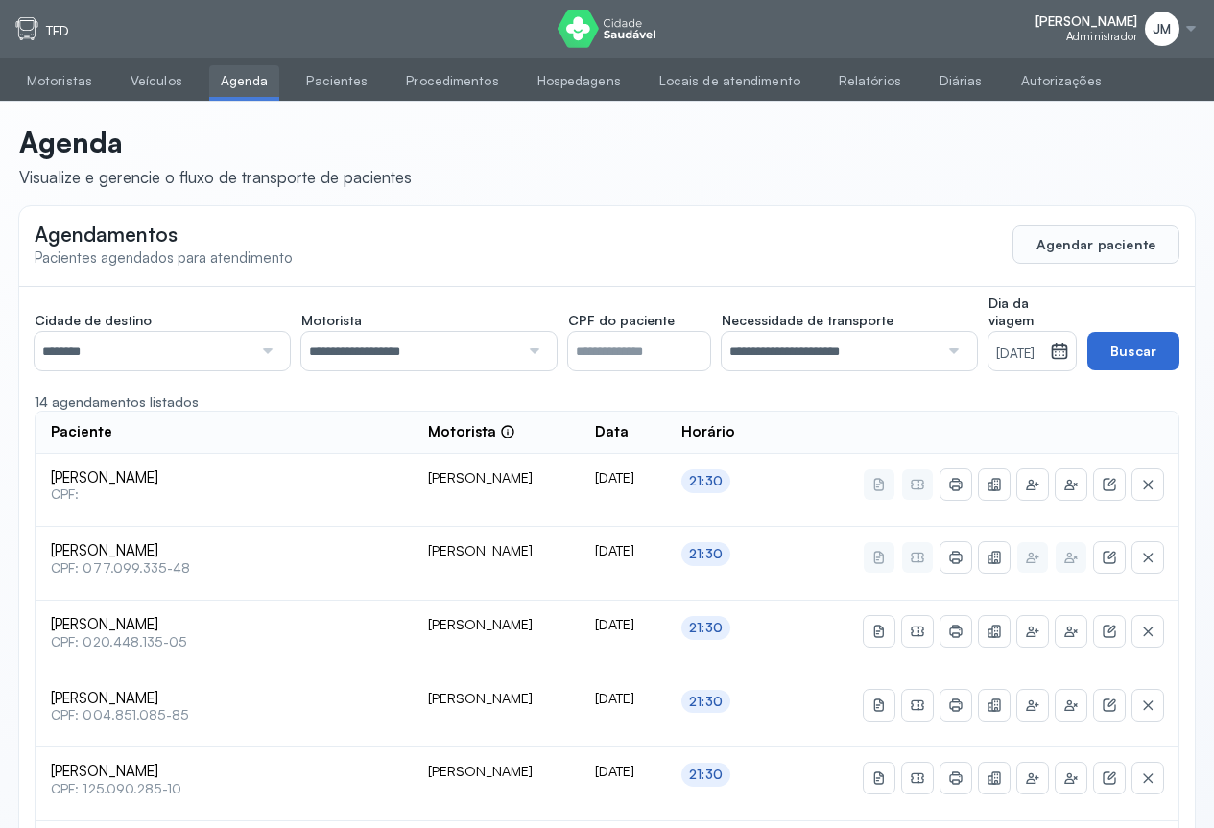
click at [1135, 364] on button "Buscar" at bounding box center [1134, 351] width 92 height 38
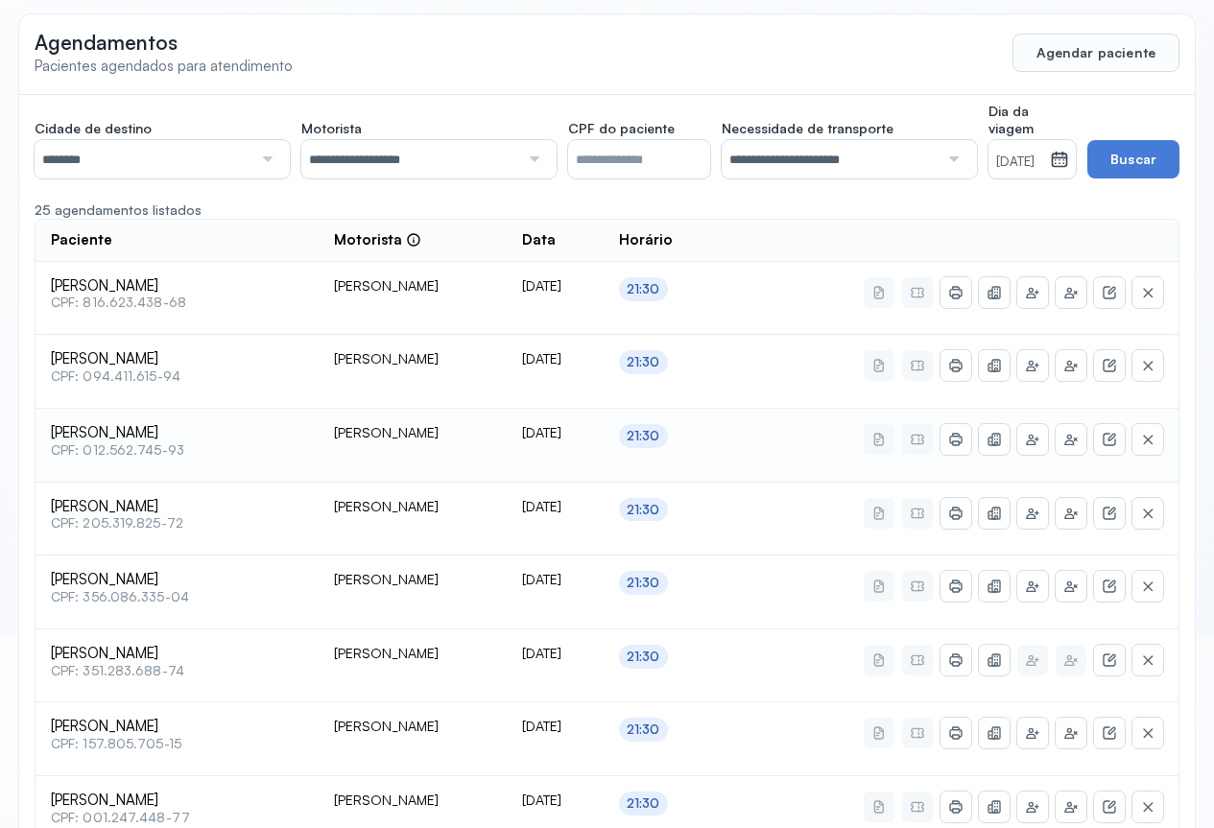
scroll to position [288, 0]
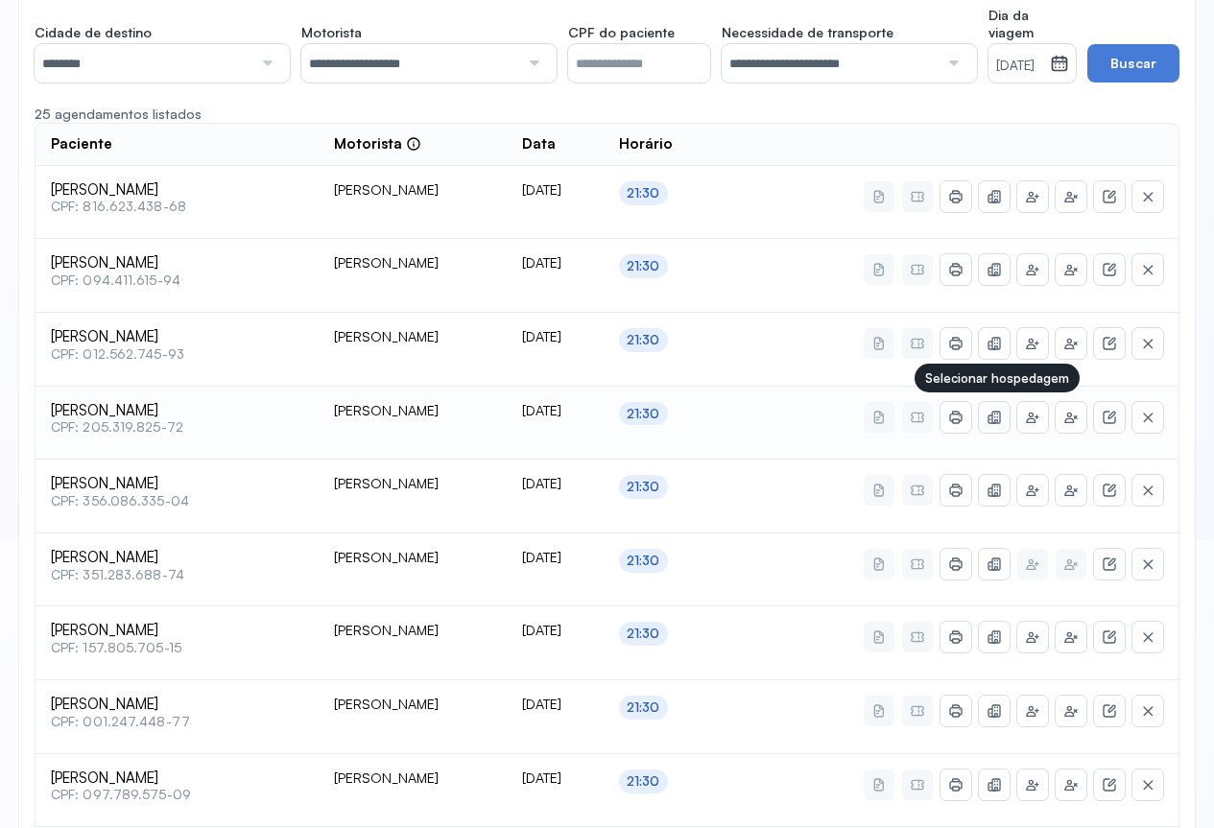
click at [994, 422] on icon at bounding box center [992, 419] width 8 height 9
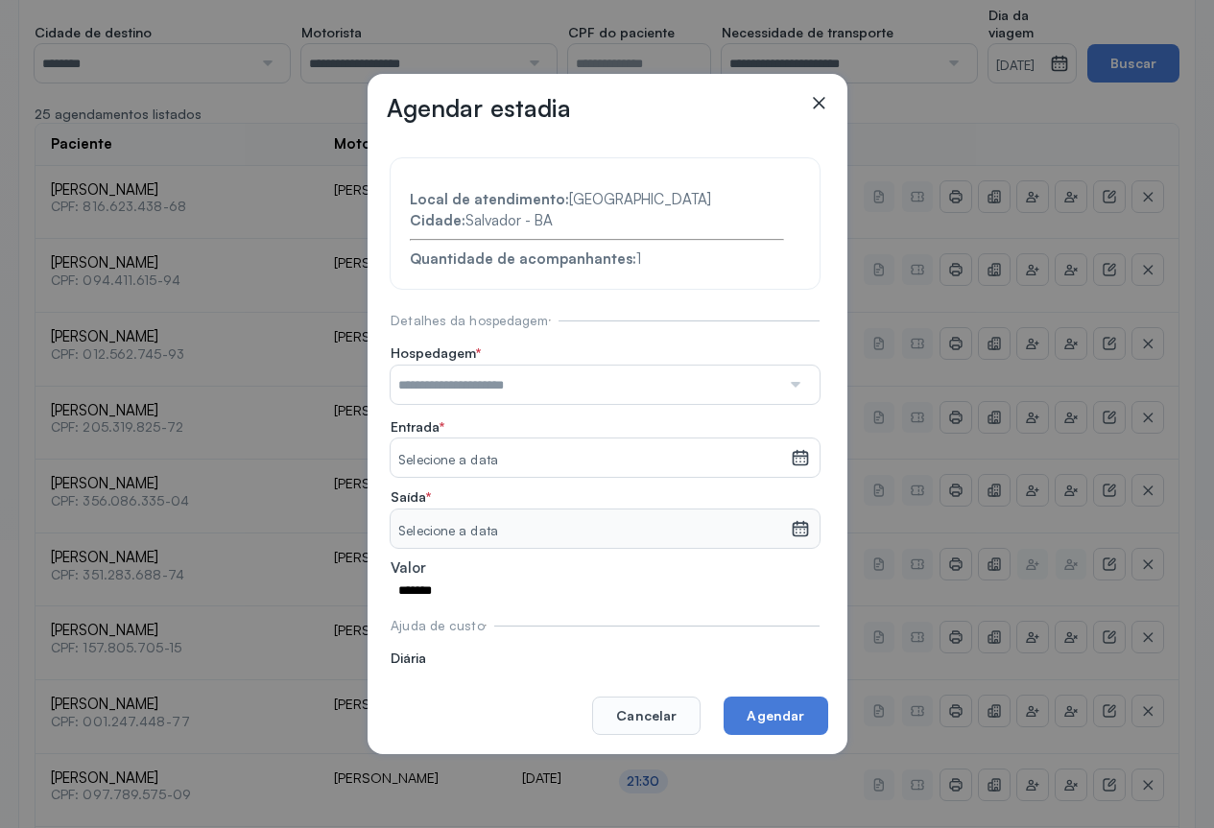
click at [780, 380] on div at bounding box center [794, 385] width 28 height 38
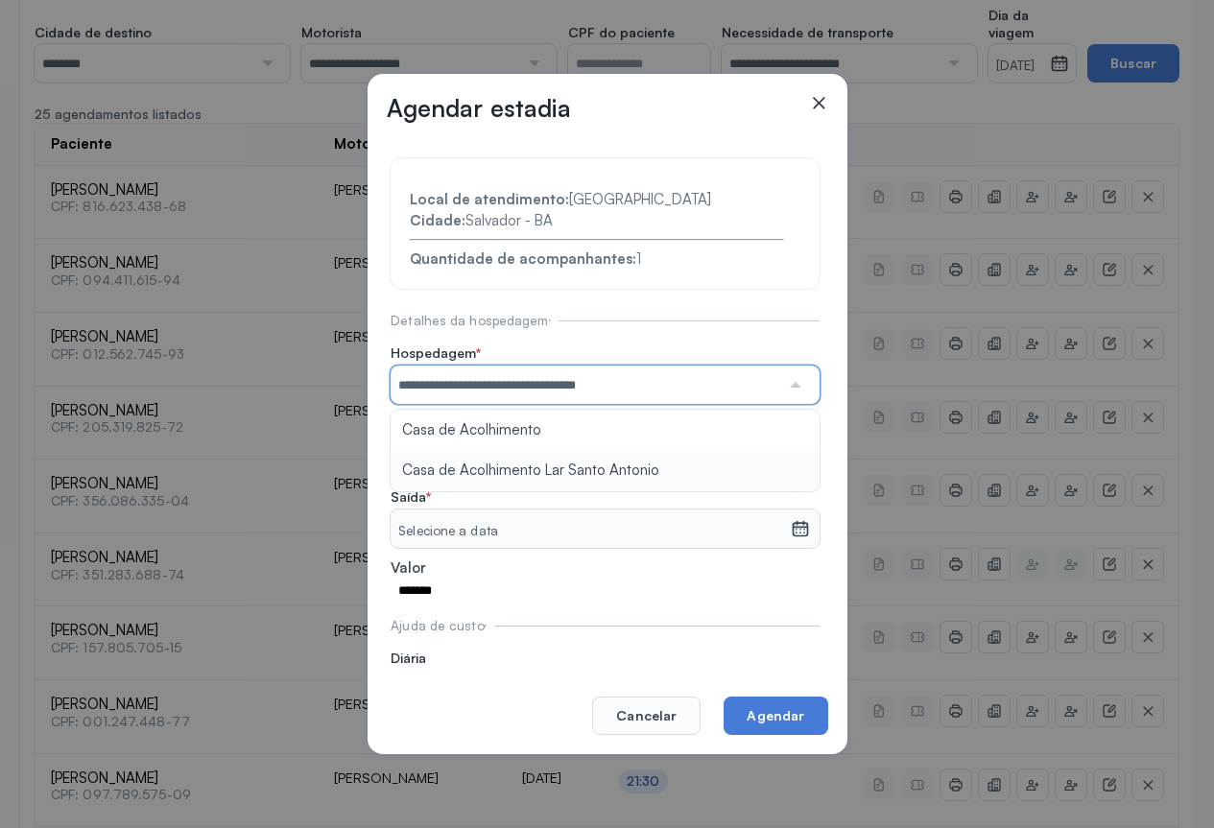
click at [477, 468] on section "**********" at bounding box center [605, 433] width 429 height 551
click at [793, 456] on icon at bounding box center [800, 454] width 14 height 8
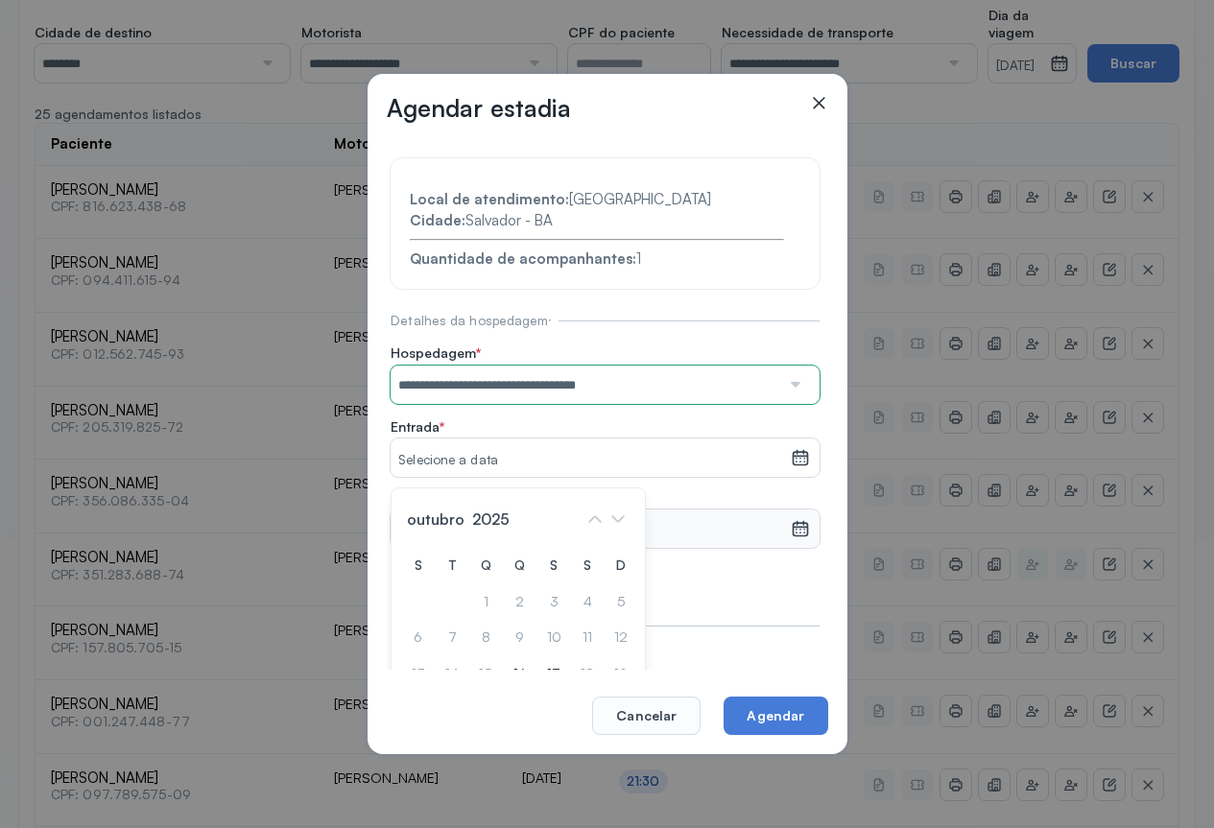
scroll to position [96, 0]
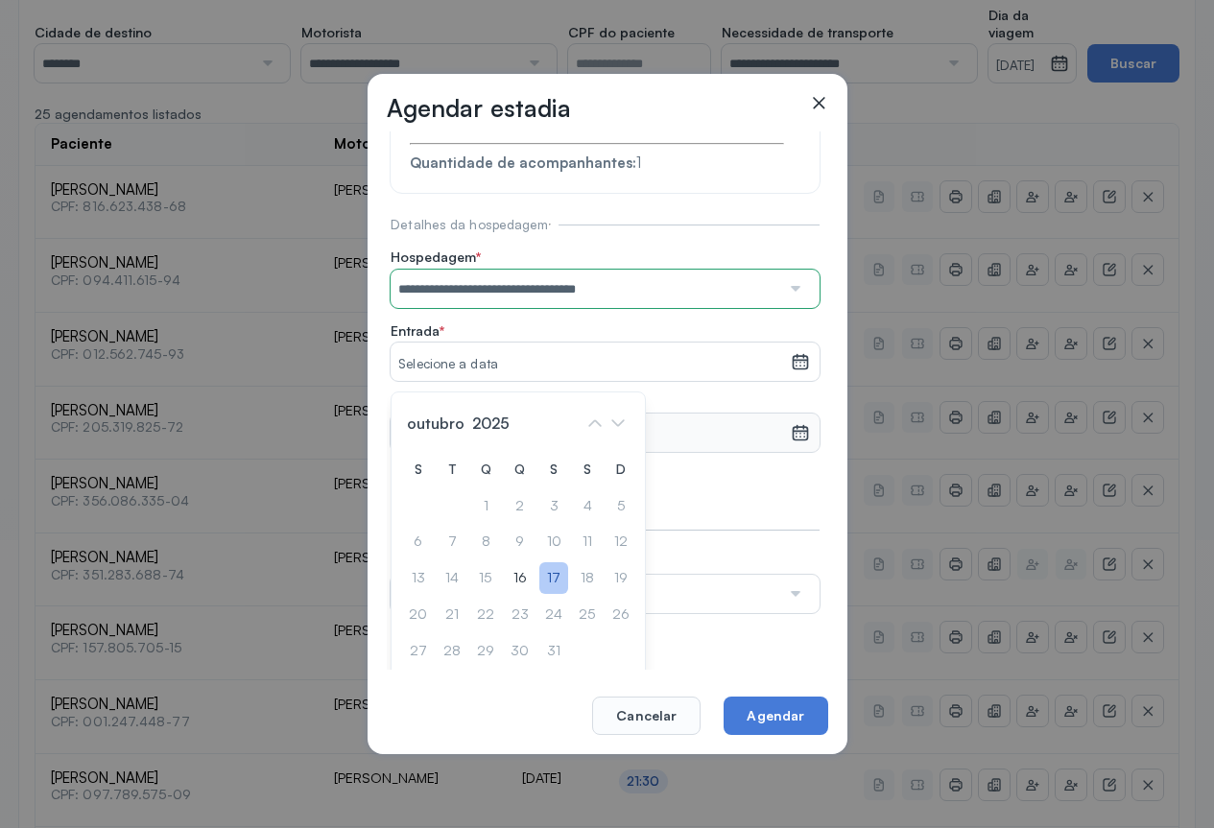
click at [547, 574] on div "17" at bounding box center [553, 579] width 29 height 32
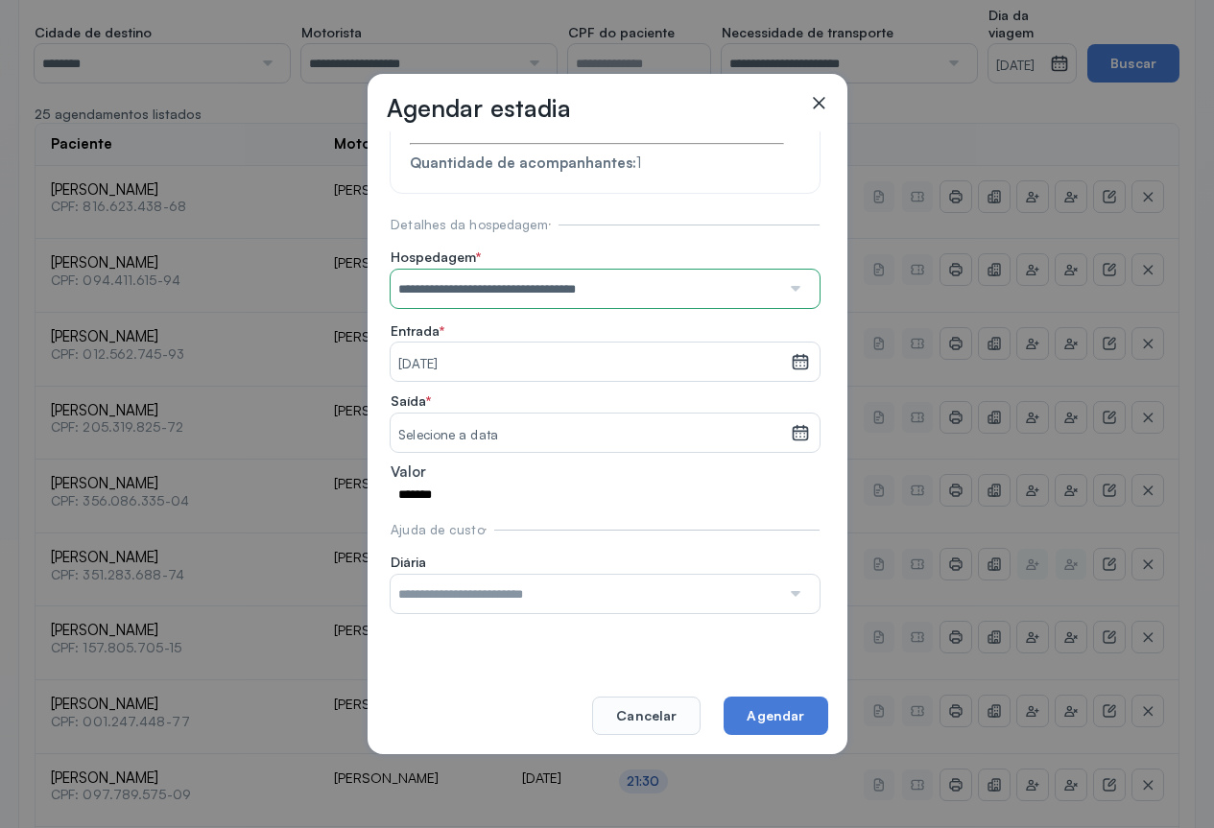
scroll to position [59, 0]
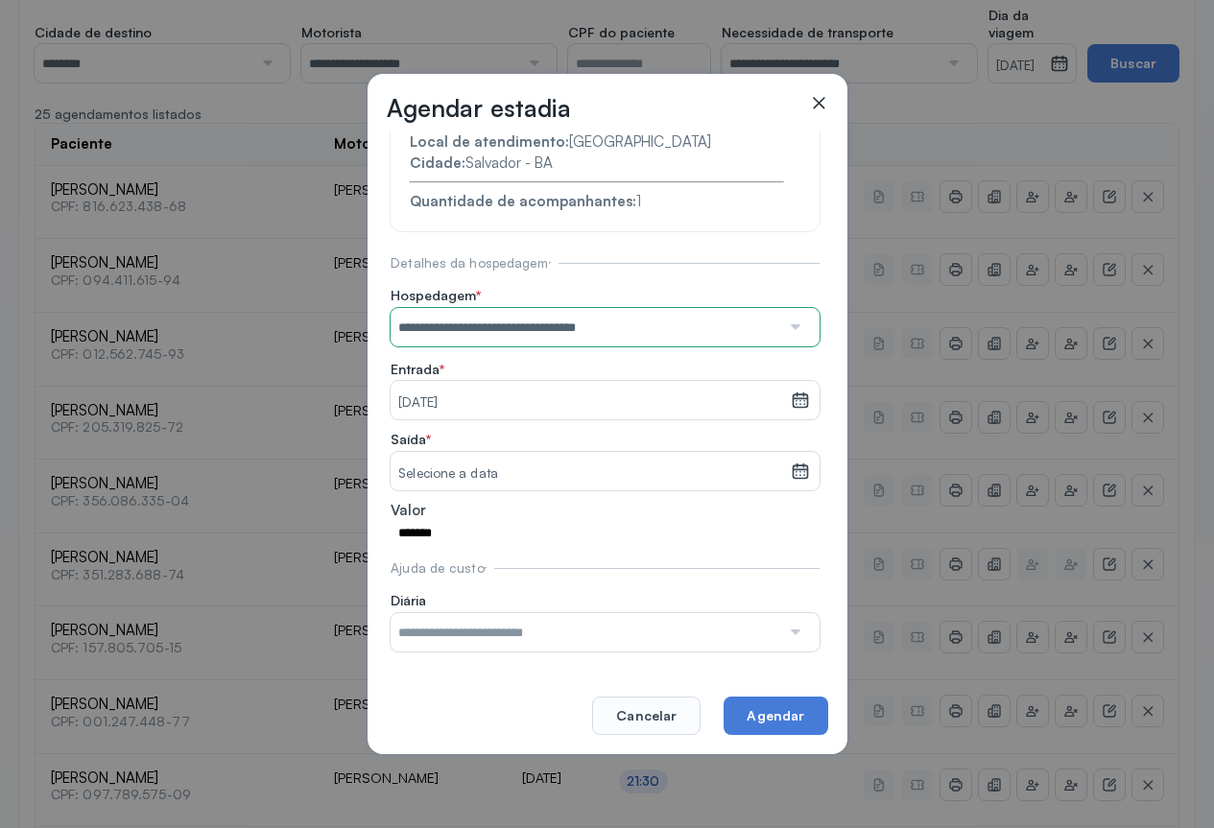
click at [791, 467] on icon at bounding box center [800, 471] width 19 height 19
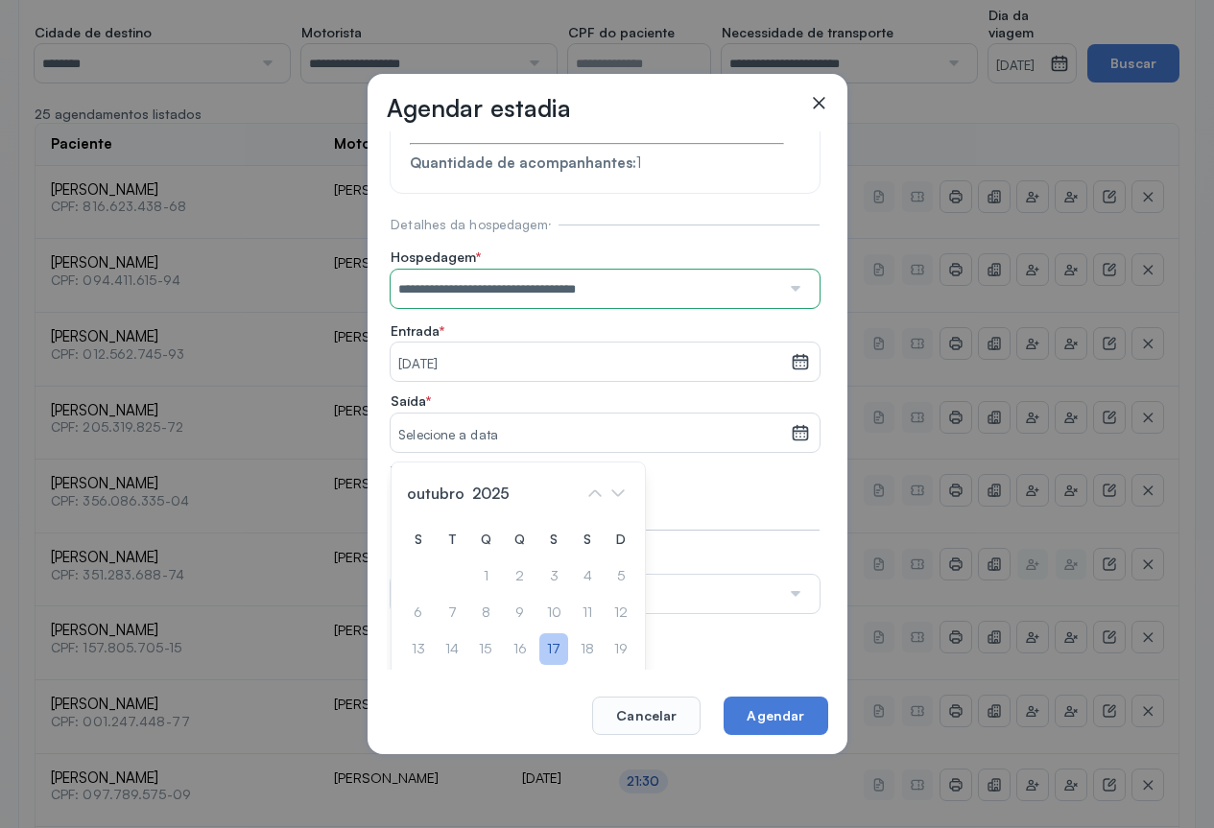
click at [548, 649] on div "17" at bounding box center [553, 650] width 29 height 32
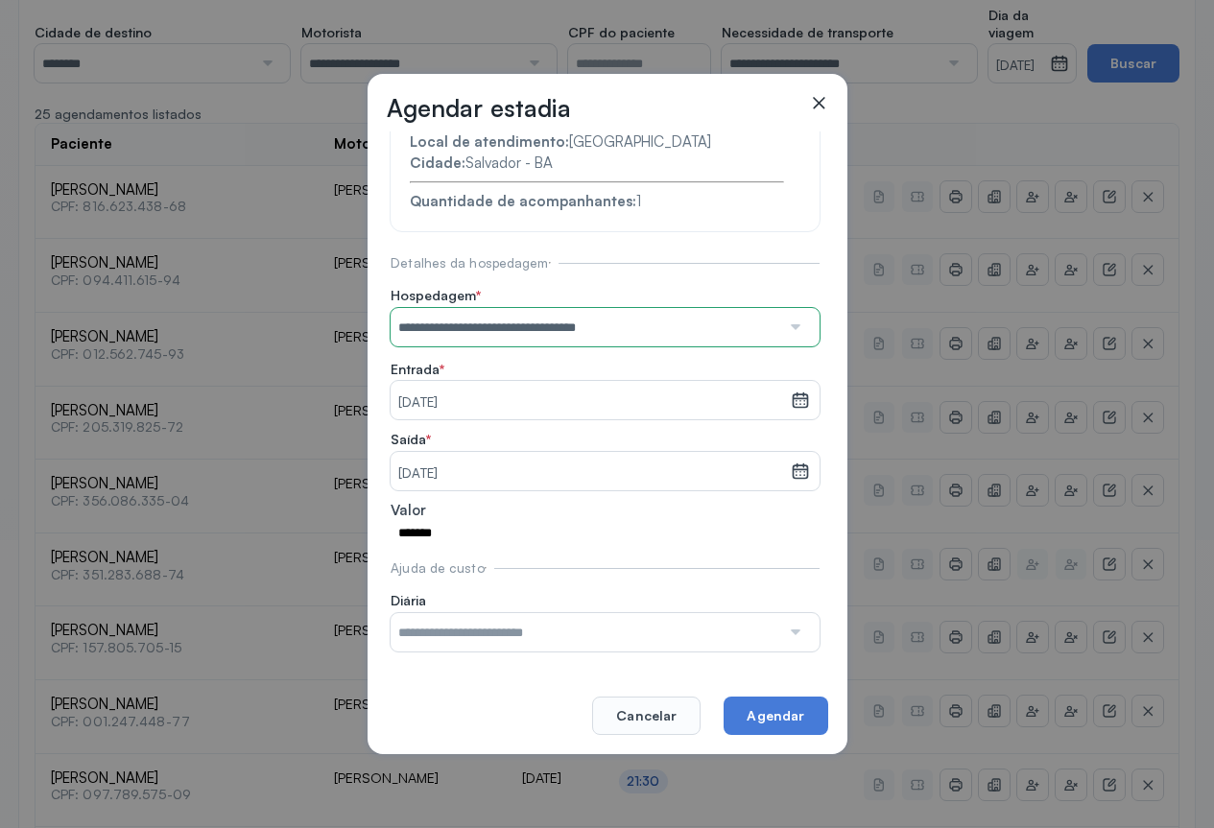
scroll to position [826, 0]
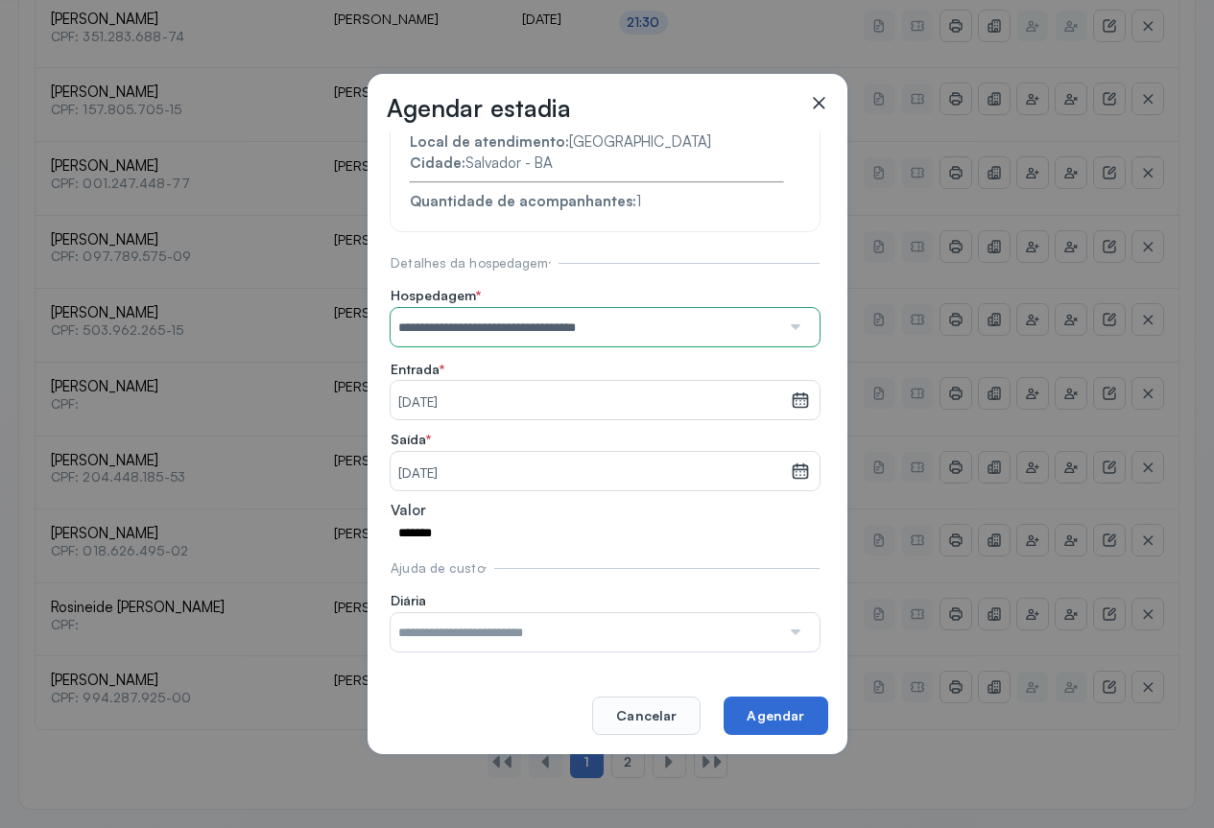
click at [776, 713] on button "Agendar" at bounding box center [776, 716] width 104 height 38
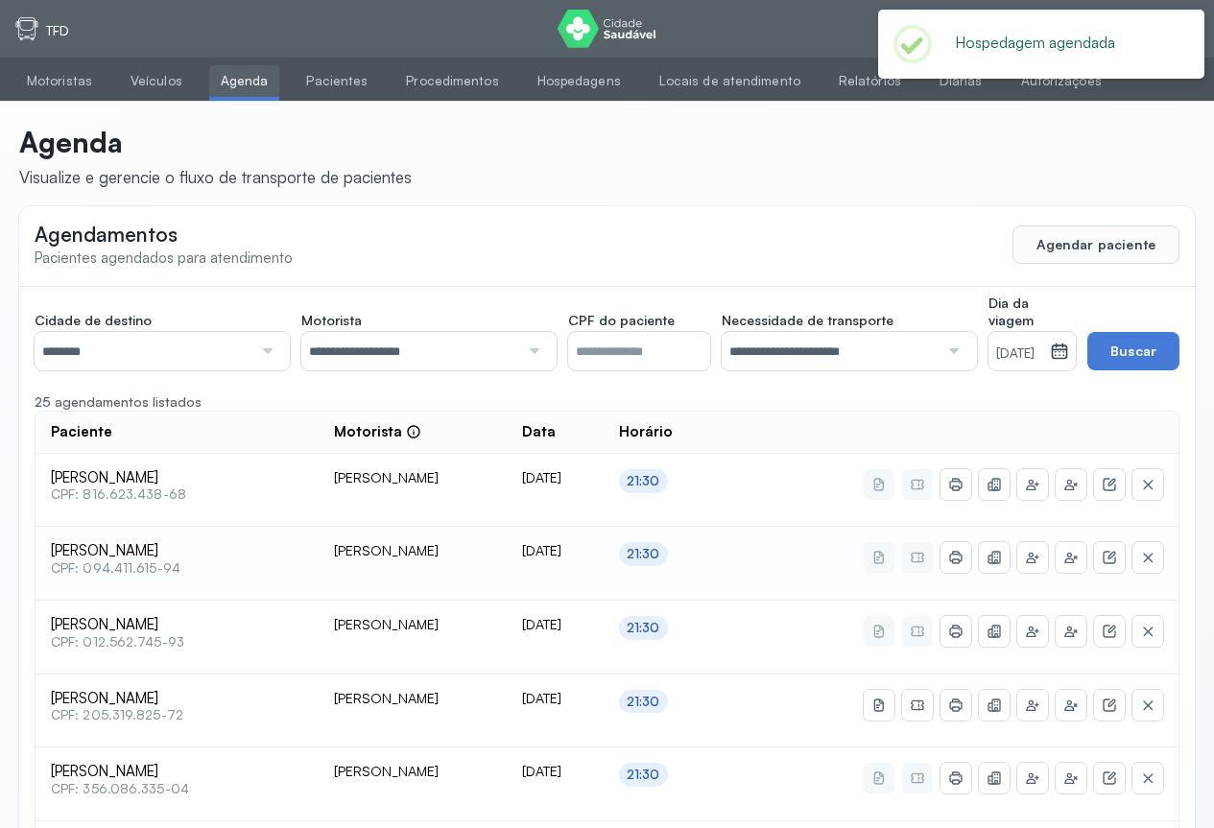
scroll to position [96, 0]
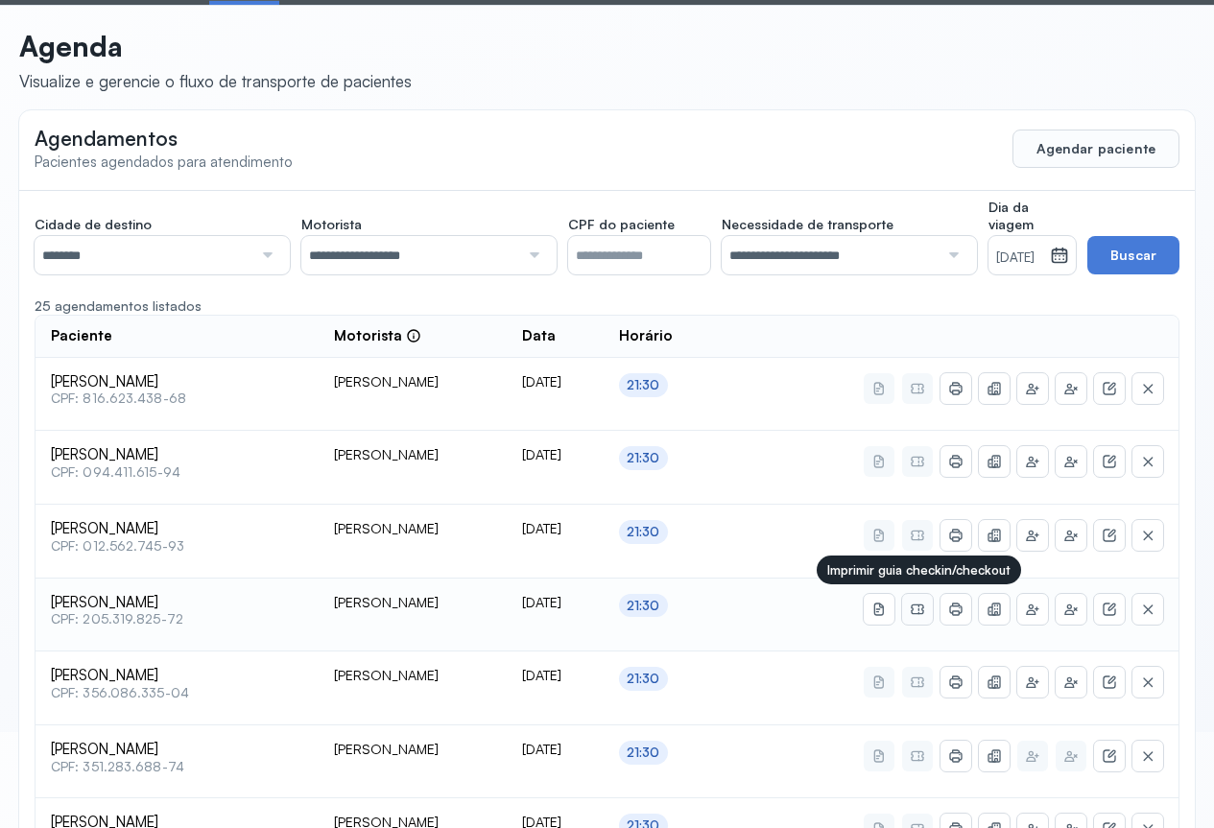
click at [921, 609] on icon at bounding box center [917, 609] width 15 height 15
click at [959, 605] on icon at bounding box center [956, 609] width 8 height 12
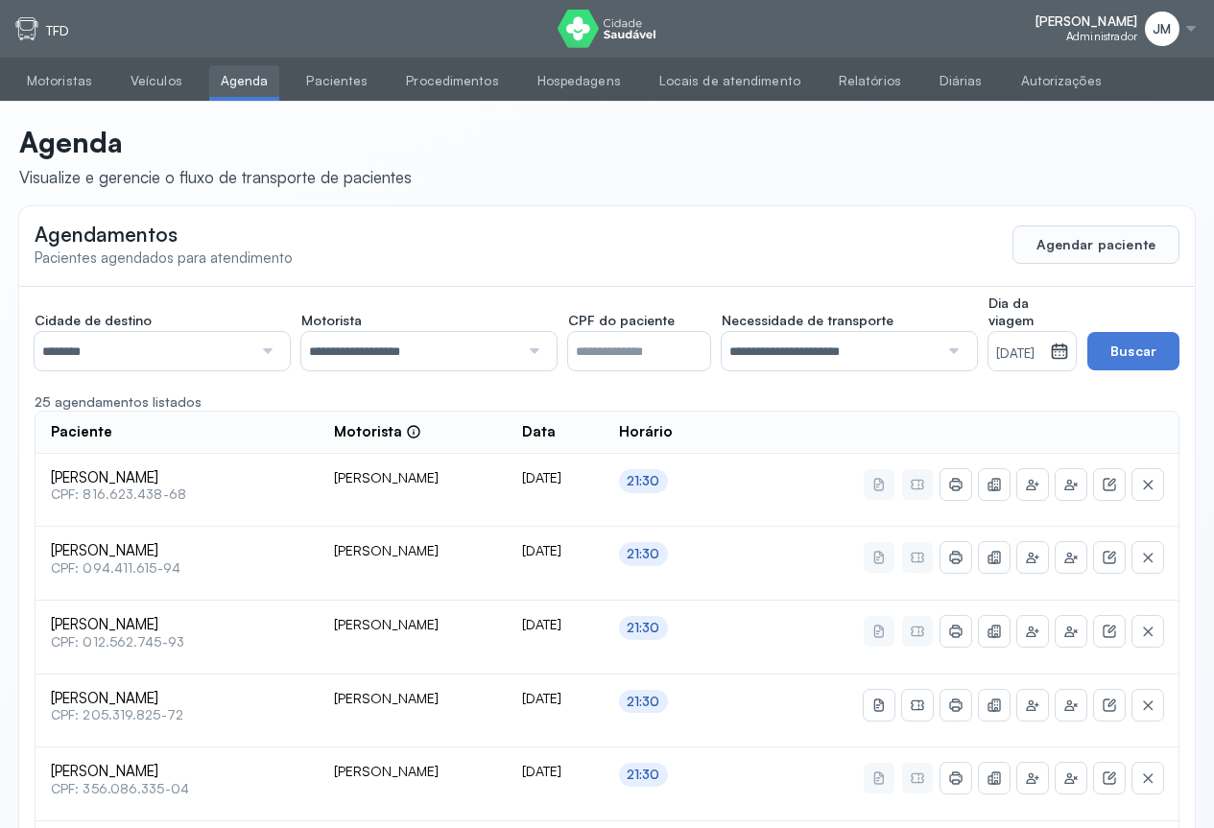
drag, startPoint x: 1167, startPoint y: 26, endPoint x: 1171, endPoint y: 41, distance: 15.8
click at [1167, 29] on span "JM" at bounding box center [1162, 29] width 18 height 16
click at [1046, 137] on div "Sair" at bounding box center [1086, 136] width 89 height 16
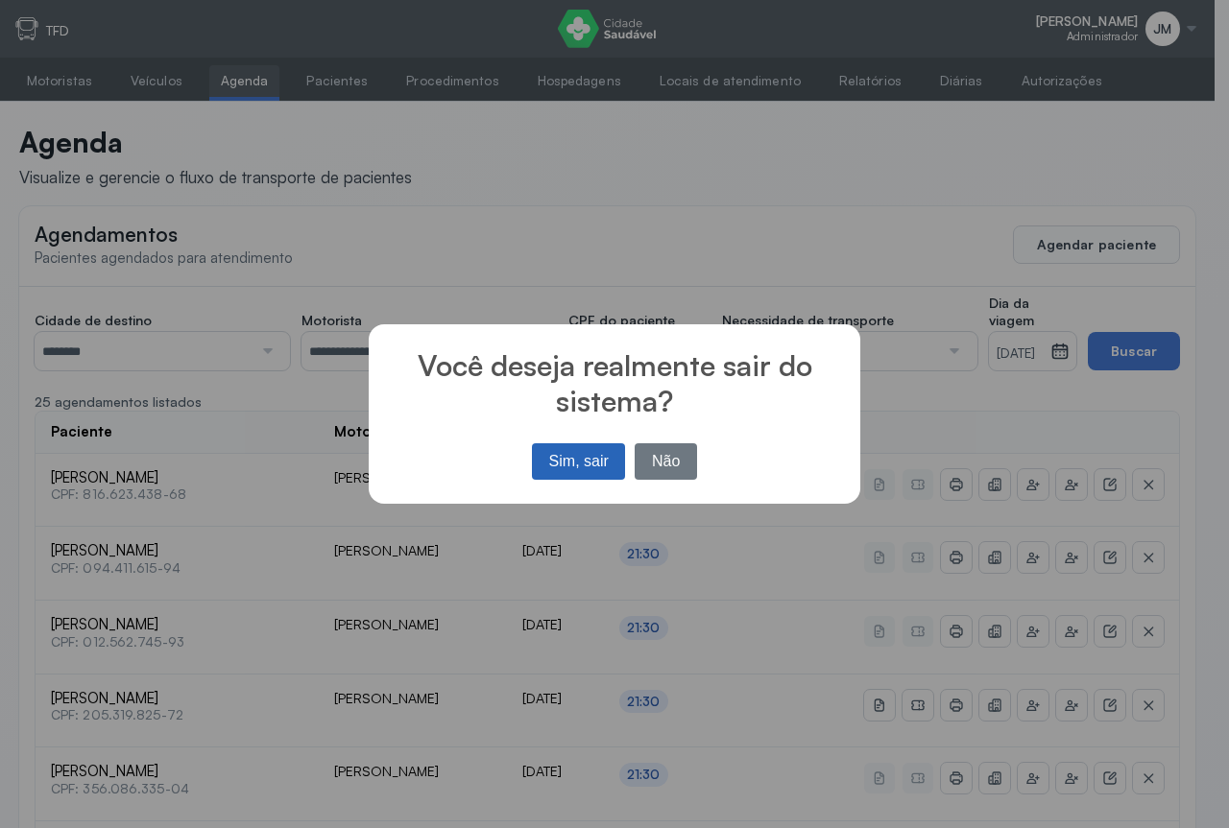
drag, startPoint x: 560, startPoint y: 458, endPoint x: 573, endPoint y: 458, distance: 13.4
click at [565, 458] on button "Sim, sair" at bounding box center [578, 461] width 93 height 36
